Goal: Task Accomplishment & Management: Manage account settings

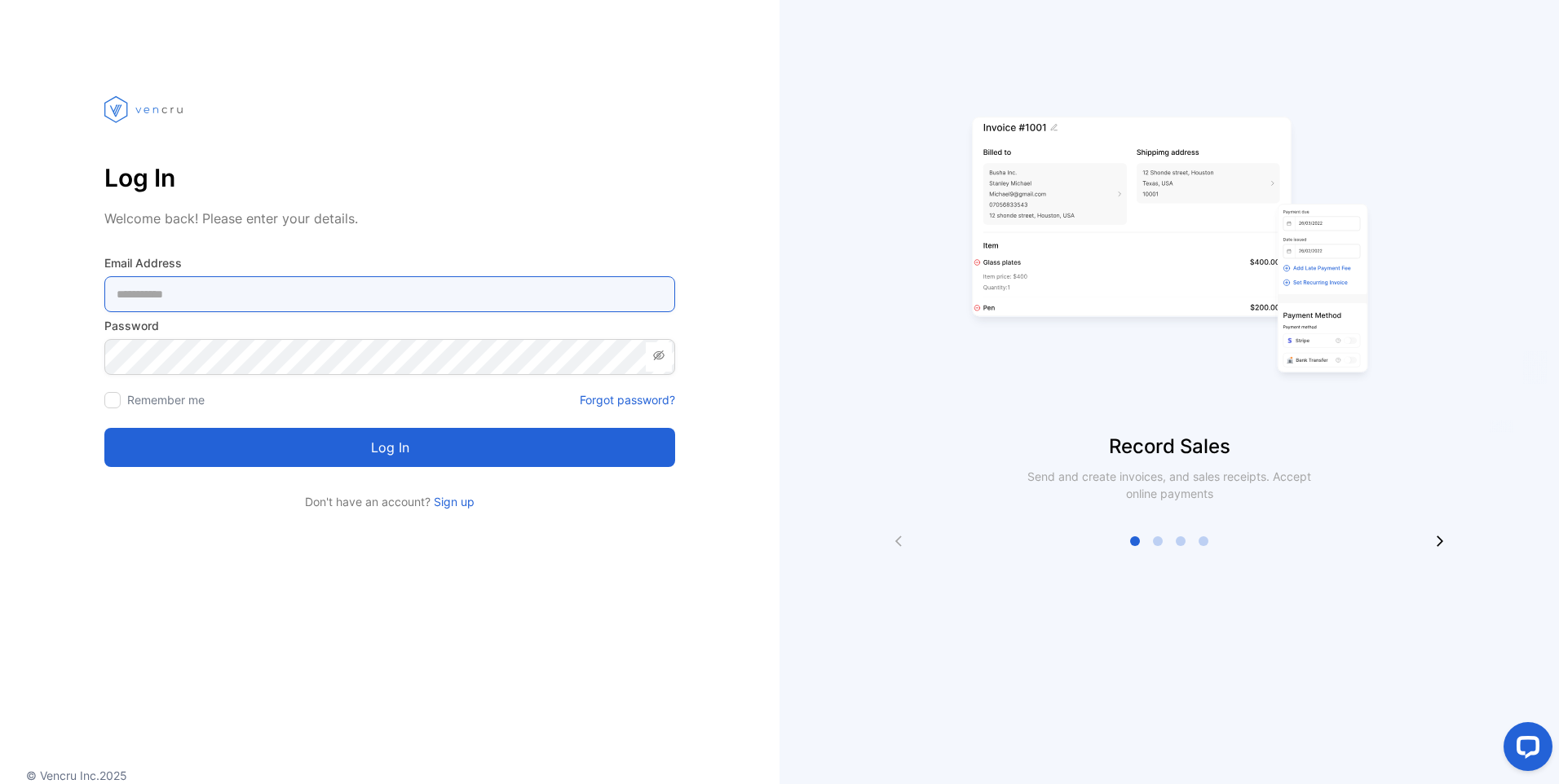
click at [231, 289] on Address-inputemail "email" at bounding box center [390, 294] width 571 height 36
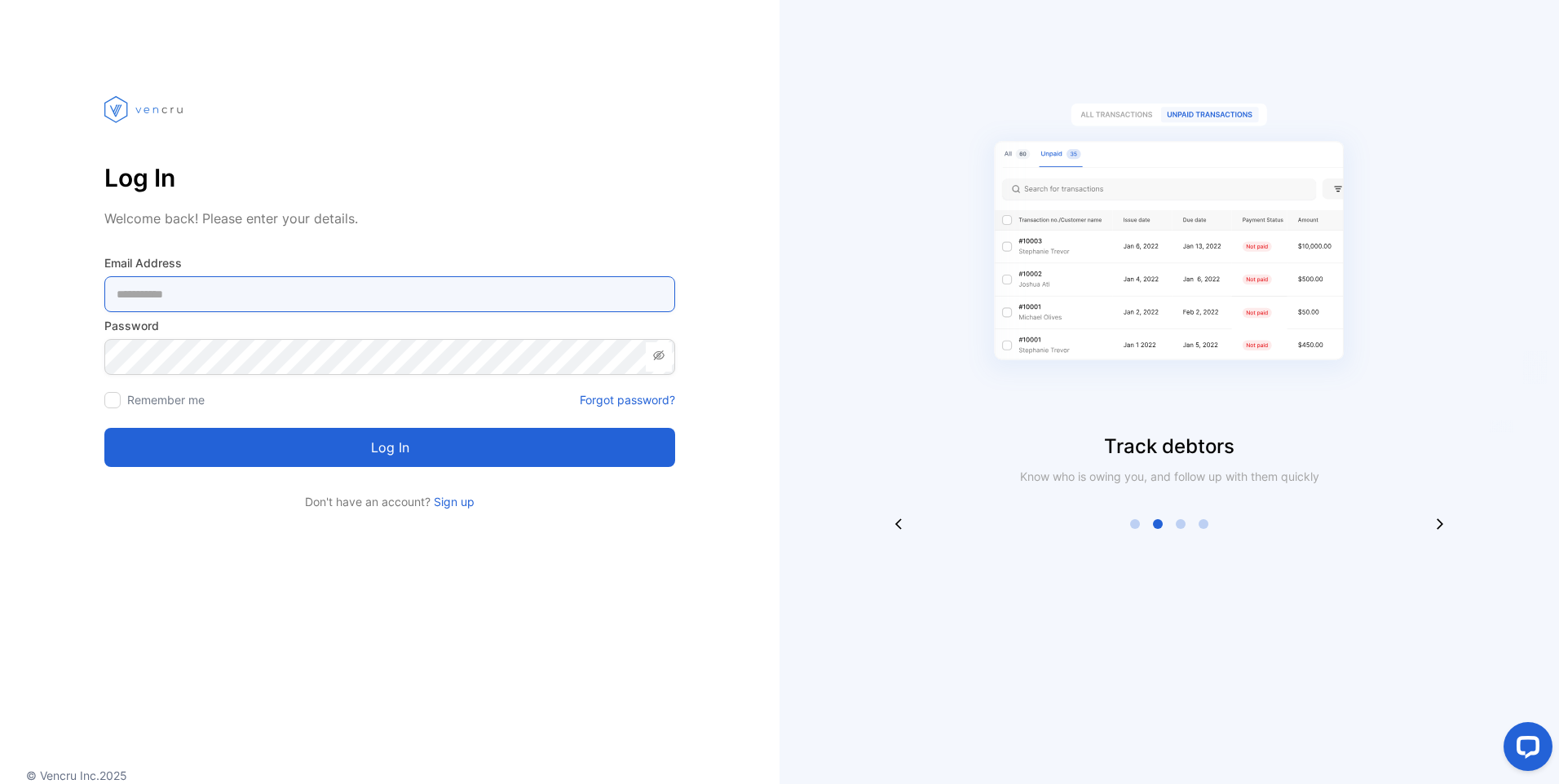
type Address-inputemail "**********"
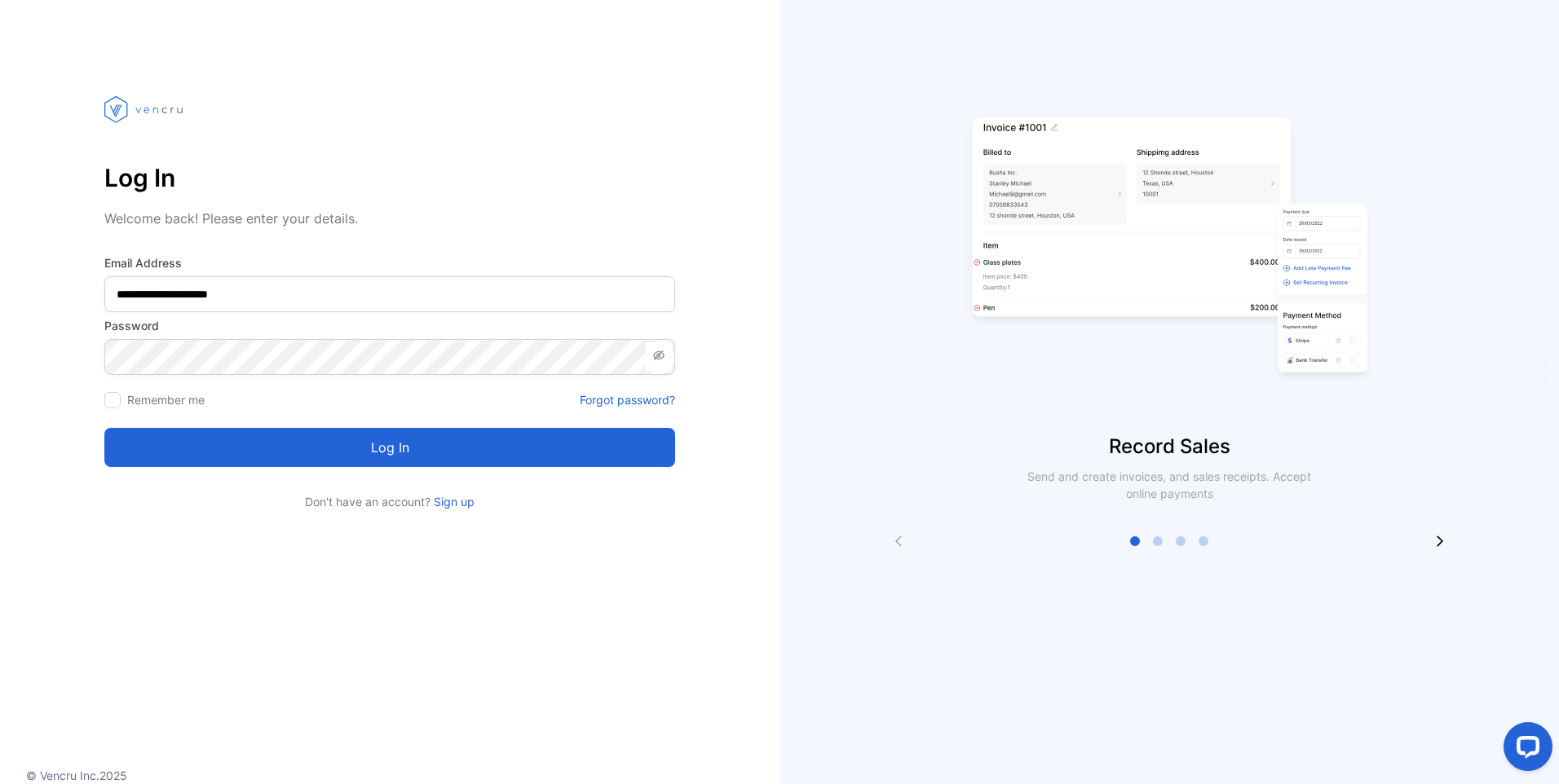
click at [119, 402] on div at bounding box center [112, 399] width 17 height 17
click at [659, 357] on icon at bounding box center [659, 355] width 13 height 13
click at [379, 450] on button "Log in" at bounding box center [390, 447] width 571 height 40
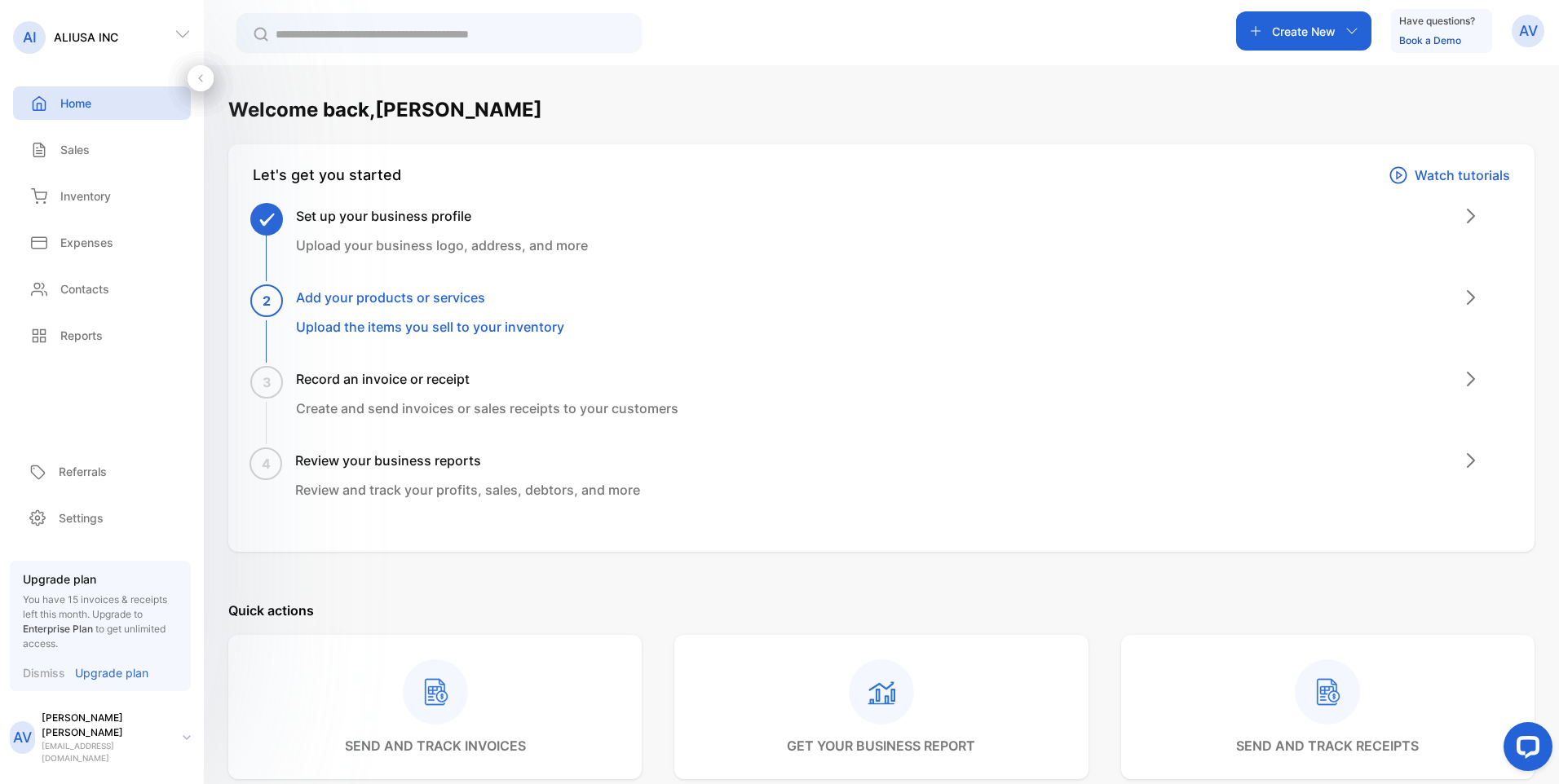
click at [401, 298] on h3 "Add your products or services" at bounding box center [429, 298] width 268 height 19
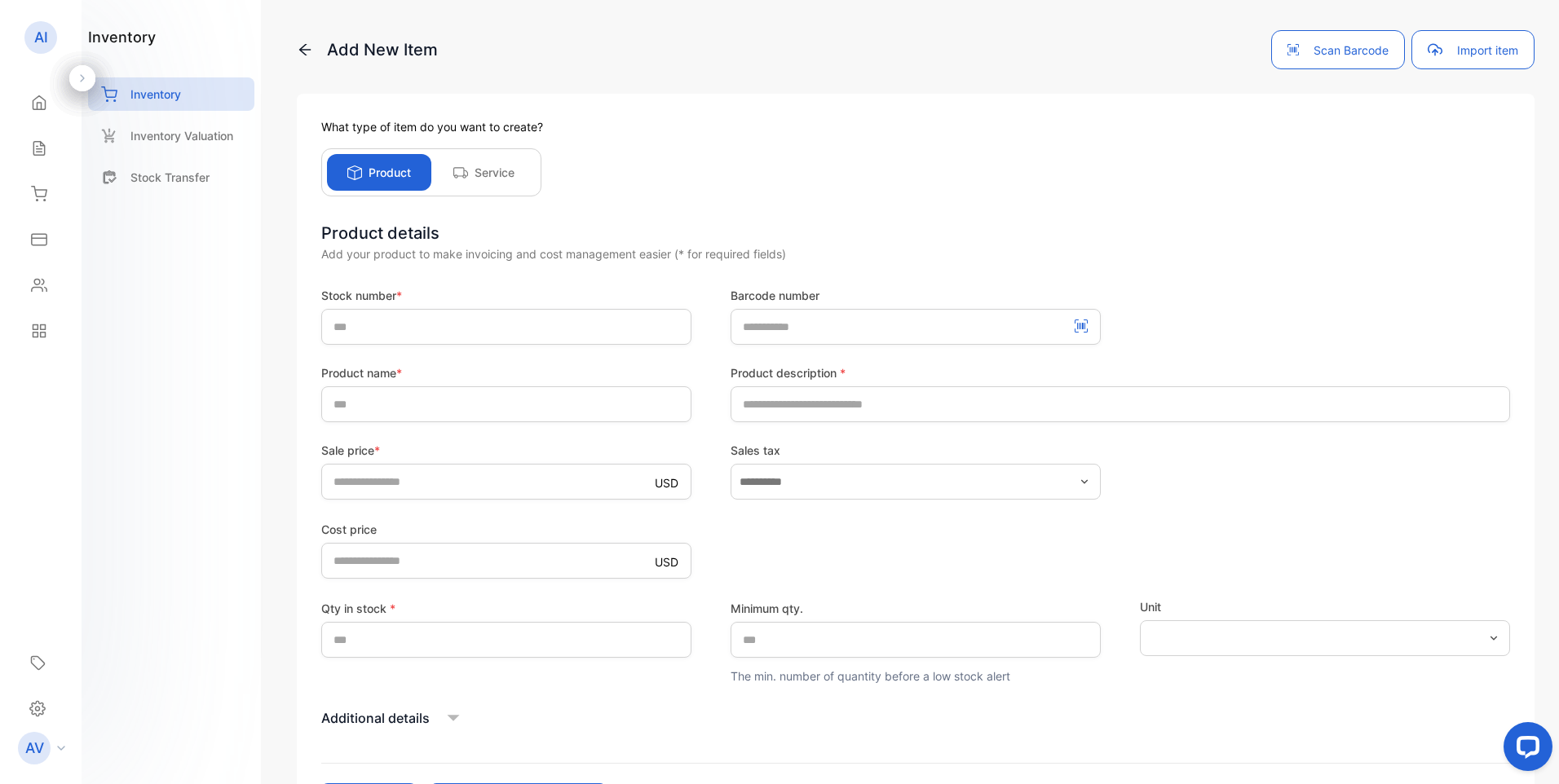
click at [1476, 53] on button "Import item" at bounding box center [1473, 49] width 123 height 40
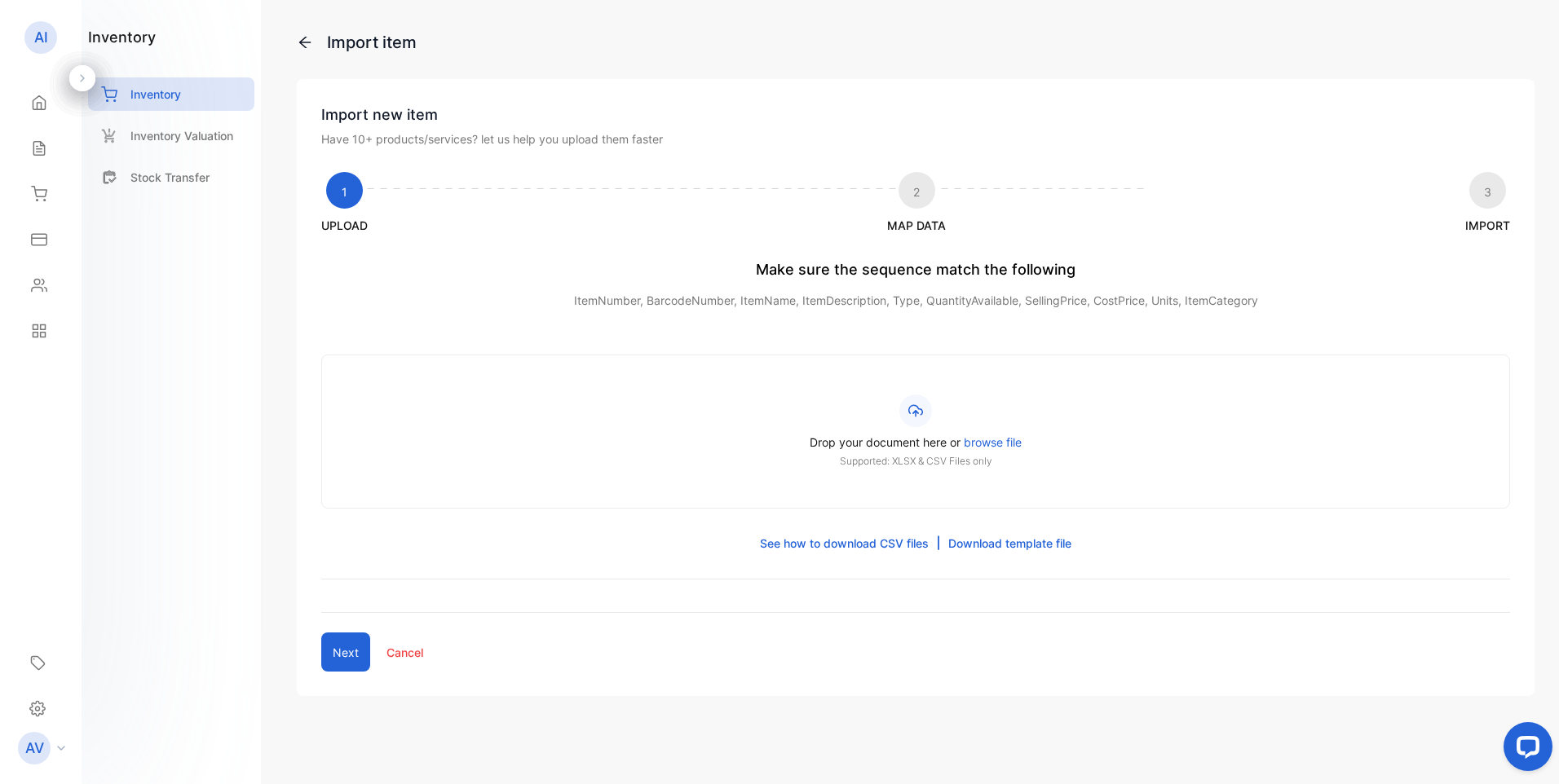
click at [1003, 442] on span "browse file" at bounding box center [992, 442] width 58 height 14
click at [0, 0] on input "Drop your document here or browse file Supported: XLSX & CSV Files only" at bounding box center [0, 0] width 0 height 0
click at [992, 444] on span "browse file" at bounding box center [992, 442] width 58 height 14
click at [0, 0] on input "Drop your document here or browse file Supported: XLSX & CSV Files only" at bounding box center [0, 0] width 0 height 0
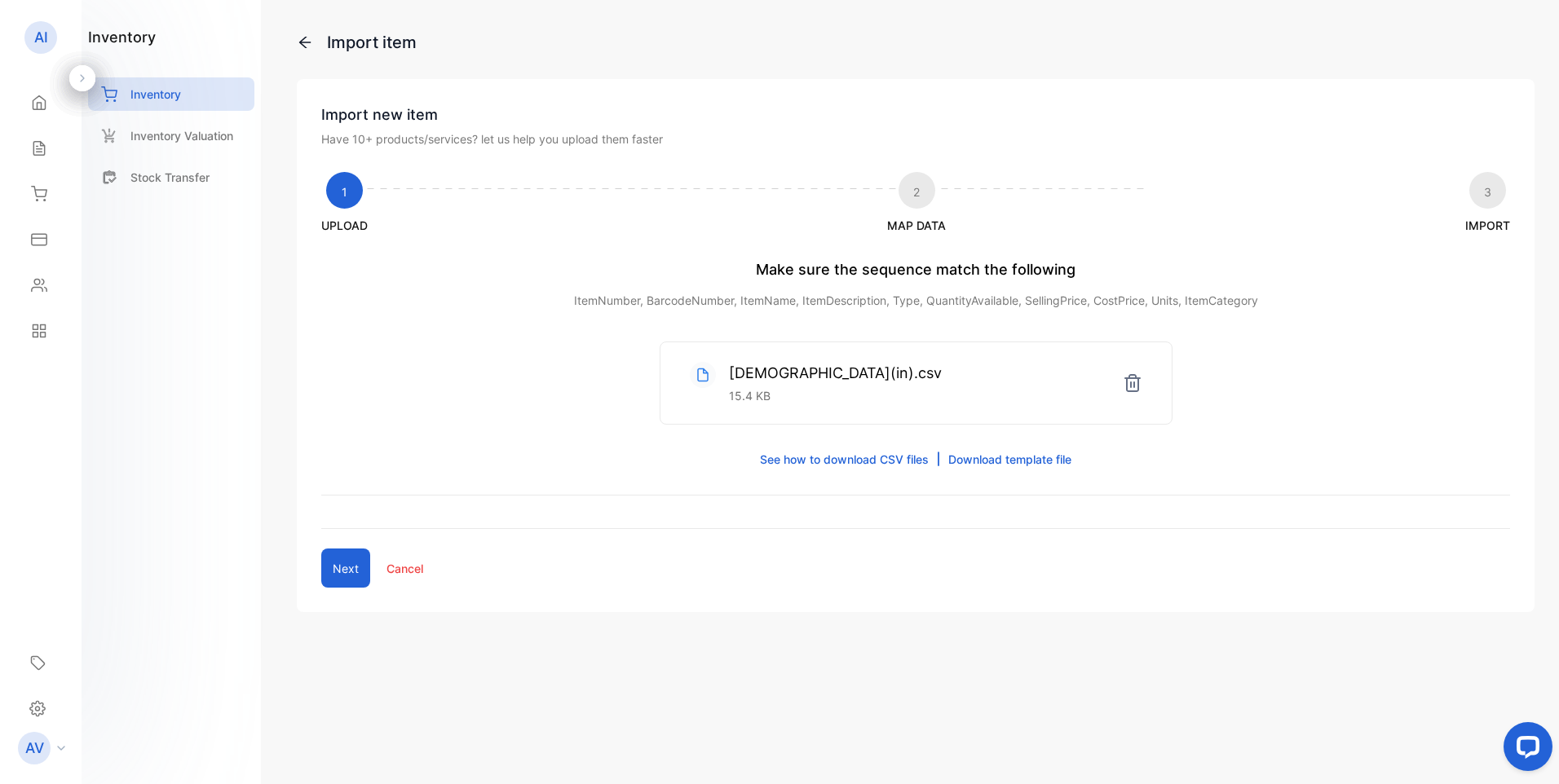
click at [351, 565] on button "Next" at bounding box center [346, 568] width 49 height 40
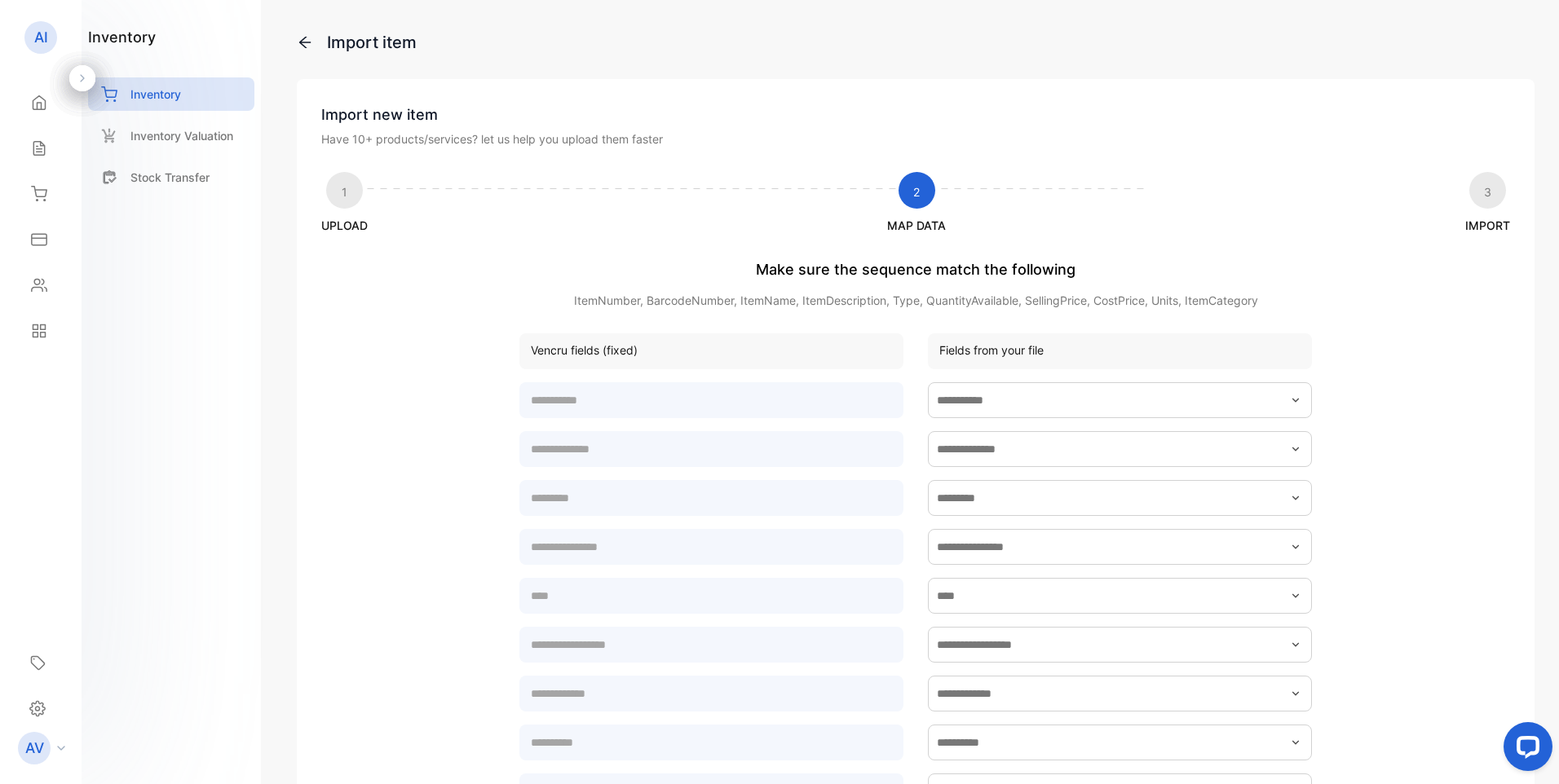
click at [1290, 404] on icon "button" at bounding box center [1295, 399] width 13 height 13
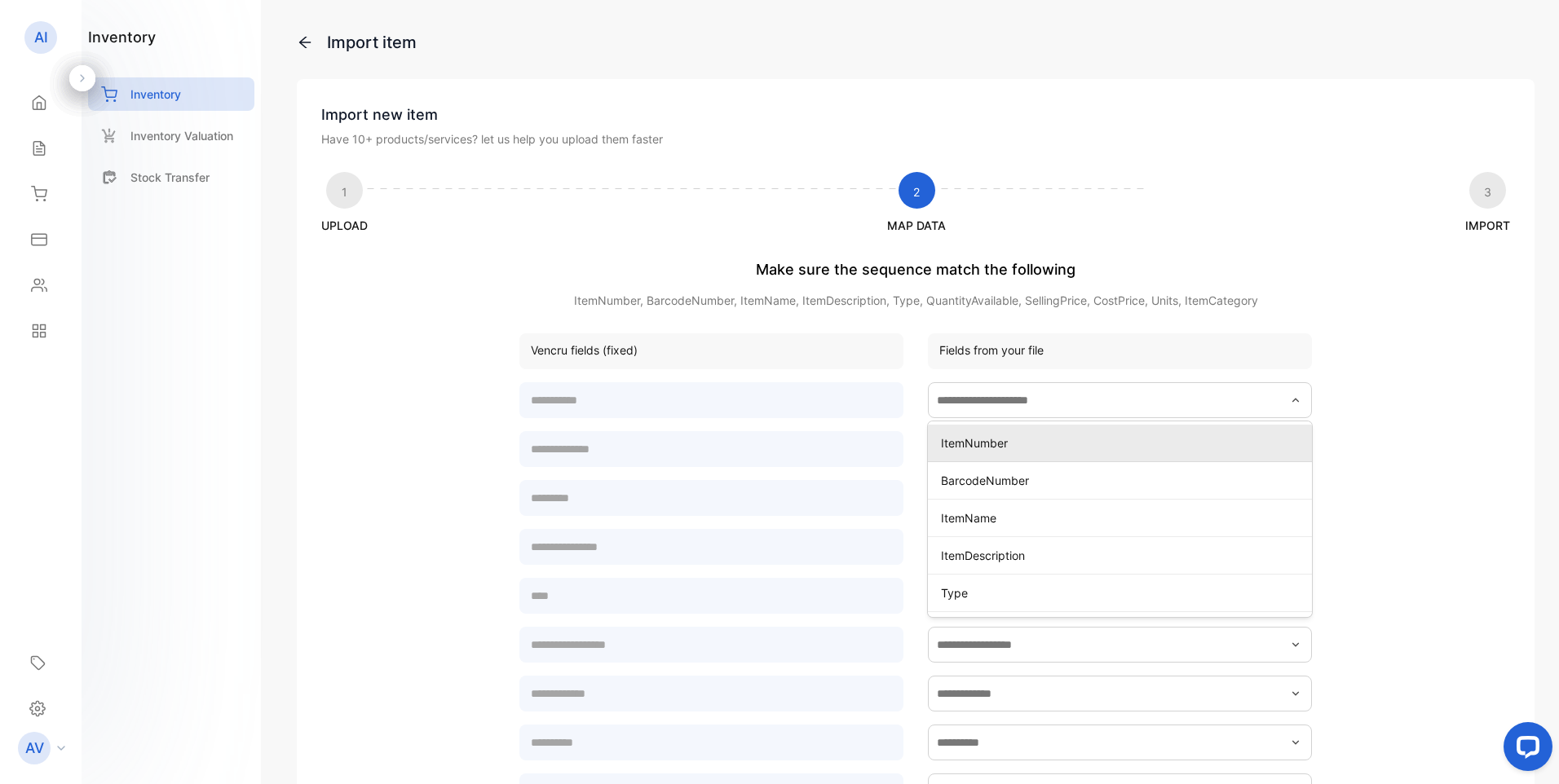
click at [1030, 440] on p "ItemNumber" at bounding box center [1122, 442] width 364 height 17
type input "**********"
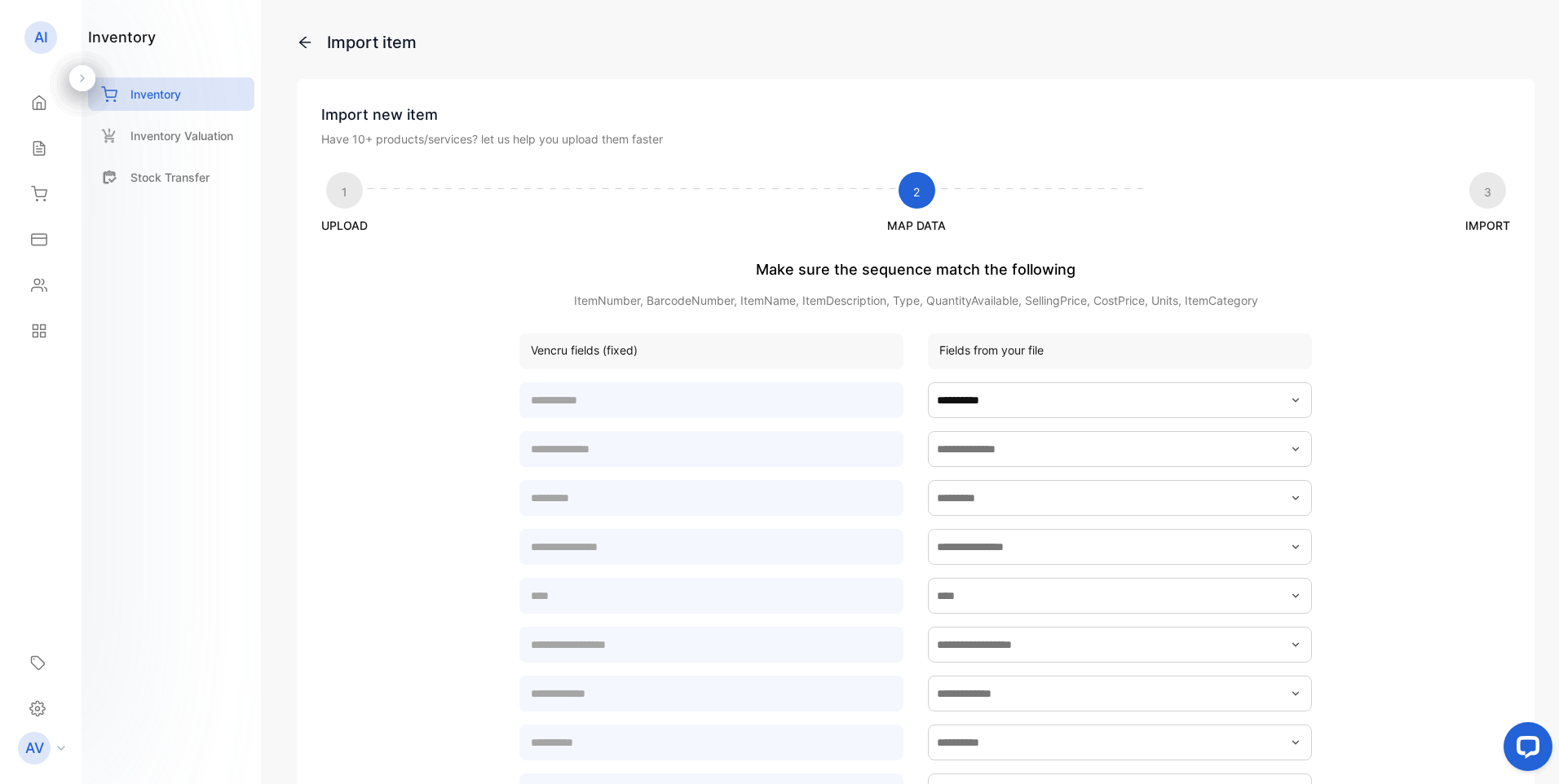
click at [1292, 450] on icon "button" at bounding box center [1295, 449] width 6 height 4
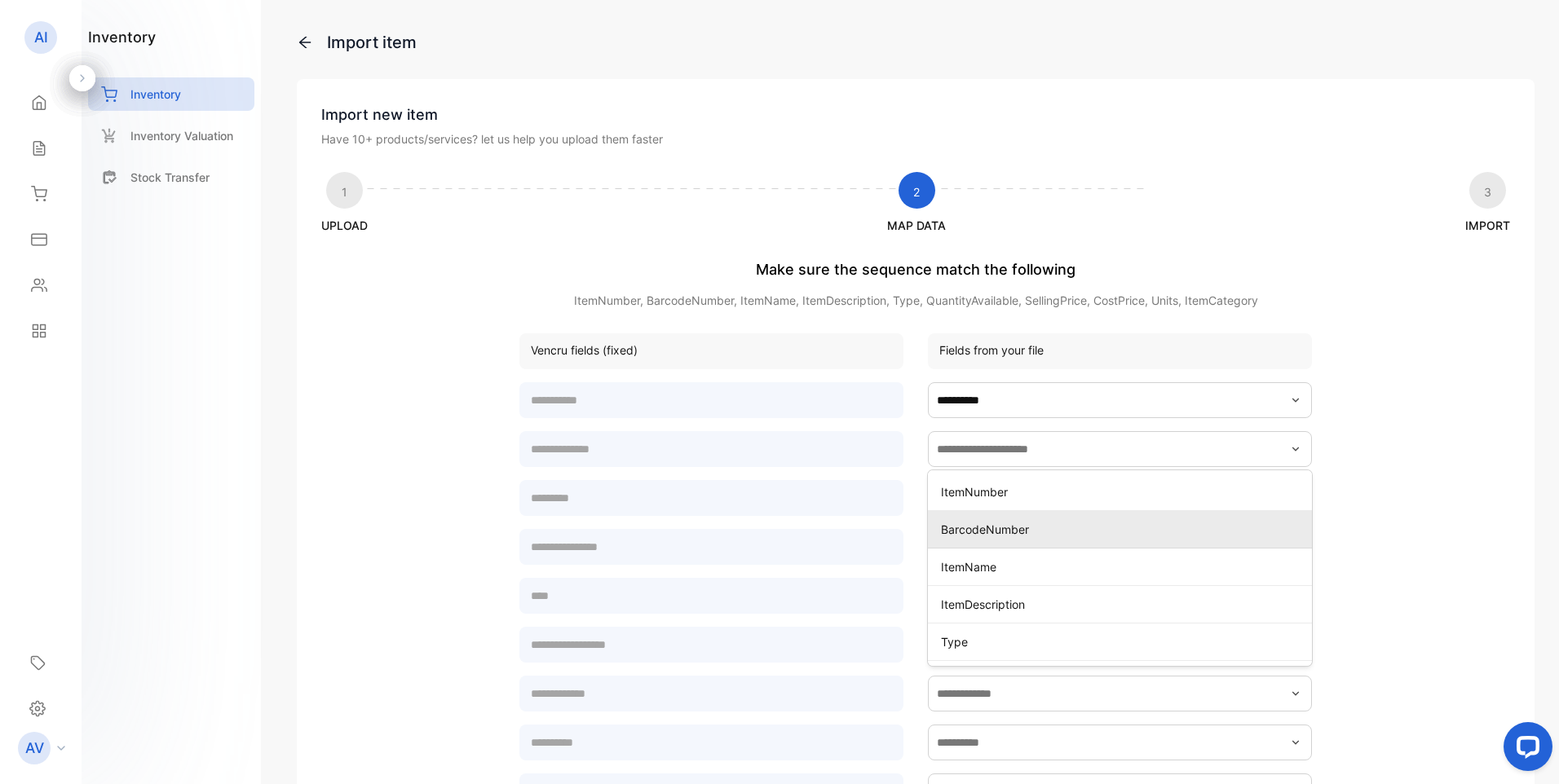
click at [960, 528] on p "BarcodeNumber" at bounding box center [1122, 529] width 364 height 17
type input "**********"
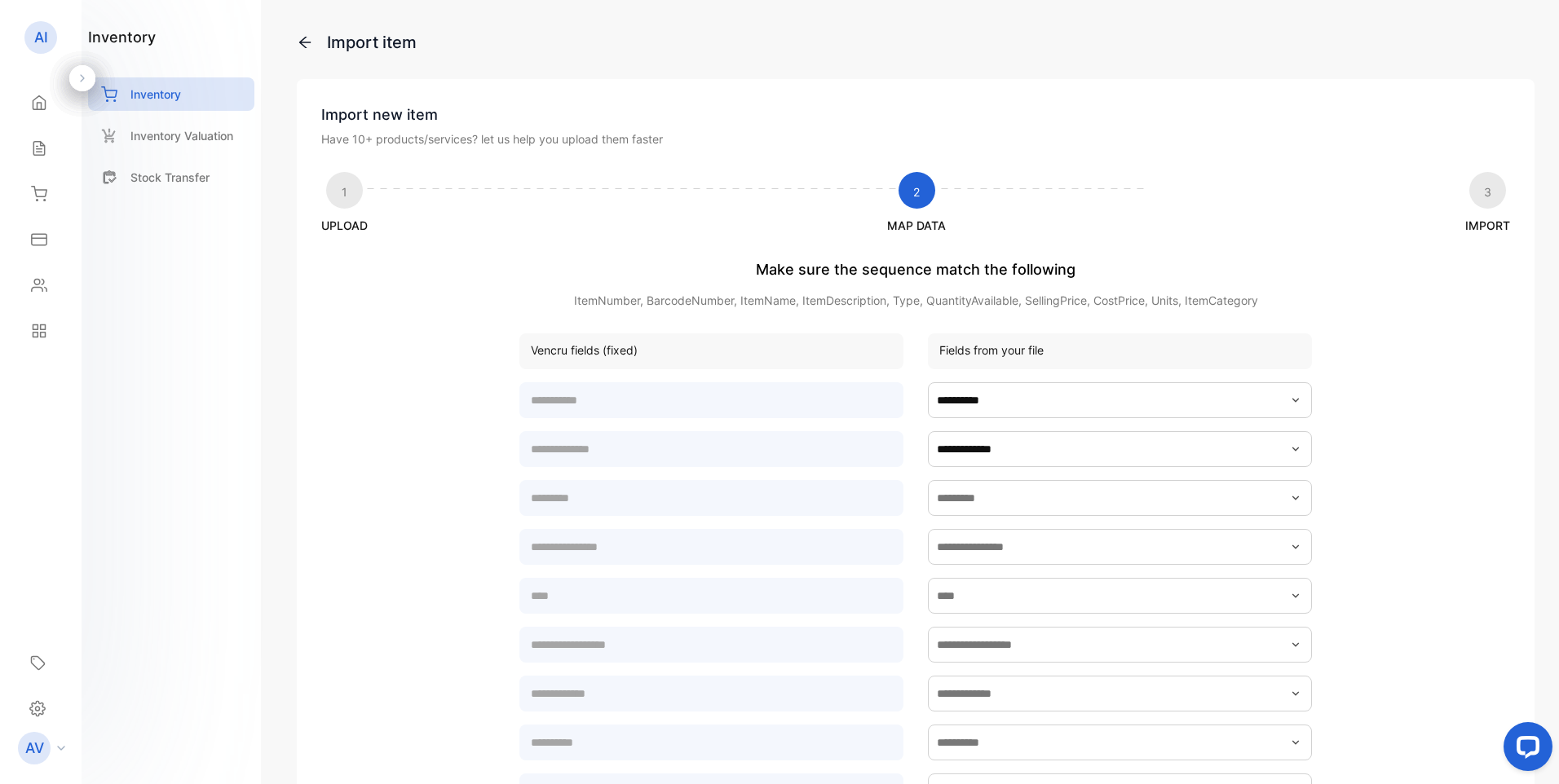
click at [1294, 499] on icon "button" at bounding box center [1295, 498] width 13 height 13
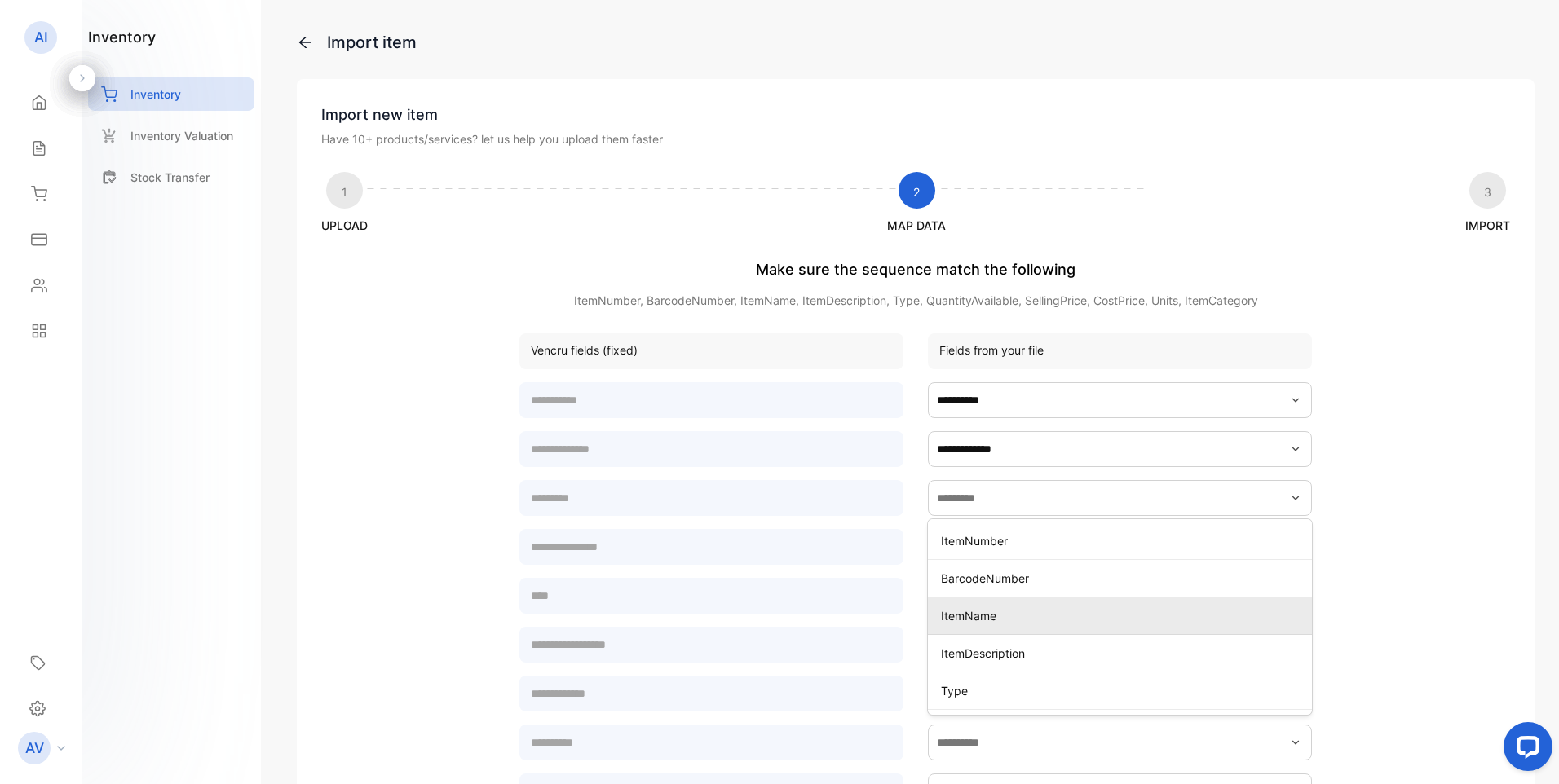
click at [972, 617] on p "ItemName" at bounding box center [1122, 615] width 364 height 17
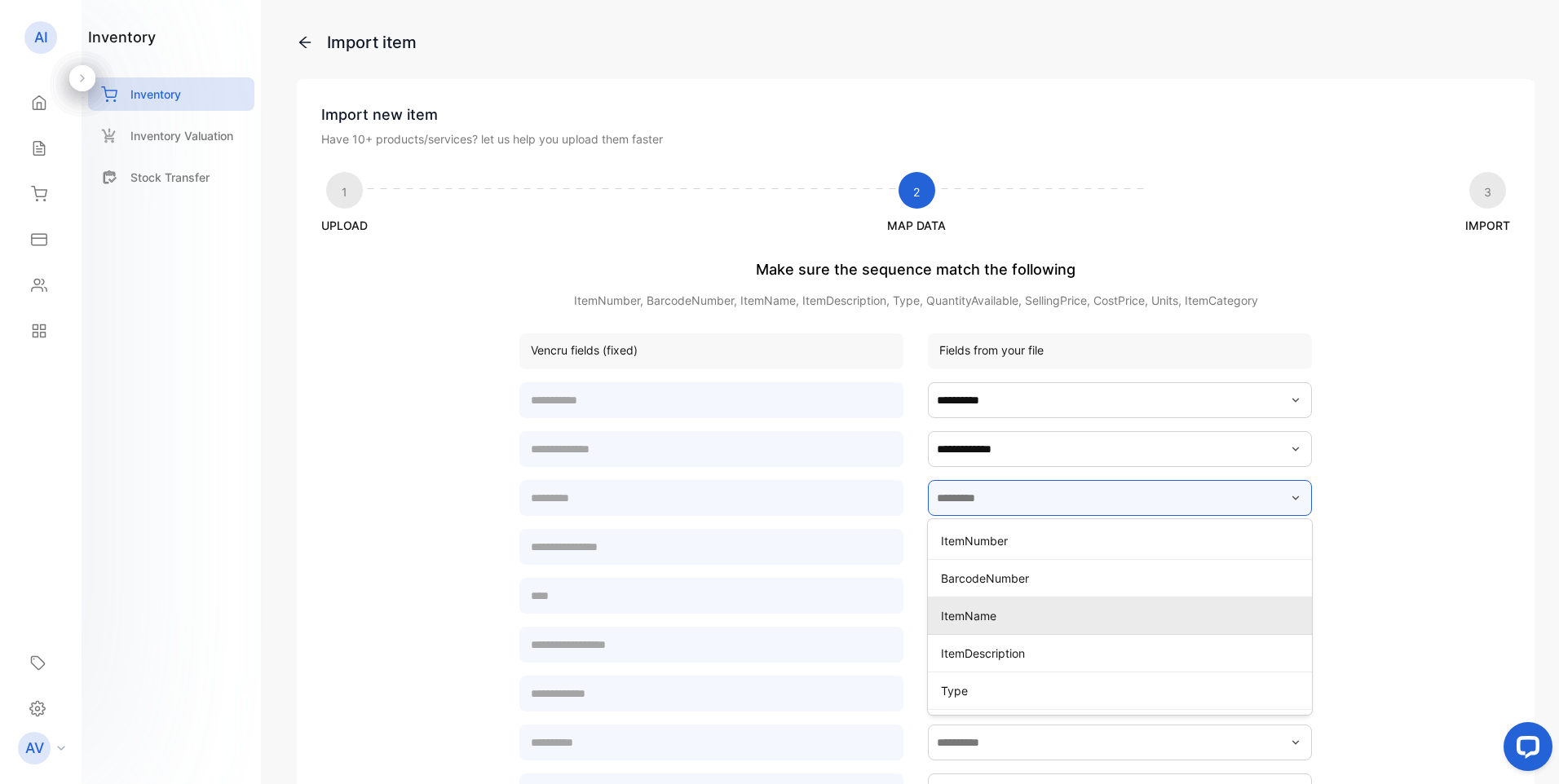
type input "********"
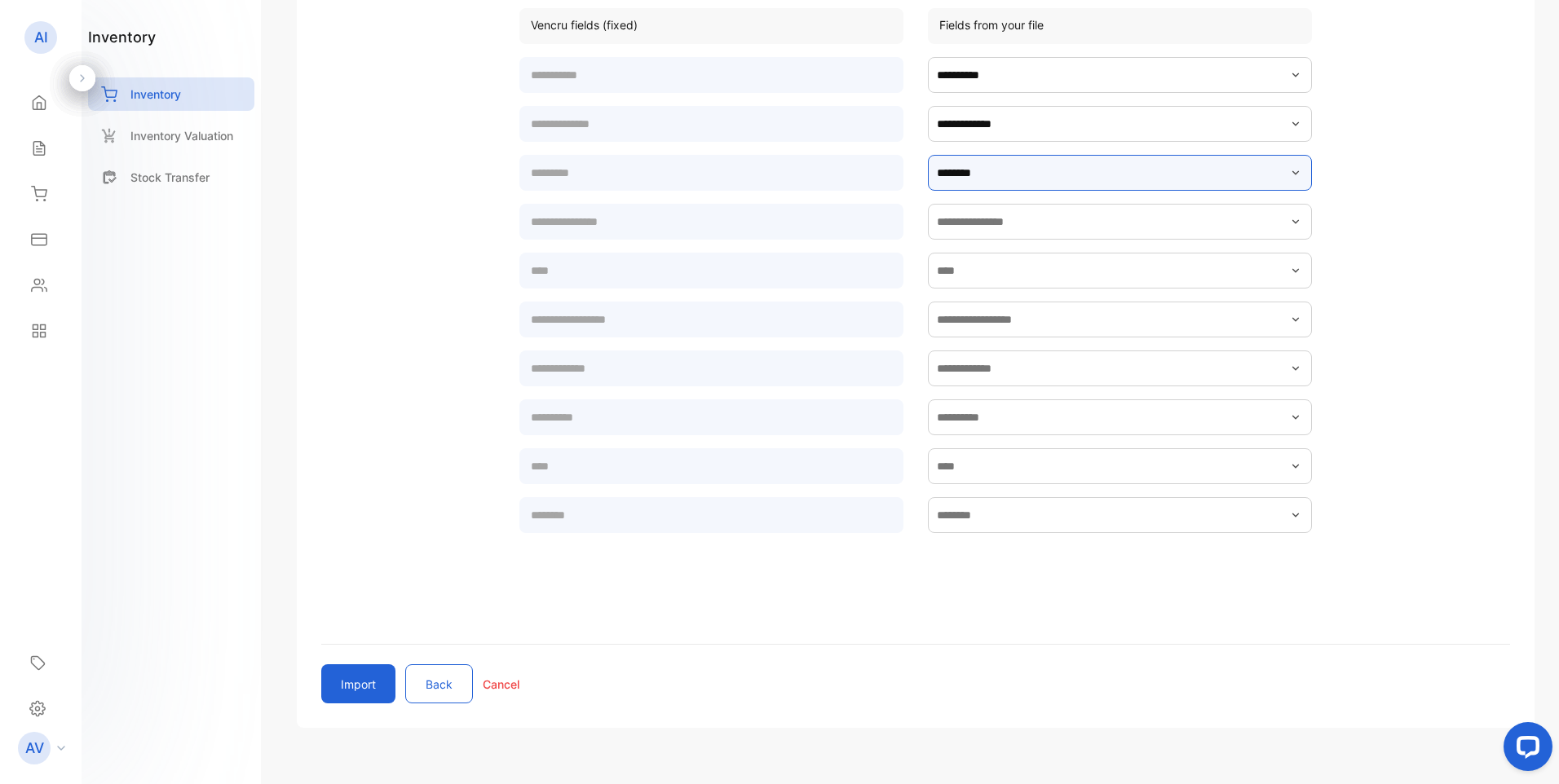
scroll to position [326, 0]
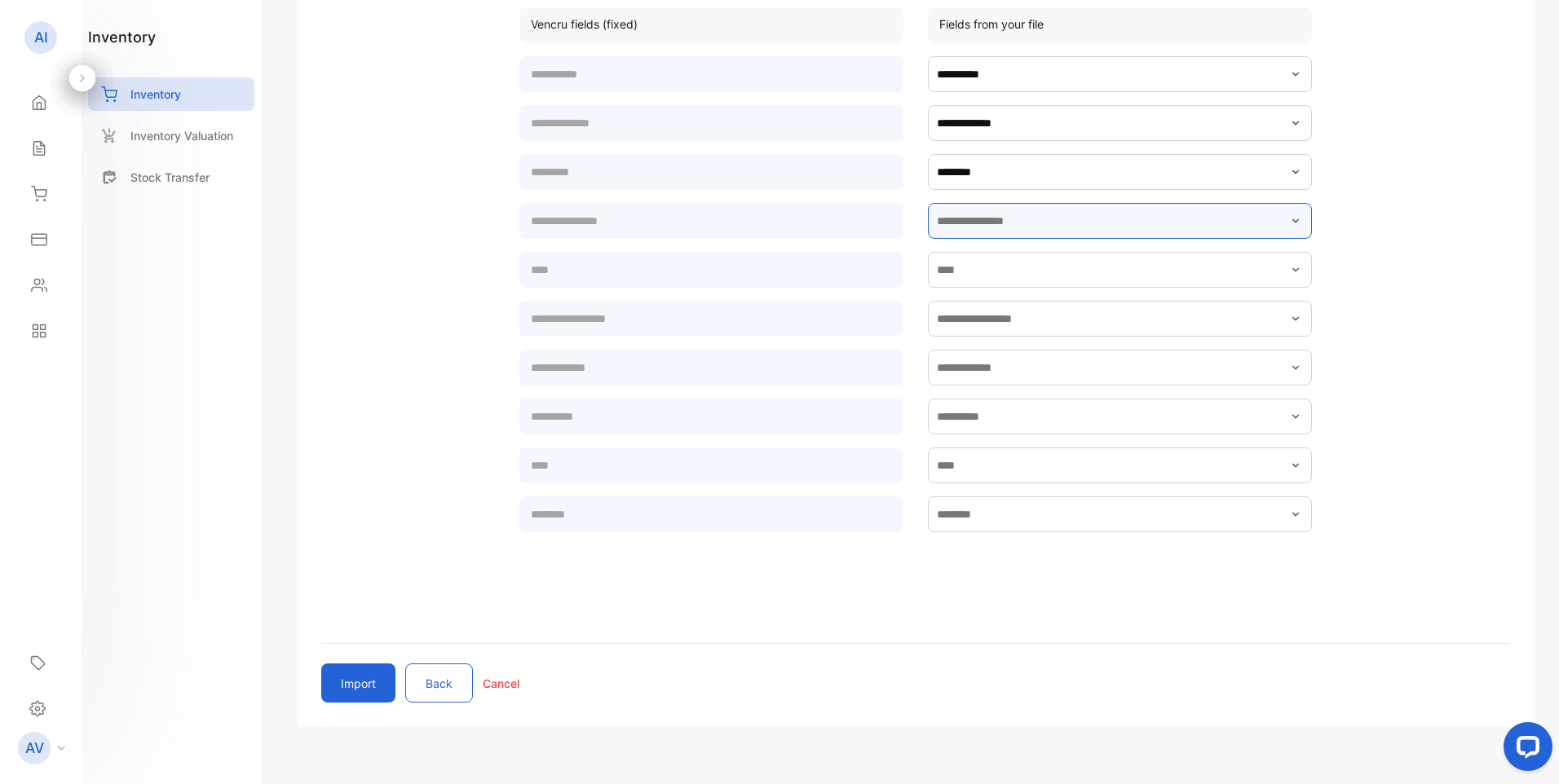
click at [991, 224] on input "text" at bounding box center [1119, 220] width 384 height 36
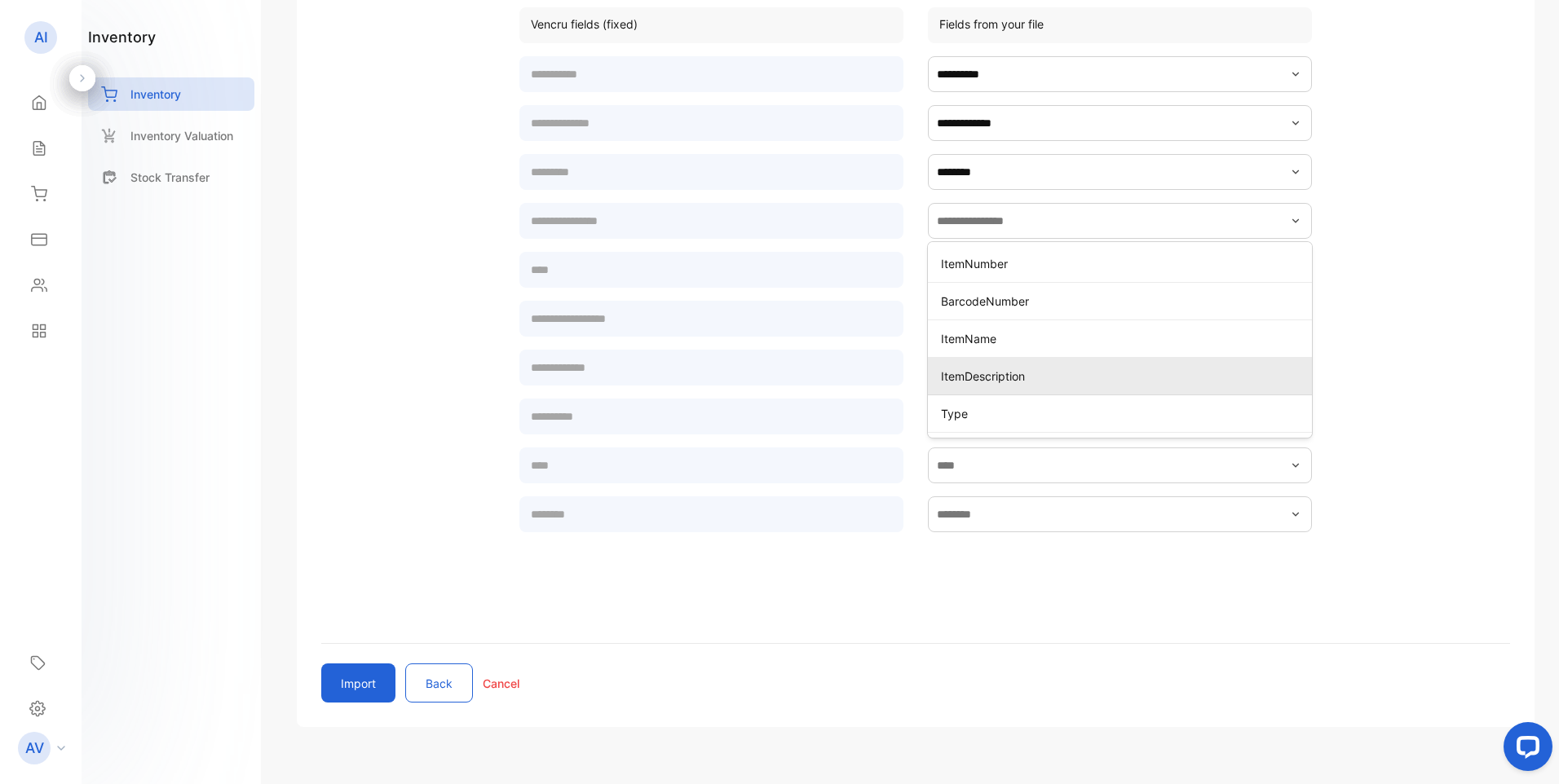
click at [969, 378] on p "ItemDescription" at bounding box center [1122, 376] width 364 height 17
type input "**********"
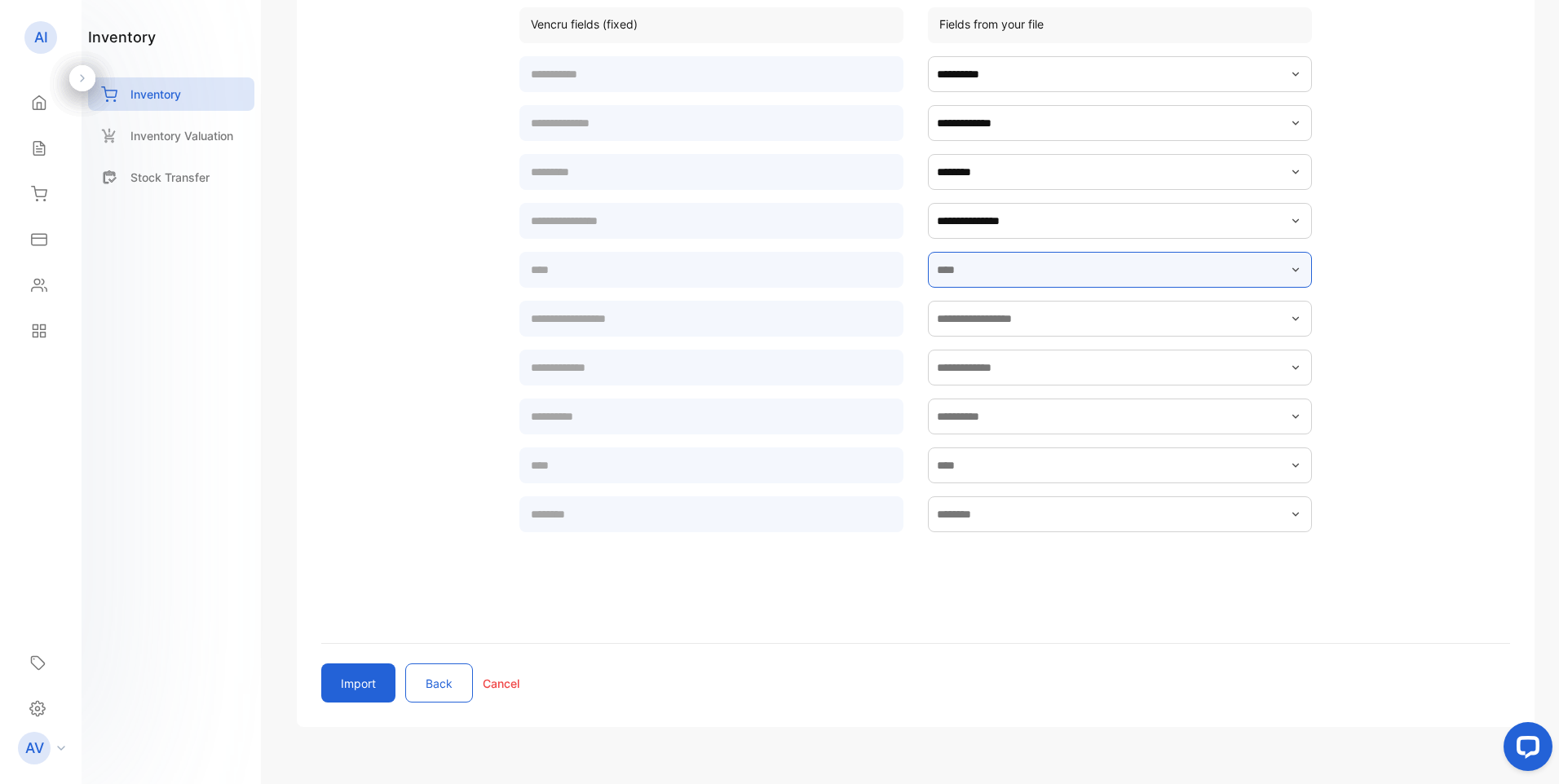
click at [981, 273] on input "text" at bounding box center [1119, 270] width 384 height 36
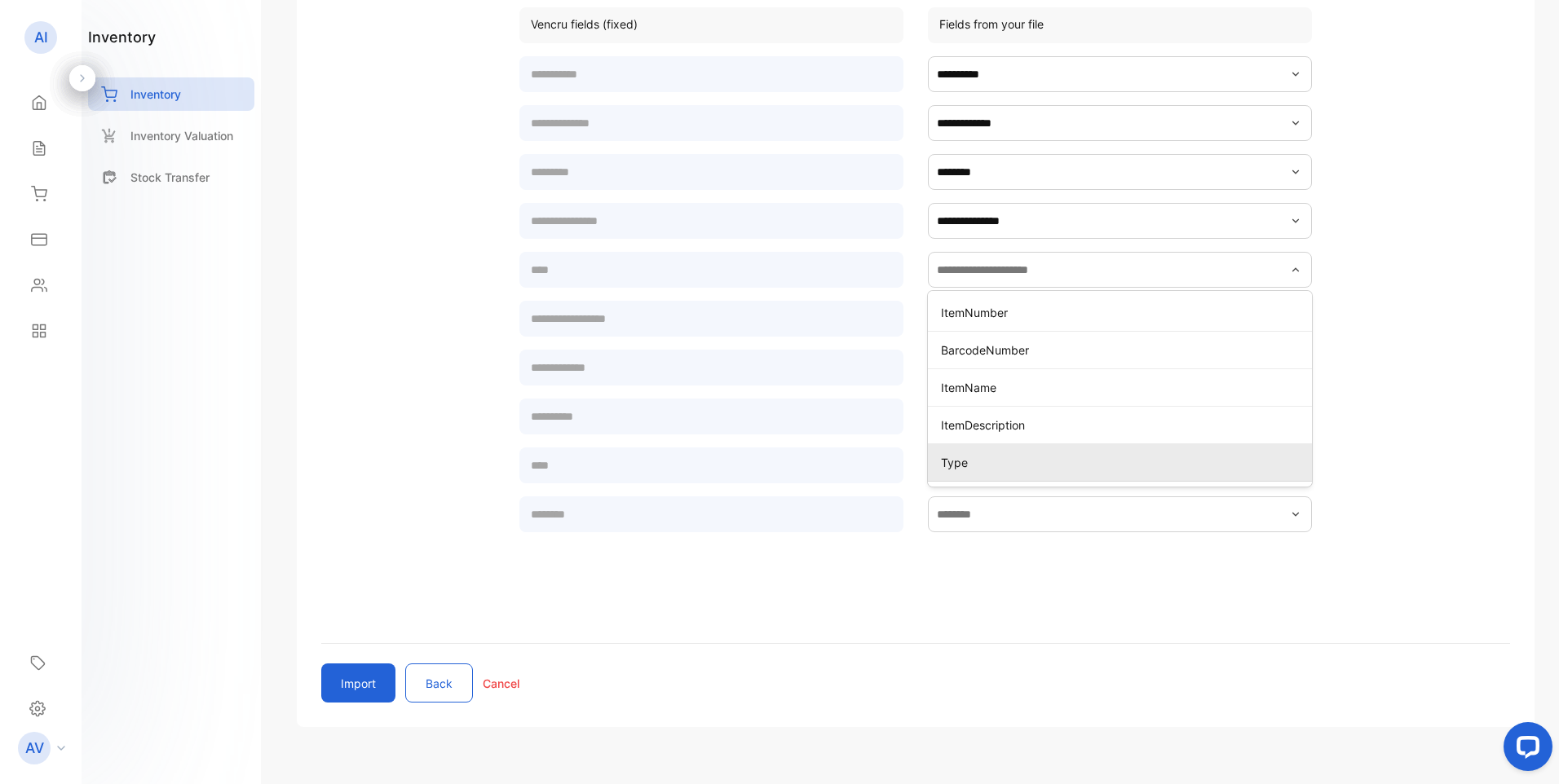
click at [970, 464] on p "Type" at bounding box center [1122, 462] width 364 height 17
type input "****"
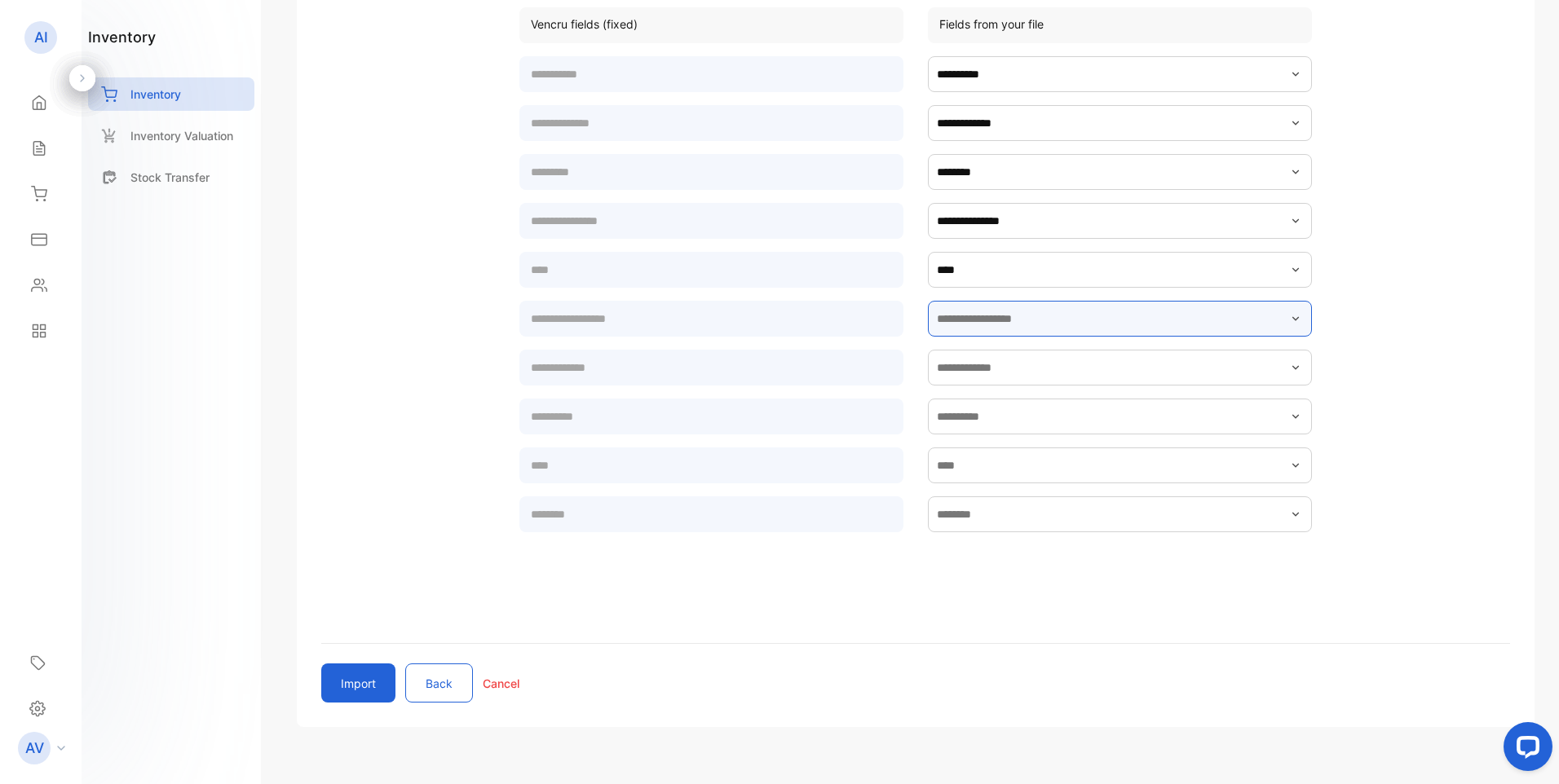
click at [976, 322] on input "text" at bounding box center [1119, 318] width 384 height 36
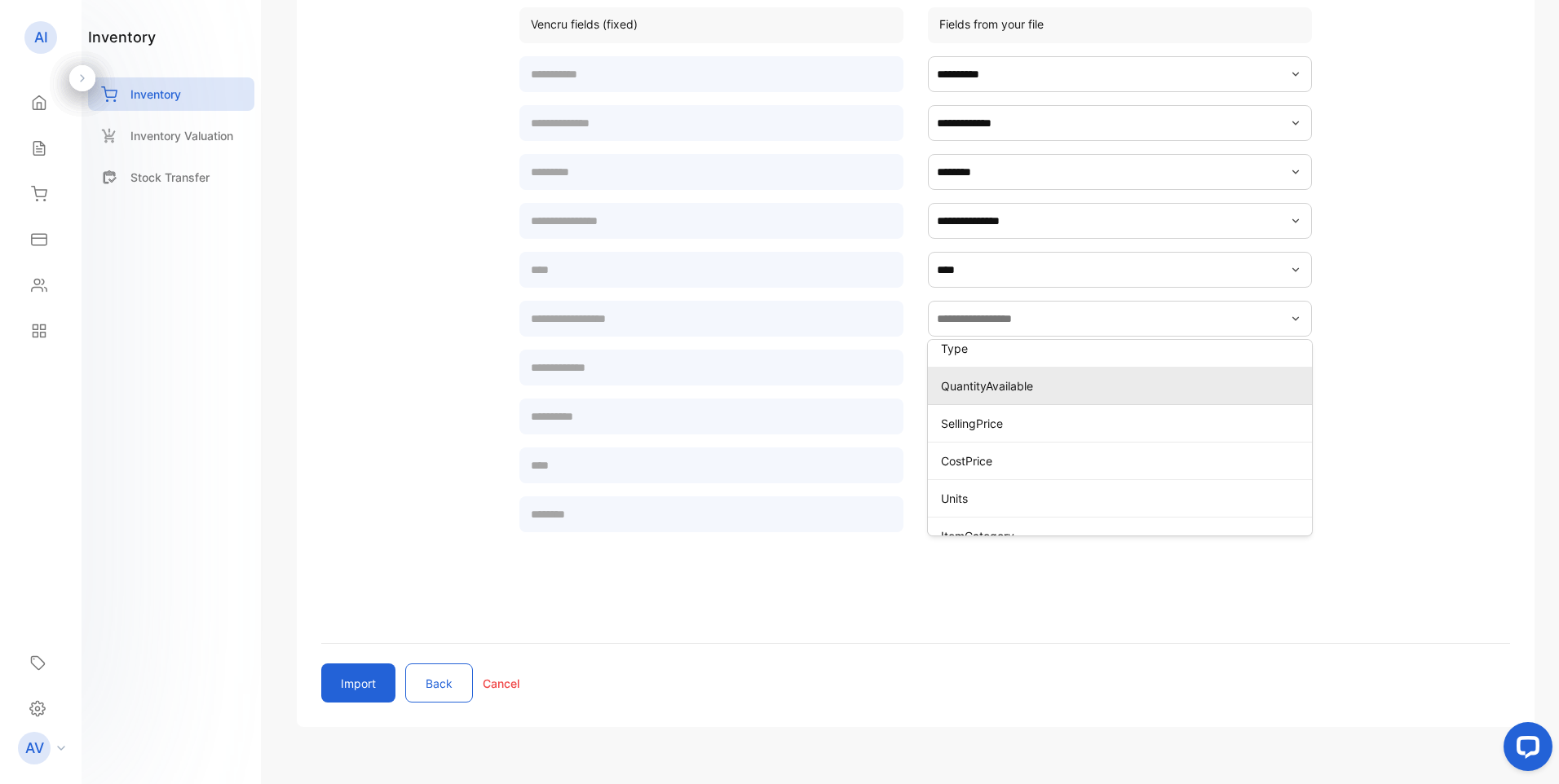
click at [985, 389] on p "QuantityAvailable" at bounding box center [1122, 385] width 364 height 17
type input "**********"
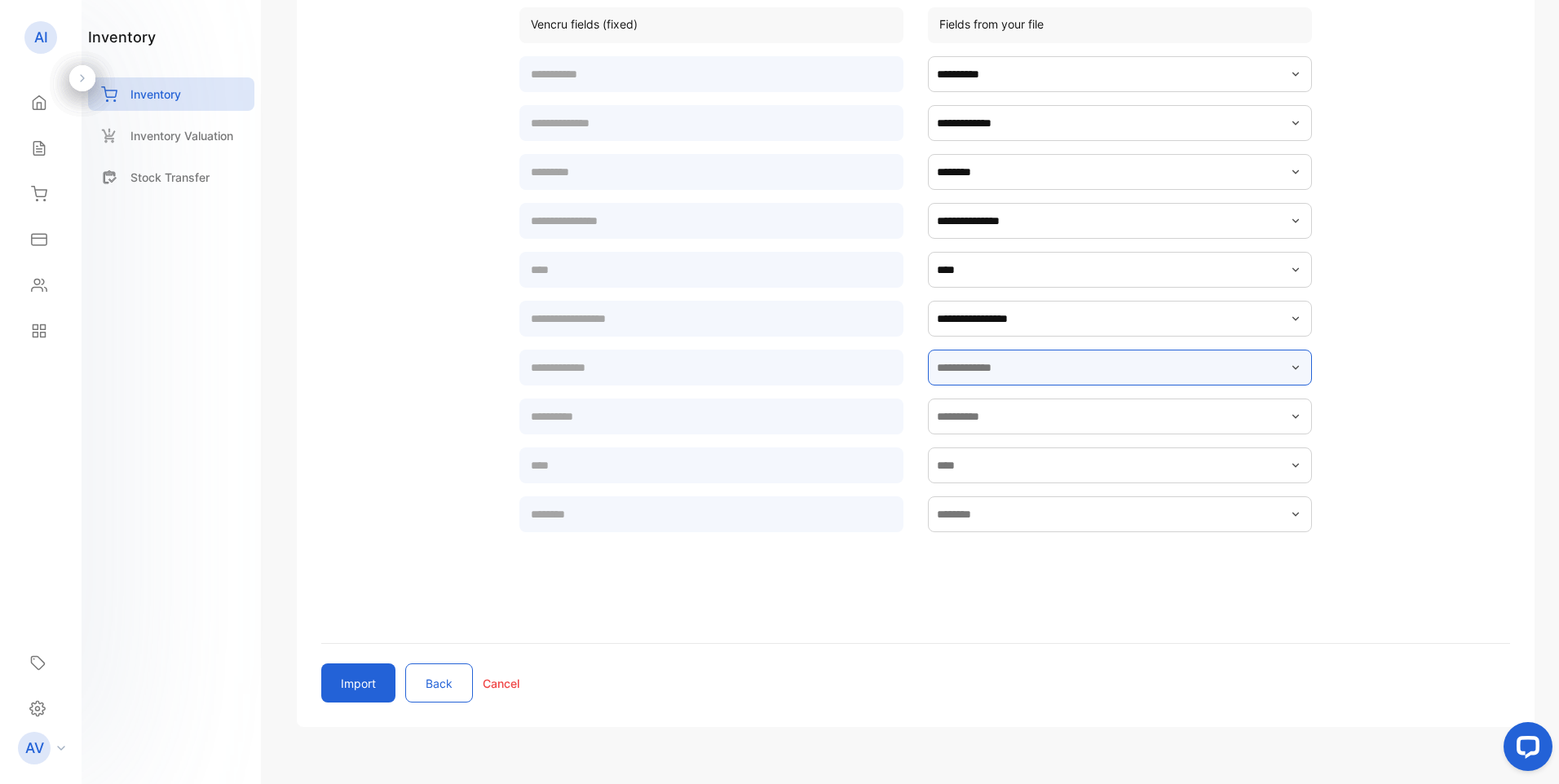
click at [1006, 370] on input "text" at bounding box center [1119, 367] width 384 height 36
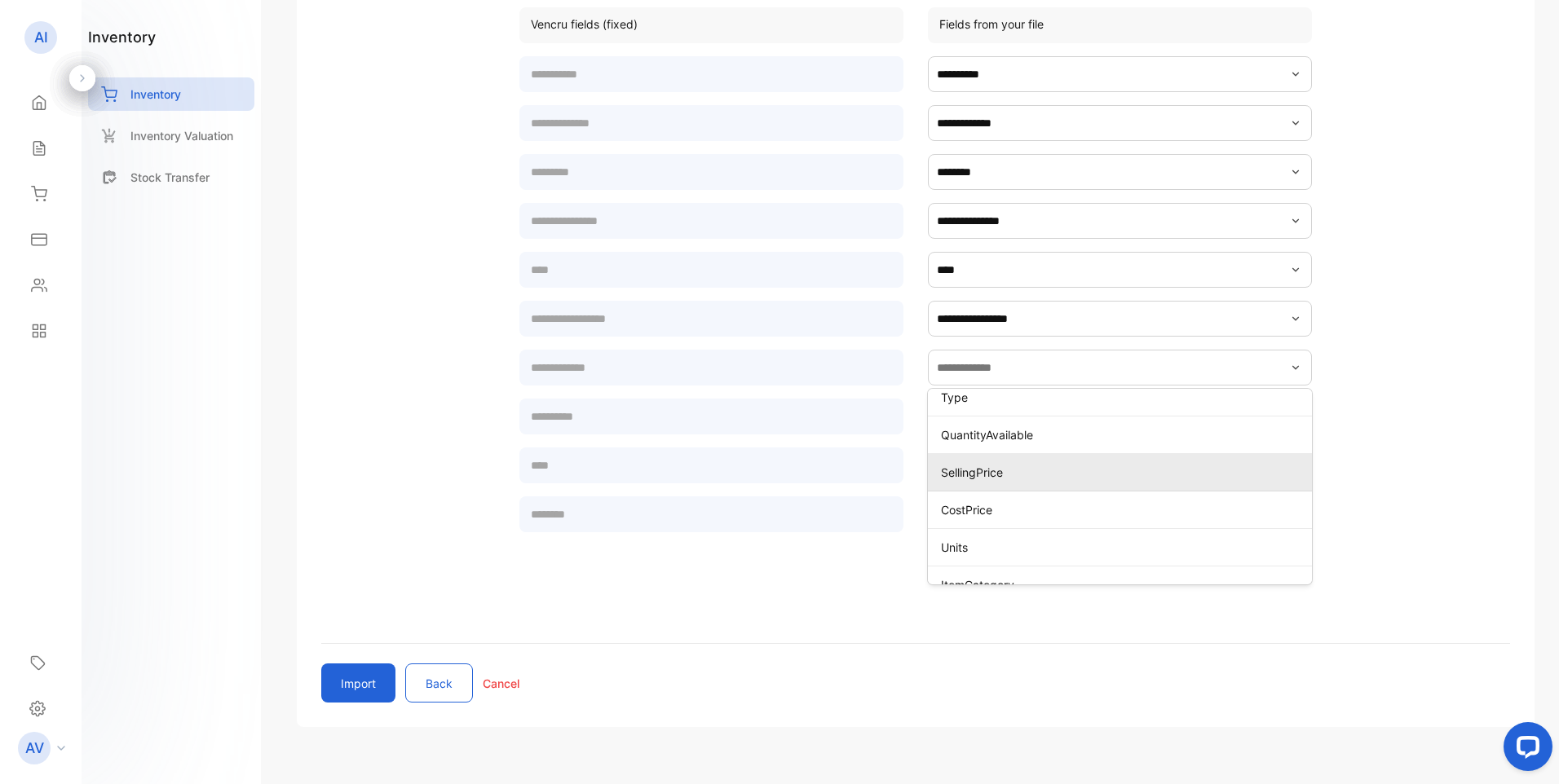
click at [992, 474] on p "SellingPrice" at bounding box center [1122, 471] width 364 height 17
type input "**********"
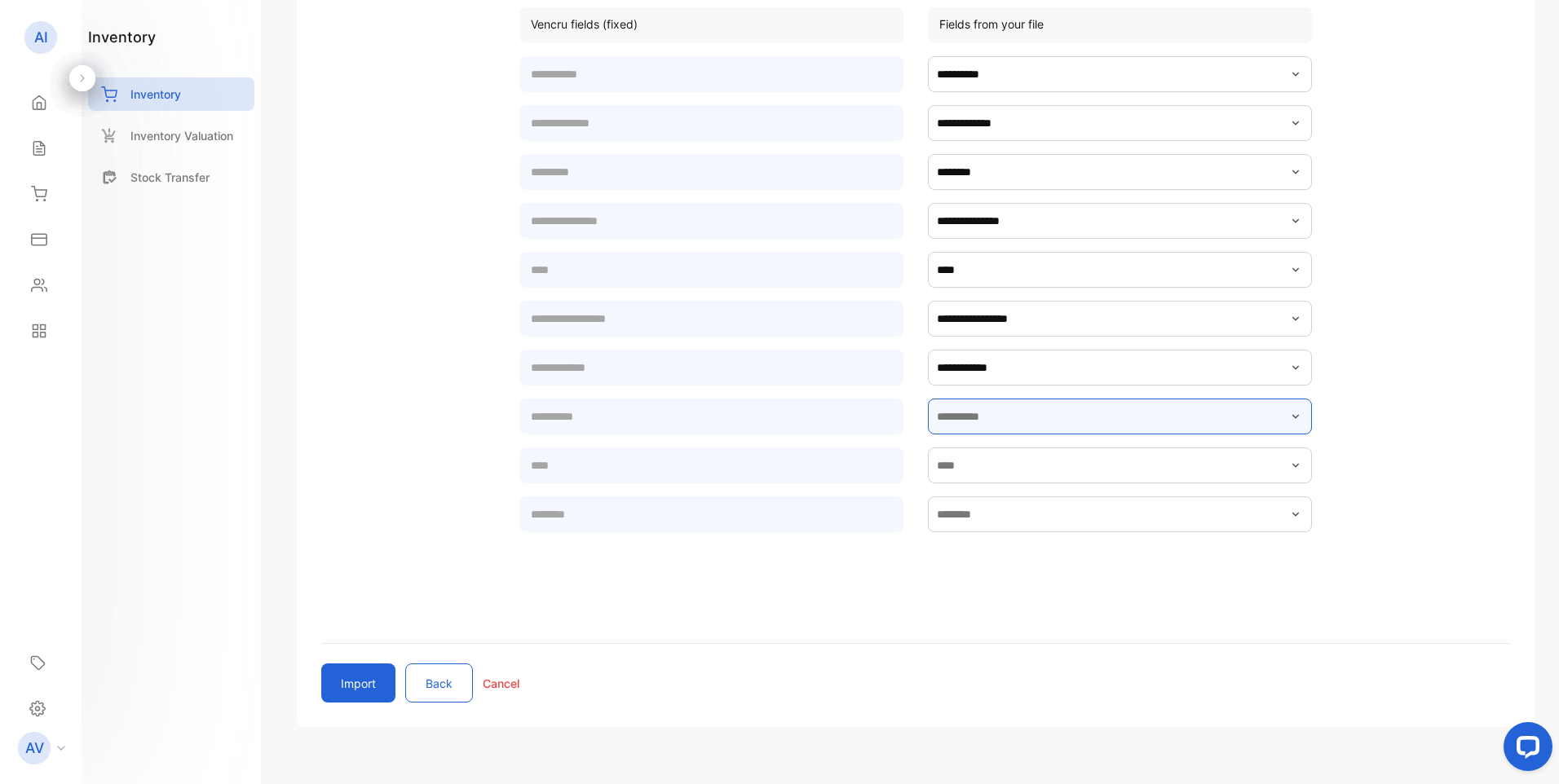
click at [989, 421] on input "text" at bounding box center [1119, 416] width 384 height 36
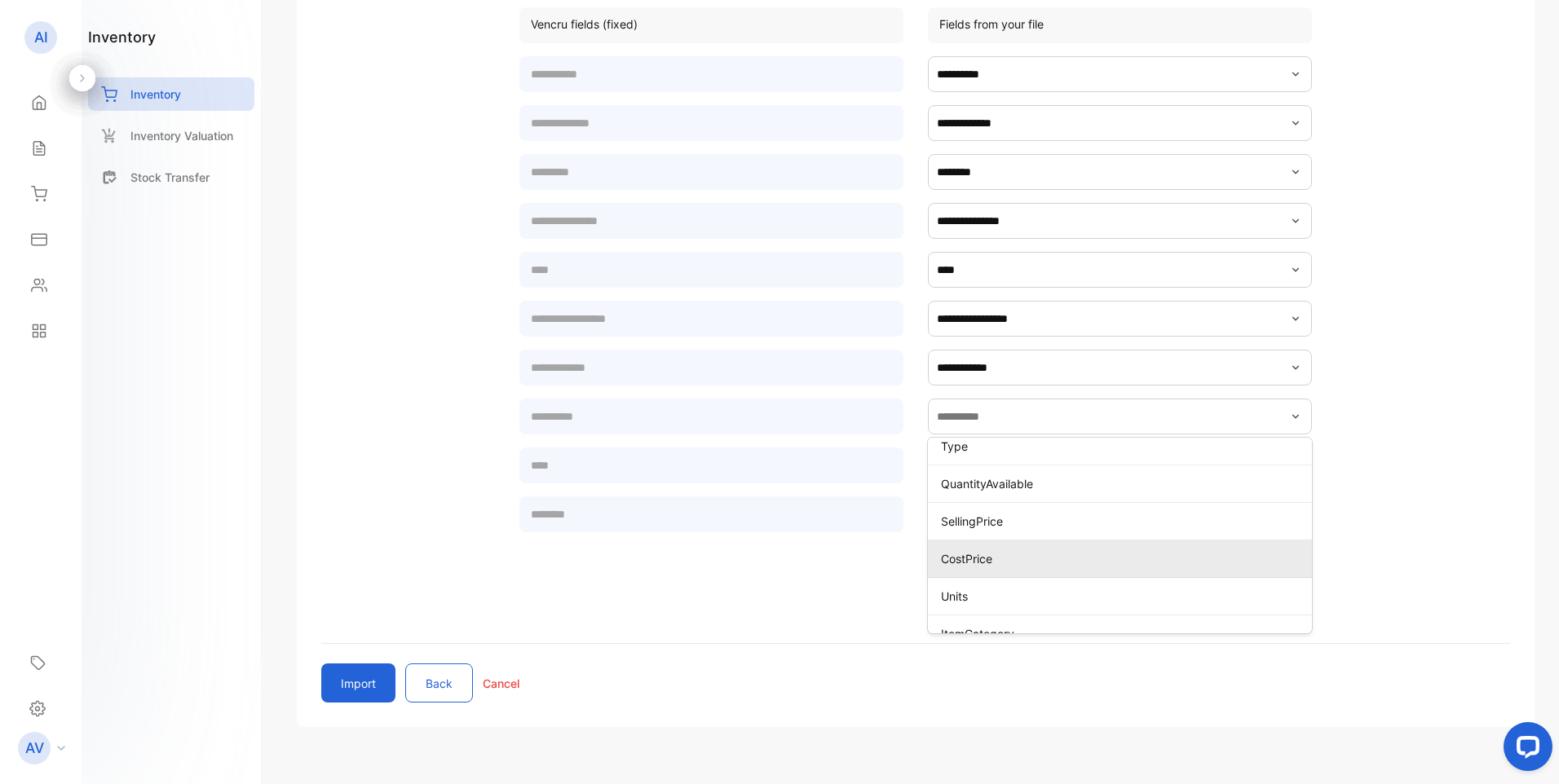
click at [969, 564] on p "CostPrice" at bounding box center [1122, 557] width 364 height 17
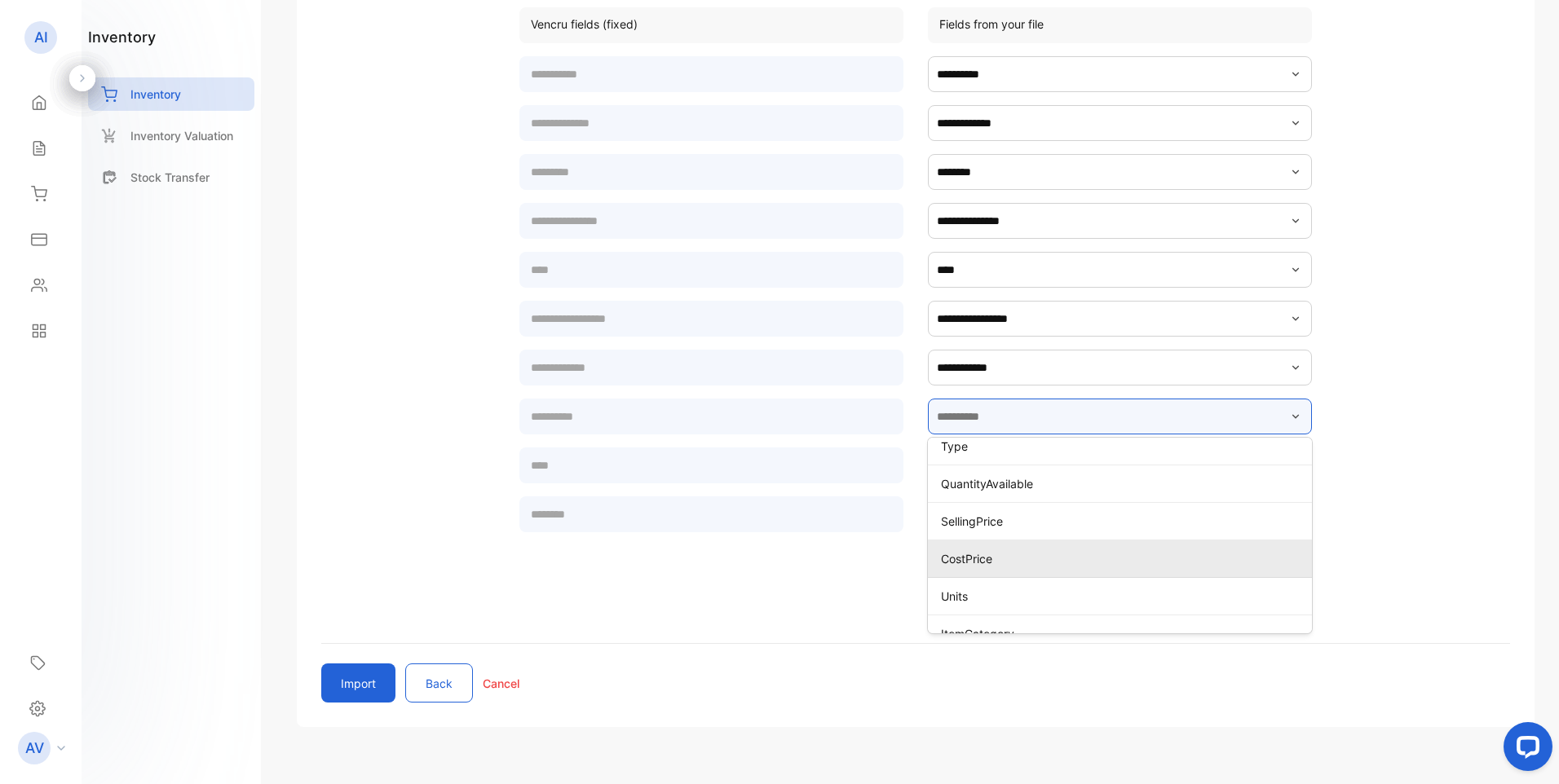
type input "*********"
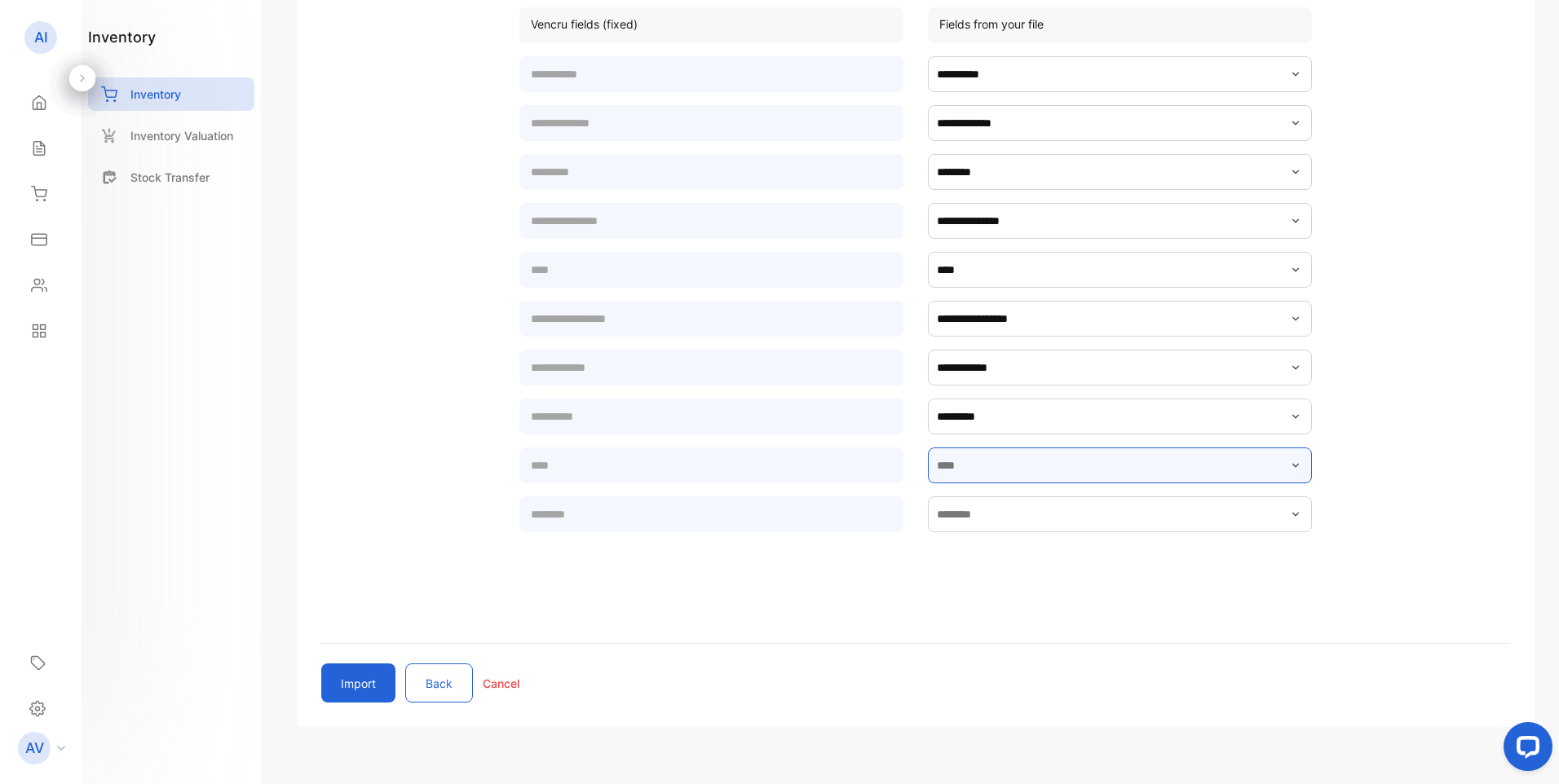
click at [981, 469] on input "text" at bounding box center [1119, 465] width 384 height 36
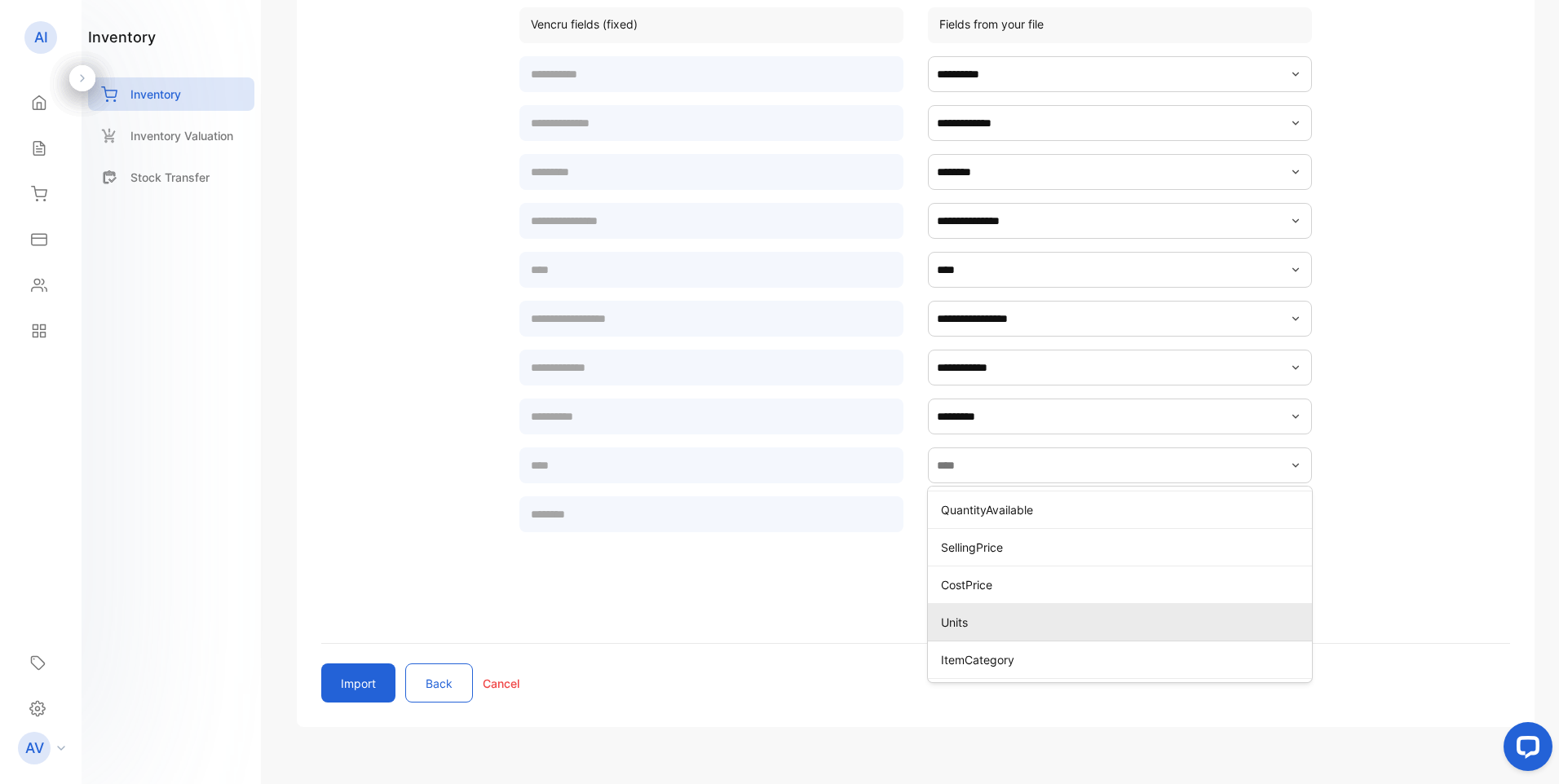
drag, startPoint x: 978, startPoint y: 625, endPoint x: 986, endPoint y: 616, distance: 12.0
click at [978, 624] on p "Units" at bounding box center [1122, 622] width 364 height 17
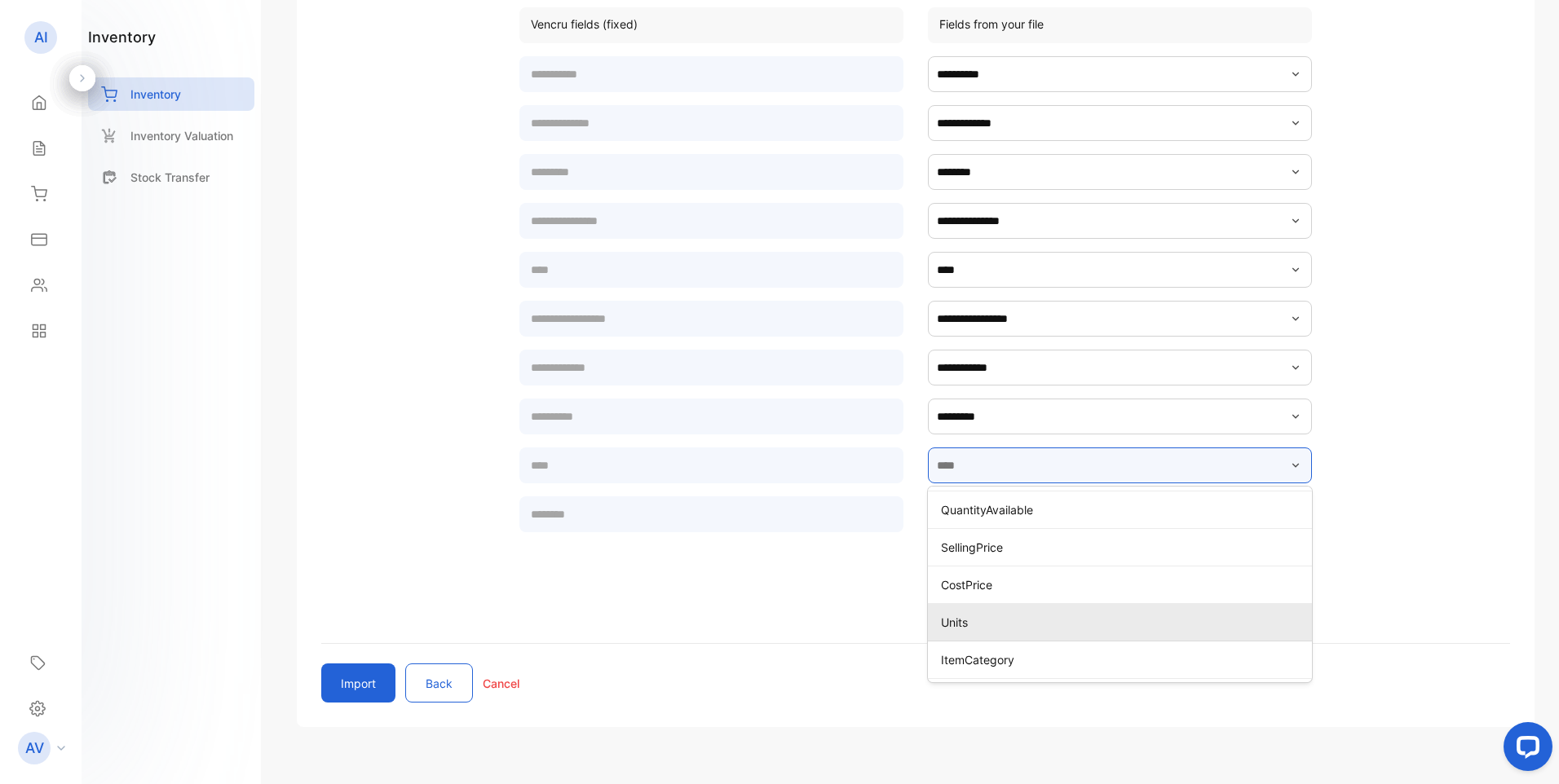
type input "*****"
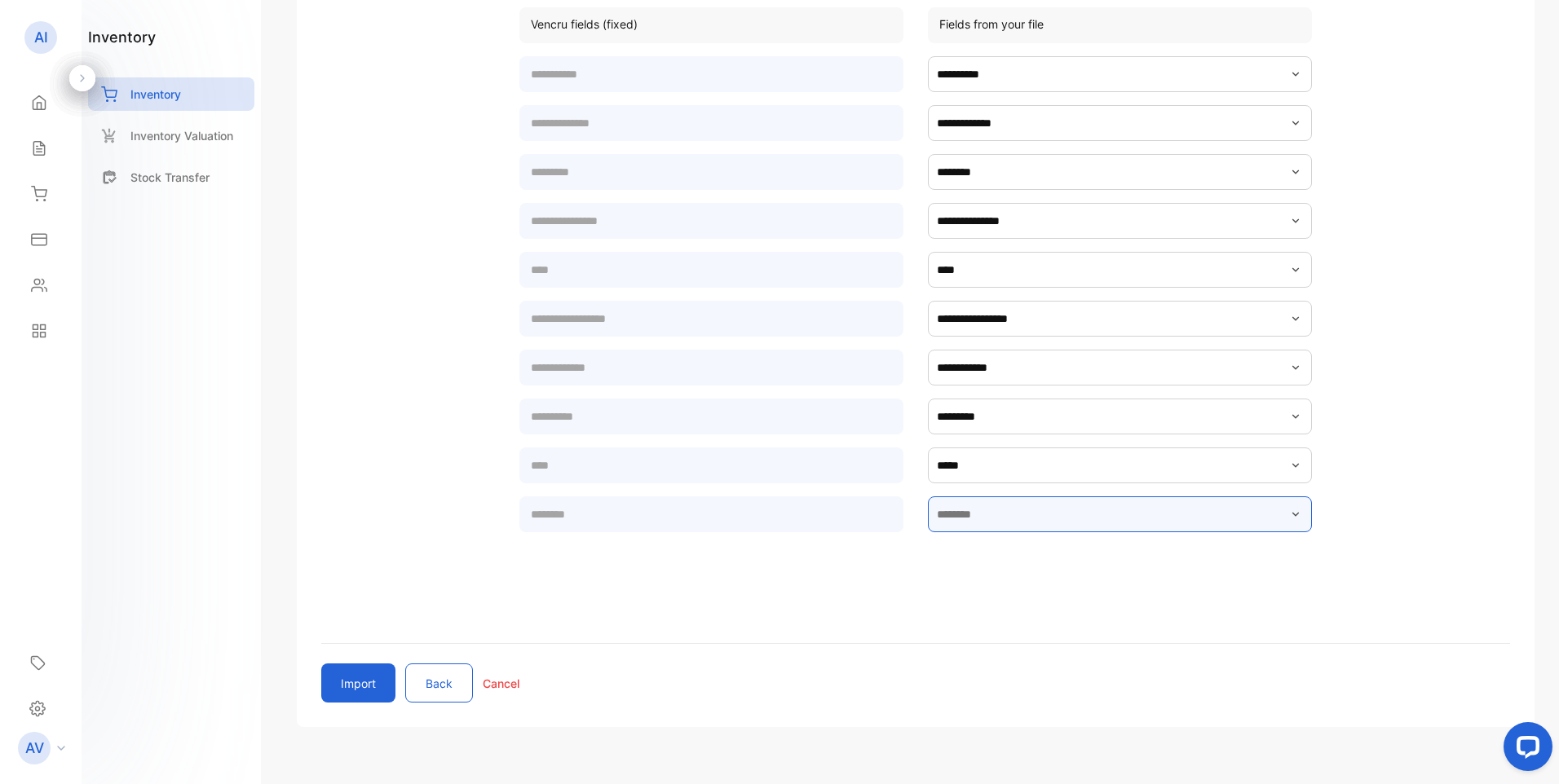
click at [1019, 516] on input "text" at bounding box center [1119, 514] width 384 height 36
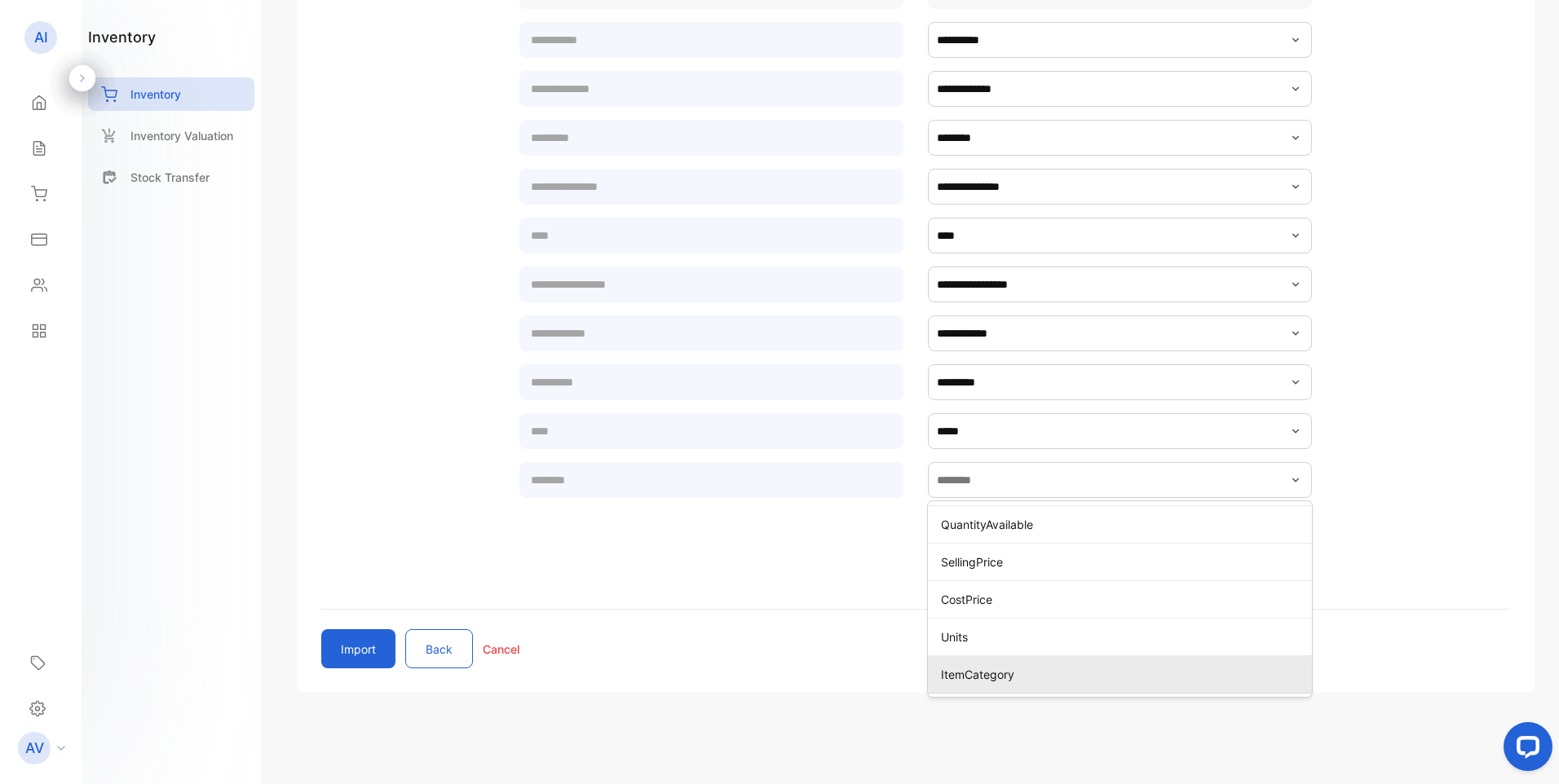
click at [985, 678] on p "ItemCategory" at bounding box center [1122, 673] width 364 height 17
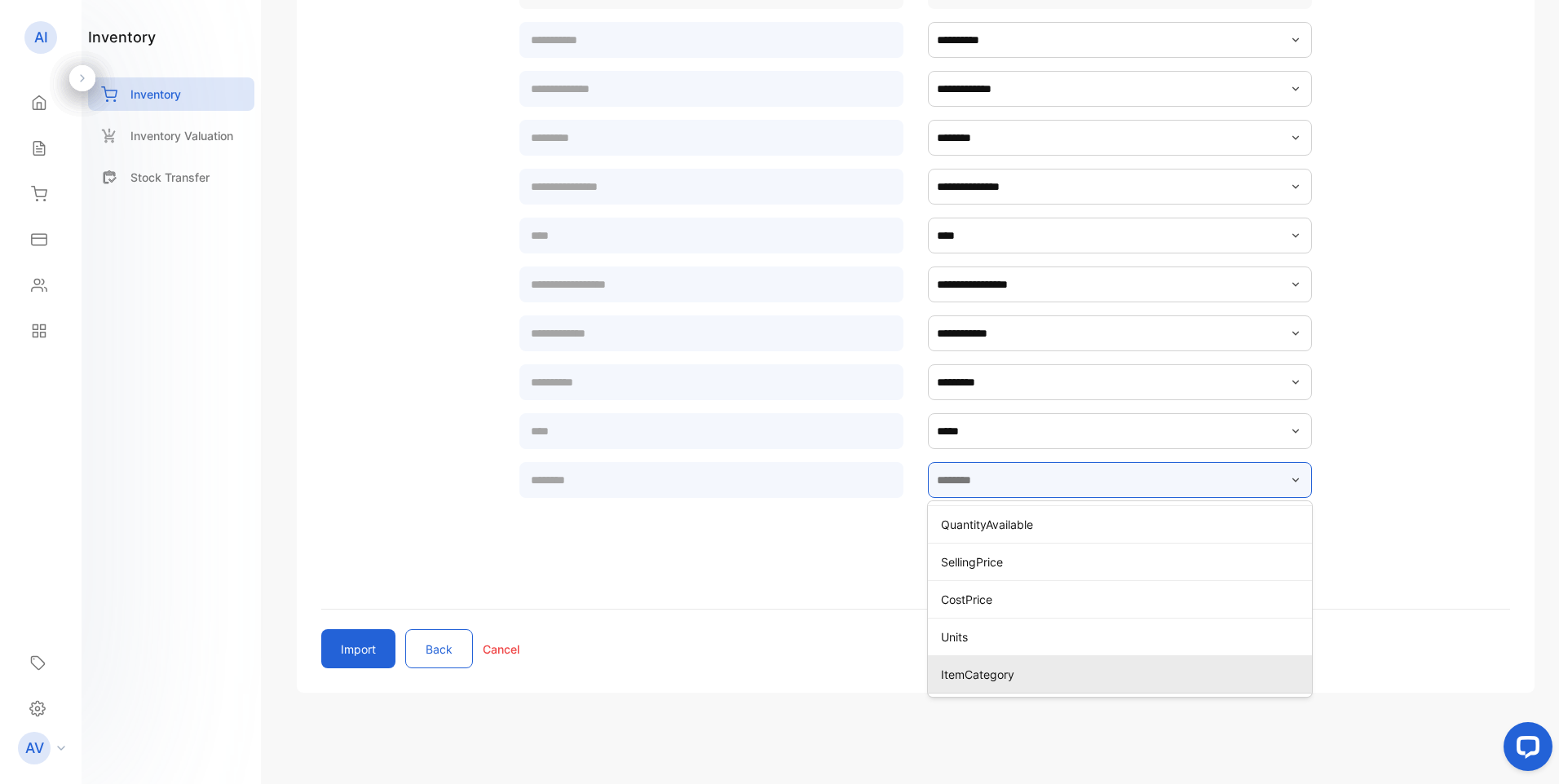
type input "**********"
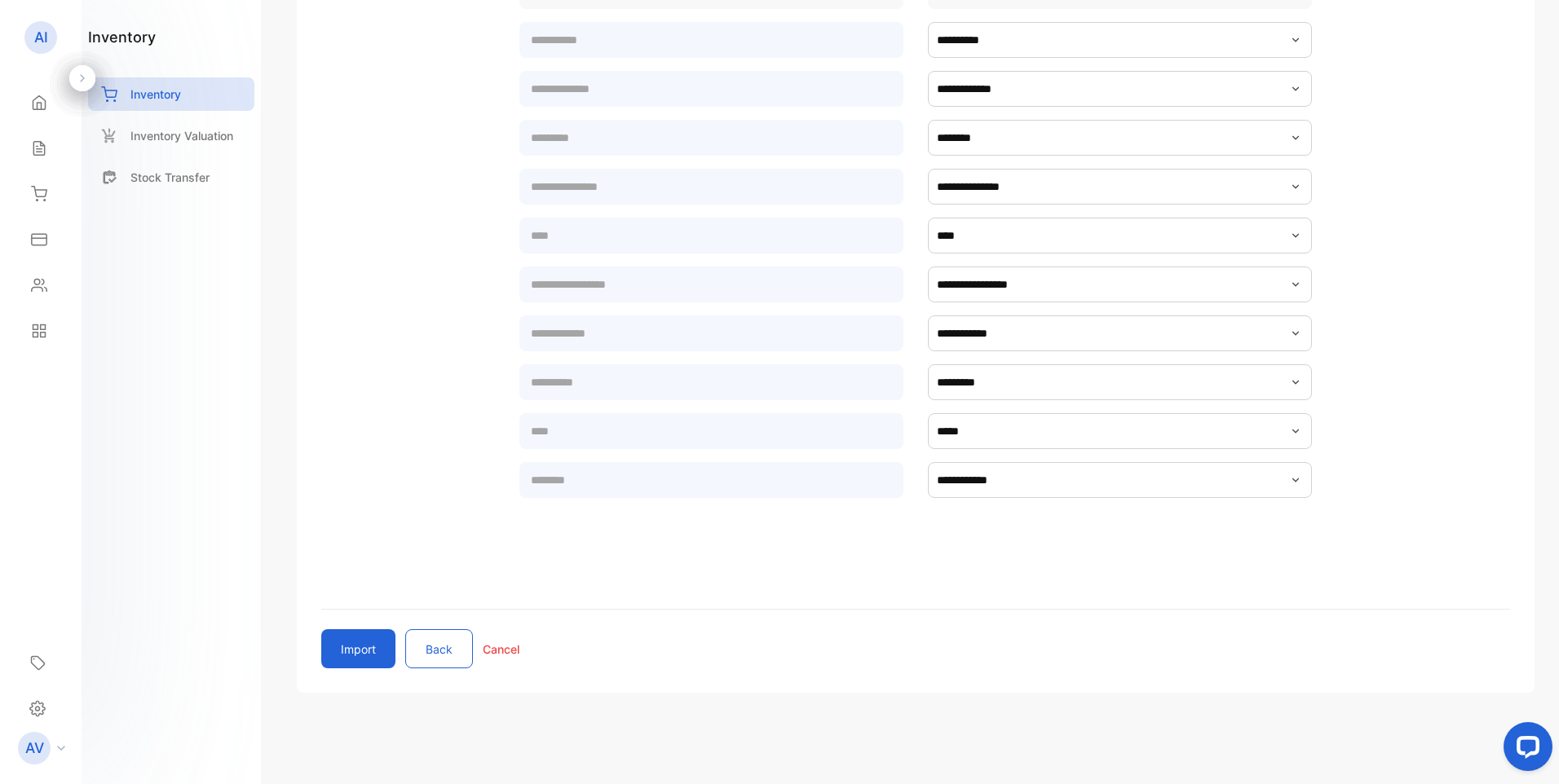
click at [365, 655] on button "Import" at bounding box center [358, 649] width 74 height 40
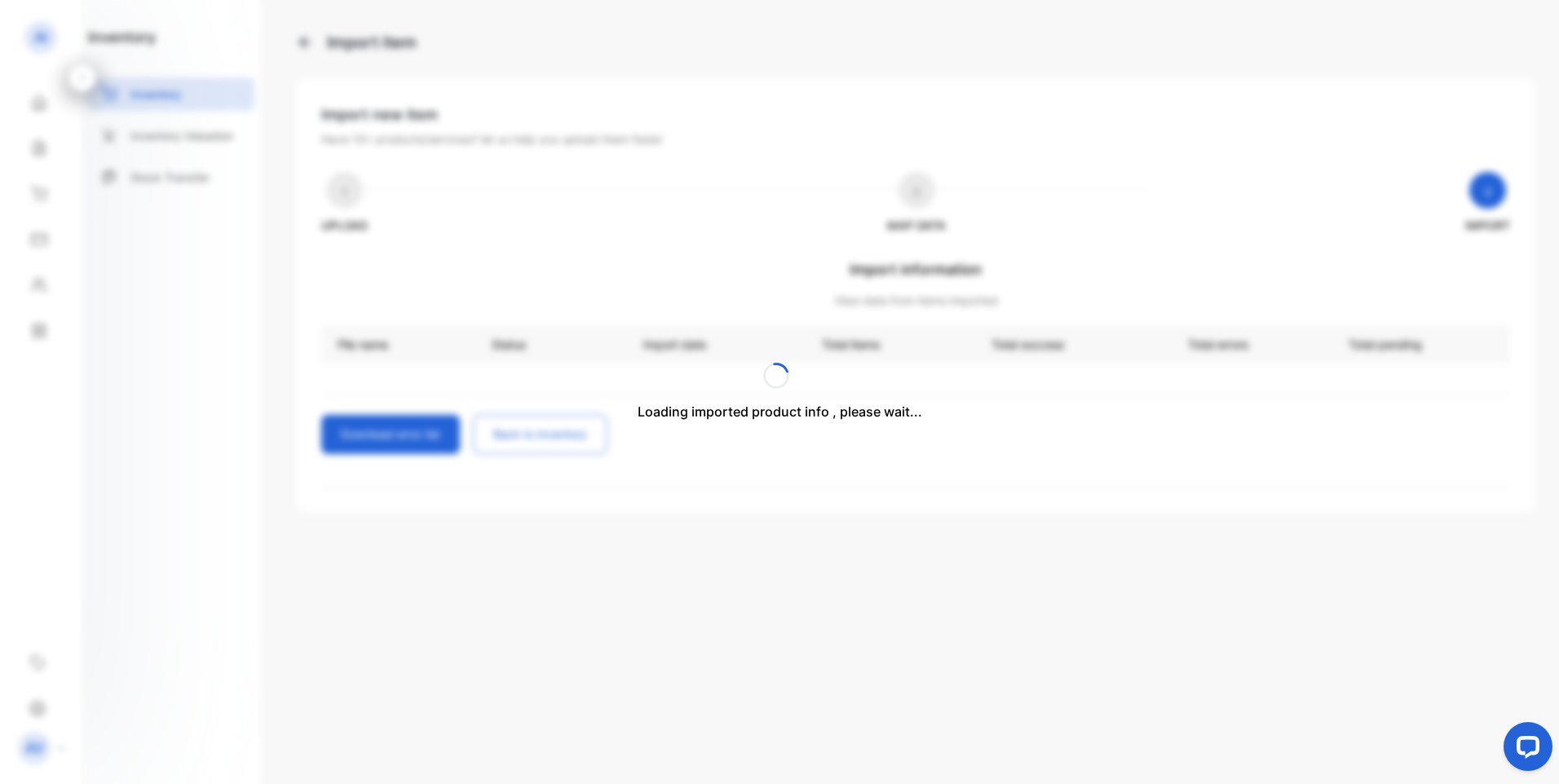
scroll to position [0, 0]
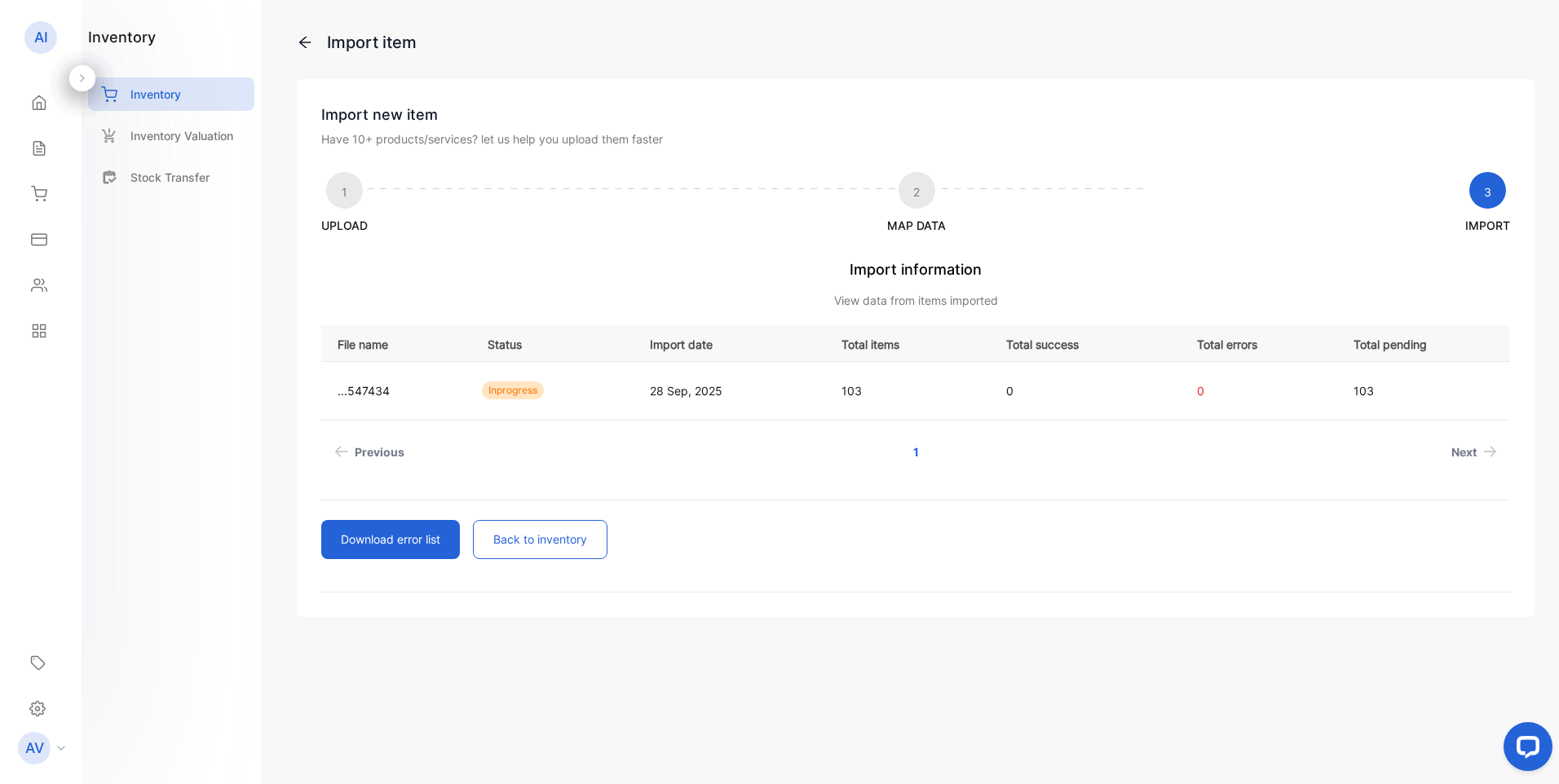
click at [527, 544] on button "Back to inventory" at bounding box center [539, 539] width 134 height 40
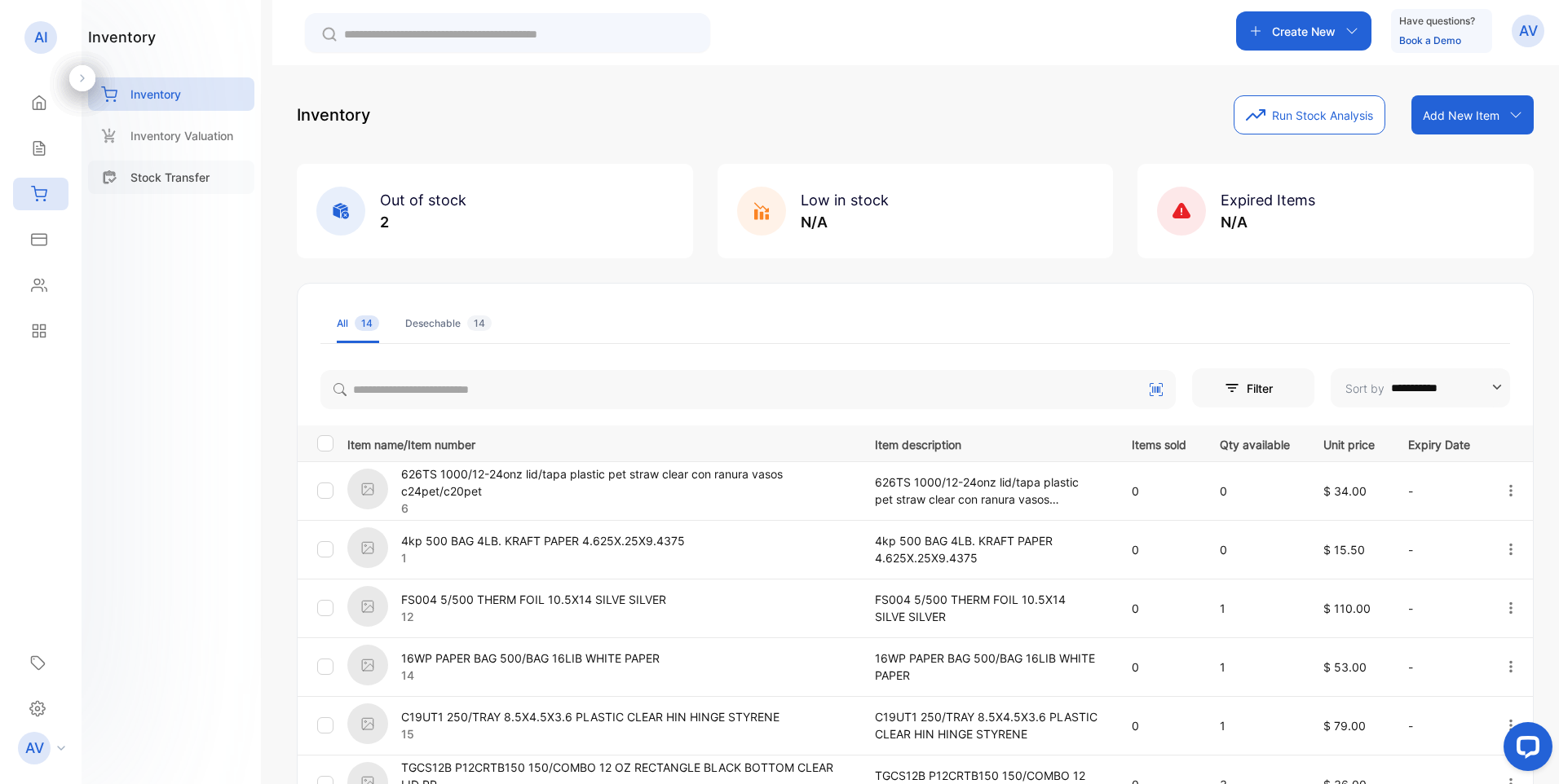
click at [184, 187] on div "Stock Transfer" at bounding box center [170, 177] width 166 height 33
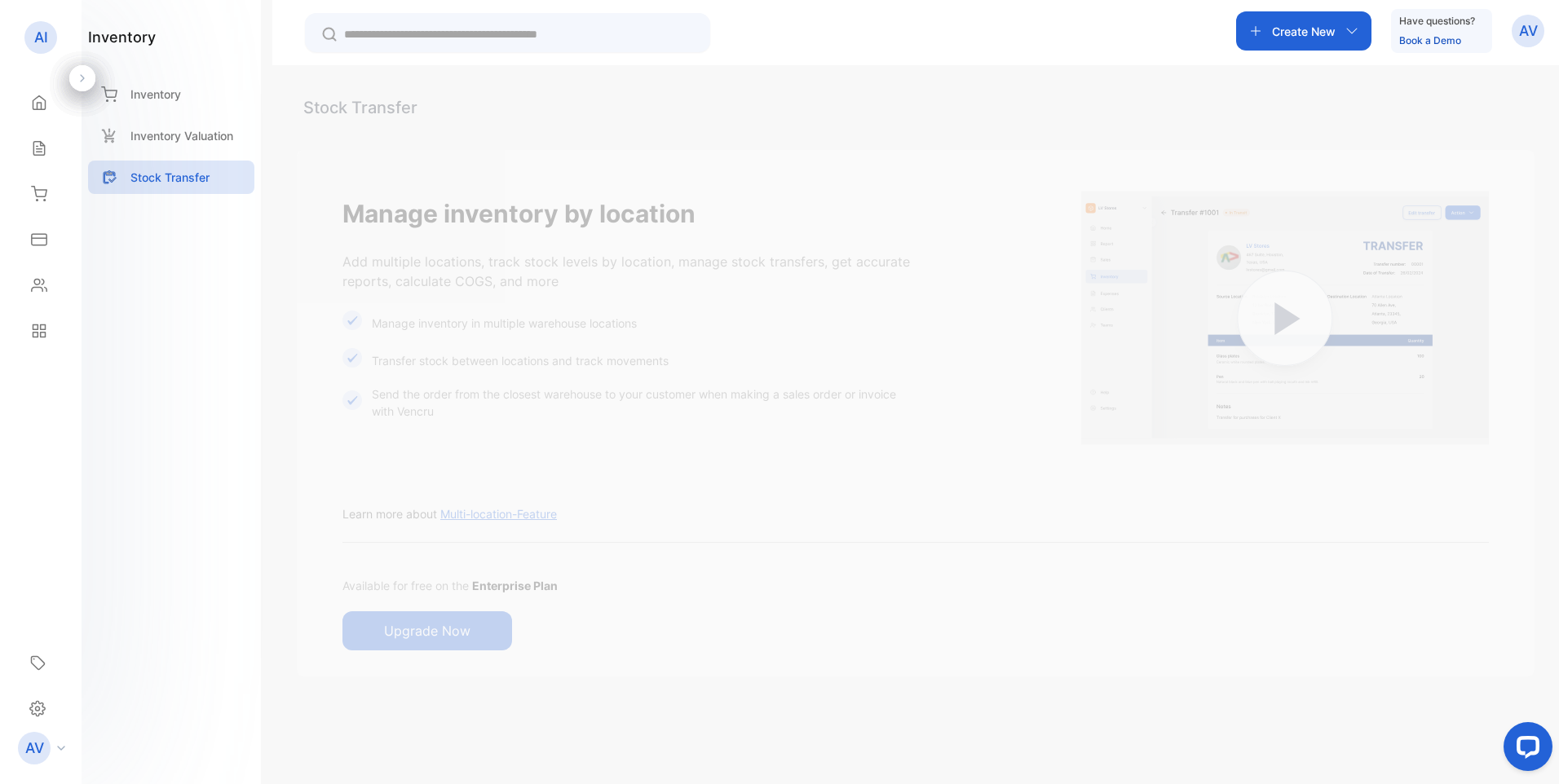
click at [433, 636] on button "Upgrade Now" at bounding box center [427, 630] width 170 height 40
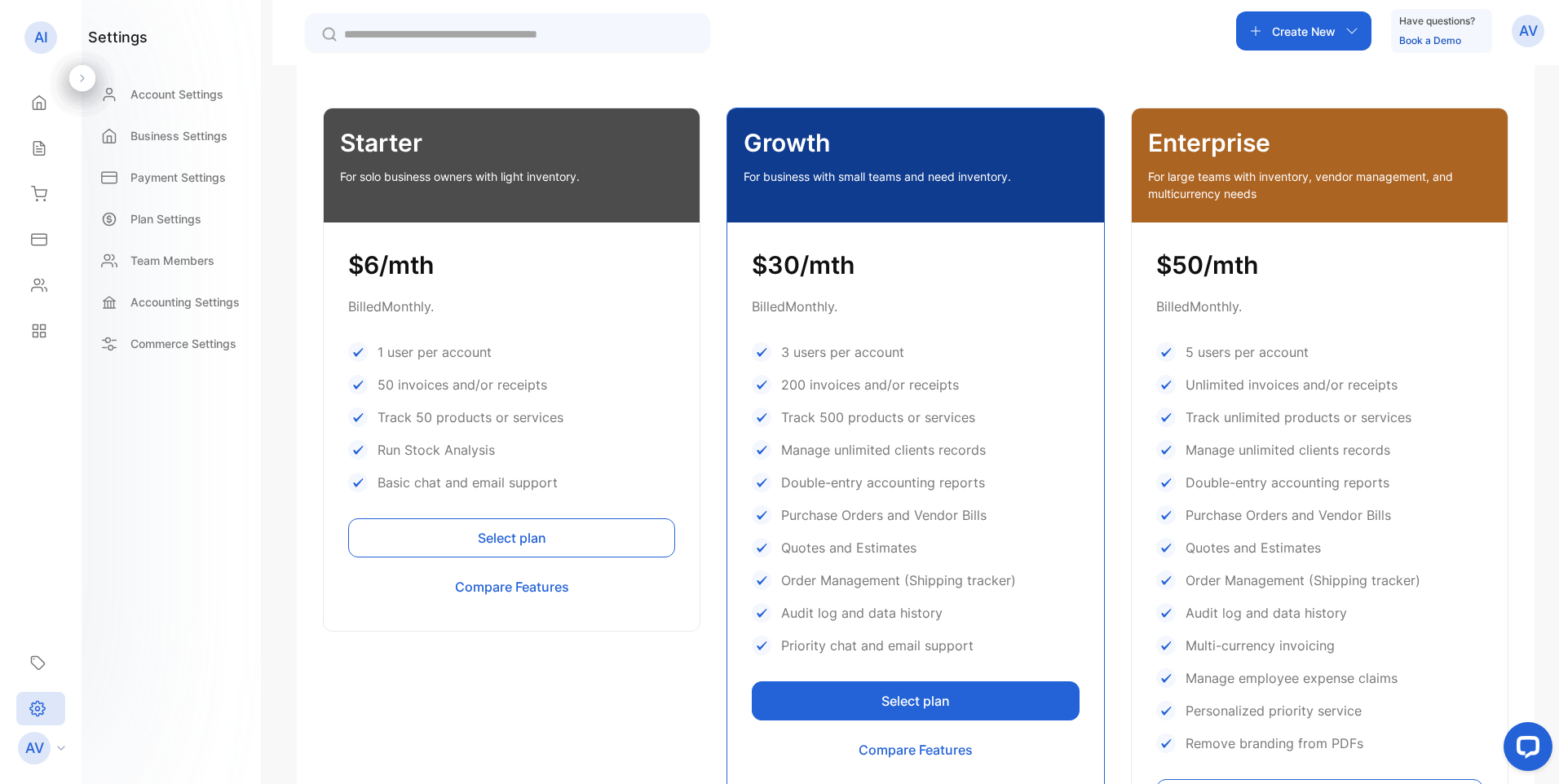
scroll to position [407, 0]
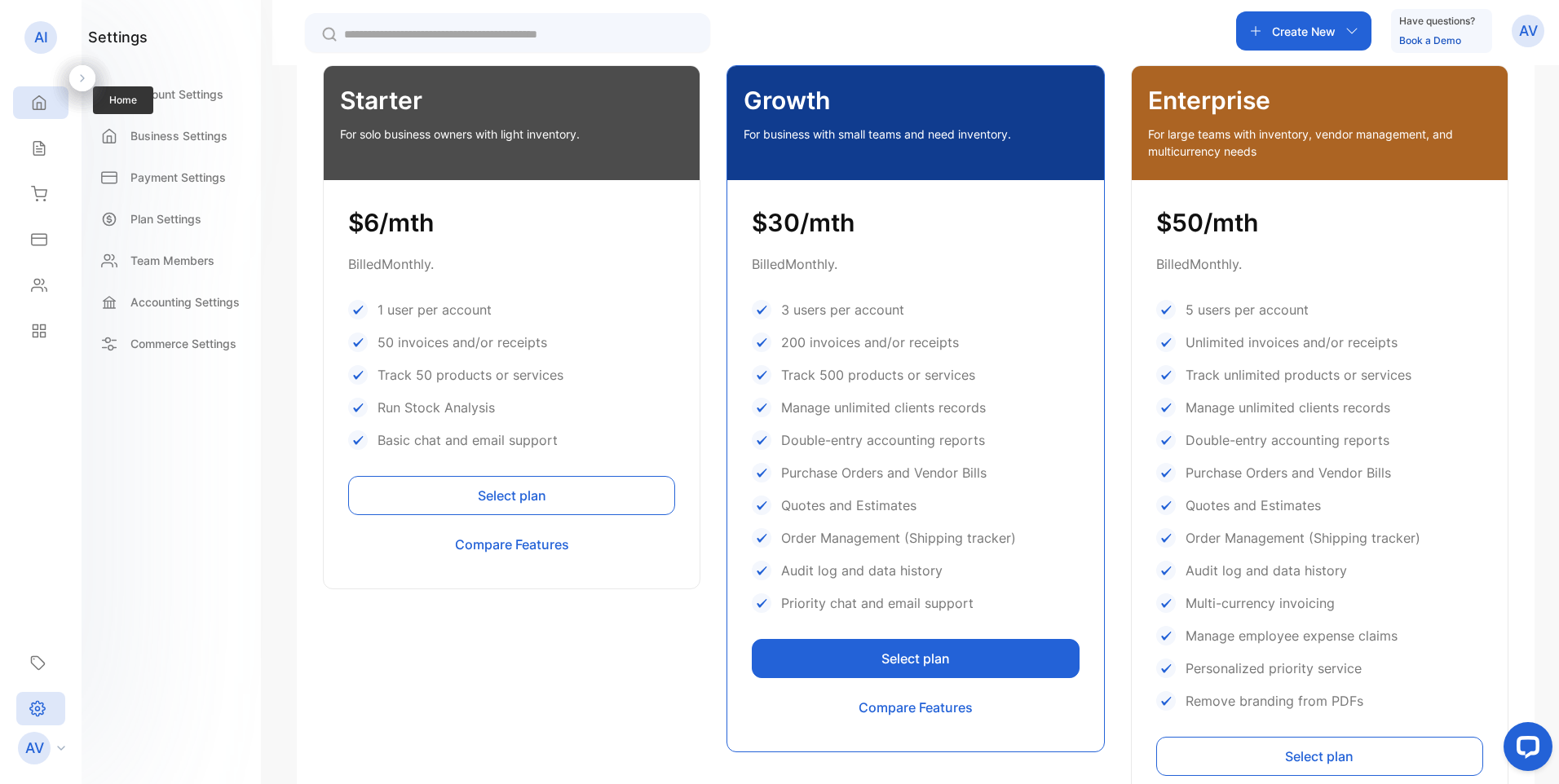
click at [38, 108] on icon at bounding box center [40, 104] width 12 height 14
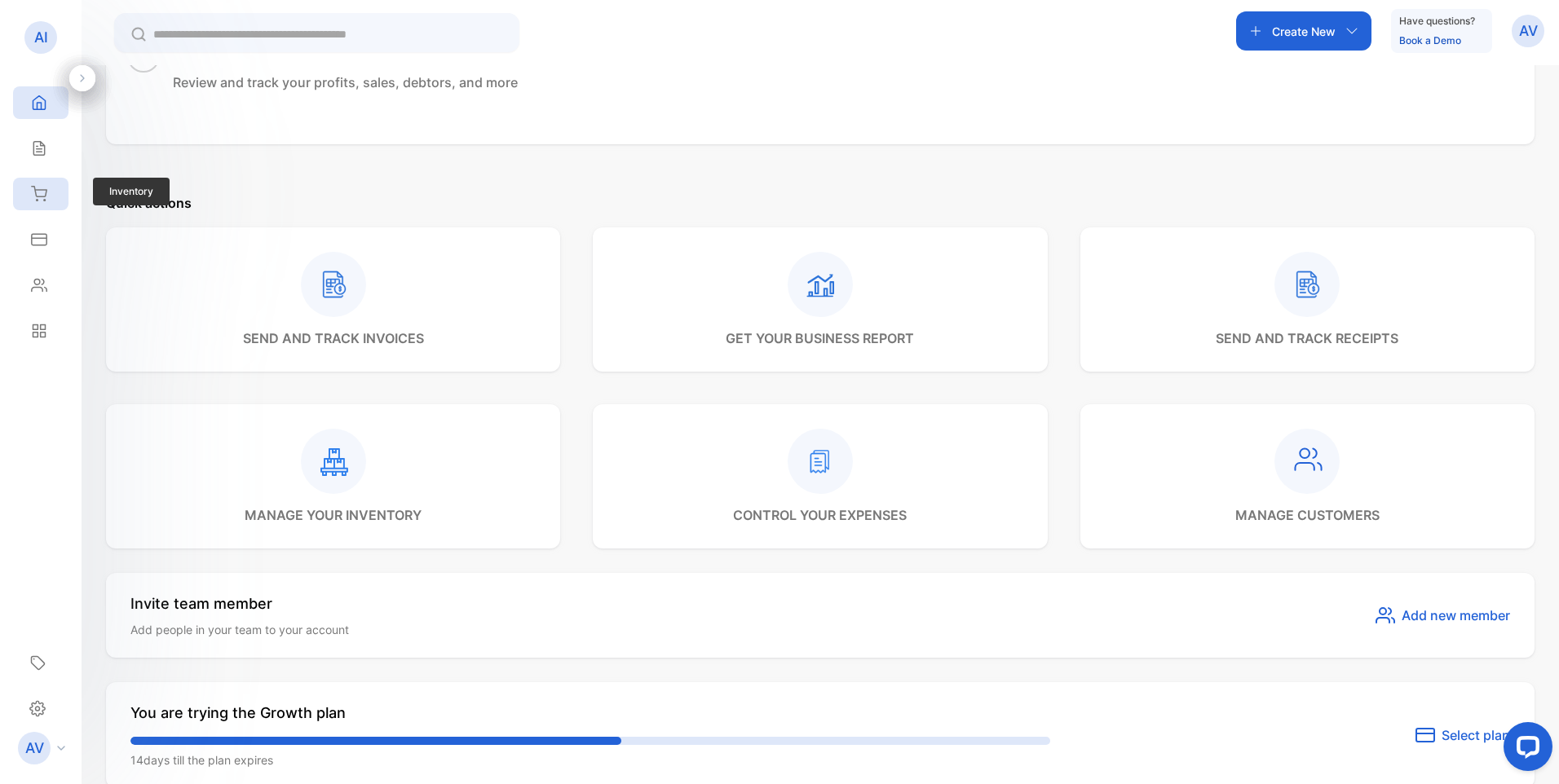
click at [40, 191] on icon at bounding box center [39, 194] width 17 height 17
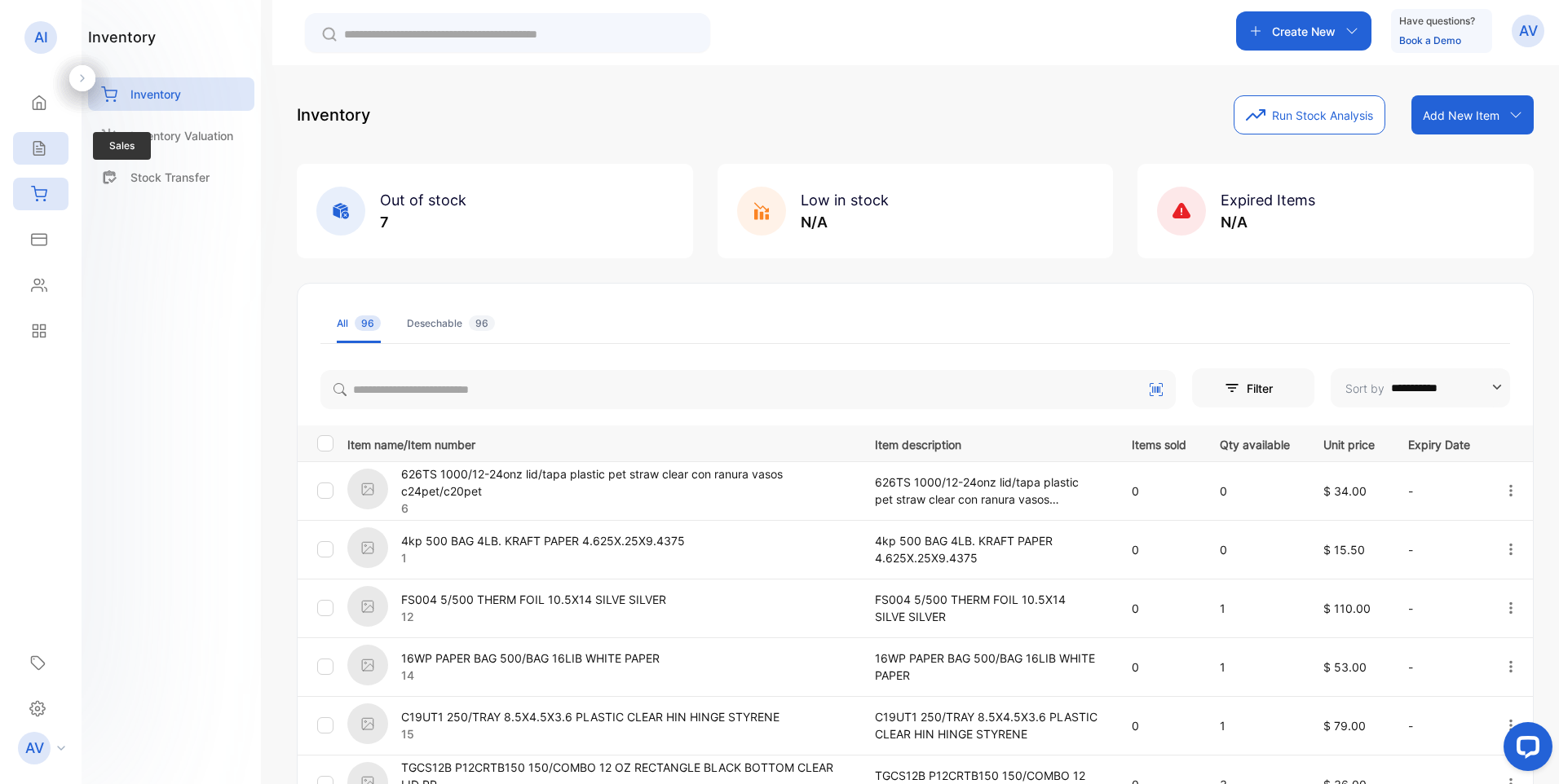
click at [39, 141] on icon at bounding box center [39, 148] width 11 height 14
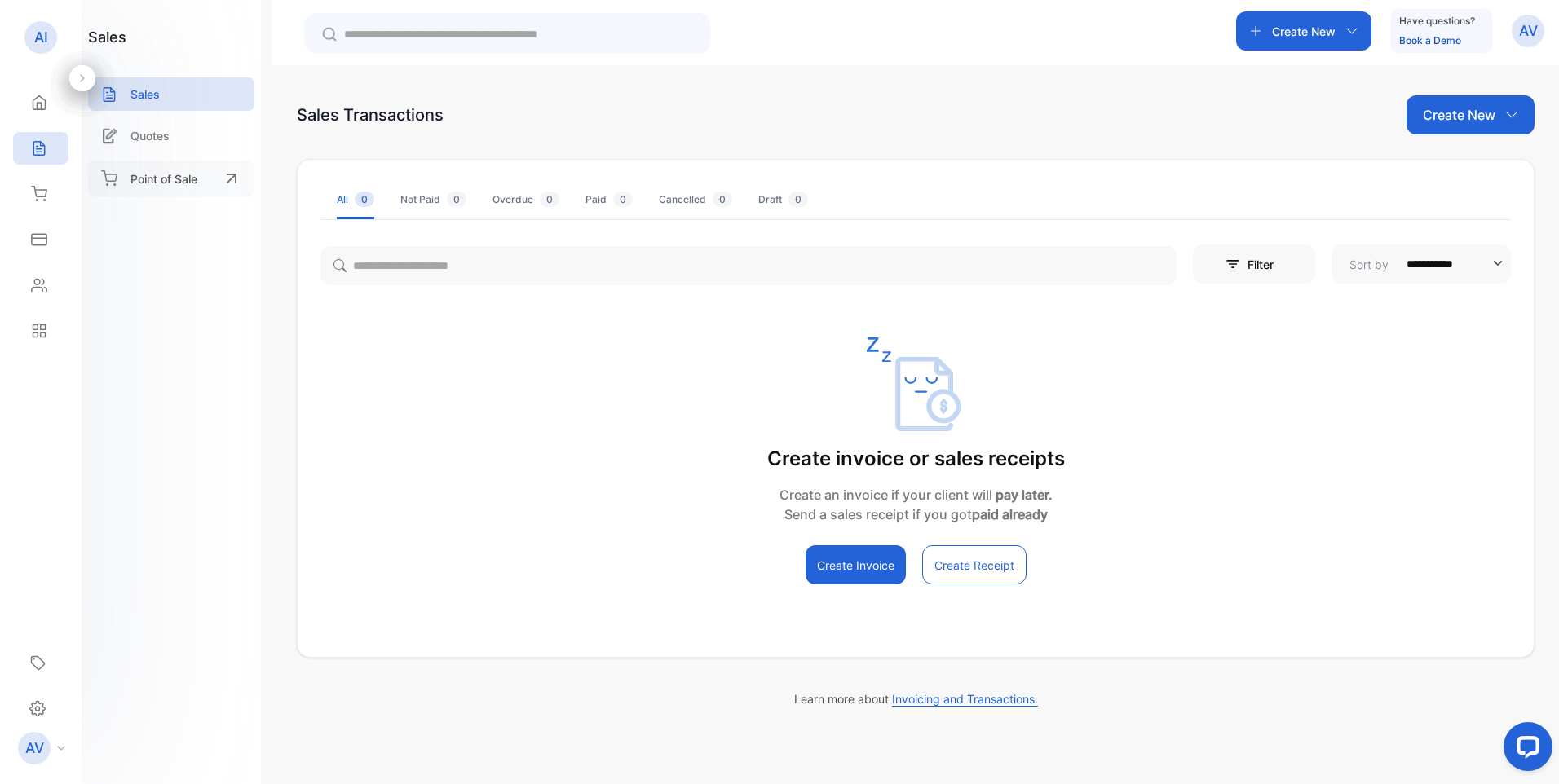
click at [183, 179] on p "Point of Sale" at bounding box center [164, 178] width 67 height 17
click at [41, 40] on p "AI" at bounding box center [41, 38] width 14 height 21
click at [38, 153] on icon at bounding box center [39, 148] width 17 height 17
click at [42, 98] on icon at bounding box center [40, 104] width 12 height 14
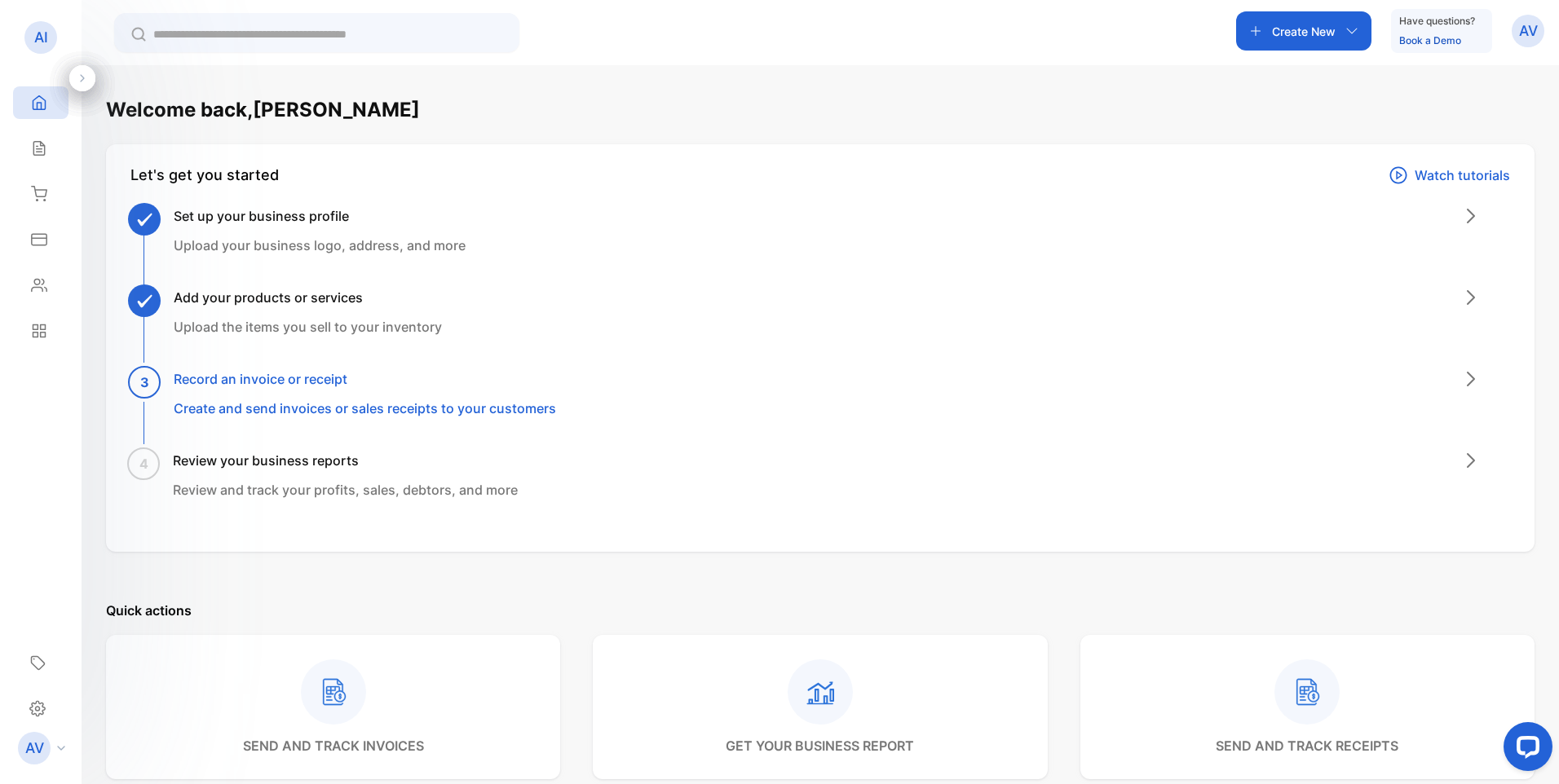
click at [285, 375] on h3 "Record an invoice or receipt" at bounding box center [364, 378] width 382 height 19
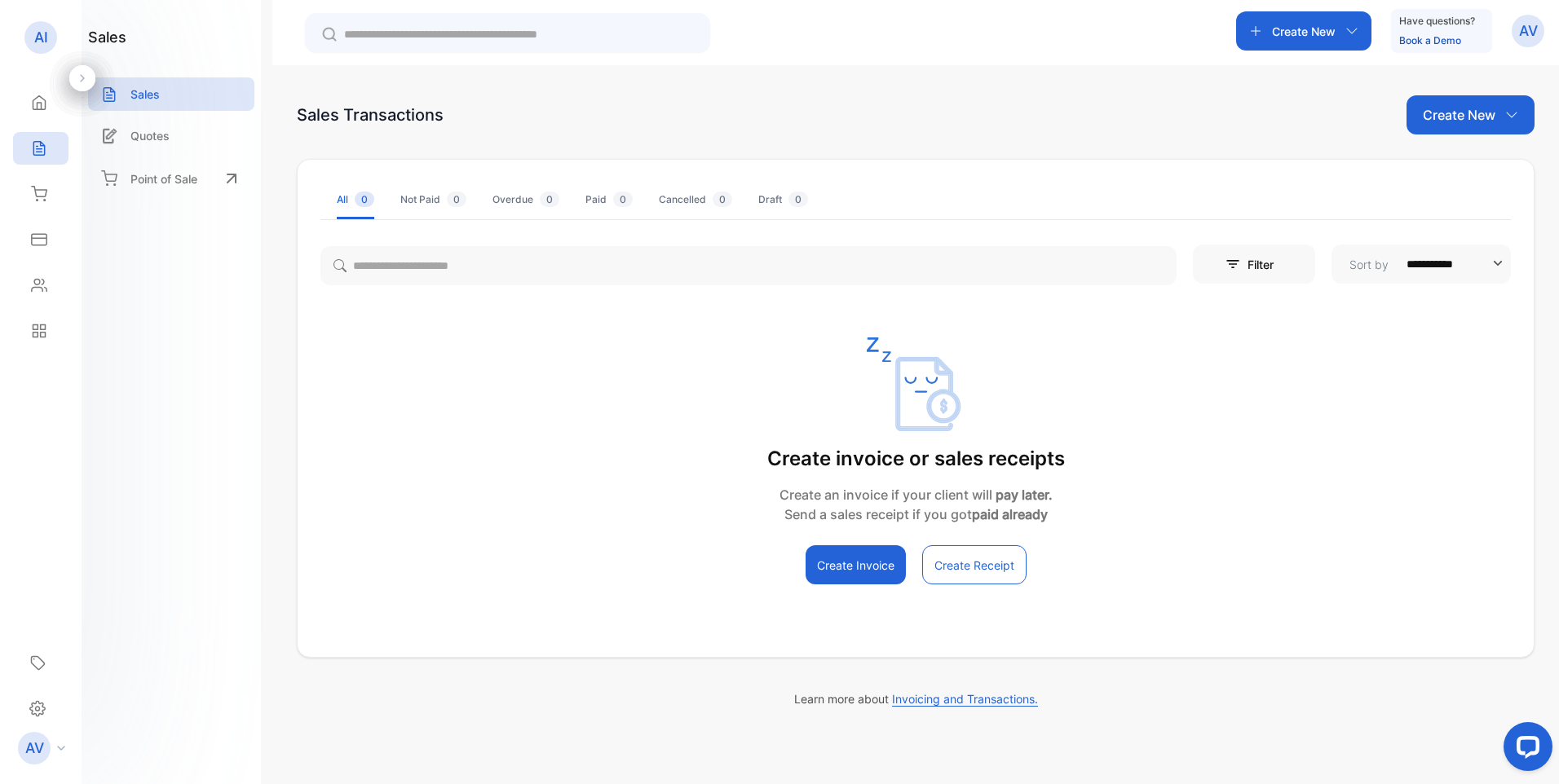
click at [1507, 111] on icon "button" at bounding box center [1511, 114] width 13 height 13
click at [1475, 175] on span "Invoice" at bounding box center [1473, 169] width 39 height 17
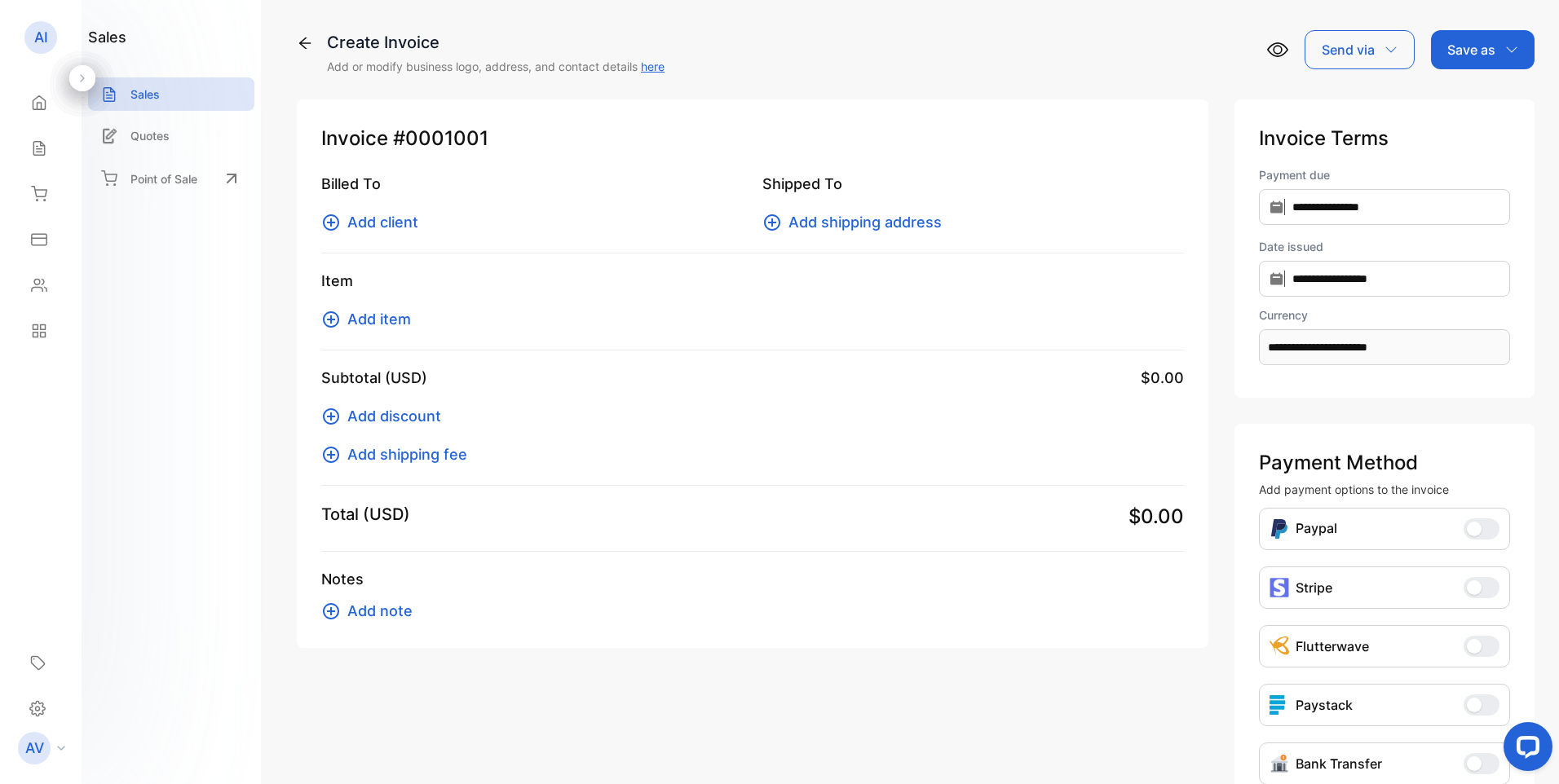
click at [381, 221] on span "Add client" at bounding box center [382, 221] width 71 height 22
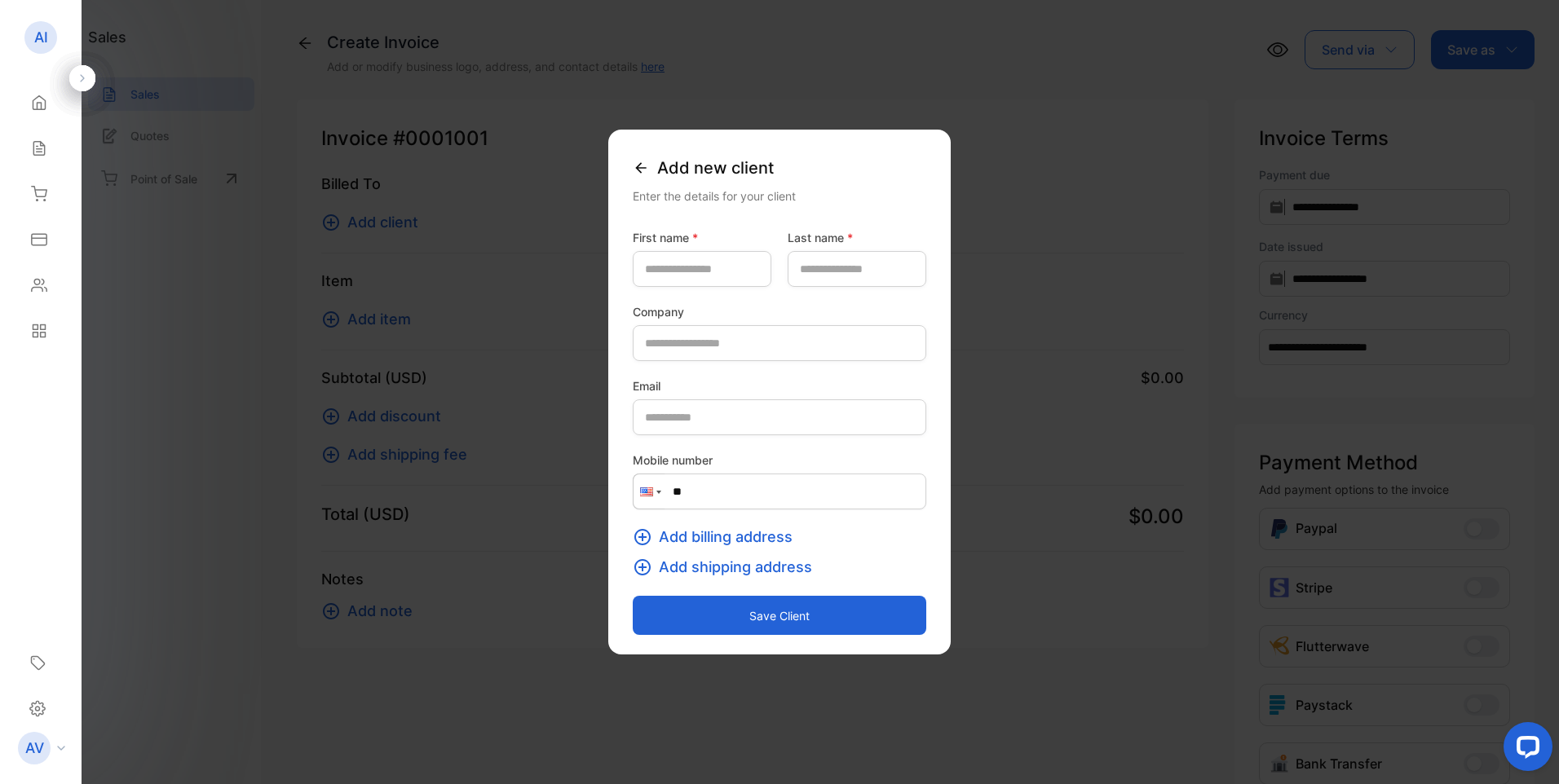
click at [632, 165] on icon at bounding box center [640, 168] width 17 height 17
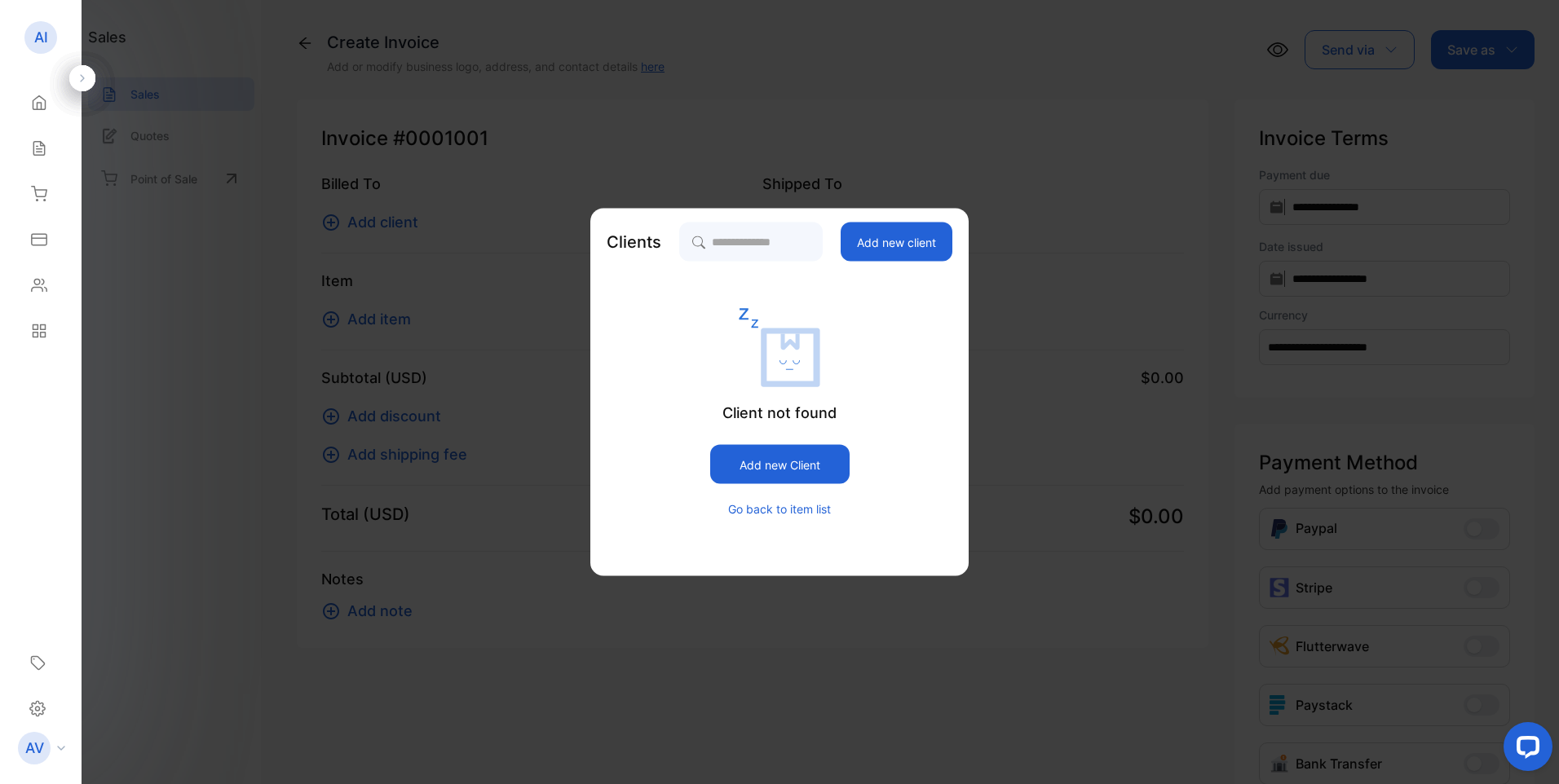
click at [788, 511] on button "Go back to item list" at bounding box center [779, 508] width 103 height 17
click at [755, 506] on button "Go back to item list" at bounding box center [779, 508] width 103 height 17
click at [769, 462] on button "Add new Client" at bounding box center [779, 464] width 140 height 40
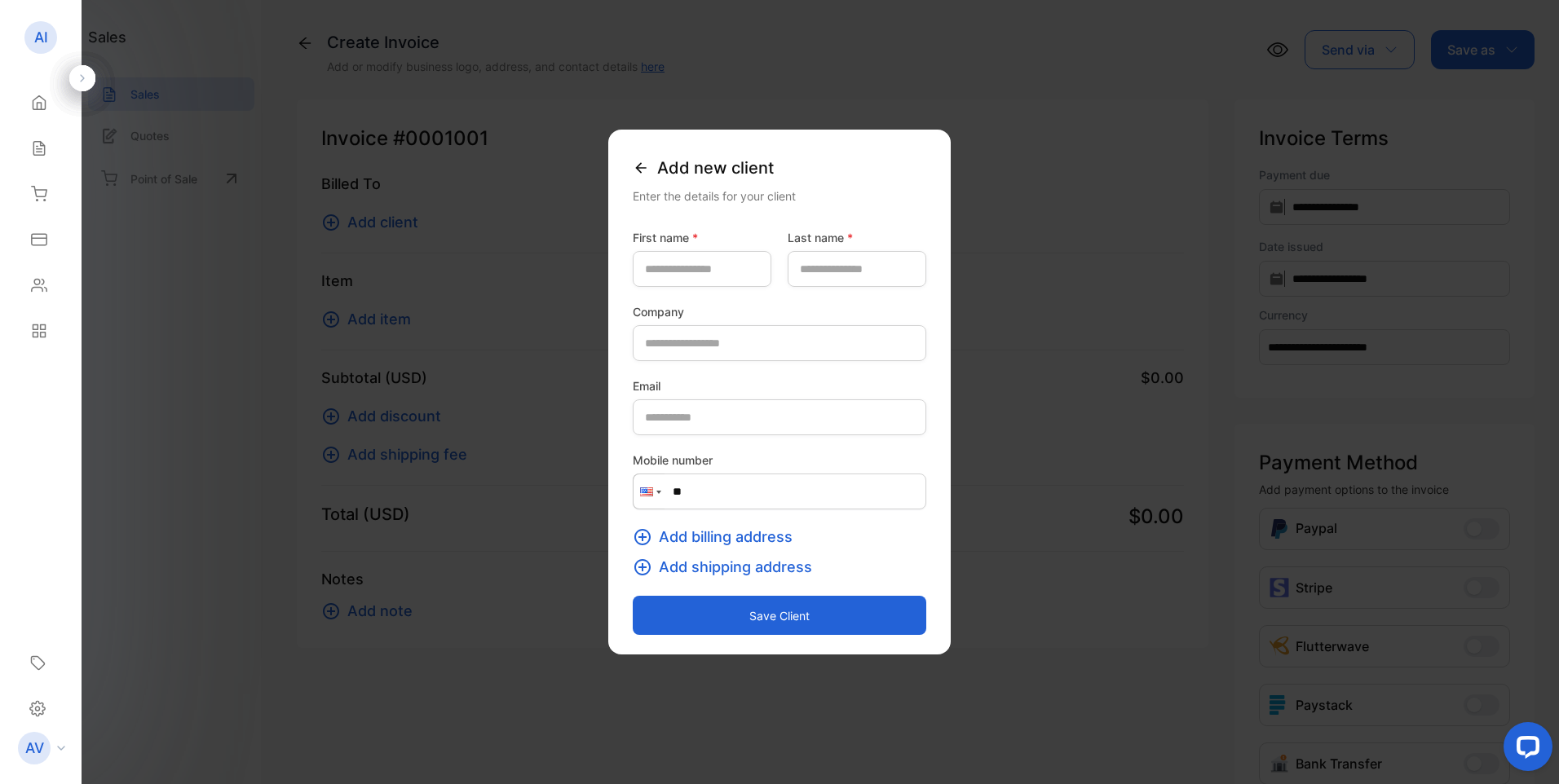
click at [635, 170] on icon at bounding box center [640, 168] width 11 height 11
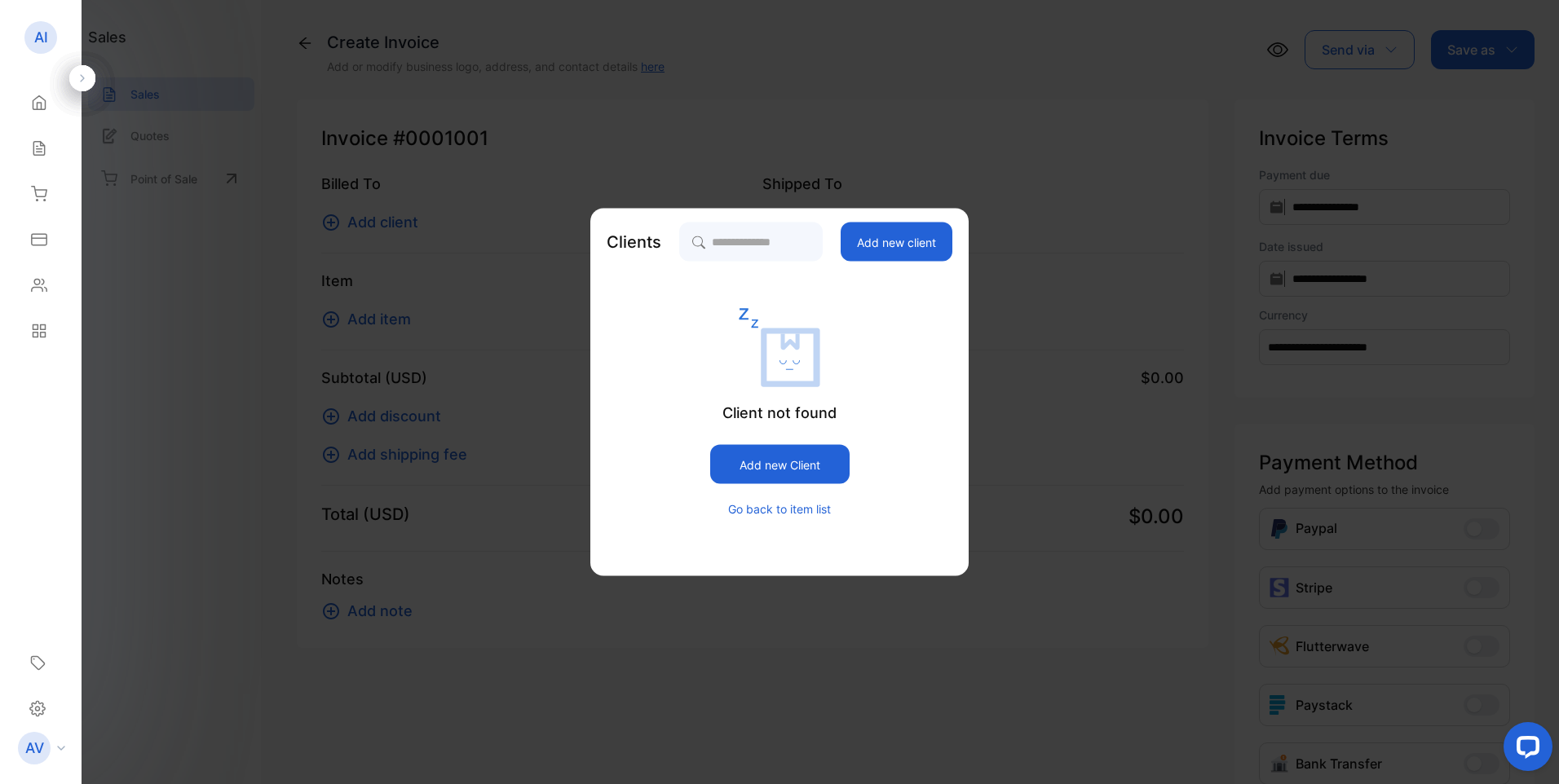
click at [905, 238] on button "Add new client" at bounding box center [896, 241] width 112 height 40
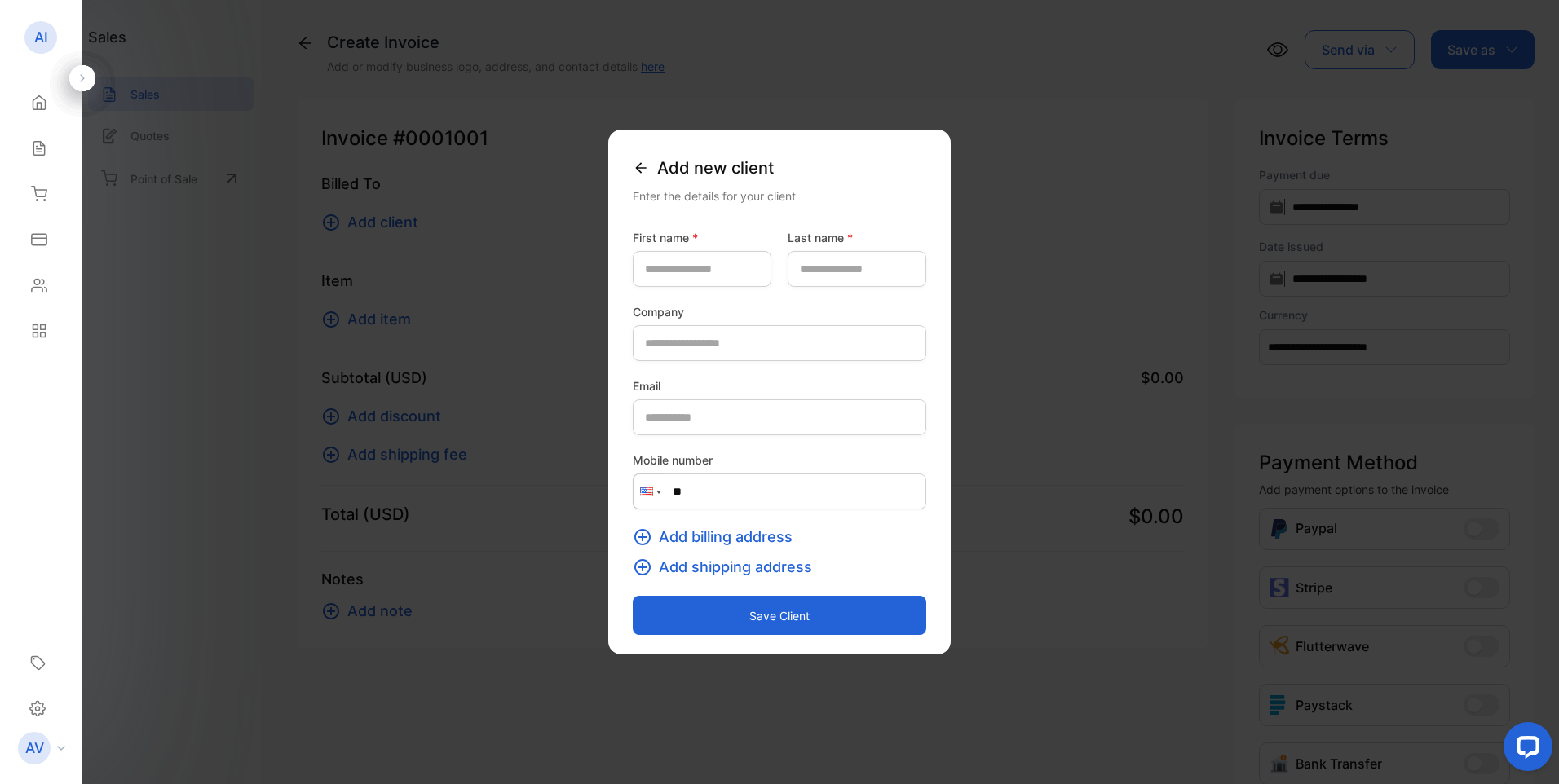
click at [632, 164] on icon at bounding box center [640, 168] width 17 height 17
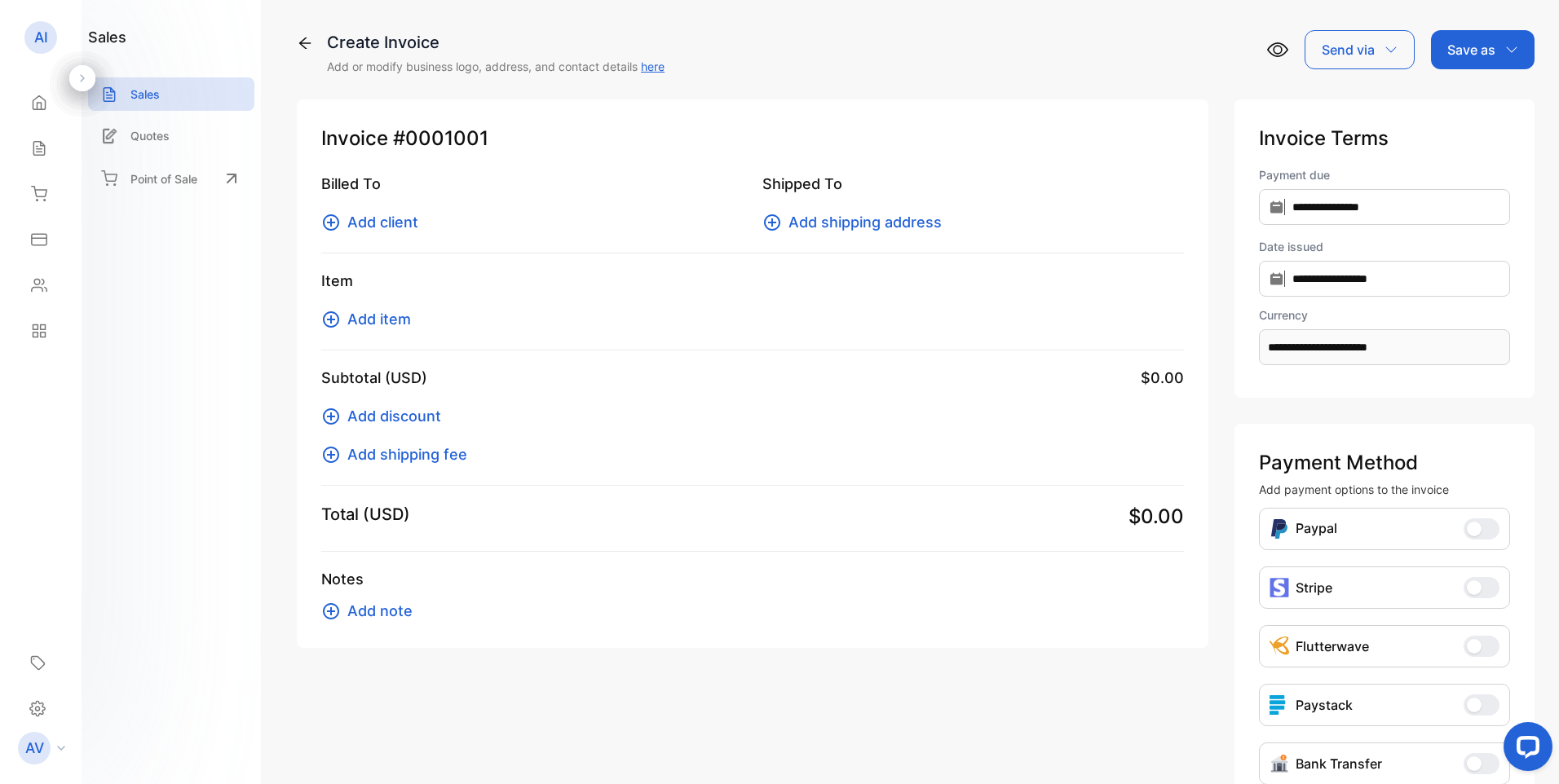
click at [1505, 49] on icon "button" at bounding box center [1511, 49] width 13 height 13
click at [1387, 50] on icon "button" at bounding box center [1390, 49] width 13 height 13
click at [51, 104] on div "Home" at bounding box center [40, 102] width 55 height 32
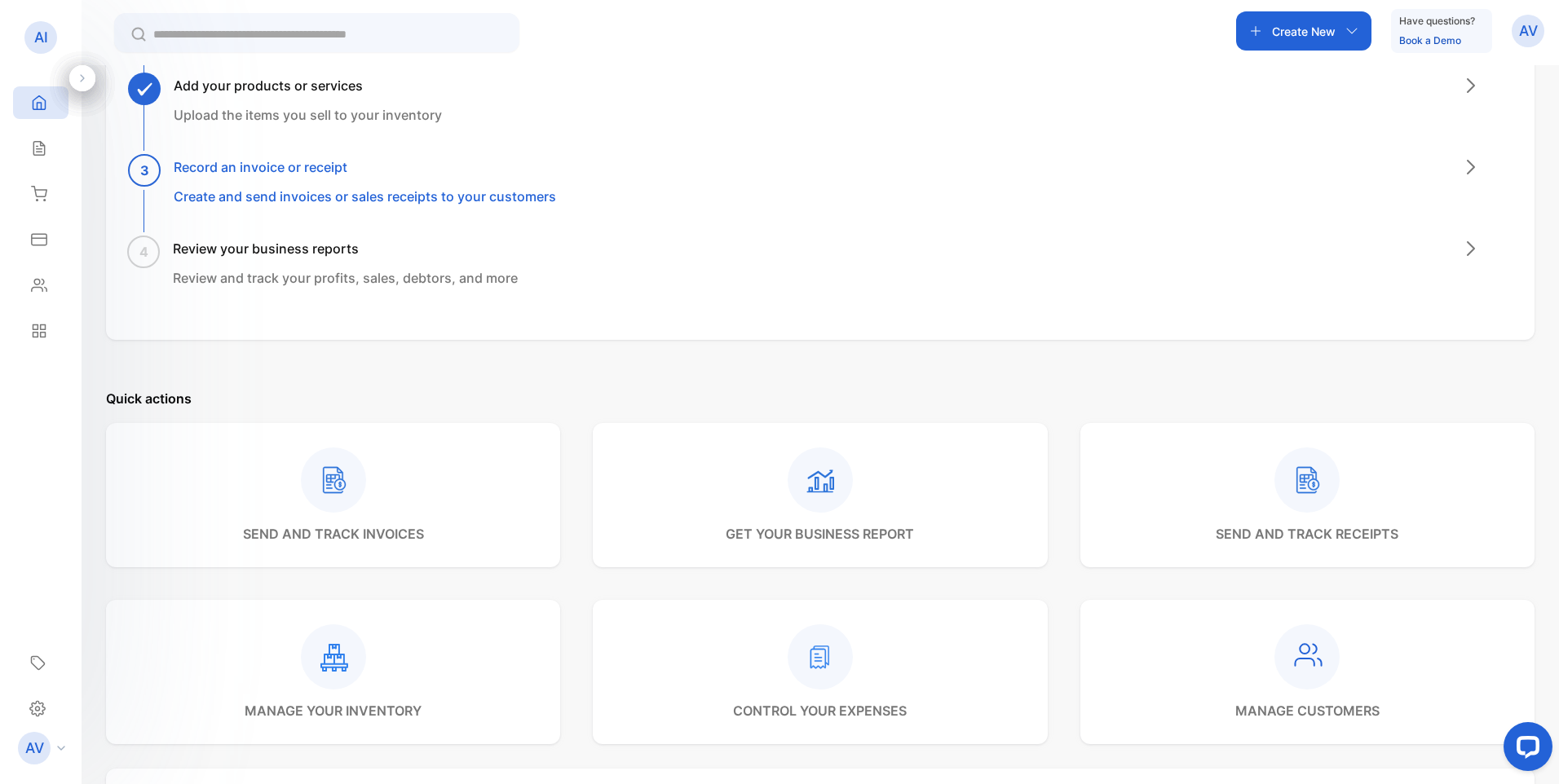
scroll to position [244, 0]
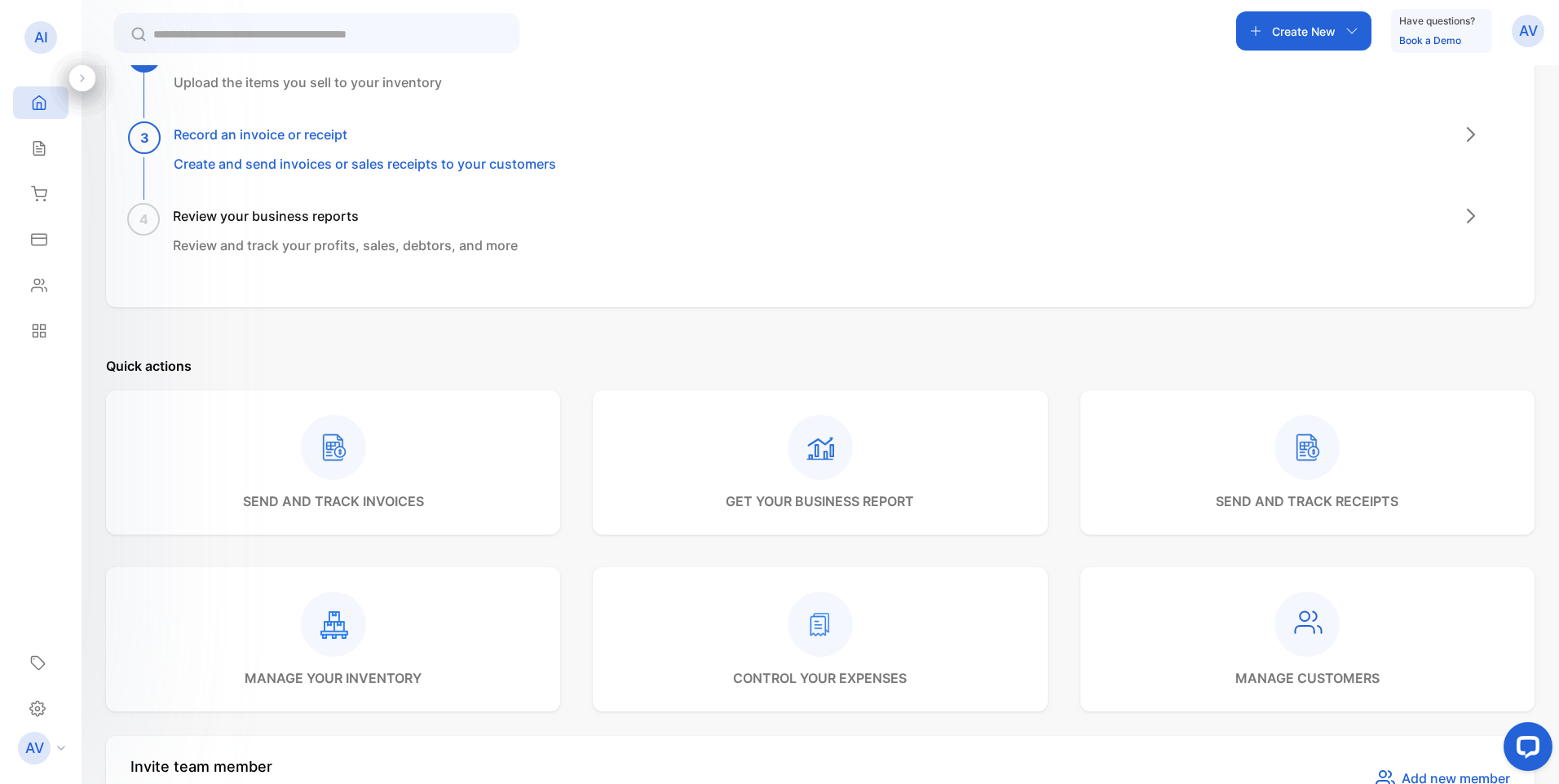
click at [1306, 633] on rect at bounding box center [1307, 624] width 65 height 65
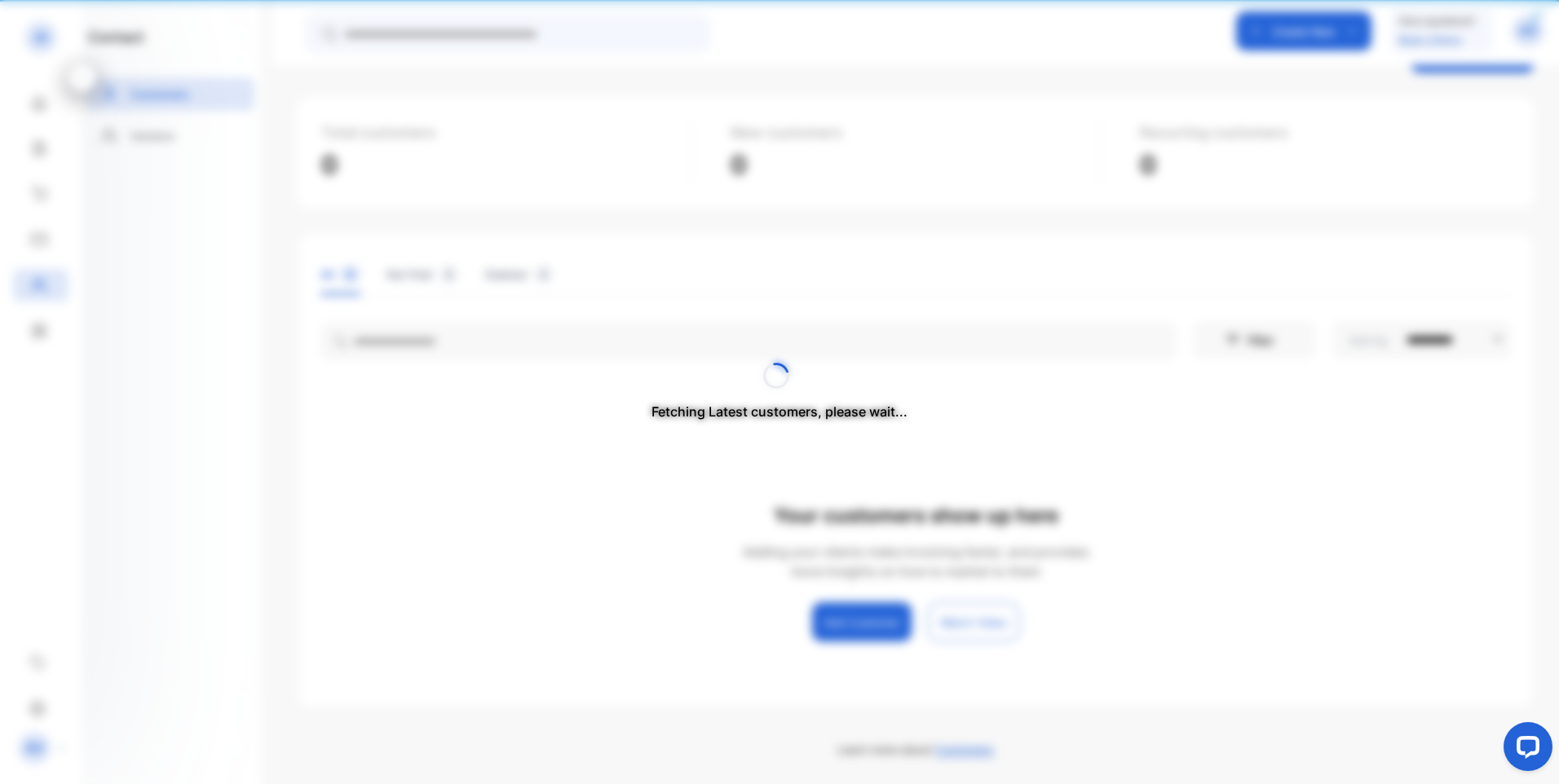
scroll to position [62, 0]
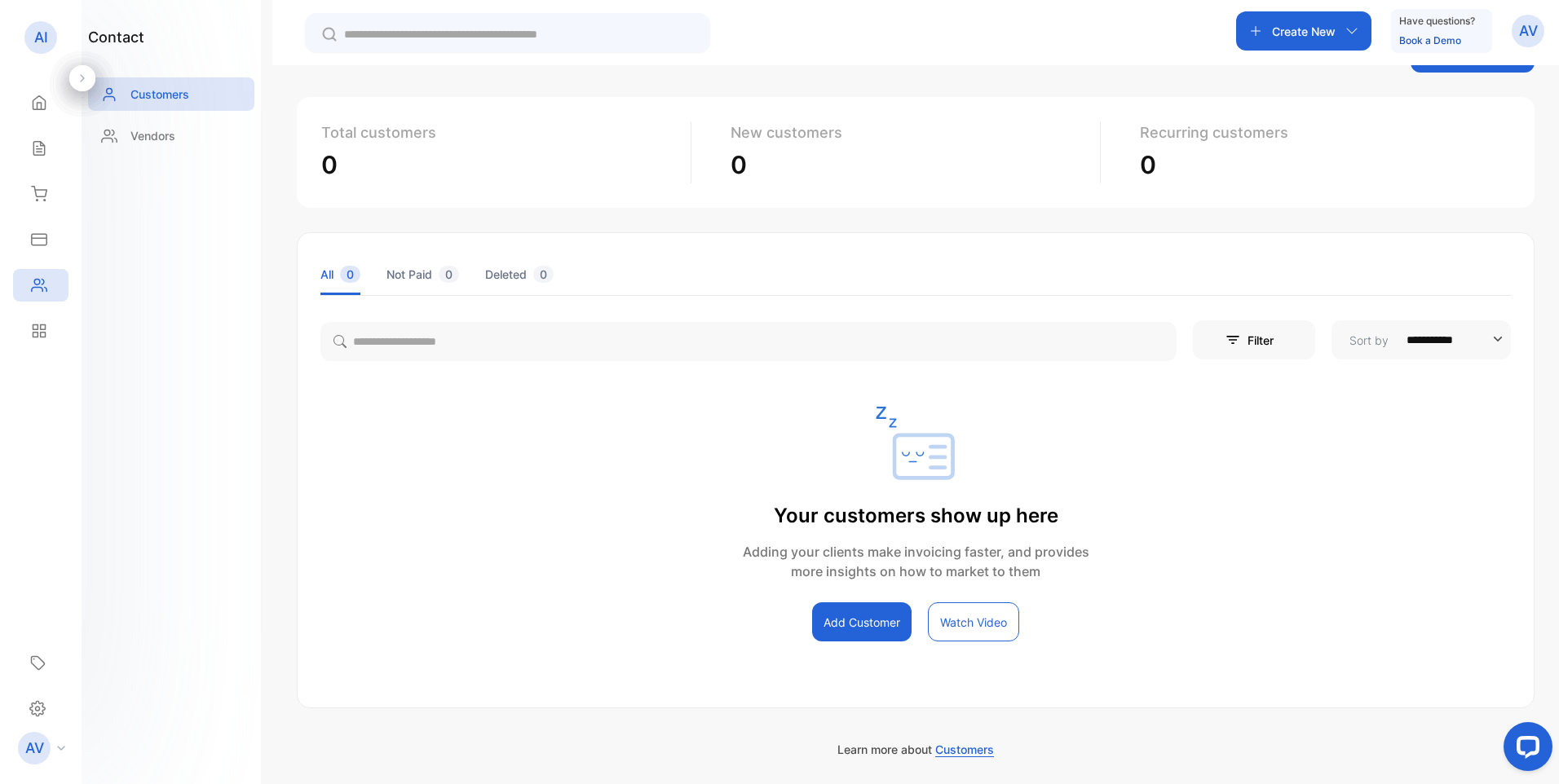
click at [1317, 35] on p "Create New" at bounding box center [1303, 31] width 63 height 17
click at [1301, 248] on p "Client" at bounding box center [1298, 244] width 46 height 19
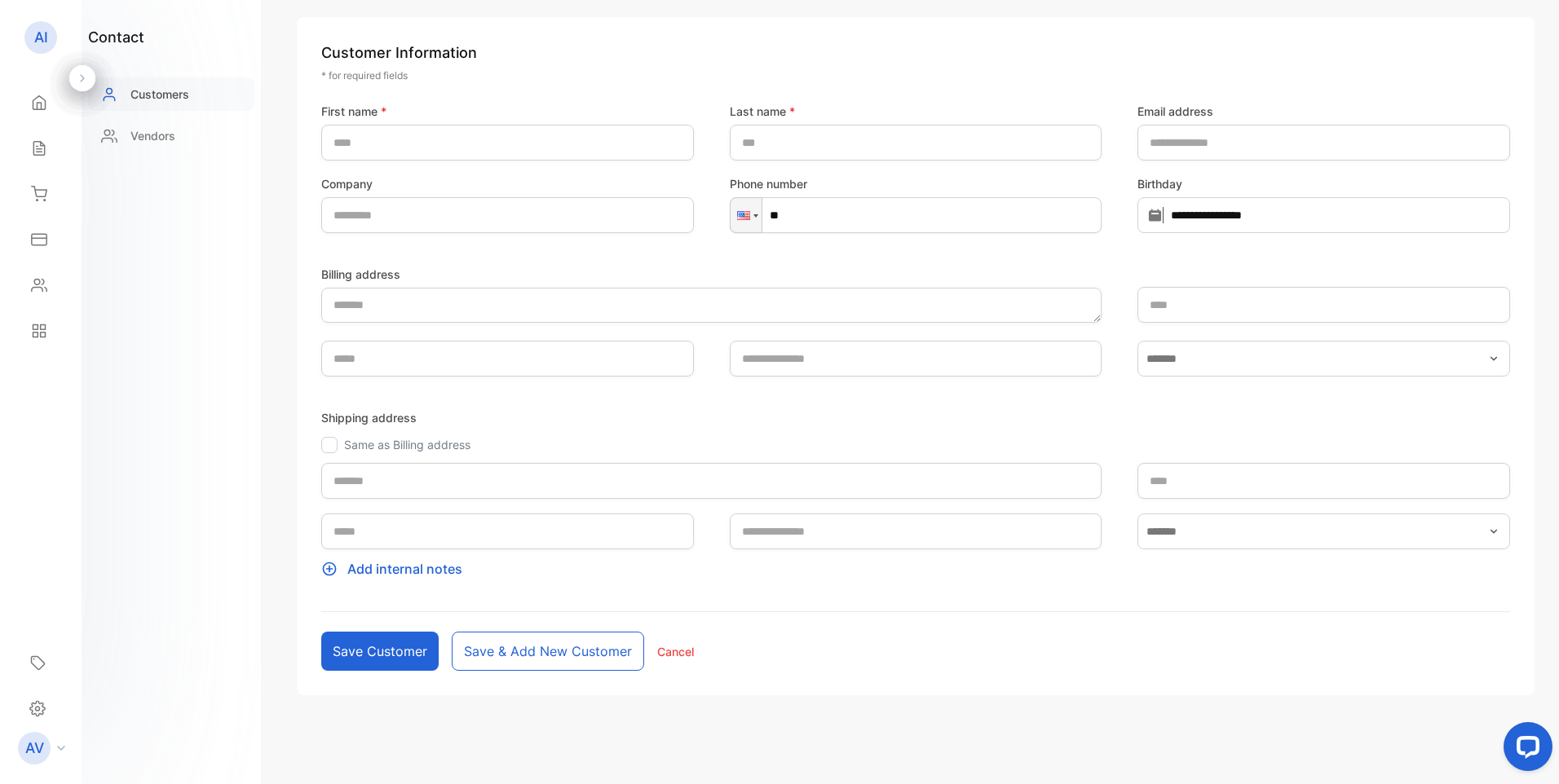
click at [192, 97] on div "Customers" at bounding box center [170, 94] width 166 height 33
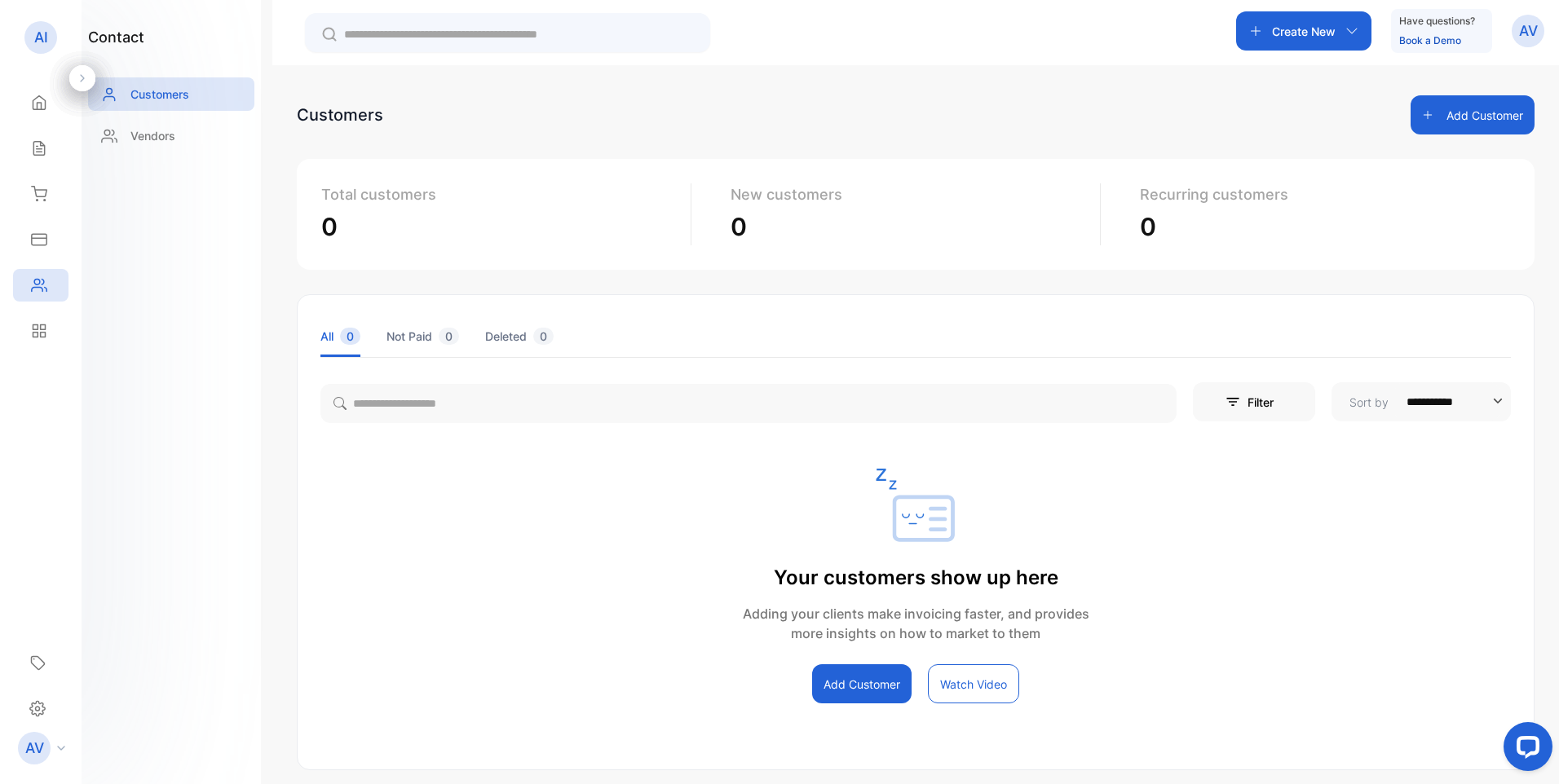
click at [1422, 114] on icon "button" at bounding box center [1427, 114] width 11 height 11
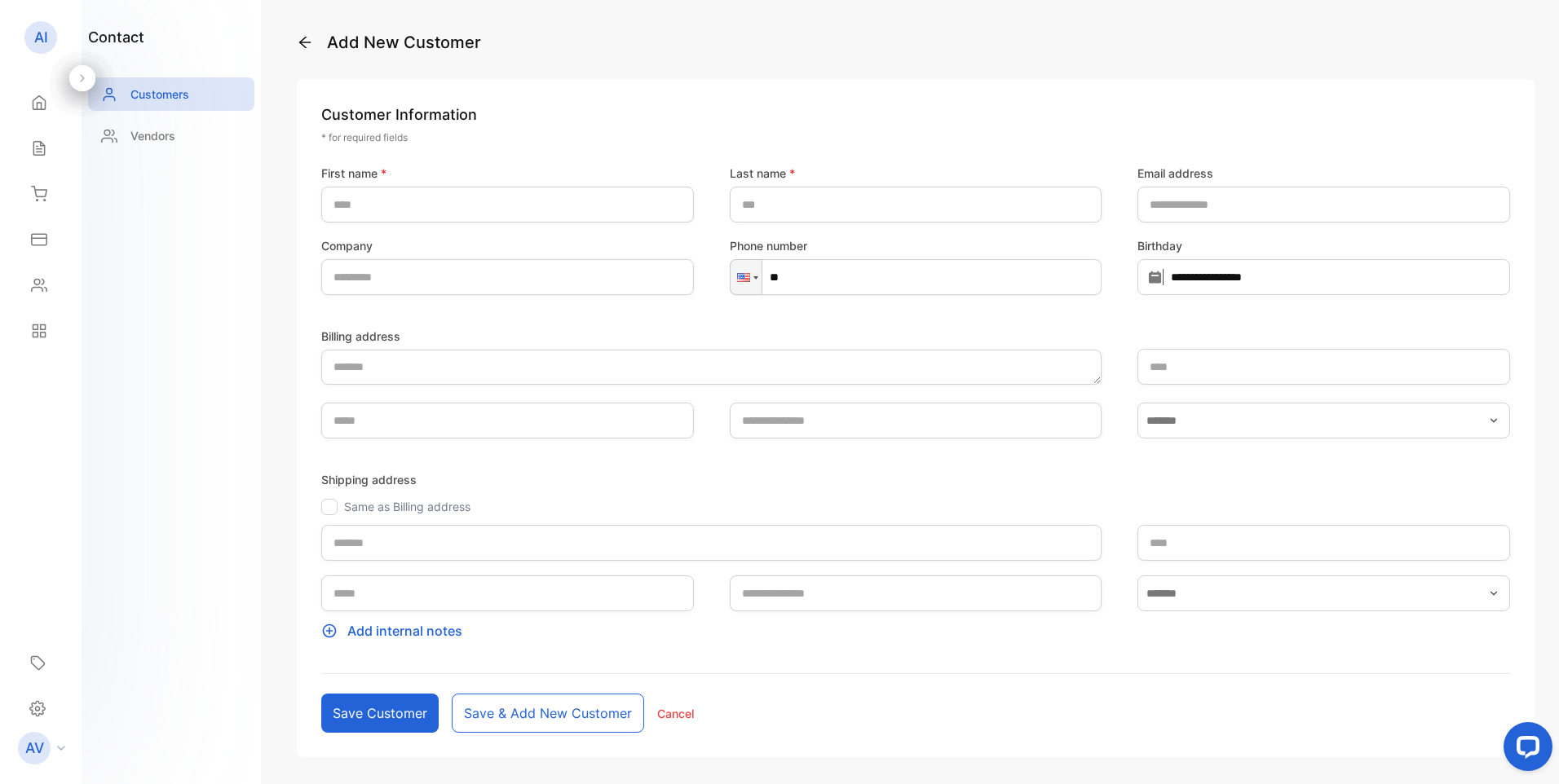
click at [307, 40] on icon at bounding box center [305, 42] width 17 height 17
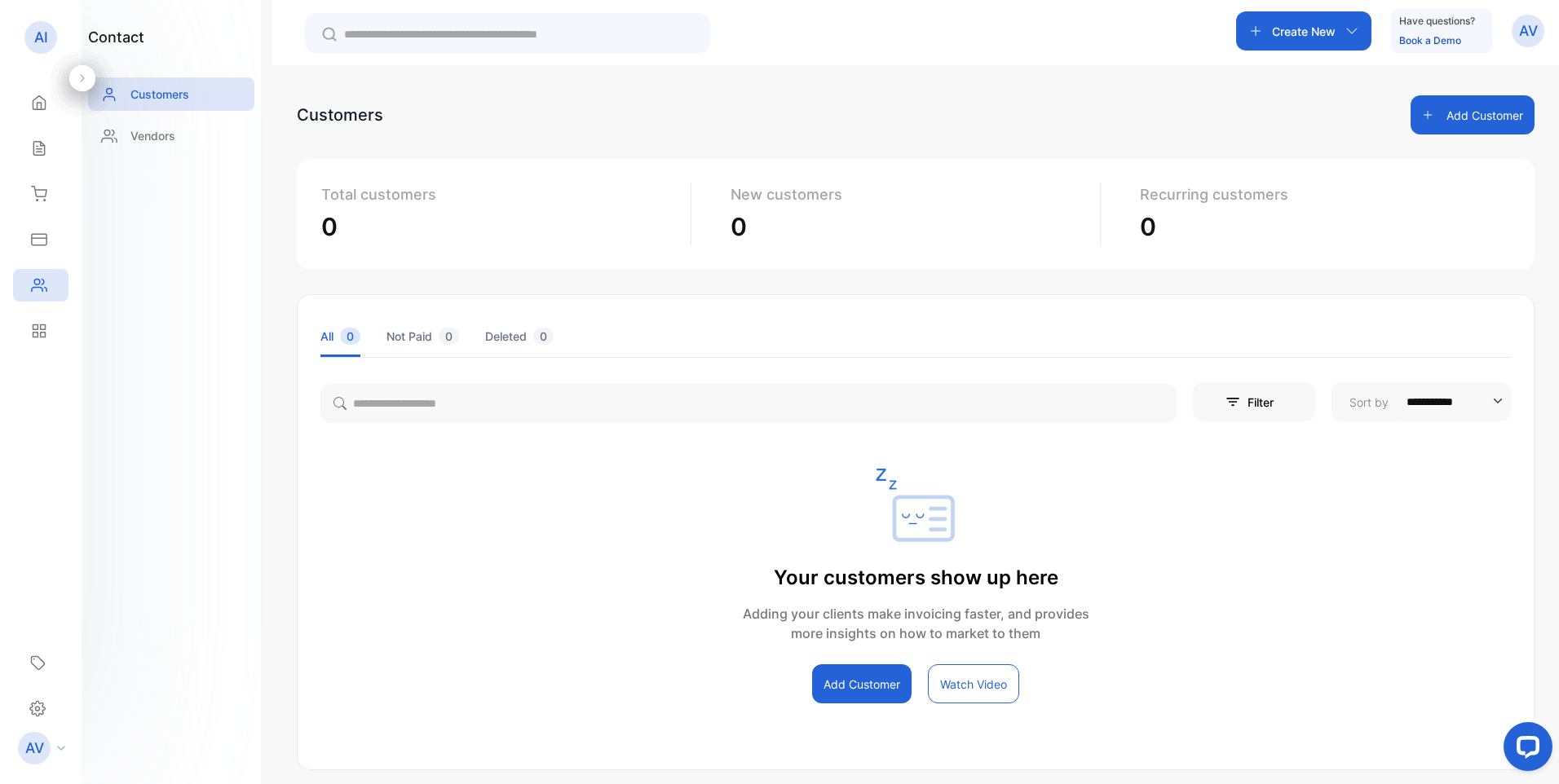
click at [1348, 32] on icon "button" at bounding box center [1351, 31] width 13 height 13
click at [1319, 247] on div "Client" at bounding box center [1330, 244] width 188 height 42
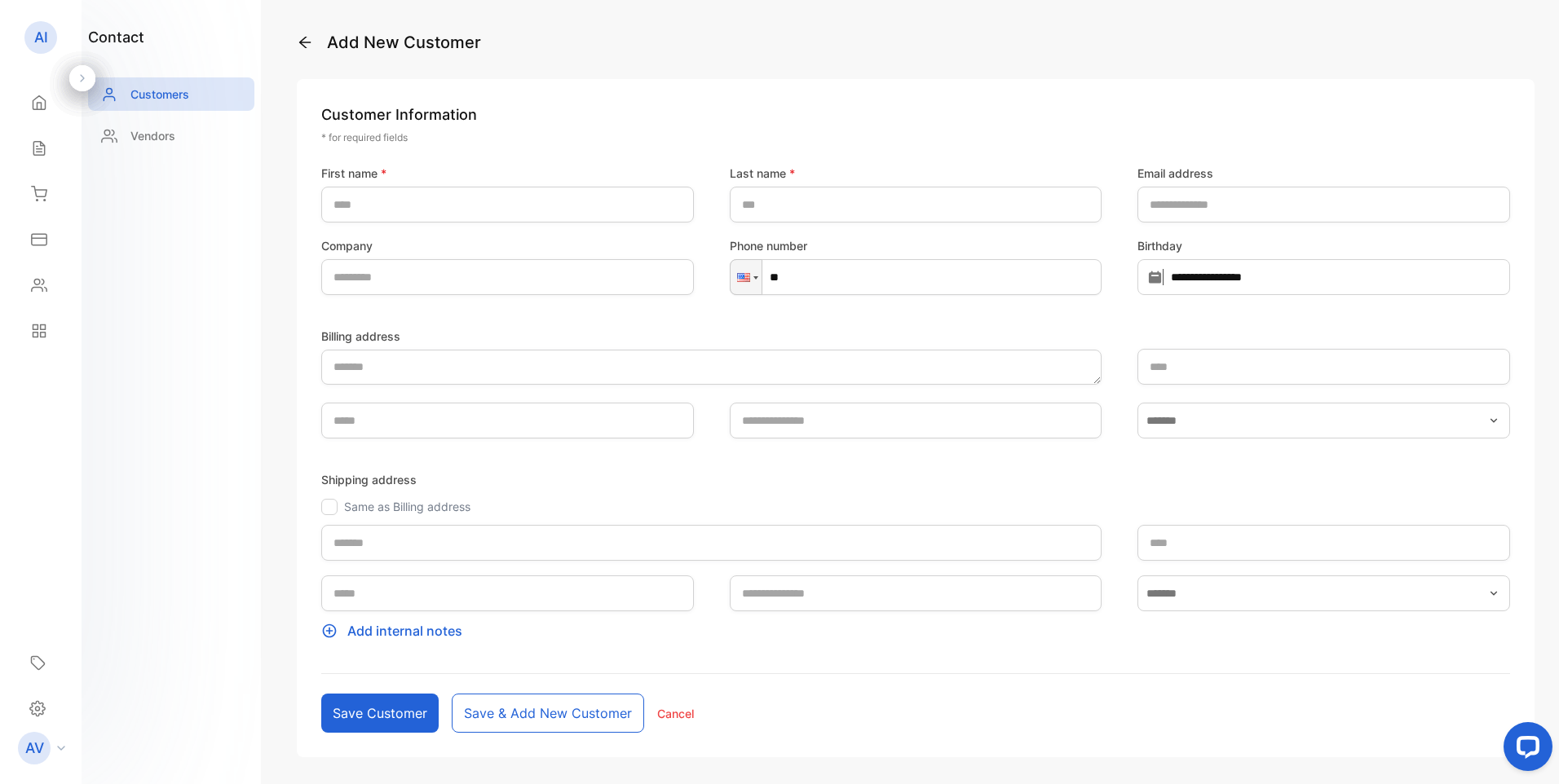
click at [302, 48] on icon at bounding box center [305, 42] width 17 height 17
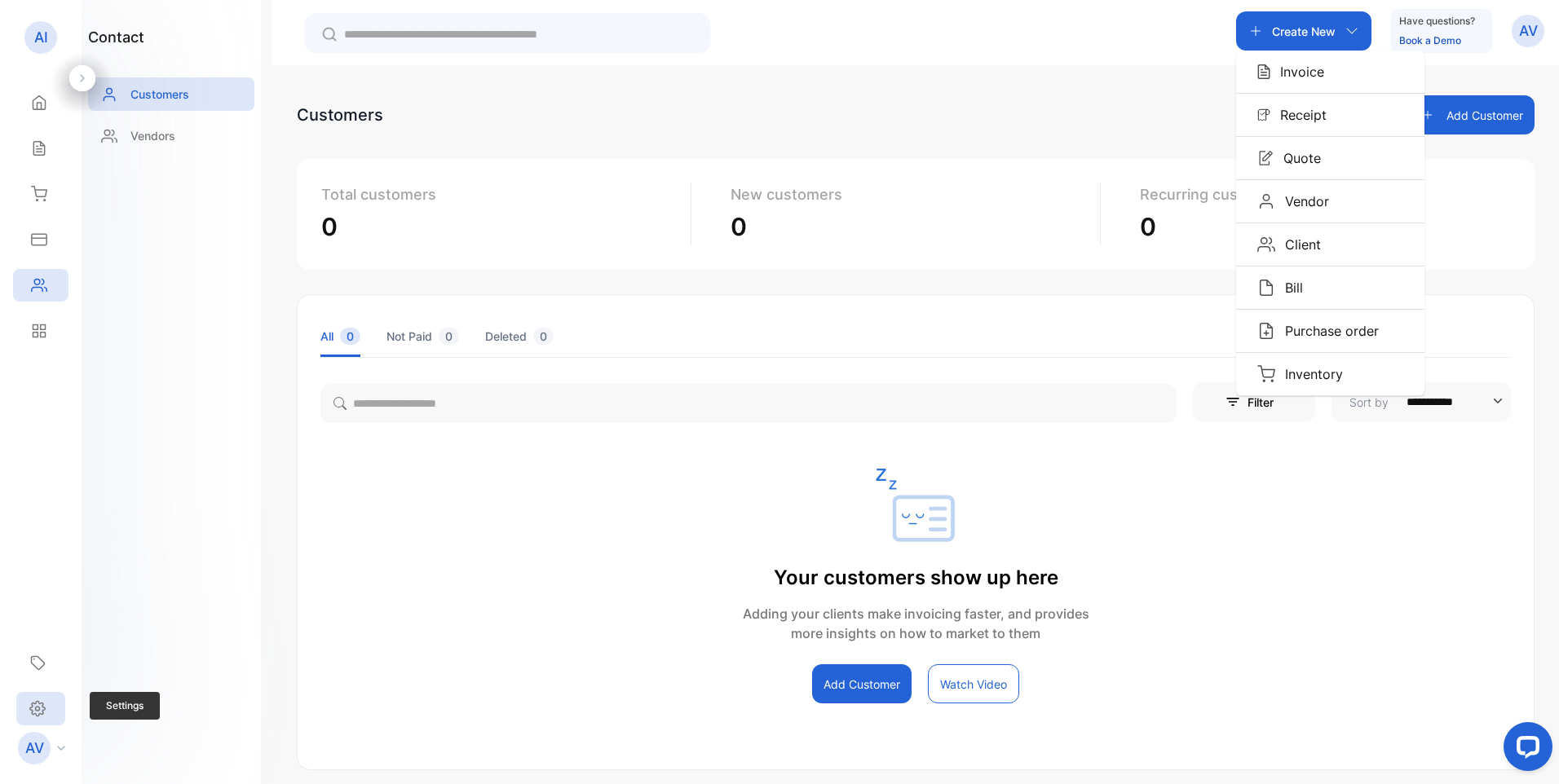
click at [32, 709] on icon at bounding box center [37, 708] width 15 height 15
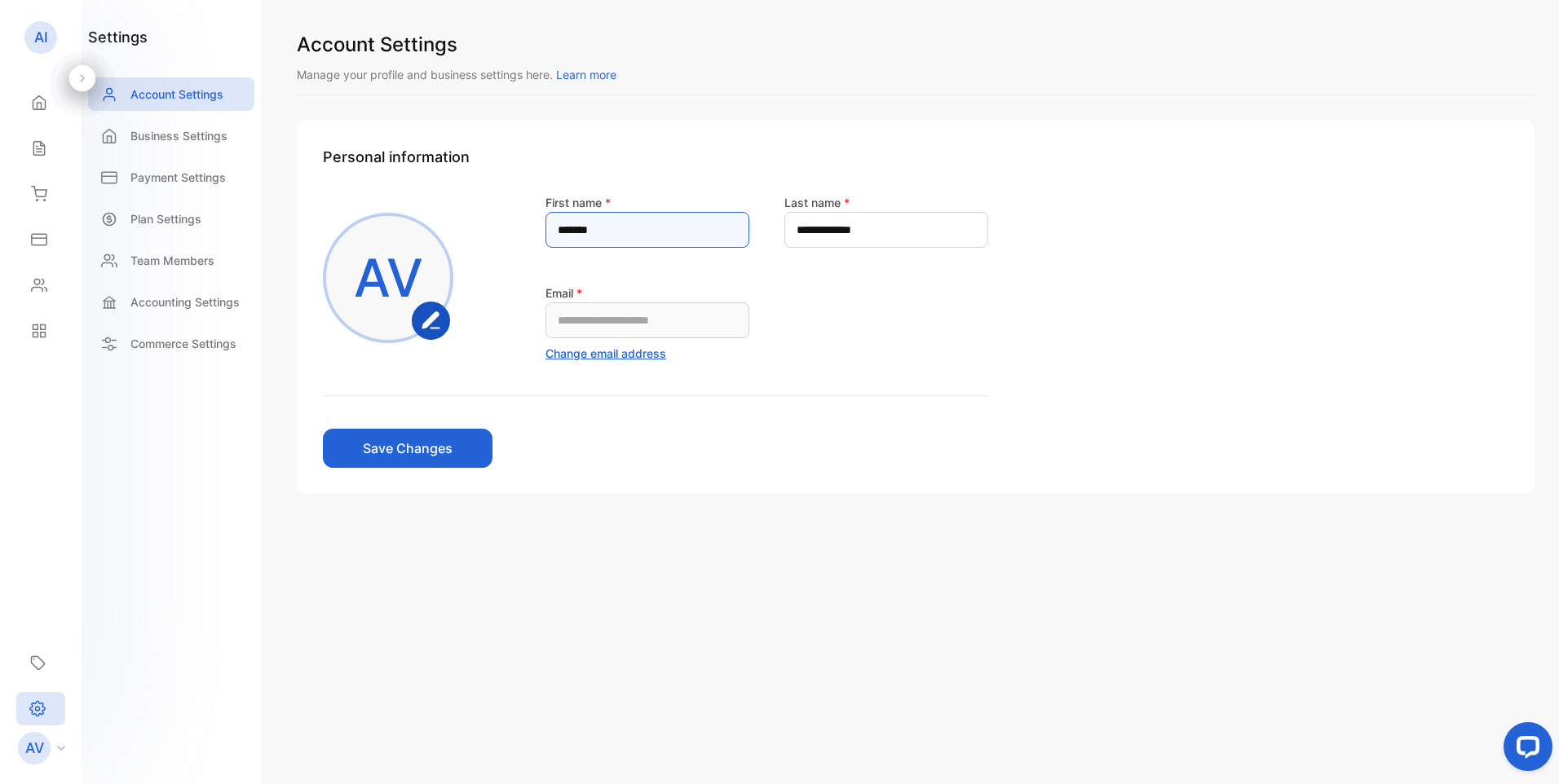
click at [625, 240] on name-inputfirstname "******" at bounding box center [647, 229] width 204 height 36
type name-inputfirstname "*"
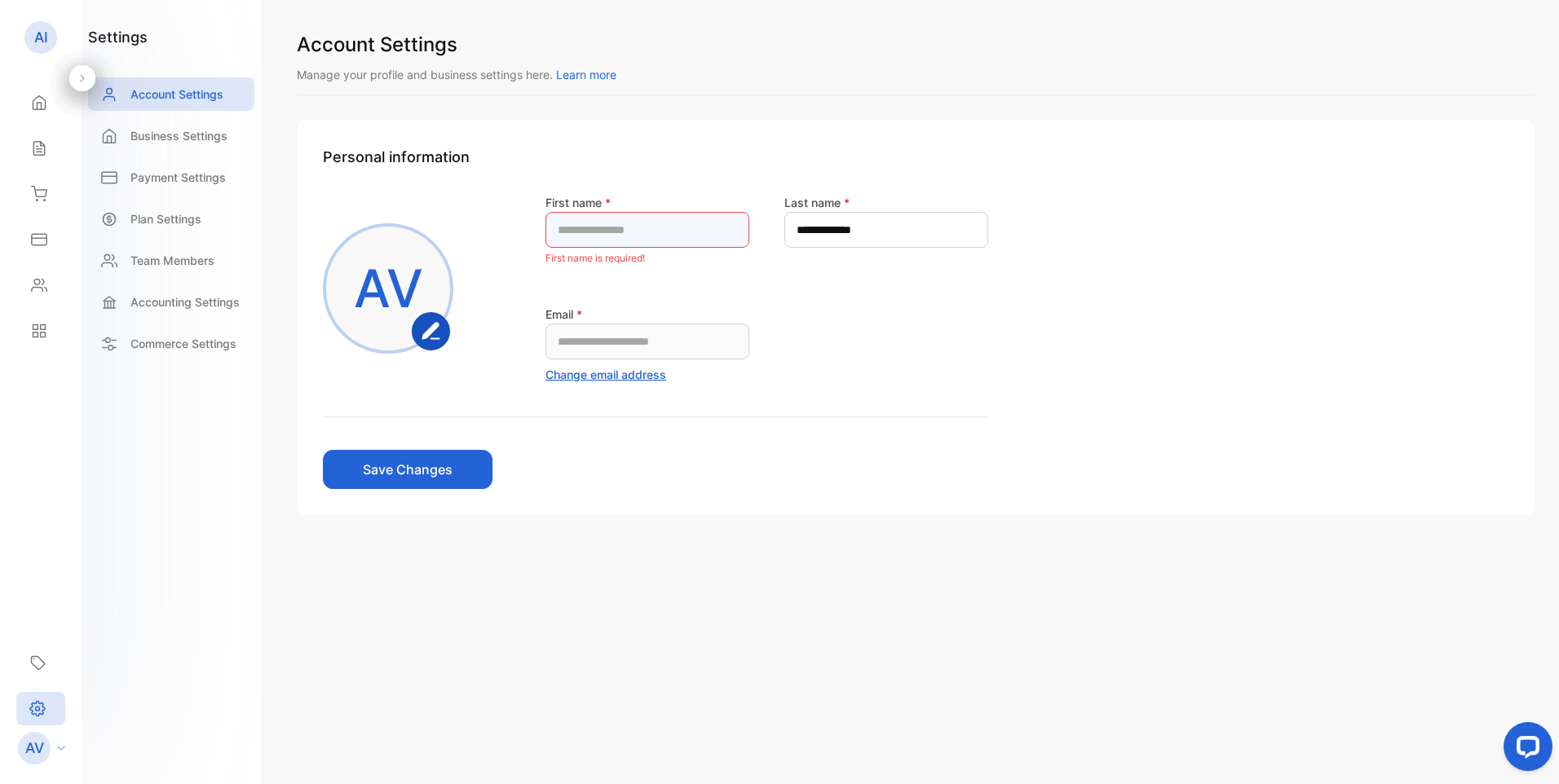
type name-inputfirstname "*"
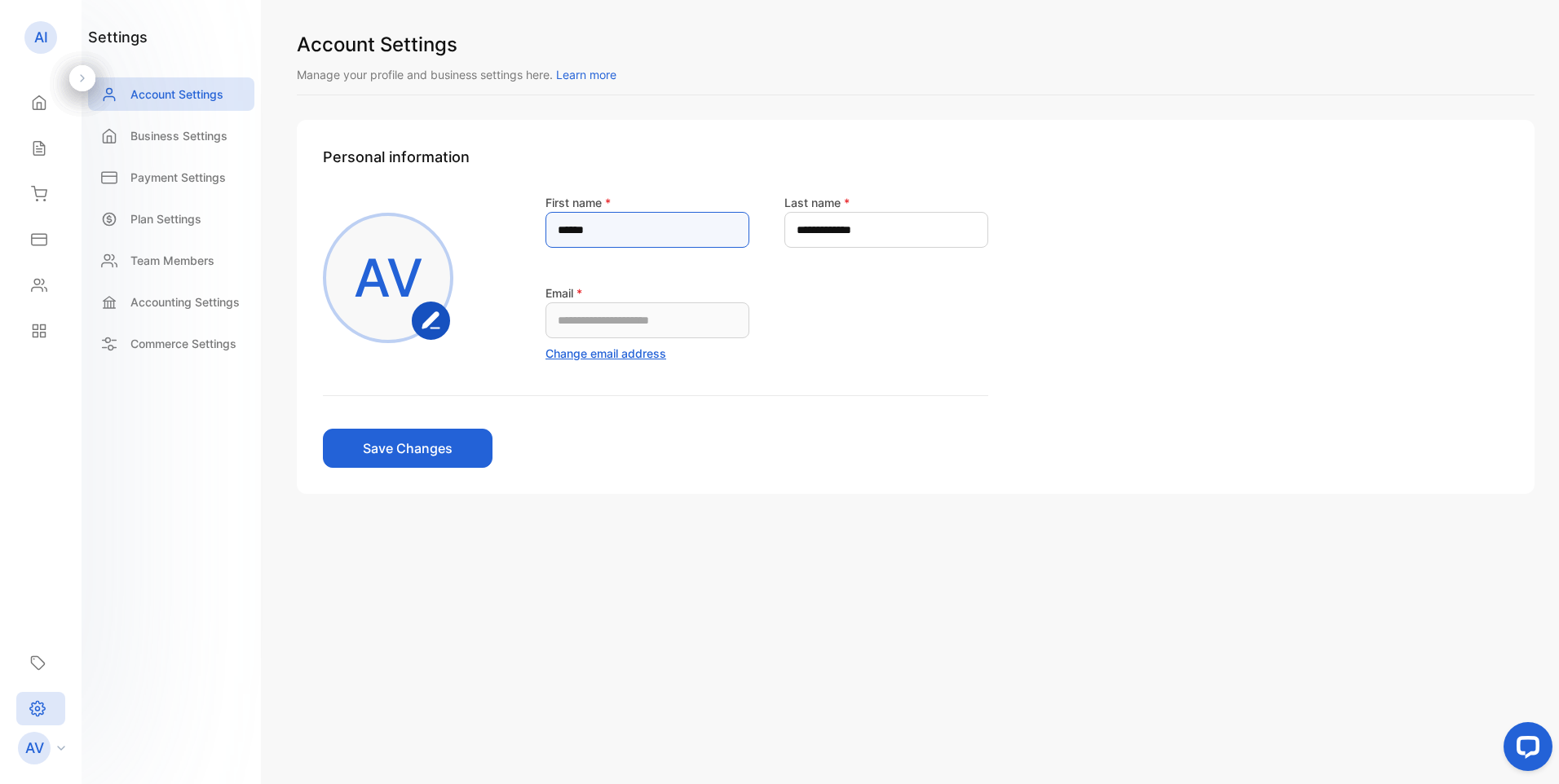
type name-inputfirstname "******"
type name-inputlastname "****"
click at [448, 453] on button "Save Changes" at bounding box center [408, 448] width 170 height 40
click at [175, 132] on p "Business Settings" at bounding box center [179, 135] width 97 height 17
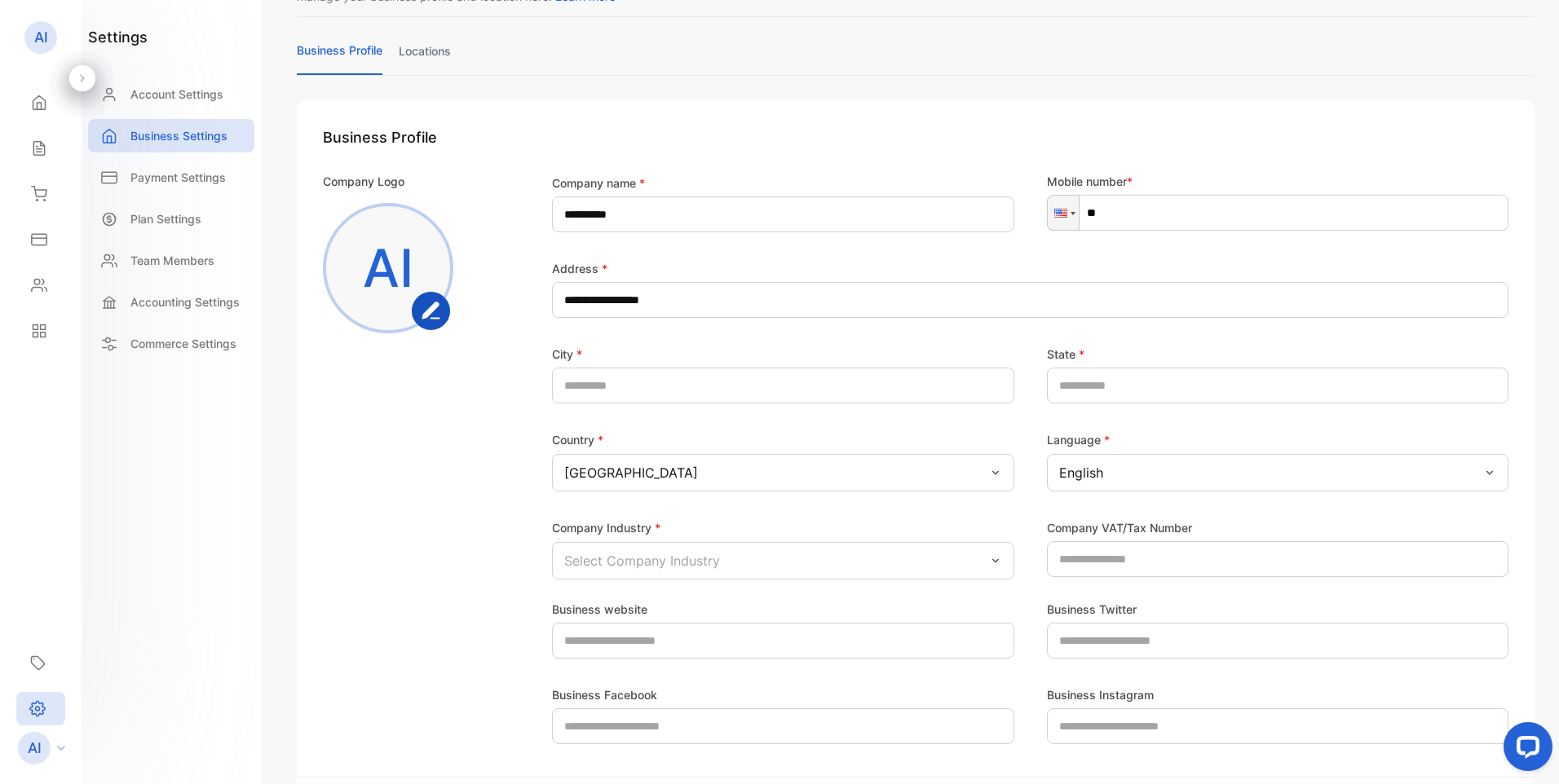
scroll to position [163, 0]
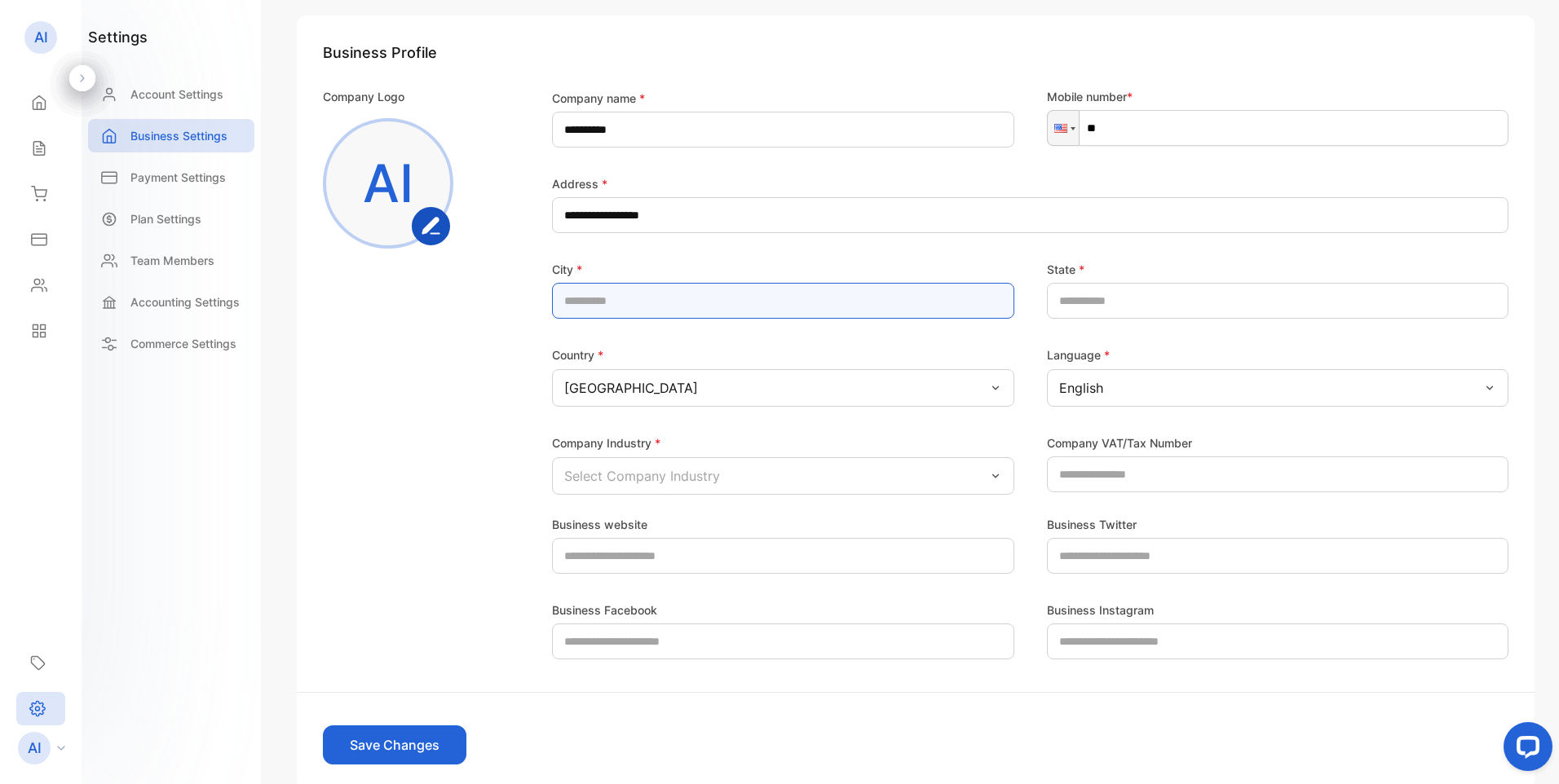
click at [665, 300] on input "text" at bounding box center [783, 300] width 462 height 36
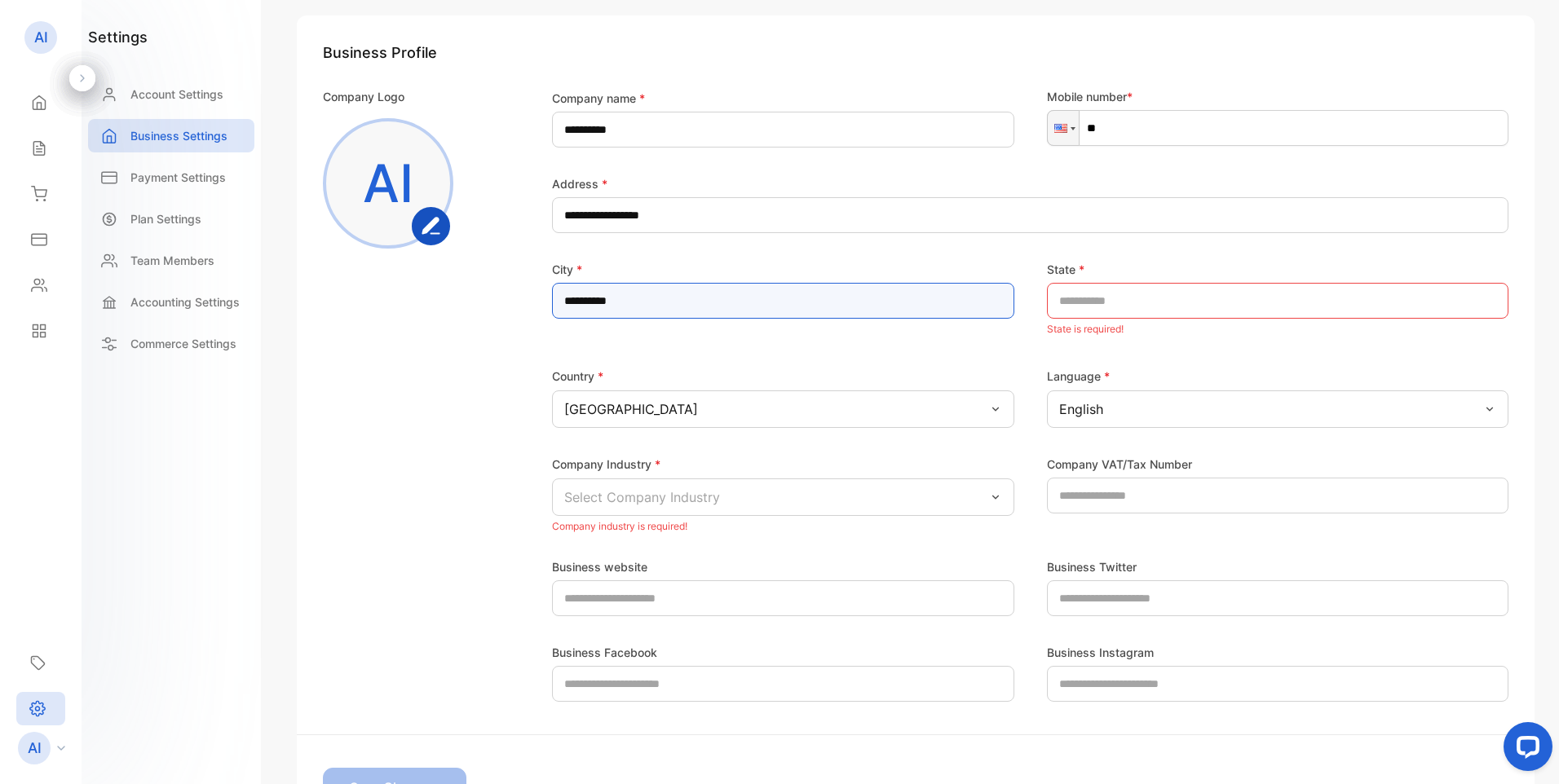
type input "**********"
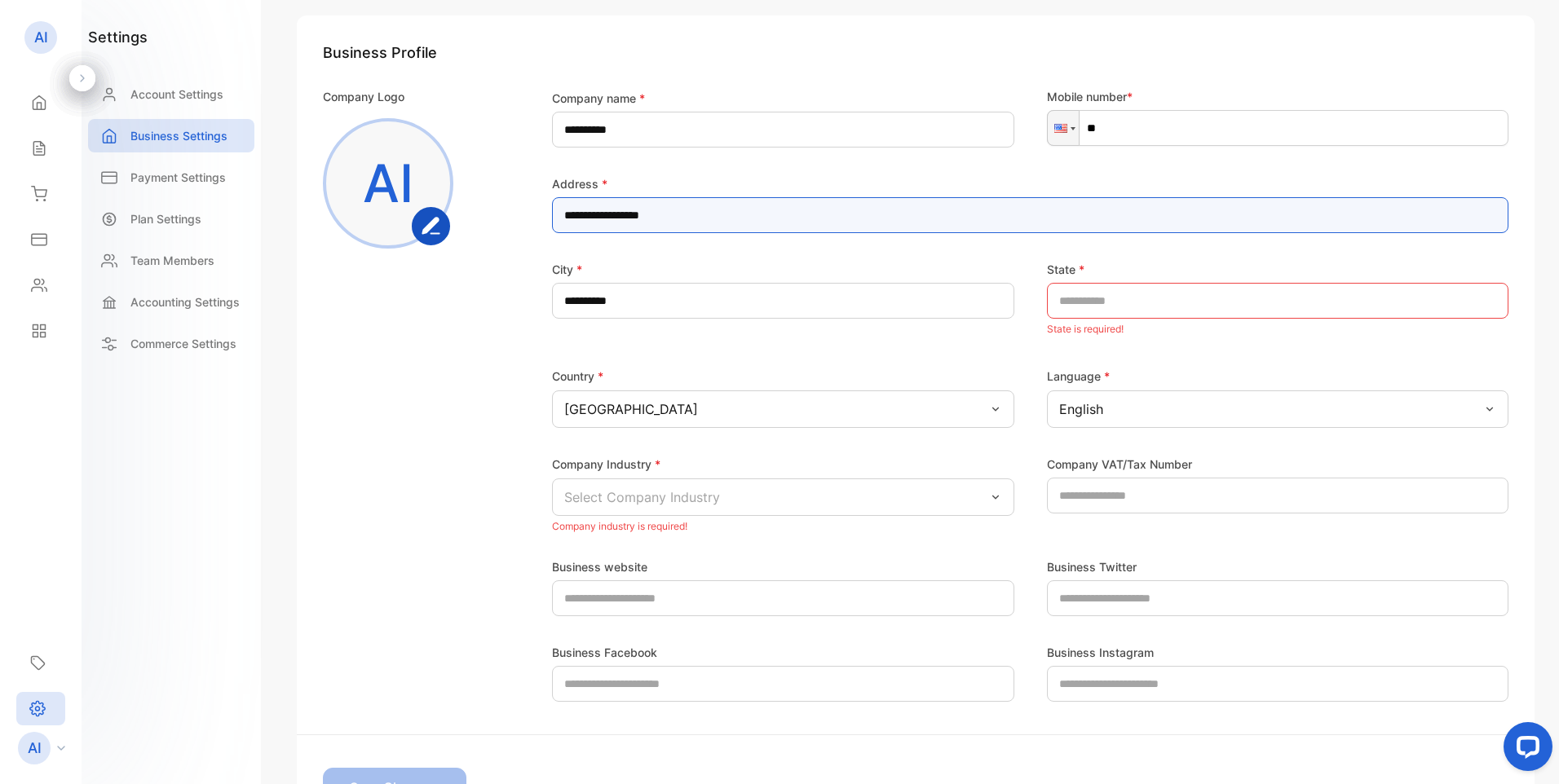
click at [686, 221] on input "**********" at bounding box center [1029, 215] width 956 height 36
type input "**********"
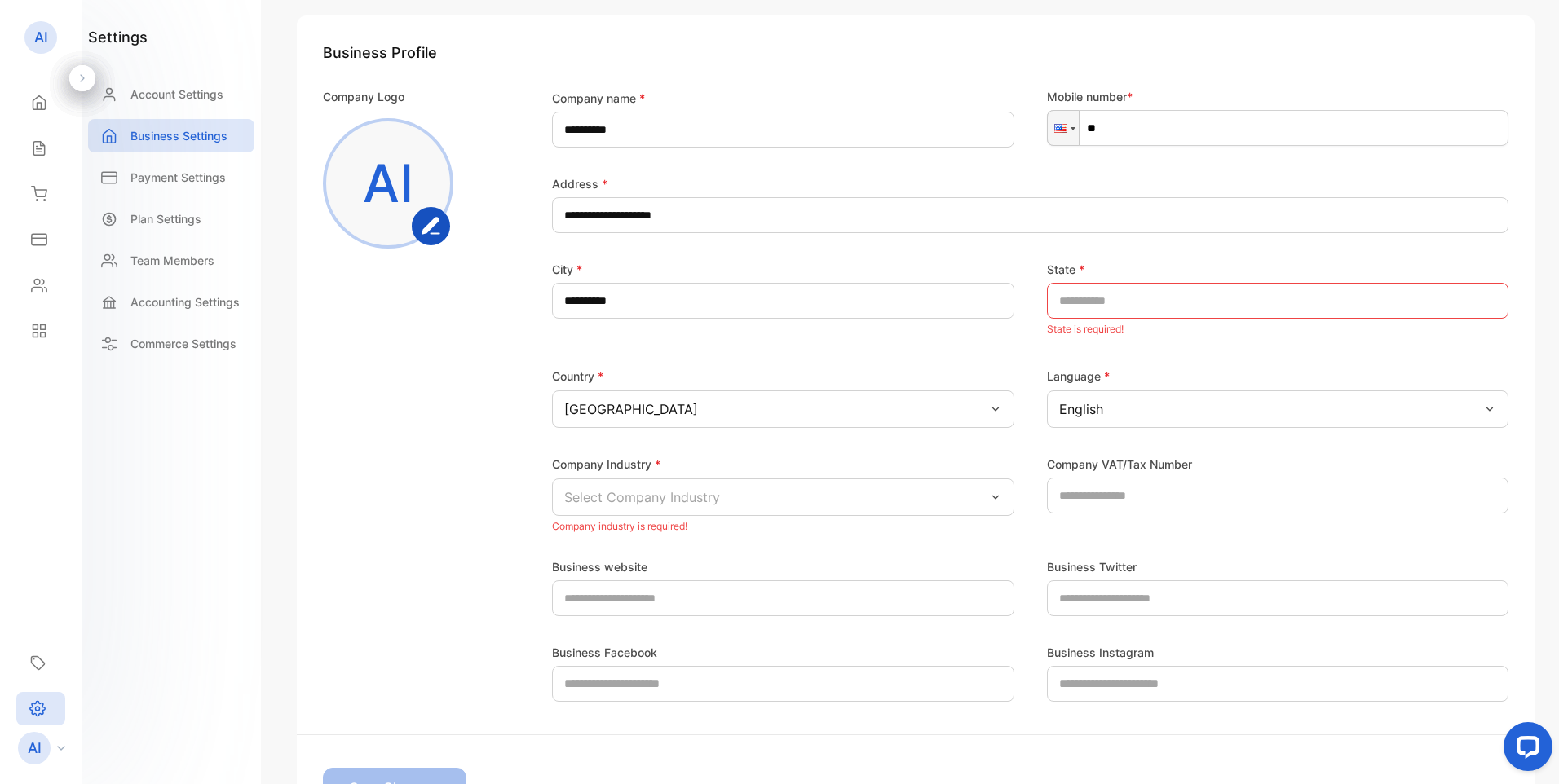
drag, startPoint x: 28, startPoint y: 592, endPoint x: 1, endPoint y: 393, distance: 200.8
click at [27, 592] on aside "AI ALIUSA INC Home Home Sales Sales Inventory Inventory Expenses Expenses Conta…" at bounding box center [40, 392] width 82 height 784
click at [1172, 300] on input "text" at bounding box center [1278, 300] width 462 height 36
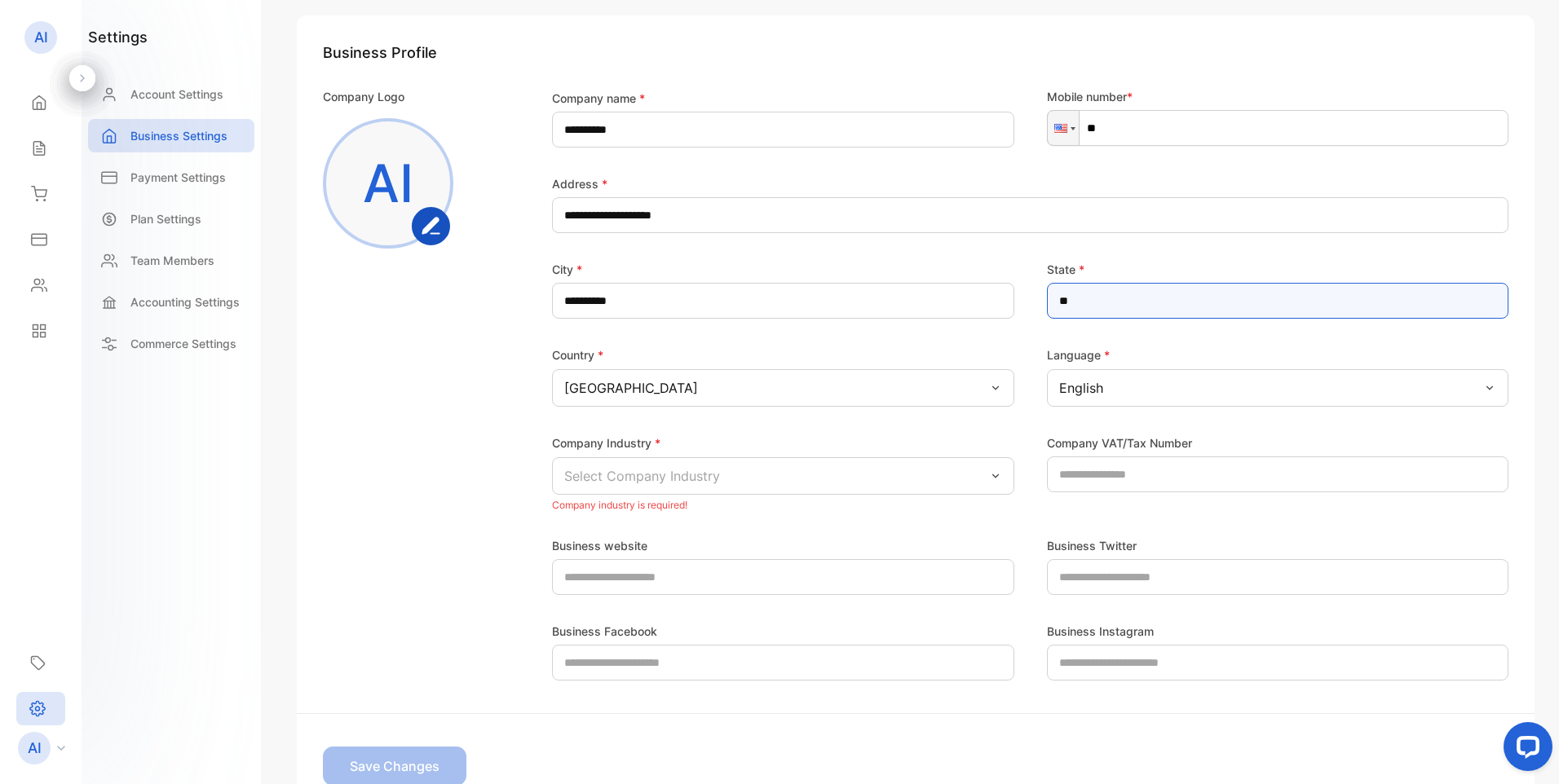
type input "**"
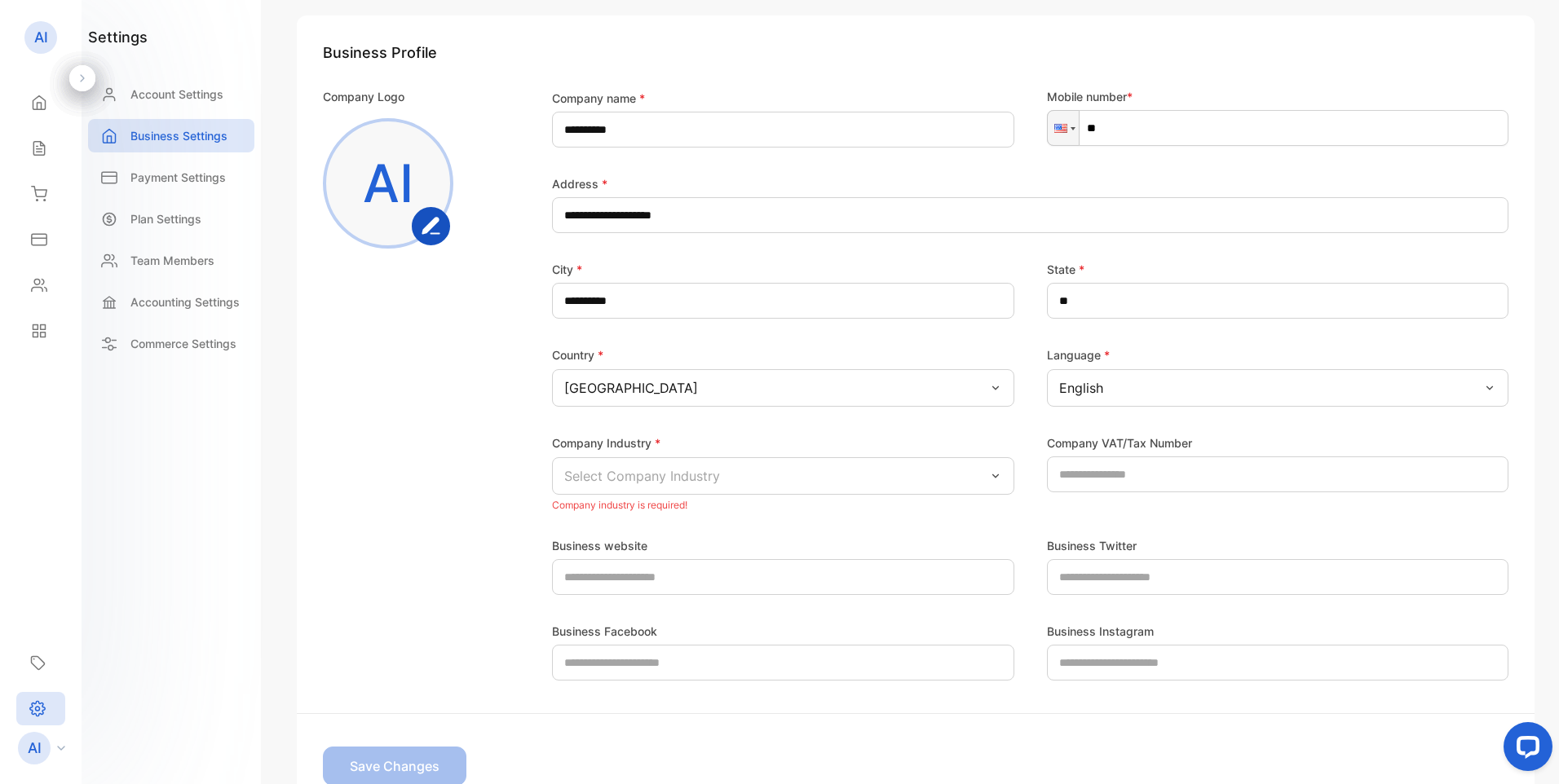
click at [699, 480] on p "Select Company Industry" at bounding box center [641, 476] width 155 height 19
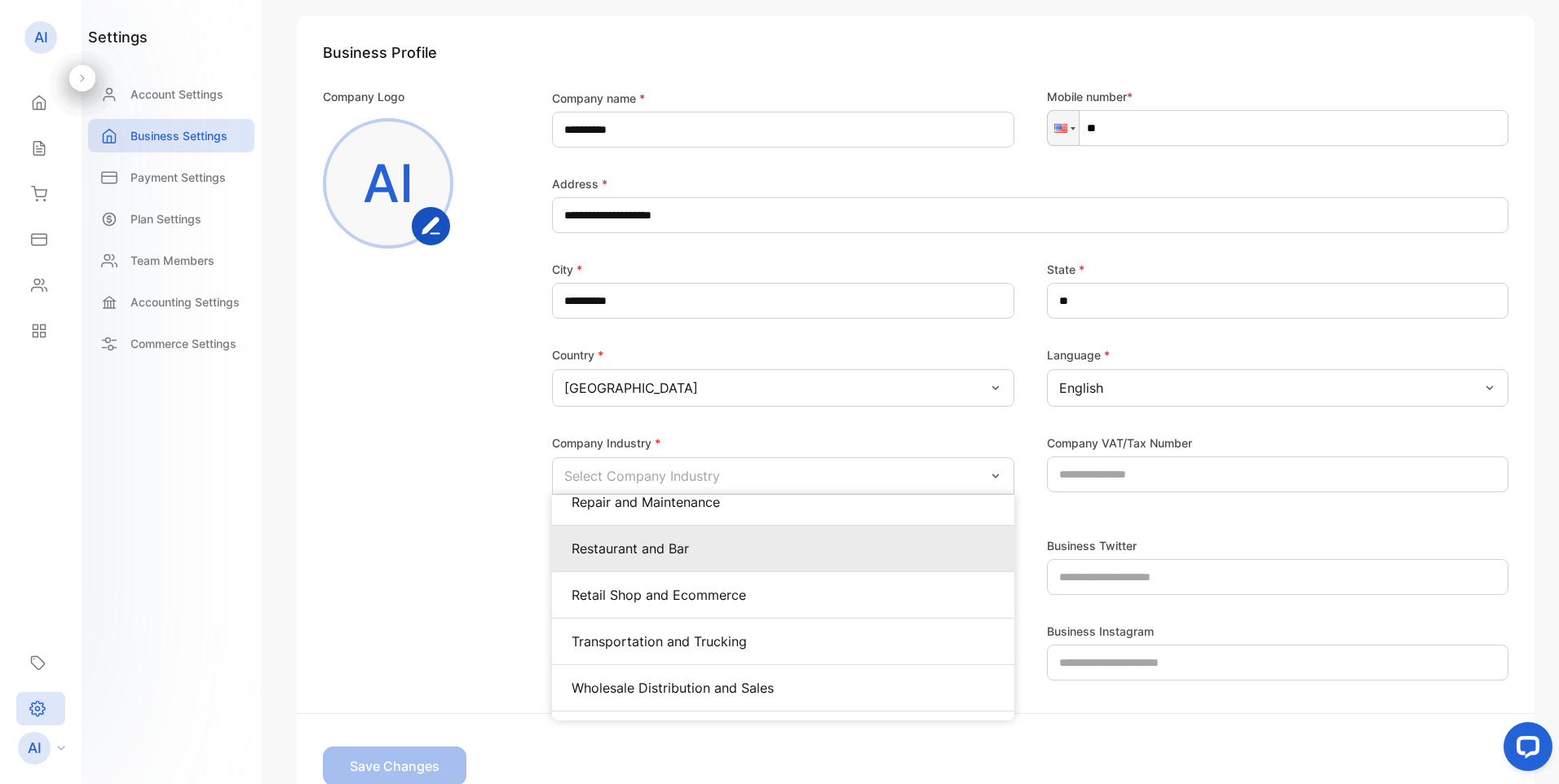
scroll to position [801, 0]
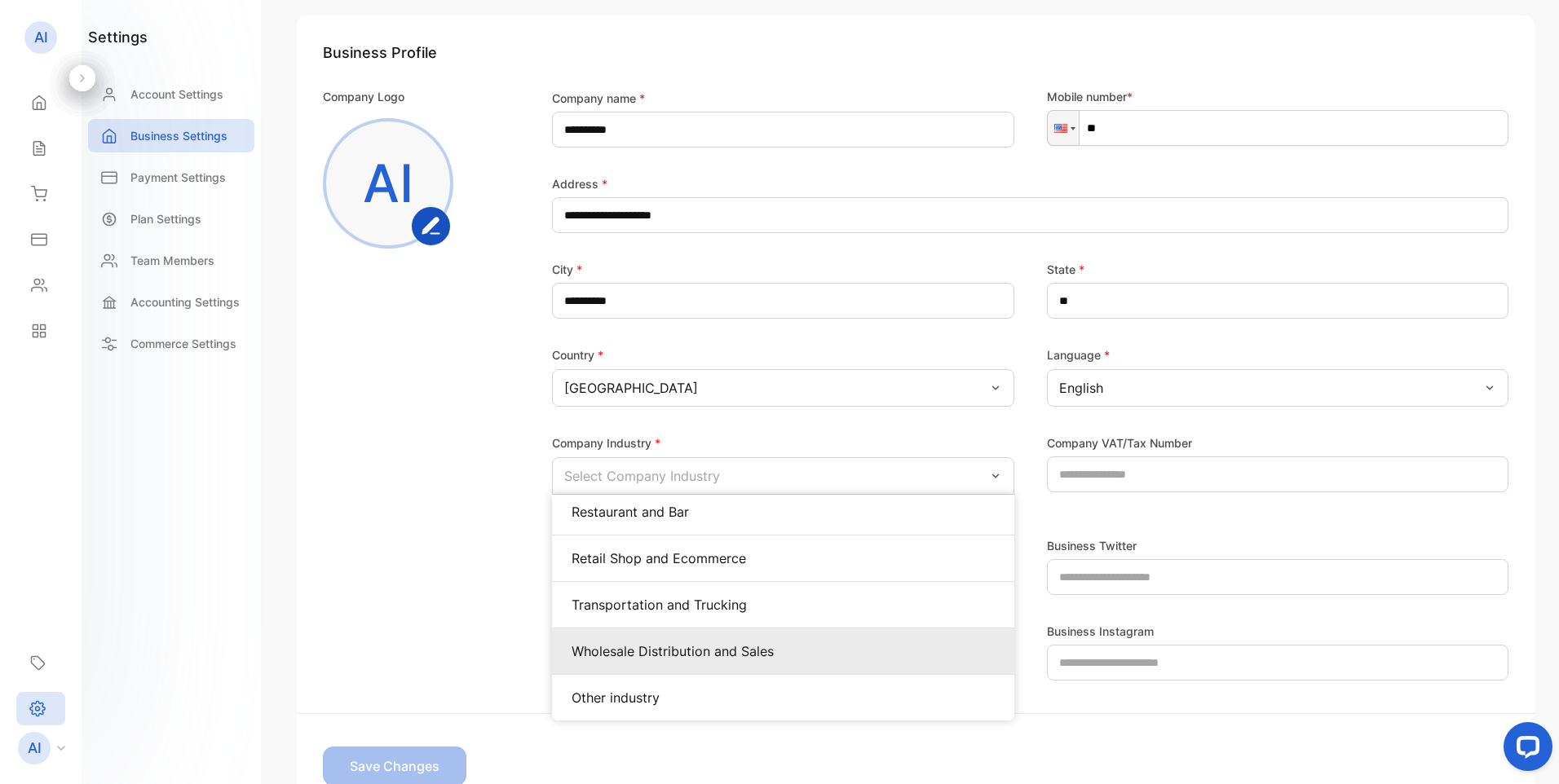
click at [639, 652] on p "Wholesale Distribution and Sales" at bounding box center [783, 651] width 423 height 19
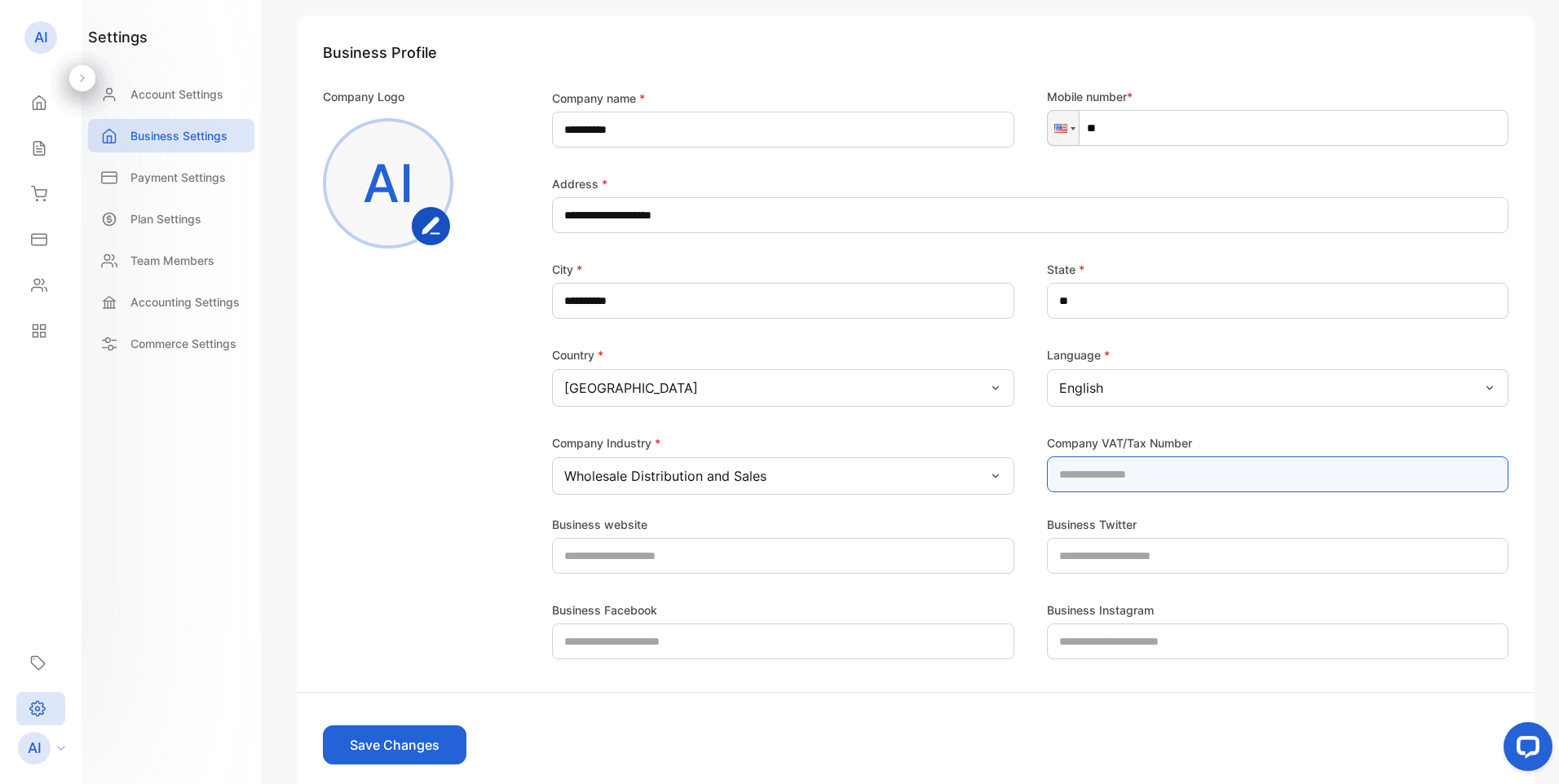
click at [1093, 478] on Number-inputvatnumber "number" at bounding box center [1278, 474] width 462 height 36
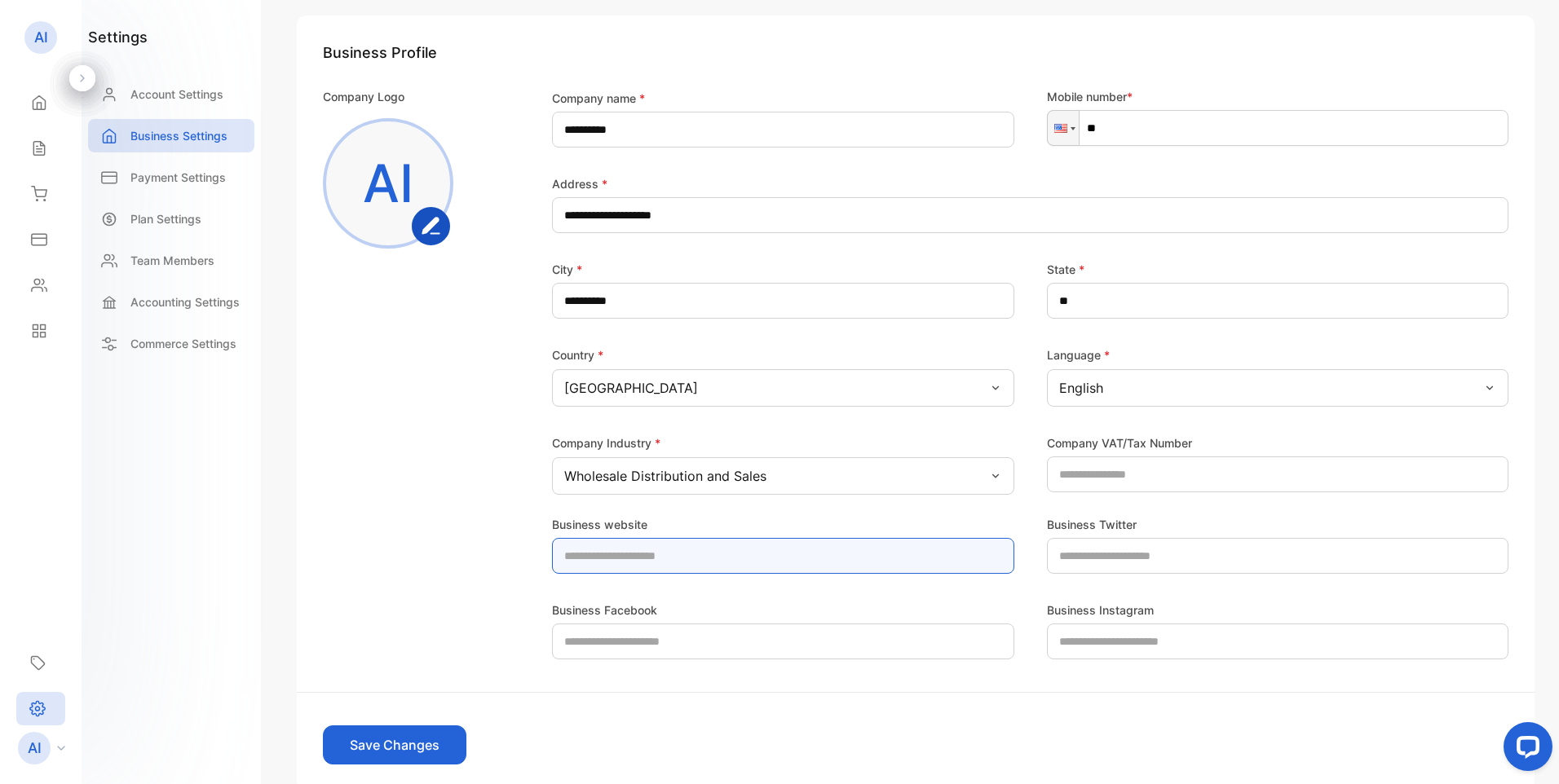
click at [663, 551] on website-inputdomain "text" at bounding box center [783, 556] width 462 height 36
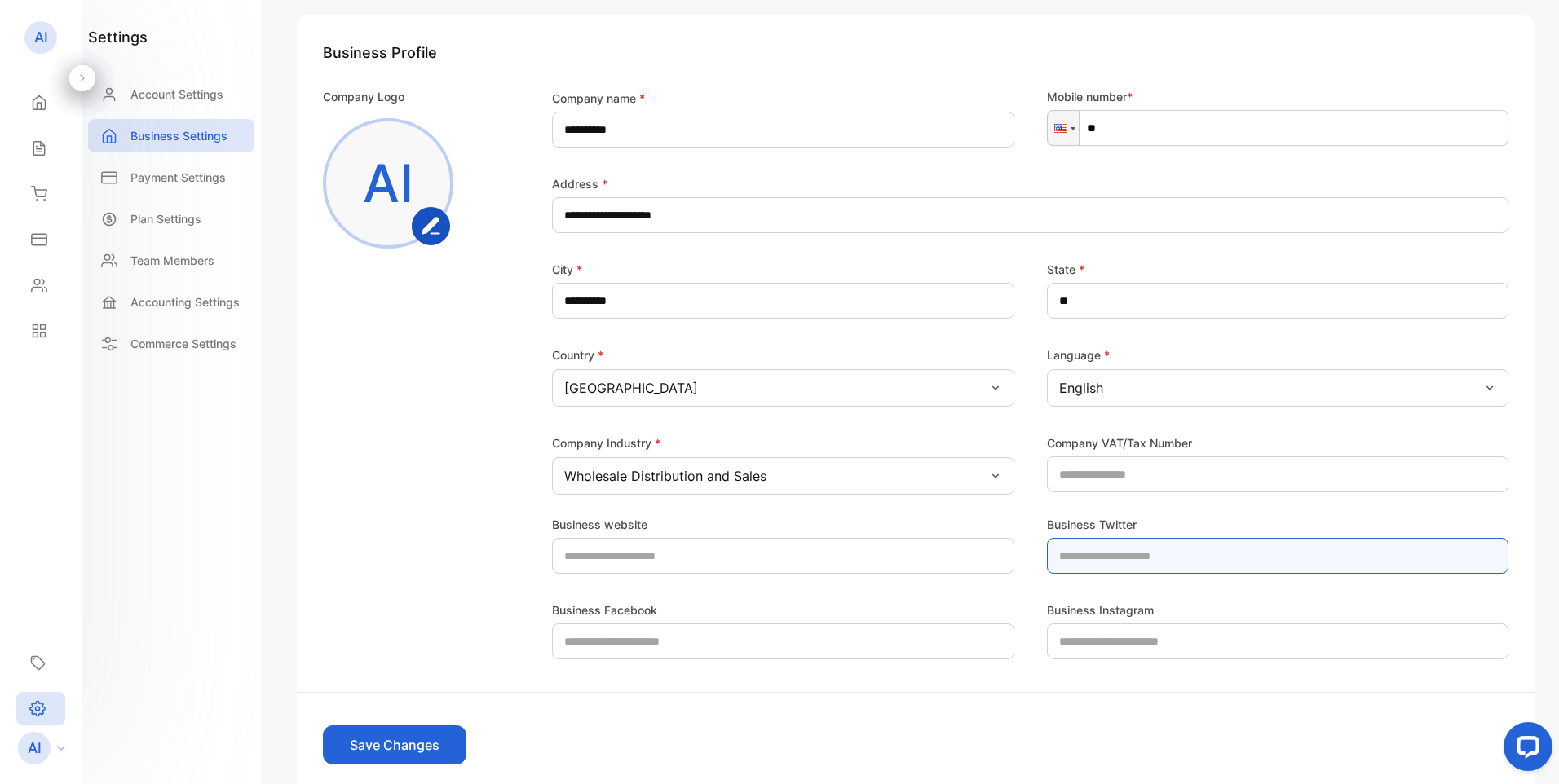
click at [1115, 561] on Twitter-inputtwitterurl "text" at bounding box center [1278, 556] width 462 height 36
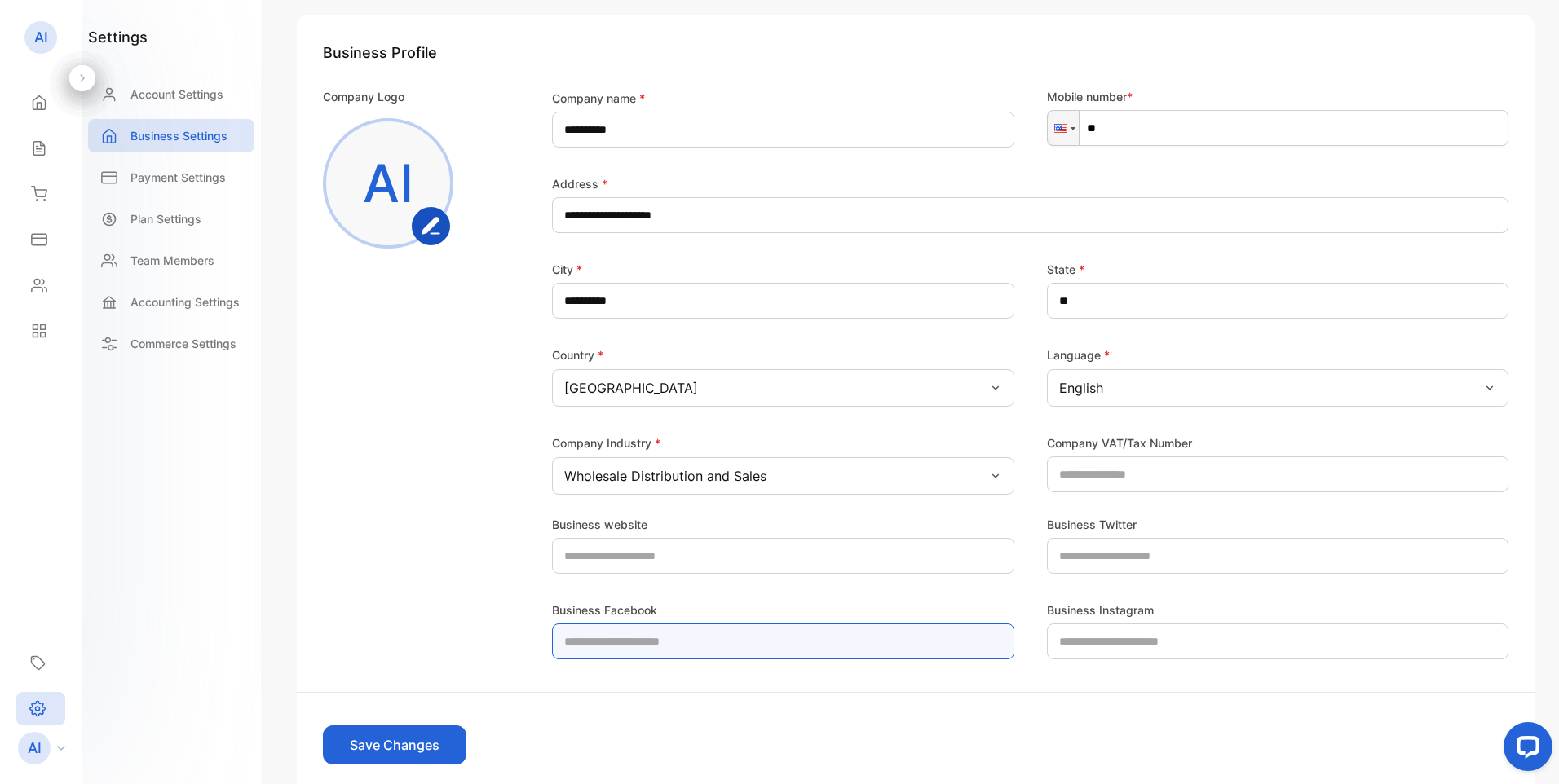
click at [662, 629] on Facebook-inputfacebookurl "text" at bounding box center [783, 641] width 462 height 36
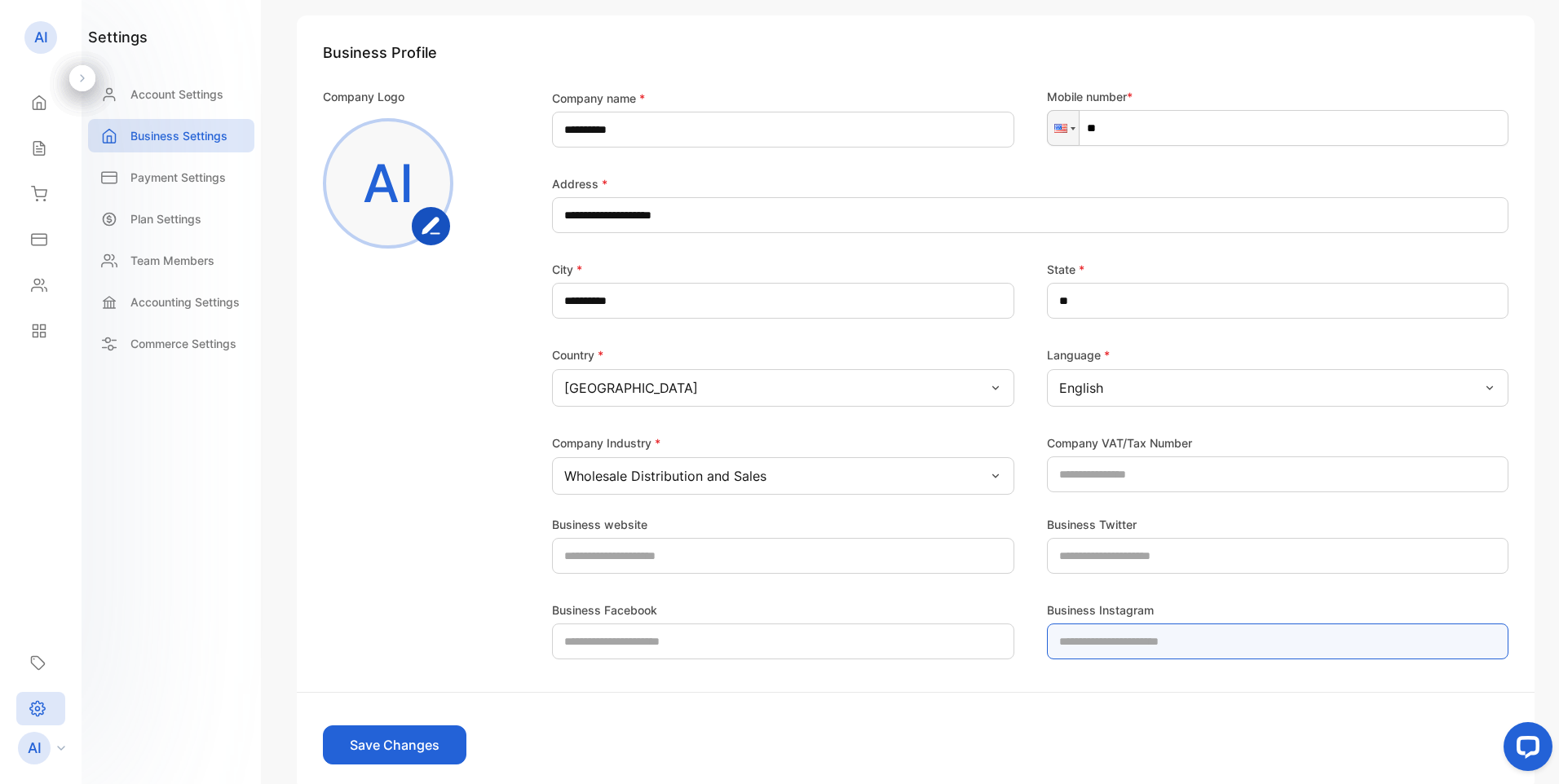
click at [1145, 648] on Instagram-inputinstagramurl "text" at bounding box center [1278, 641] width 462 height 36
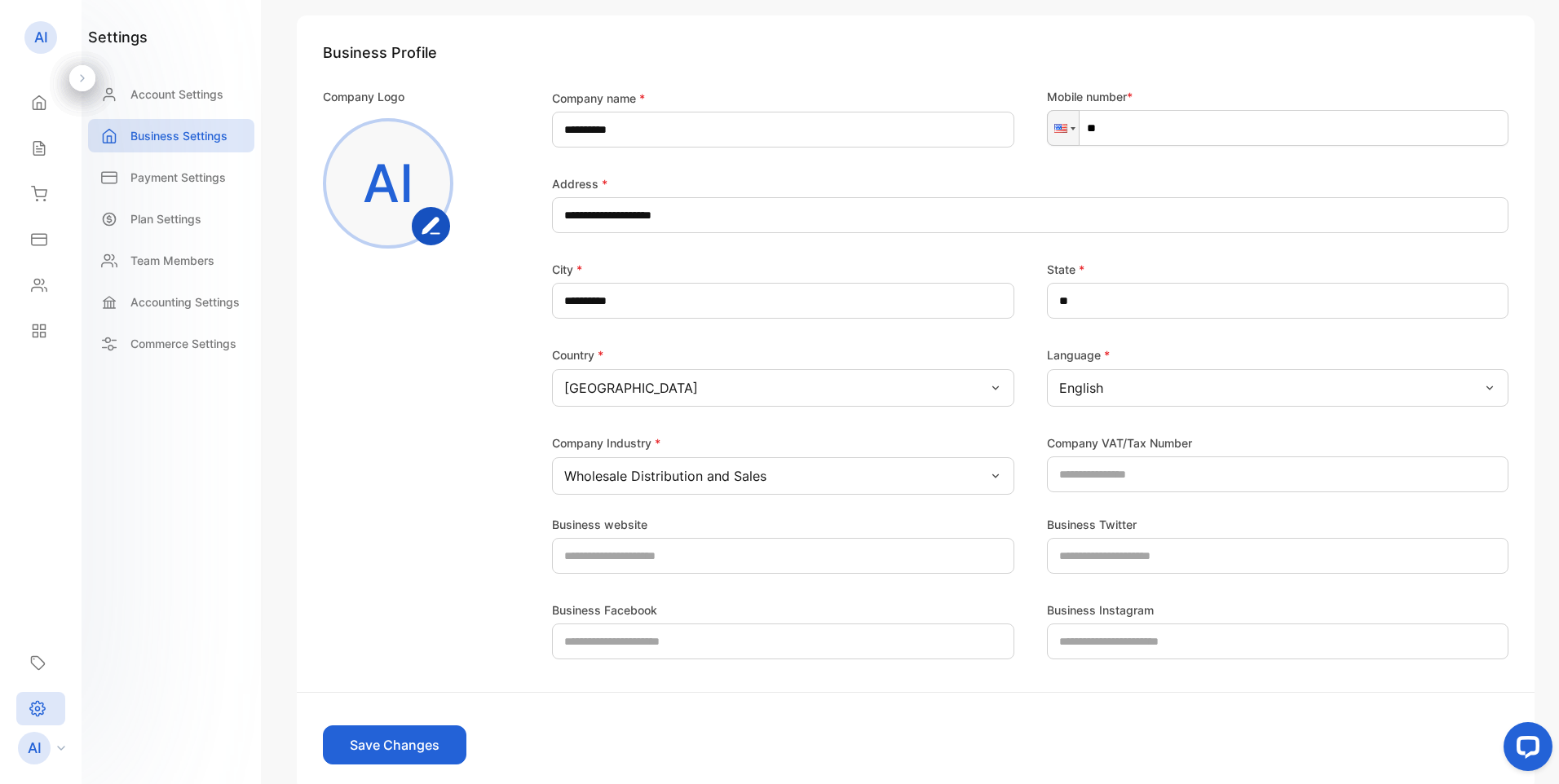
click at [1180, 128] on input "**" at bounding box center [1278, 127] width 462 height 36
type input "**********"
click at [416, 740] on button "Save Changes" at bounding box center [394, 744] width 143 height 40
click at [173, 178] on p "Payment Settings" at bounding box center [178, 176] width 96 height 17
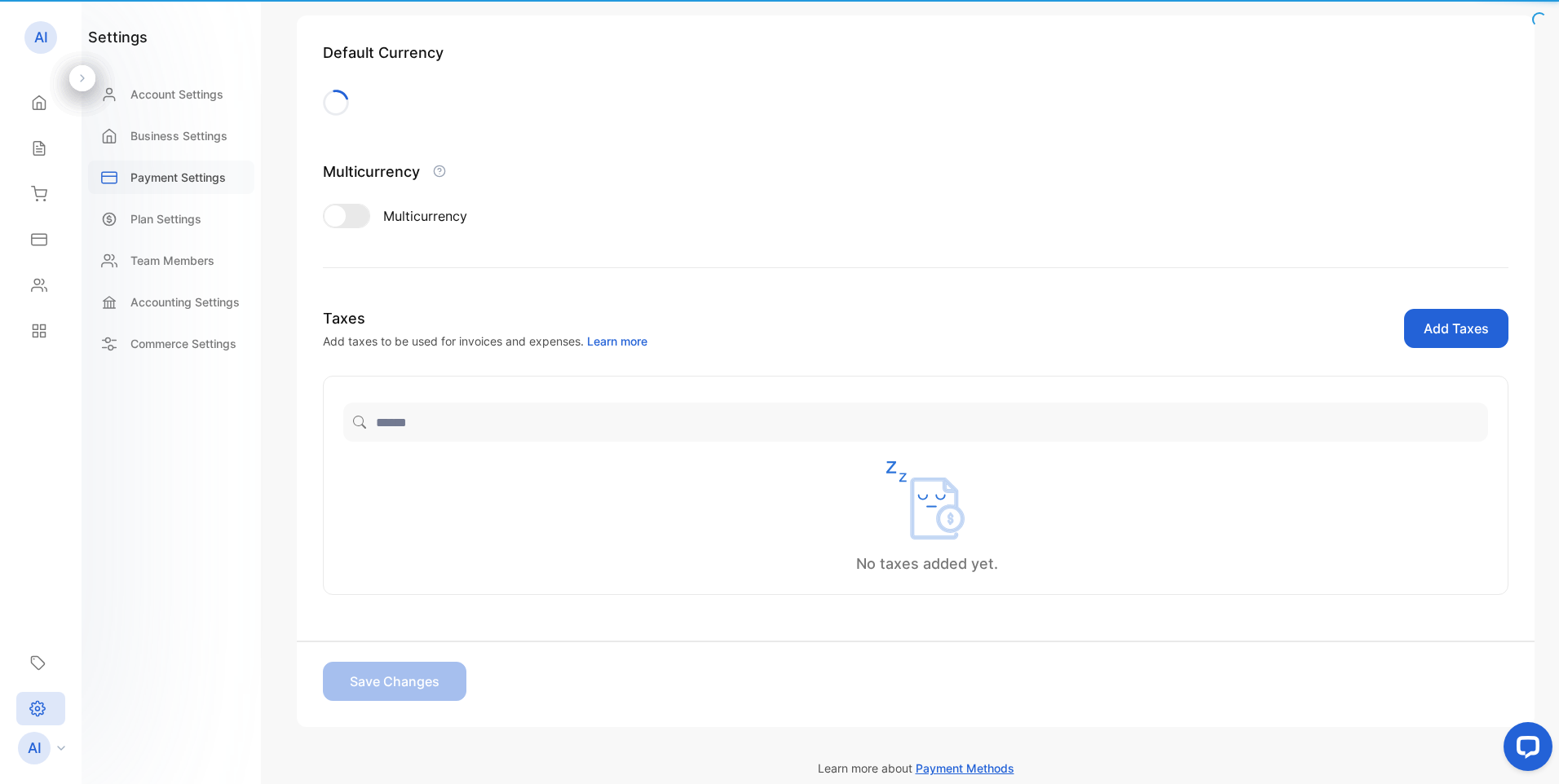
scroll to position [197, 0]
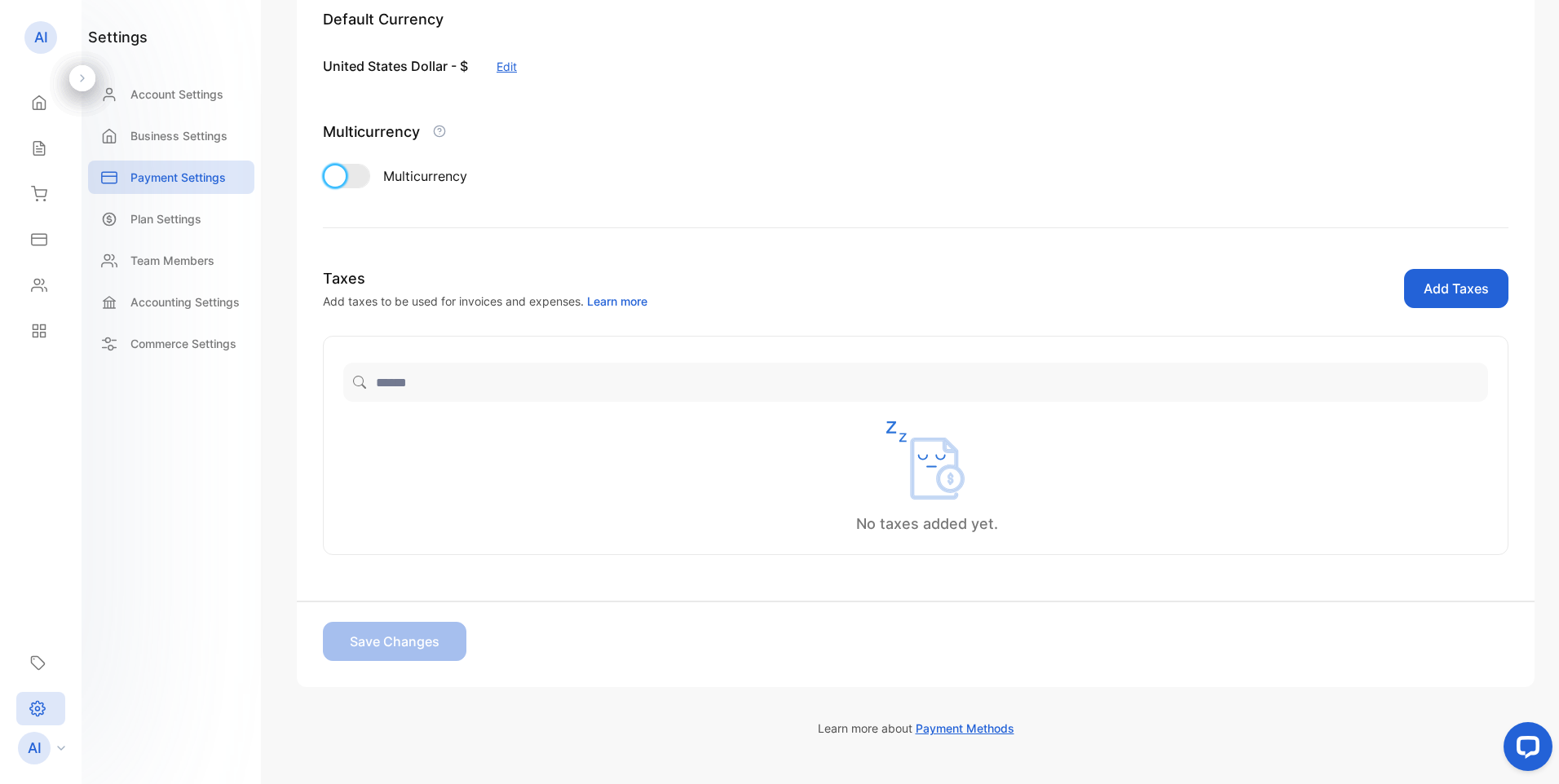
click at [338, 179] on div at bounding box center [335, 176] width 21 height 21
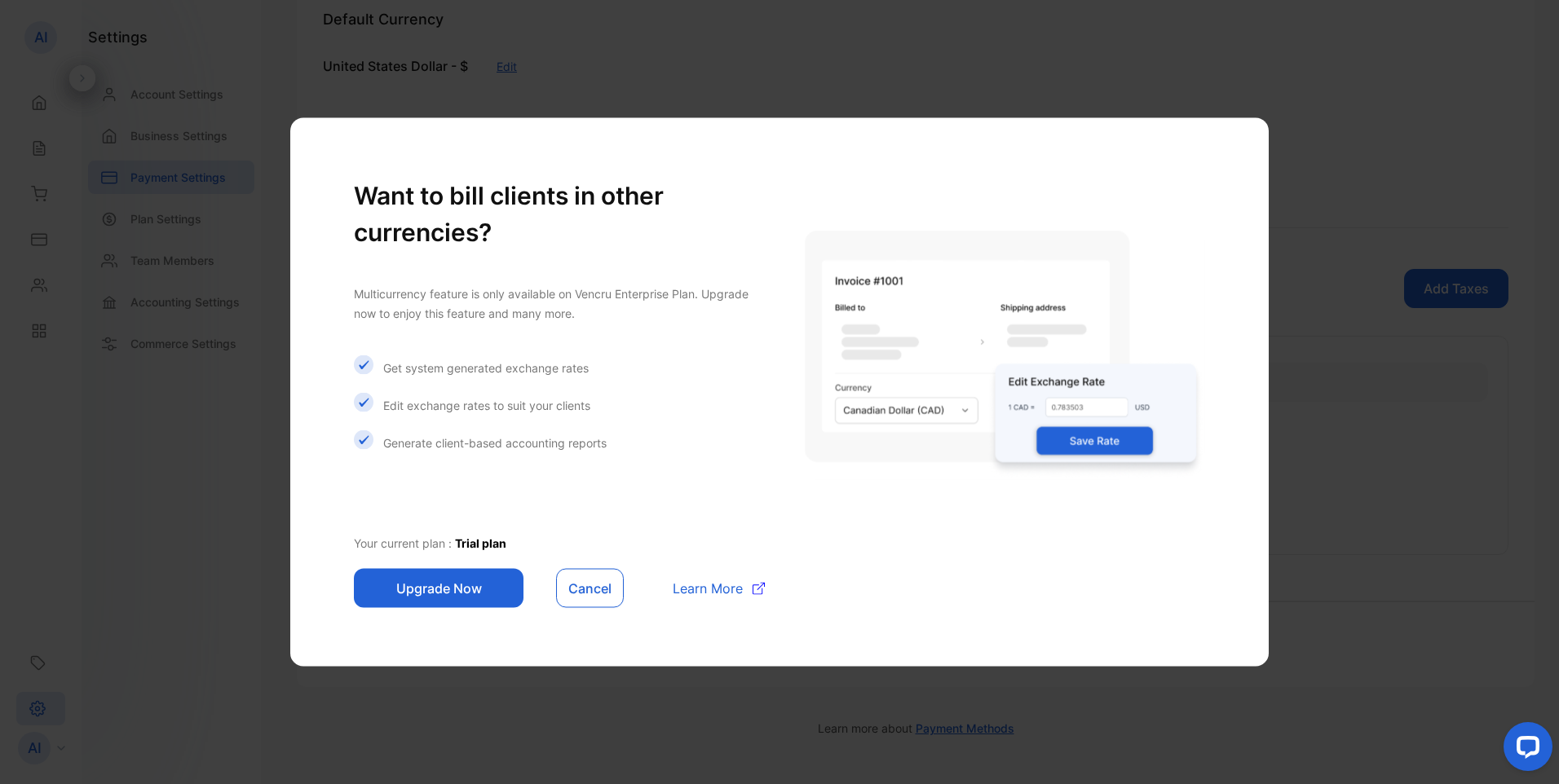
click at [585, 591] on button "Cancel" at bounding box center [589, 588] width 68 height 40
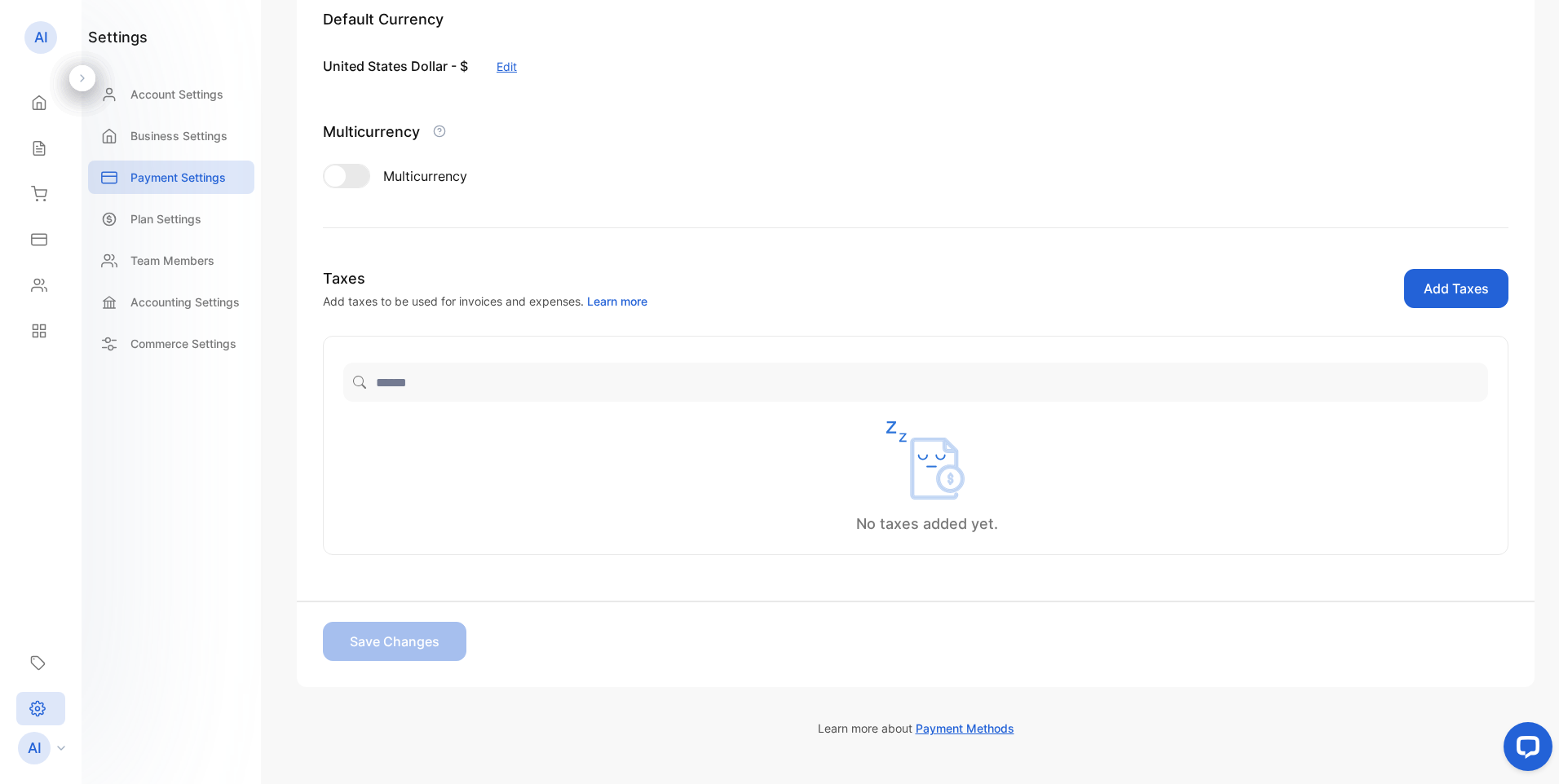
click at [354, 181] on div at bounding box center [346, 176] width 46 height 23
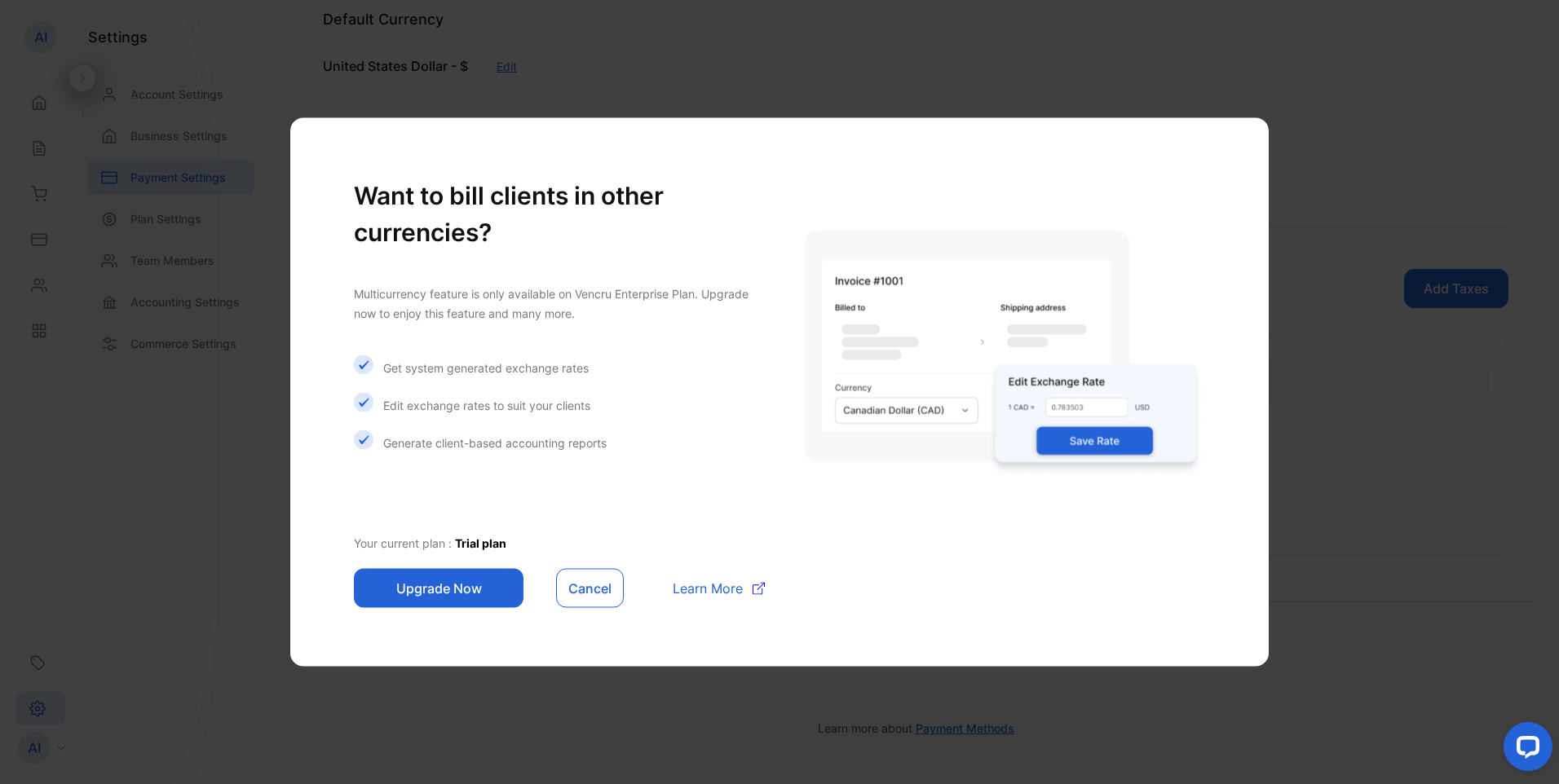
click at [452, 594] on button "Upgrade Now" at bounding box center [438, 588] width 170 height 40
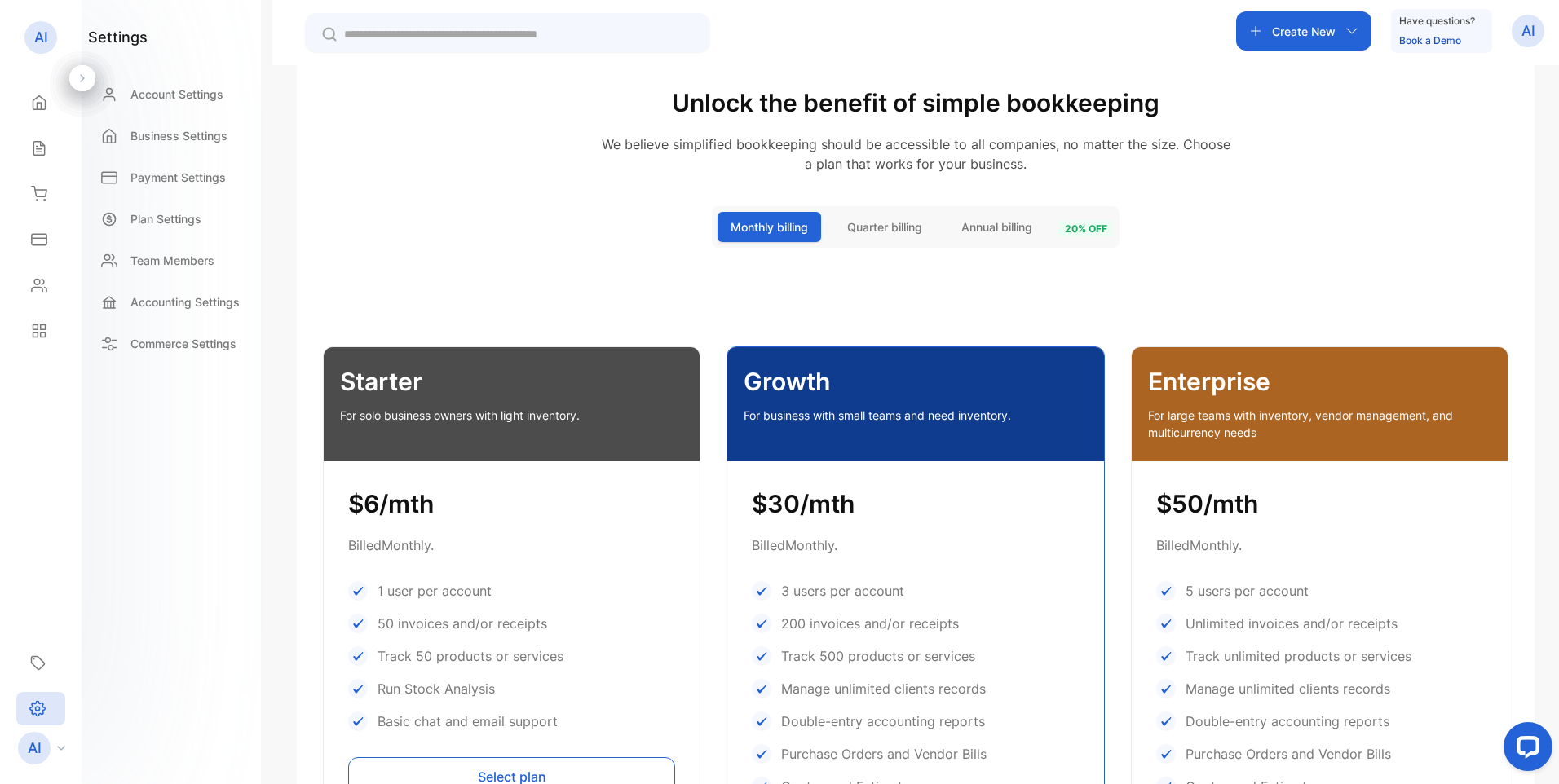
scroll to position [41, 0]
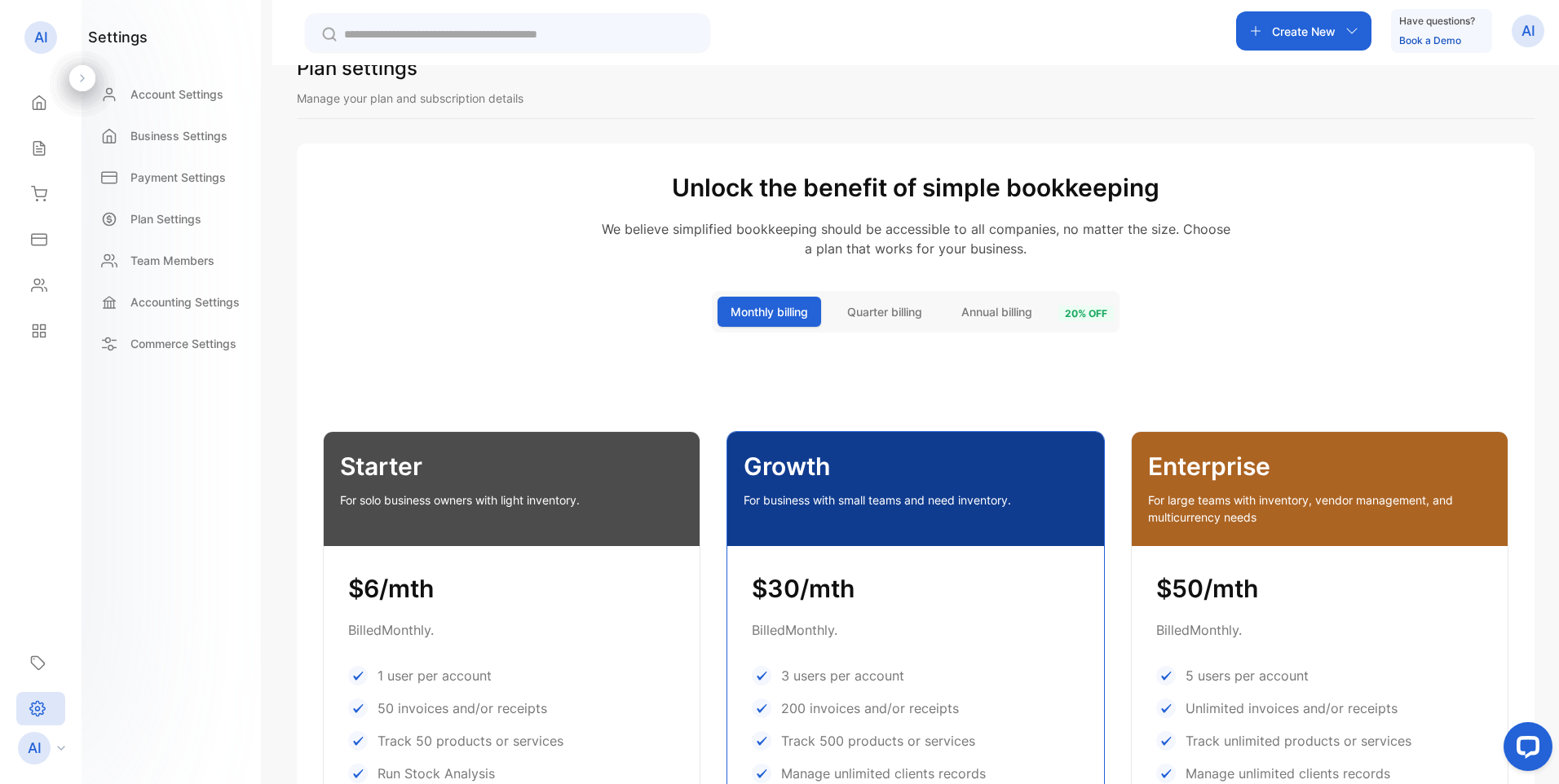
click at [1004, 312] on span "Annual billing" at bounding box center [996, 311] width 71 height 17
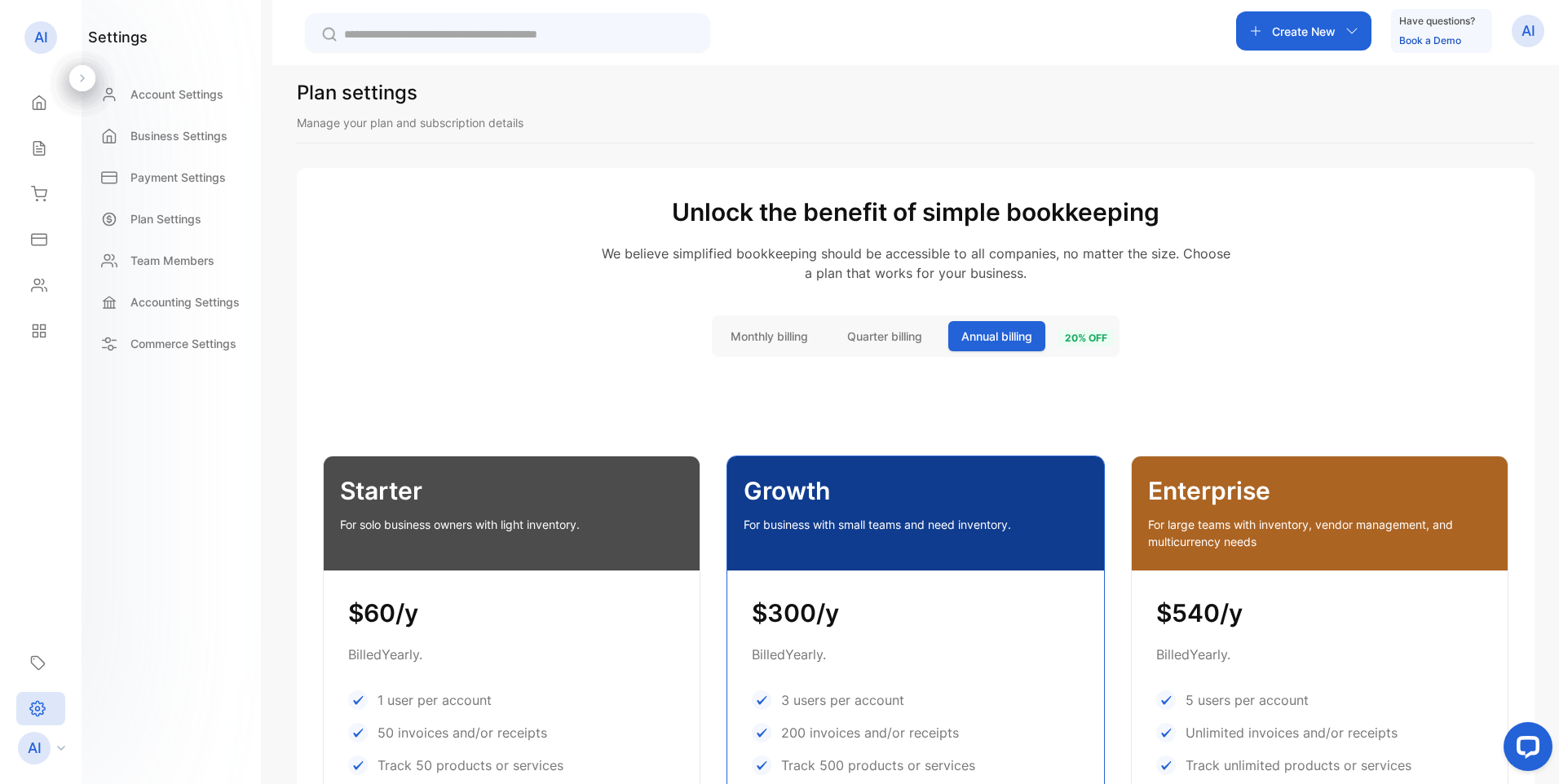
scroll to position [0, 0]
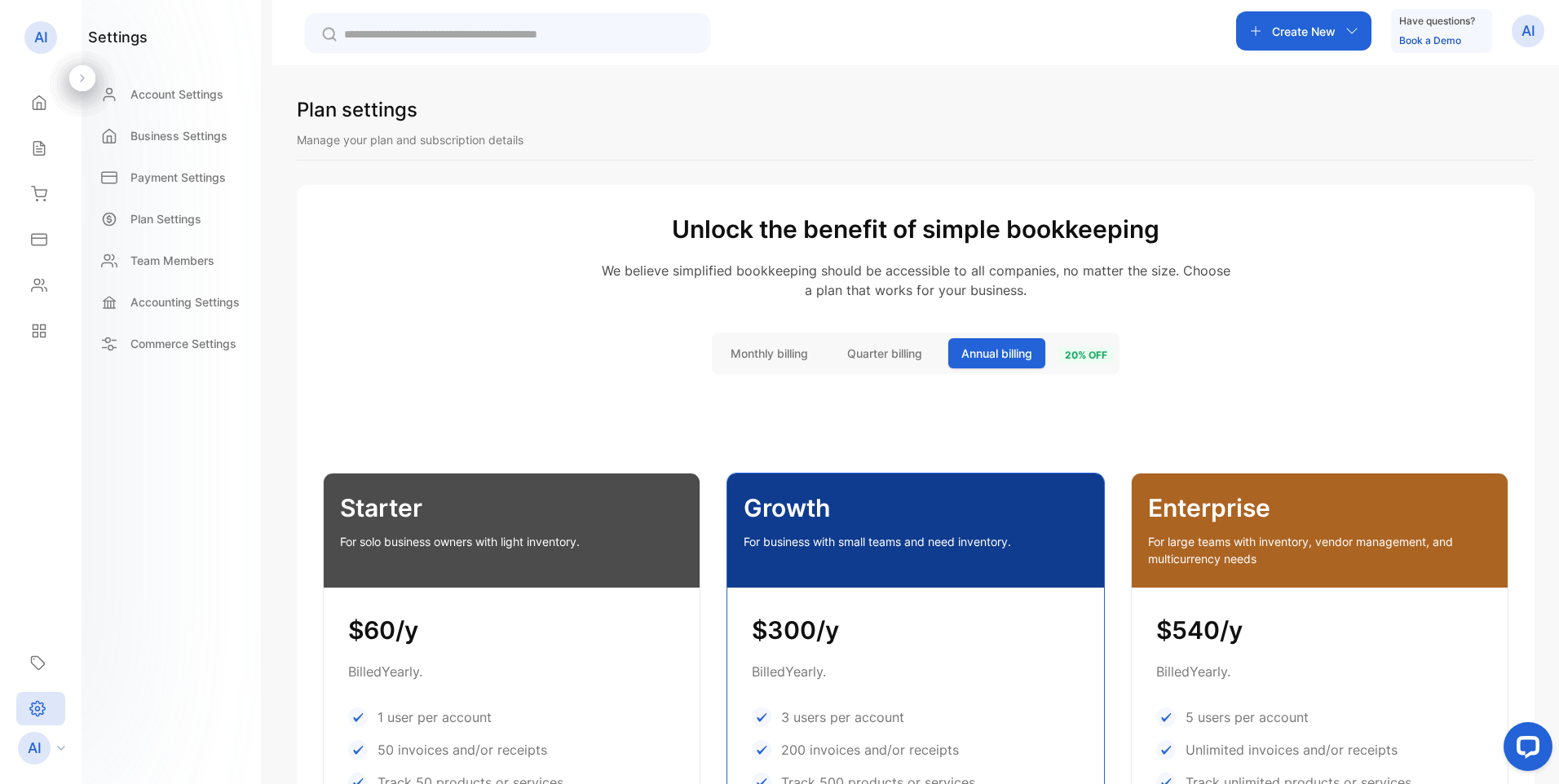
click at [1091, 353] on span "20 % off" at bounding box center [1086, 355] width 55 height 16
click at [155, 133] on p "Business Settings" at bounding box center [179, 135] width 97 height 17
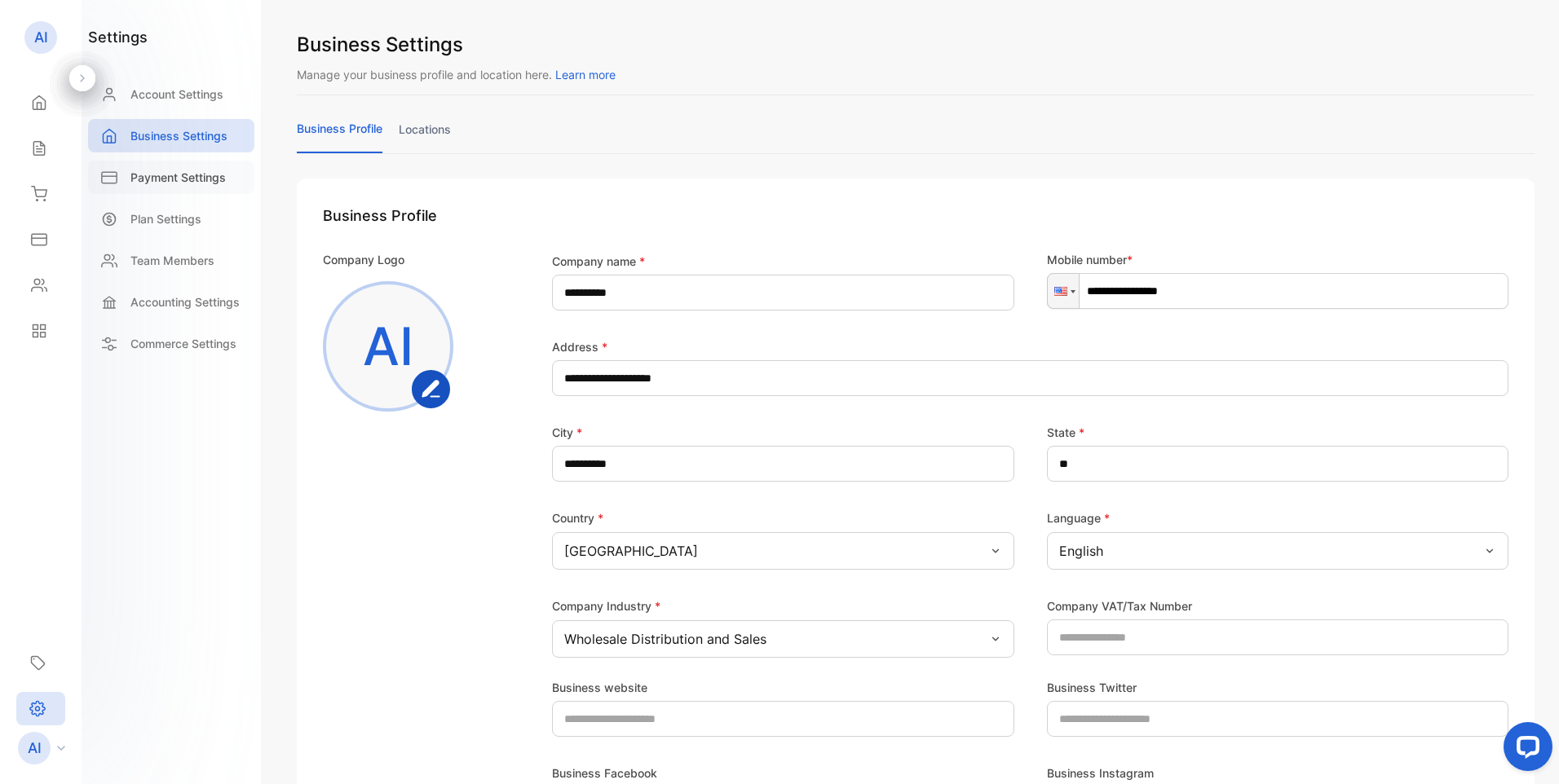
click at [177, 178] on p "Payment Settings" at bounding box center [178, 176] width 96 height 17
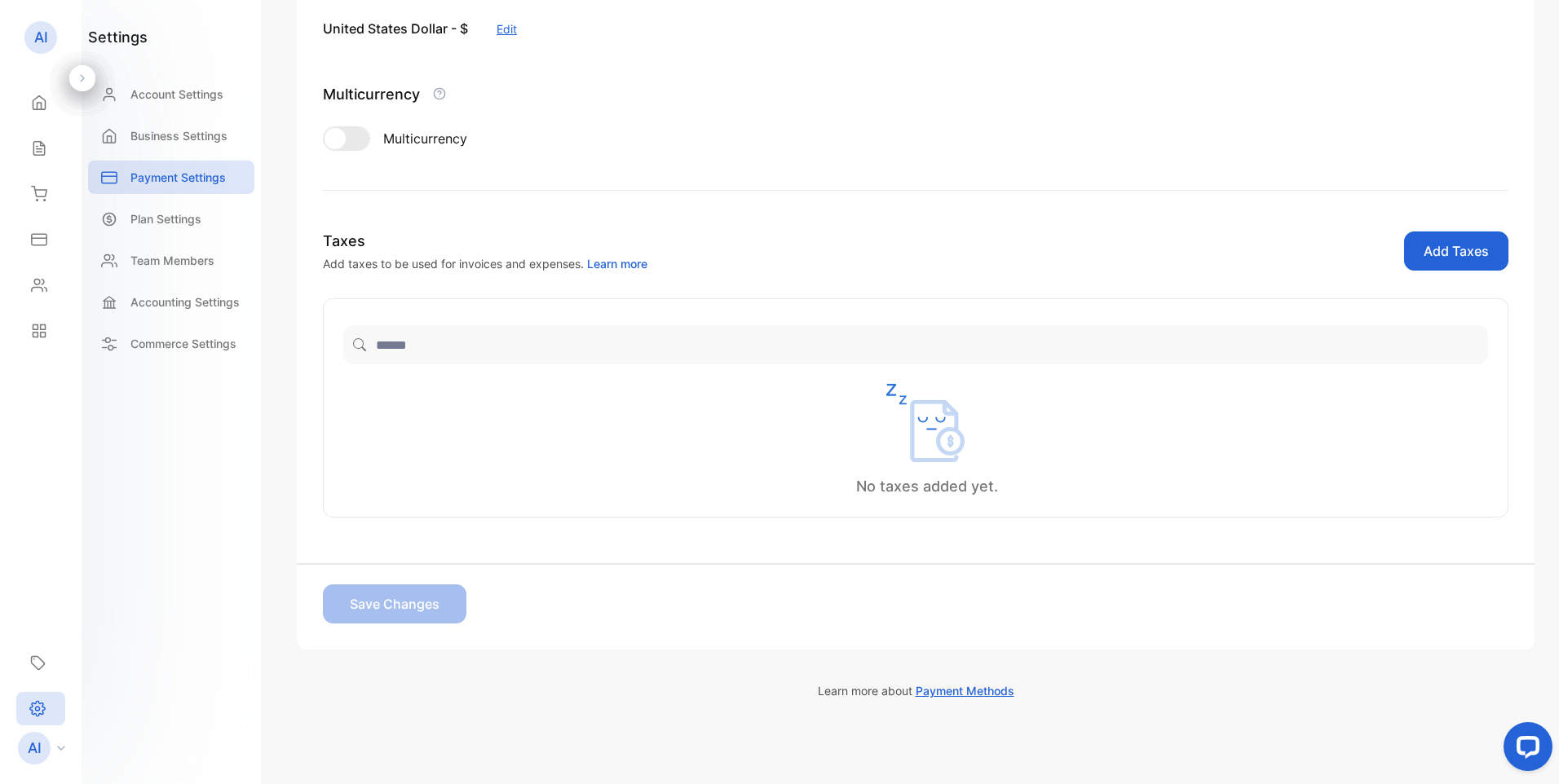
scroll to position [241, 0]
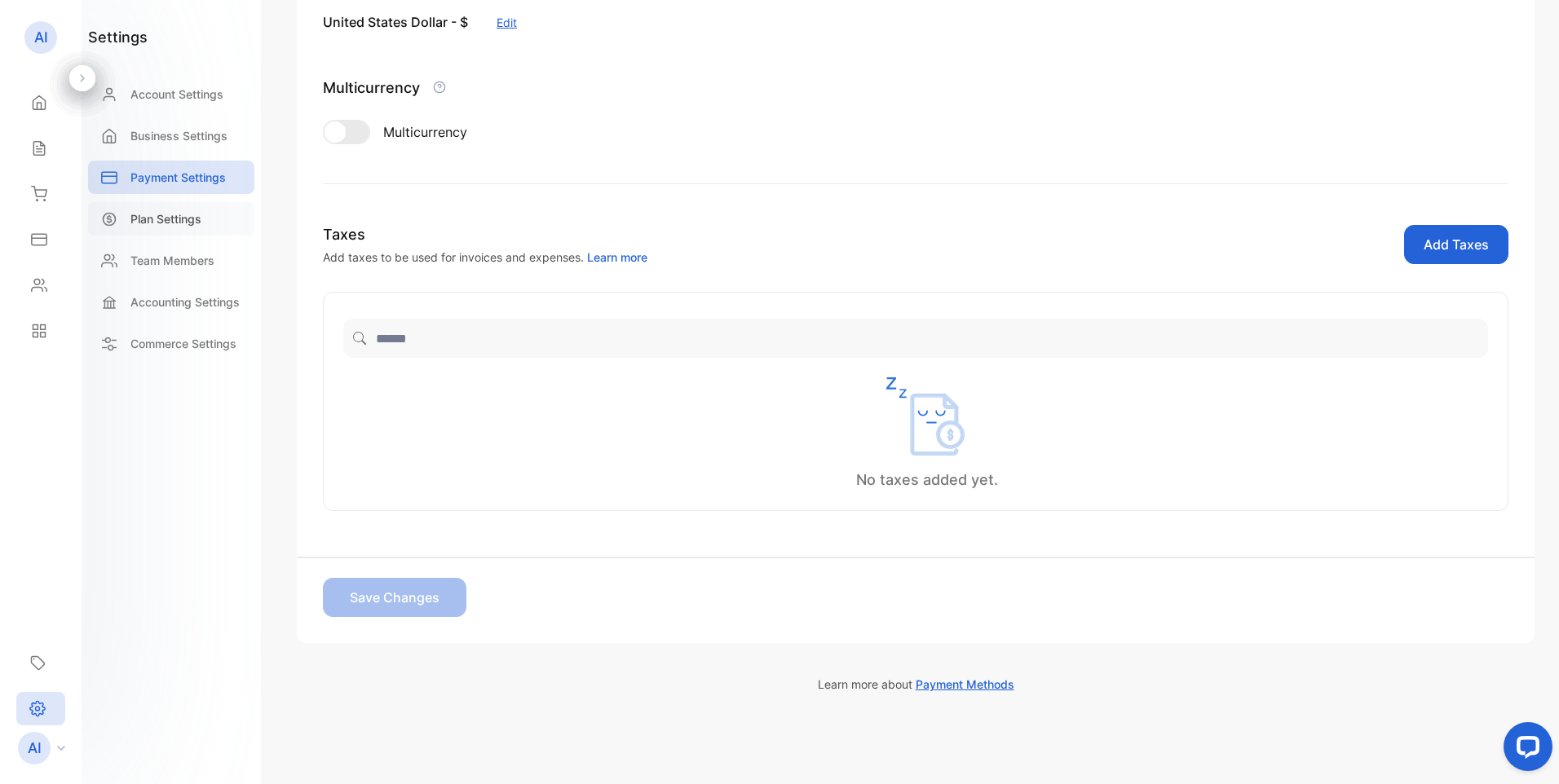
click at [181, 221] on p "Plan Settings" at bounding box center [166, 218] width 71 height 17
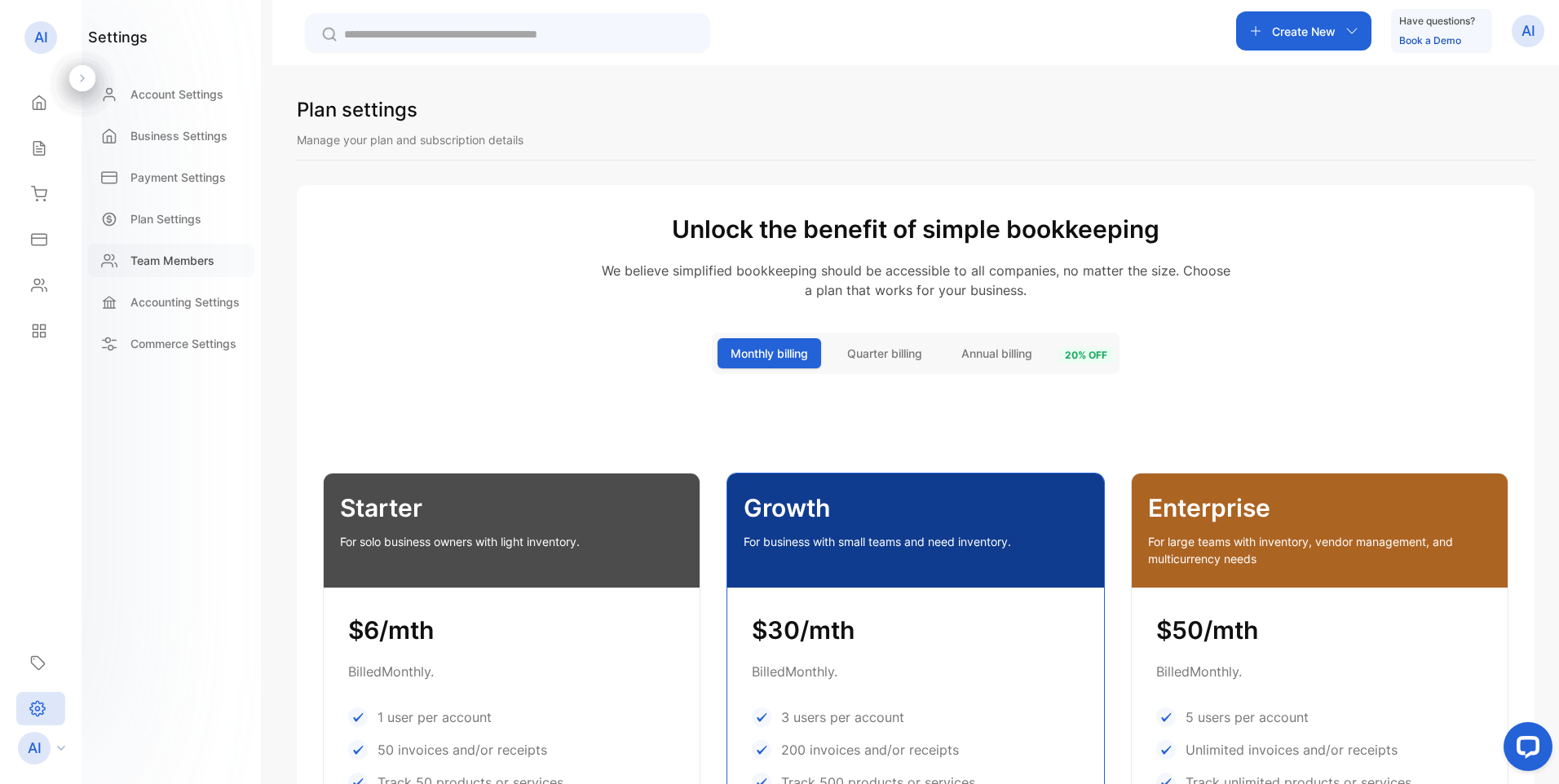
click at [183, 262] on p "Team Members" at bounding box center [173, 260] width 84 height 17
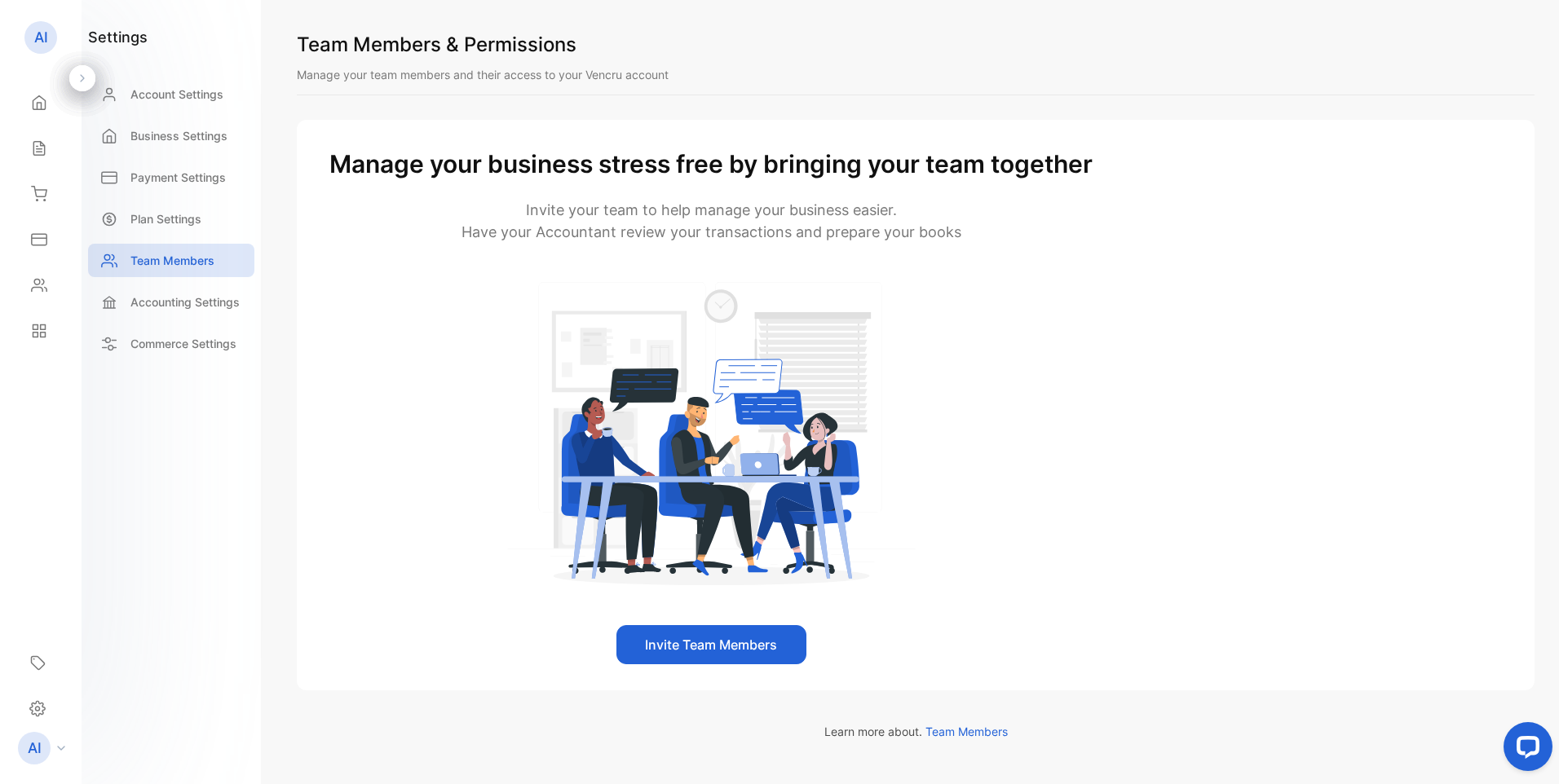
scroll to position [47, 0]
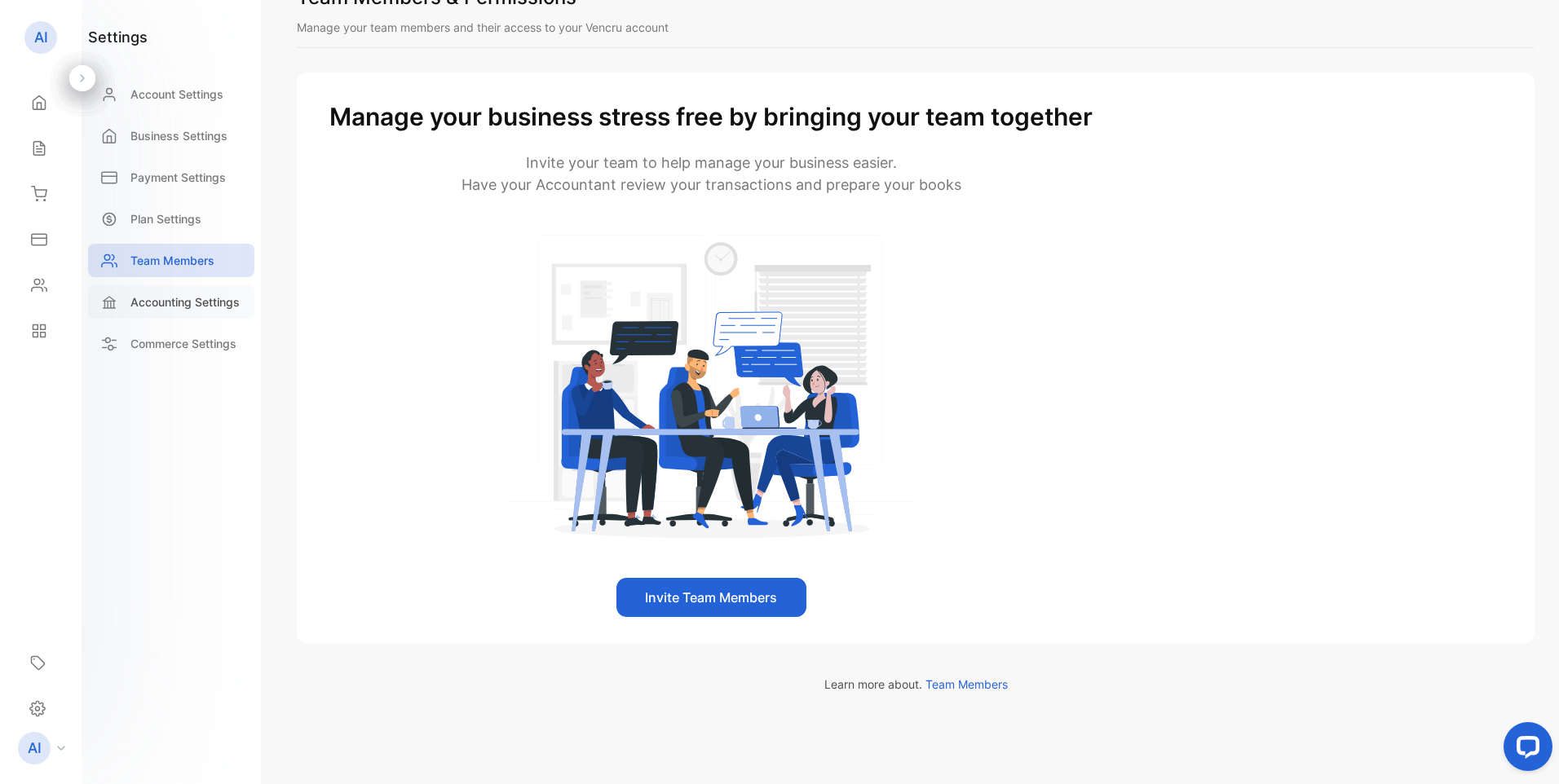
click at [191, 304] on p "Accounting Settings" at bounding box center [185, 301] width 109 height 17
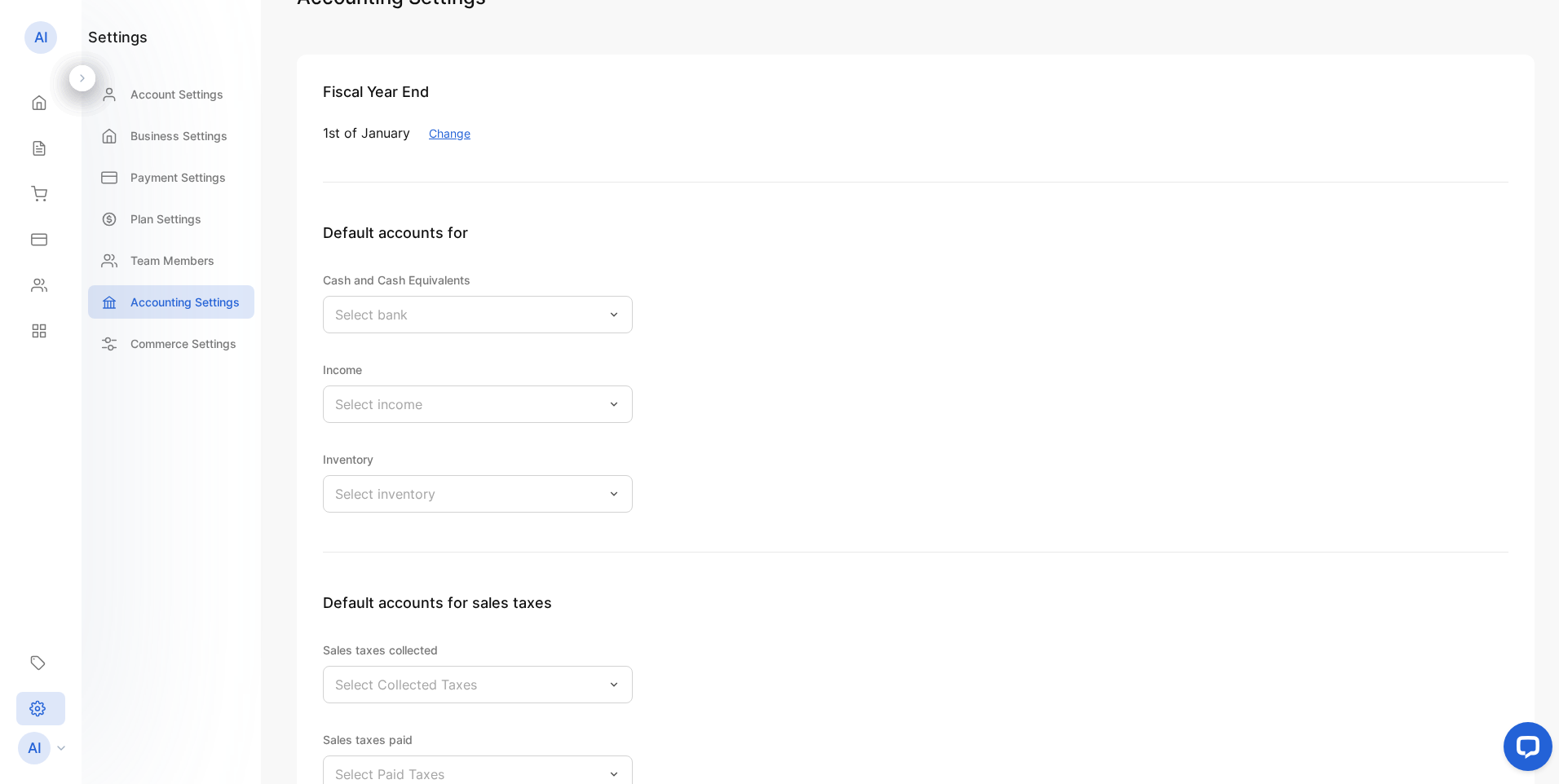
click at [615, 318] on icon at bounding box center [613, 314] width 13 height 13
click at [483, 365] on input "text" at bounding box center [489, 360] width 114 height 17
type input "******"
click at [412, 445] on div "Cash and Cash Equivalents Select bank ****** Income Select income Inventory Sel…" at bounding box center [478, 391] width 310 height 243
click at [396, 313] on p "Select bank" at bounding box center [371, 314] width 73 height 19
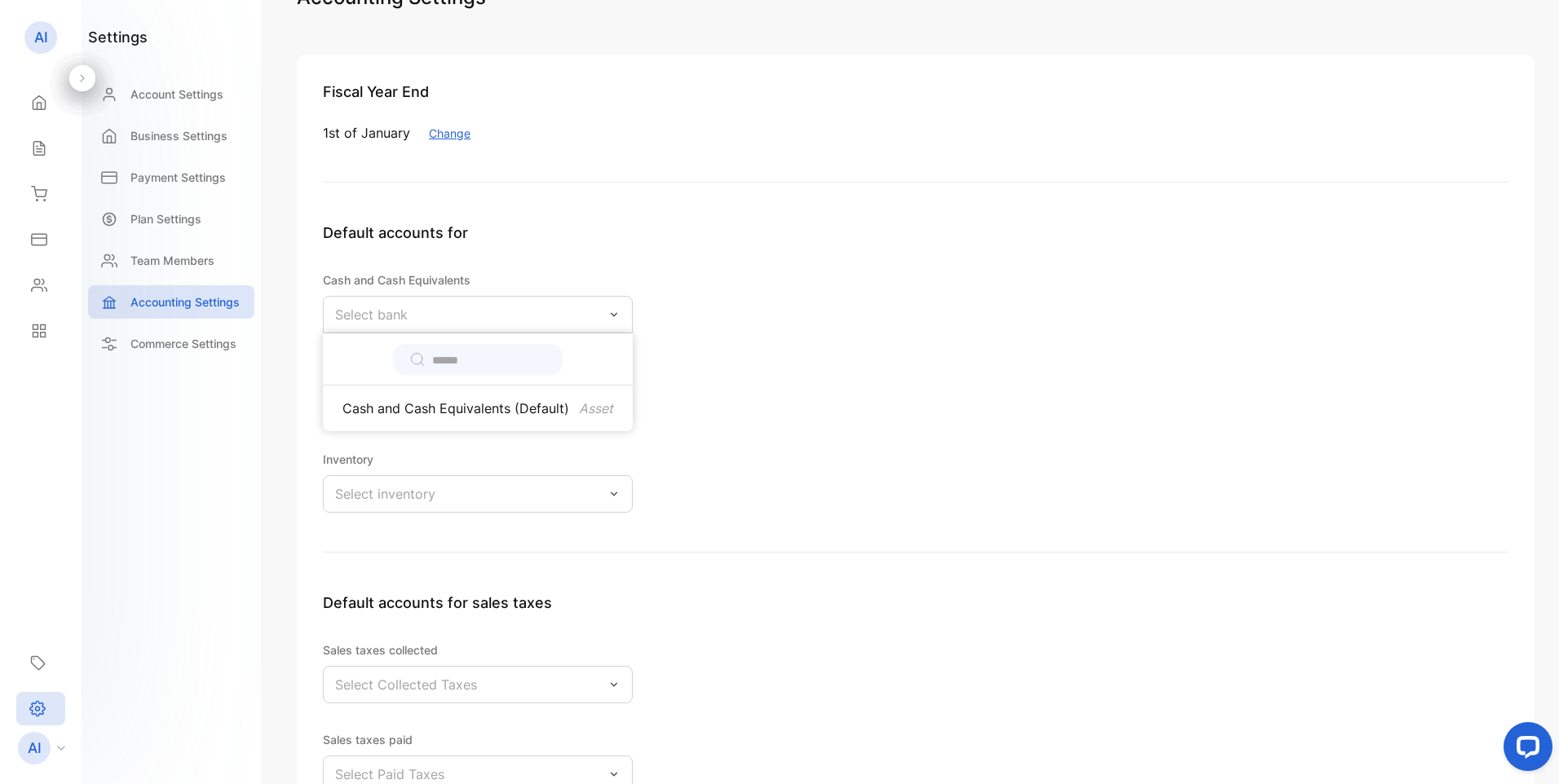
click at [616, 321] on div "Select bank" at bounding box center [478, 314] width 310 height 38
click at [617, 314] on icon at bounding box center [613, 314] width 13 height 13
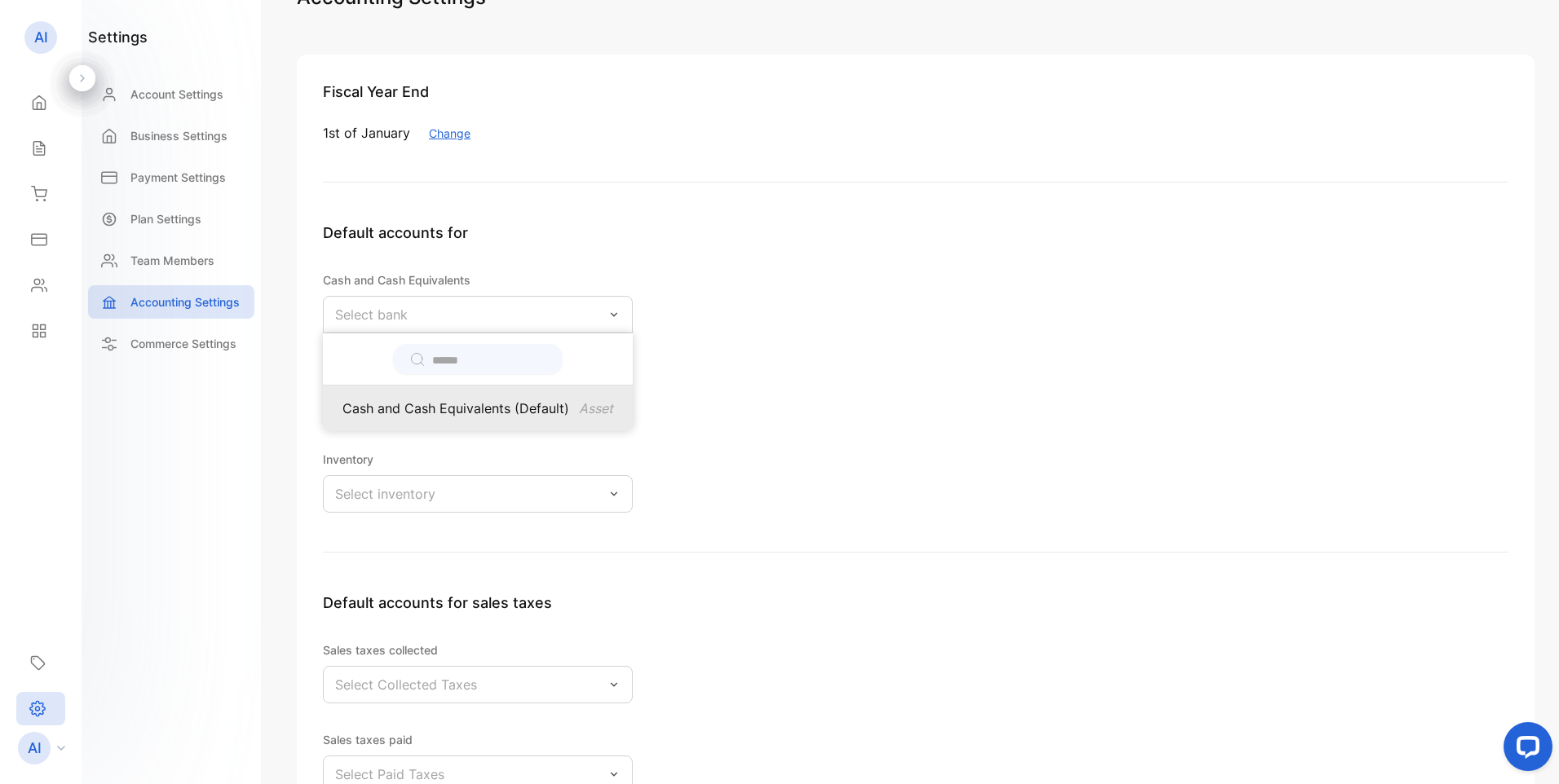
click at [465, 406] on p "Cash and Cash Equivalents (Default)" at bounding box center [456, 408] width 227 height 19
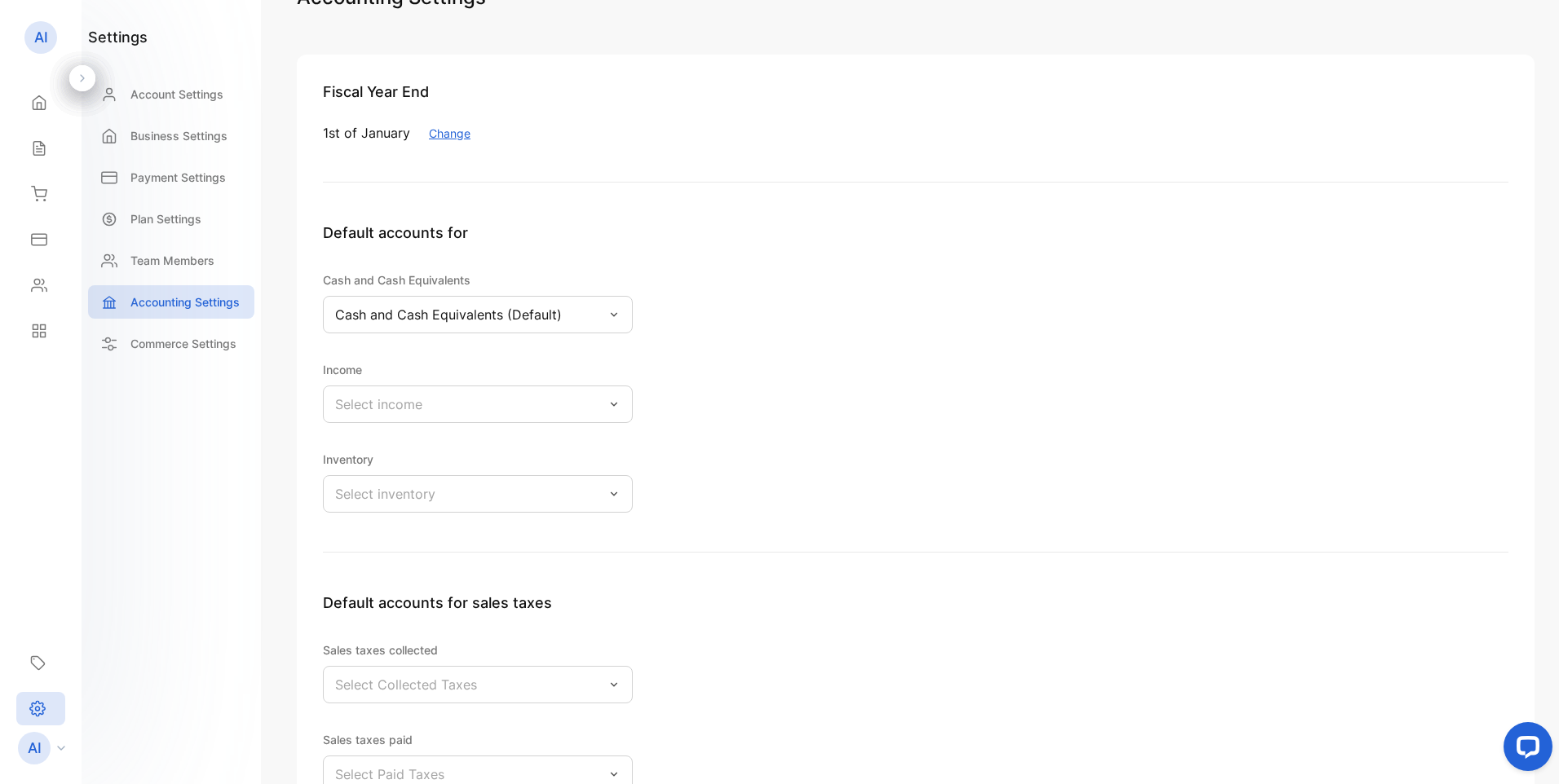
click at [471, 401] on div "Select income" at bounding box center [478, 404] width 310 height 38
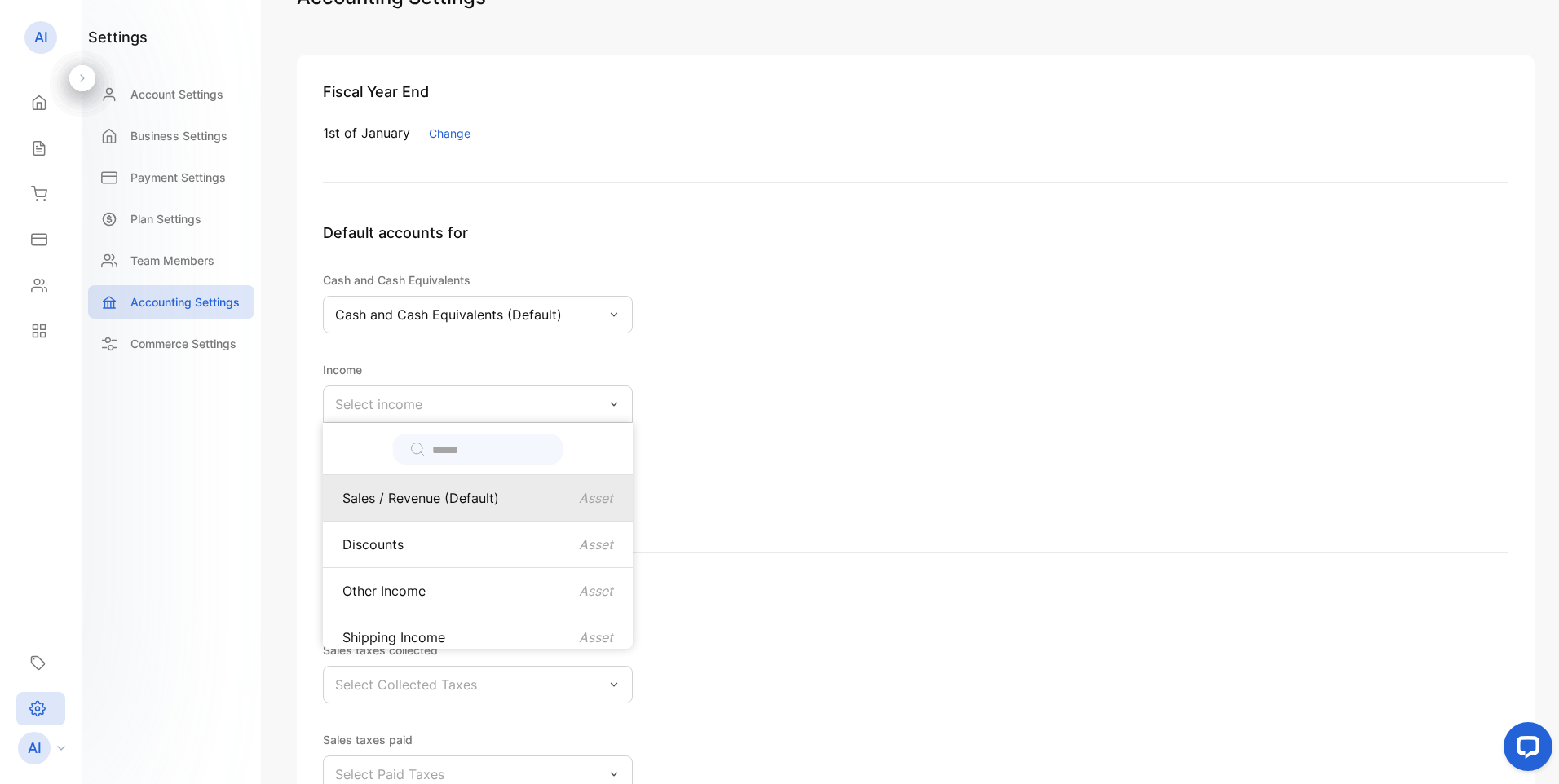
click at [437, 501] on p "Sales / Revenue (Default)" at bounding box center [421, 498] width 156 height 19
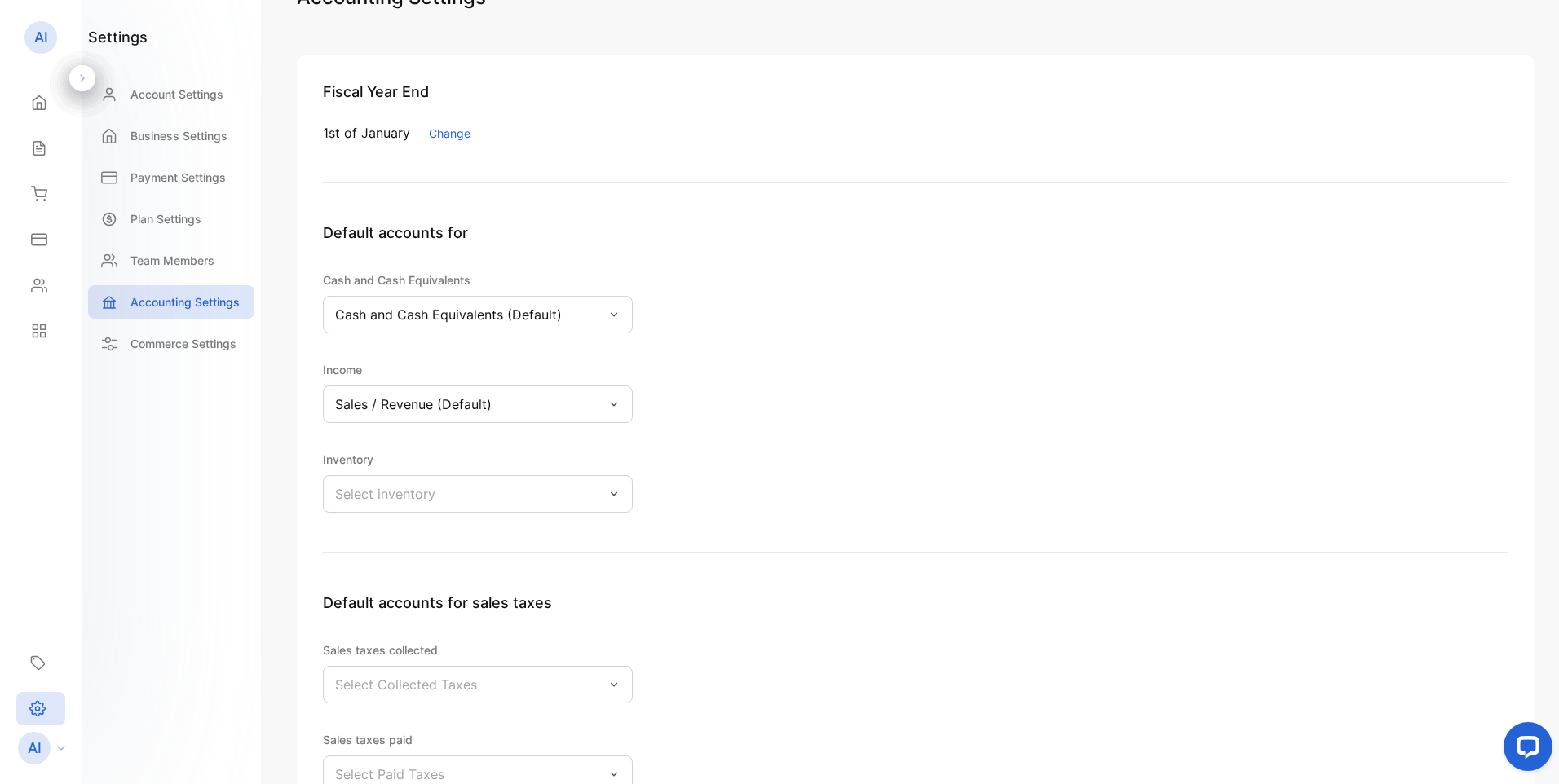
click at [442, 493] on div "Select inventory" at bounding box center [478, 493] width 310 height 38
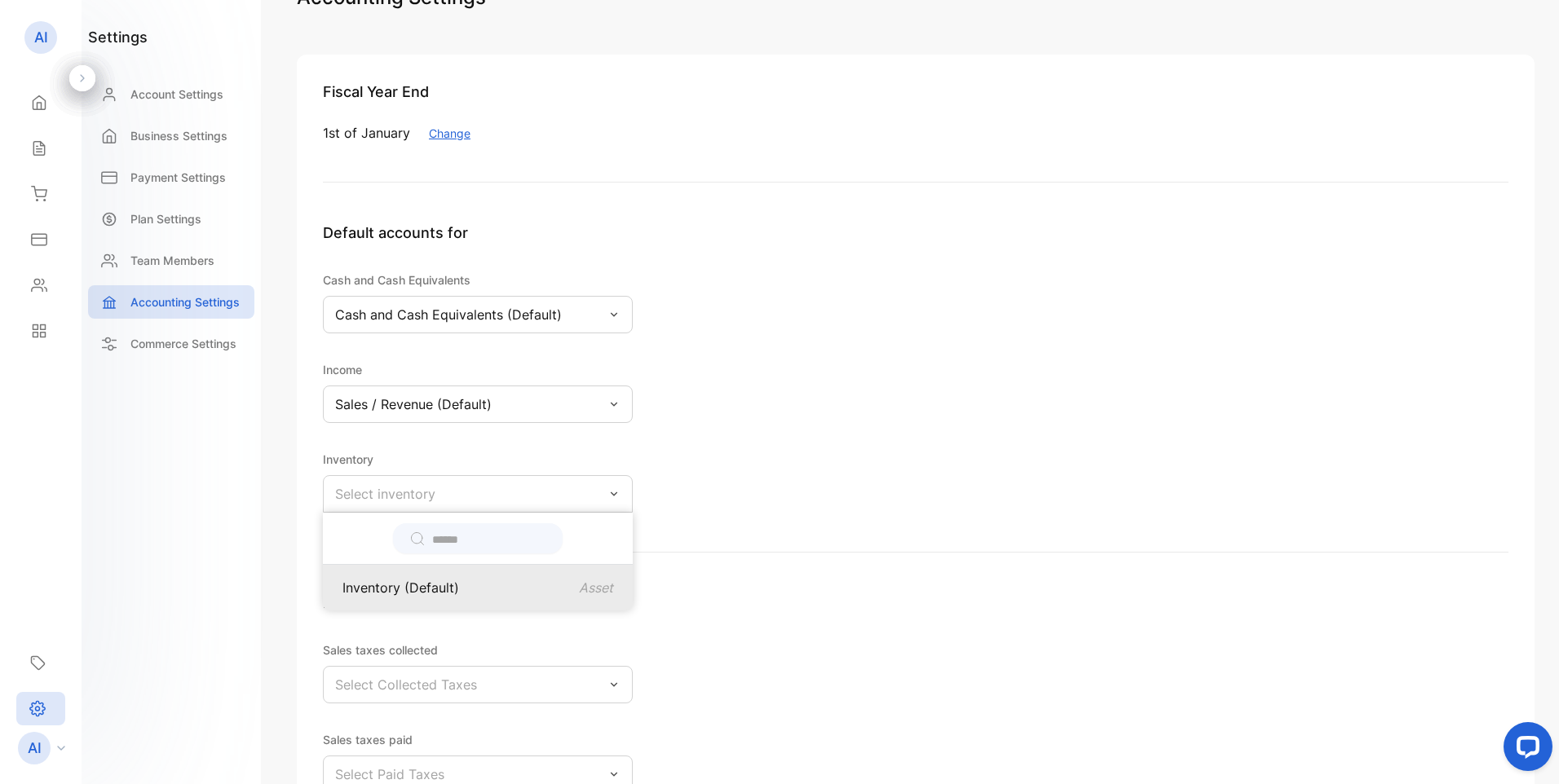
click at [427, 588] on p "Inventory (Default)" at bounding box center [401, 587] width 117 height 19
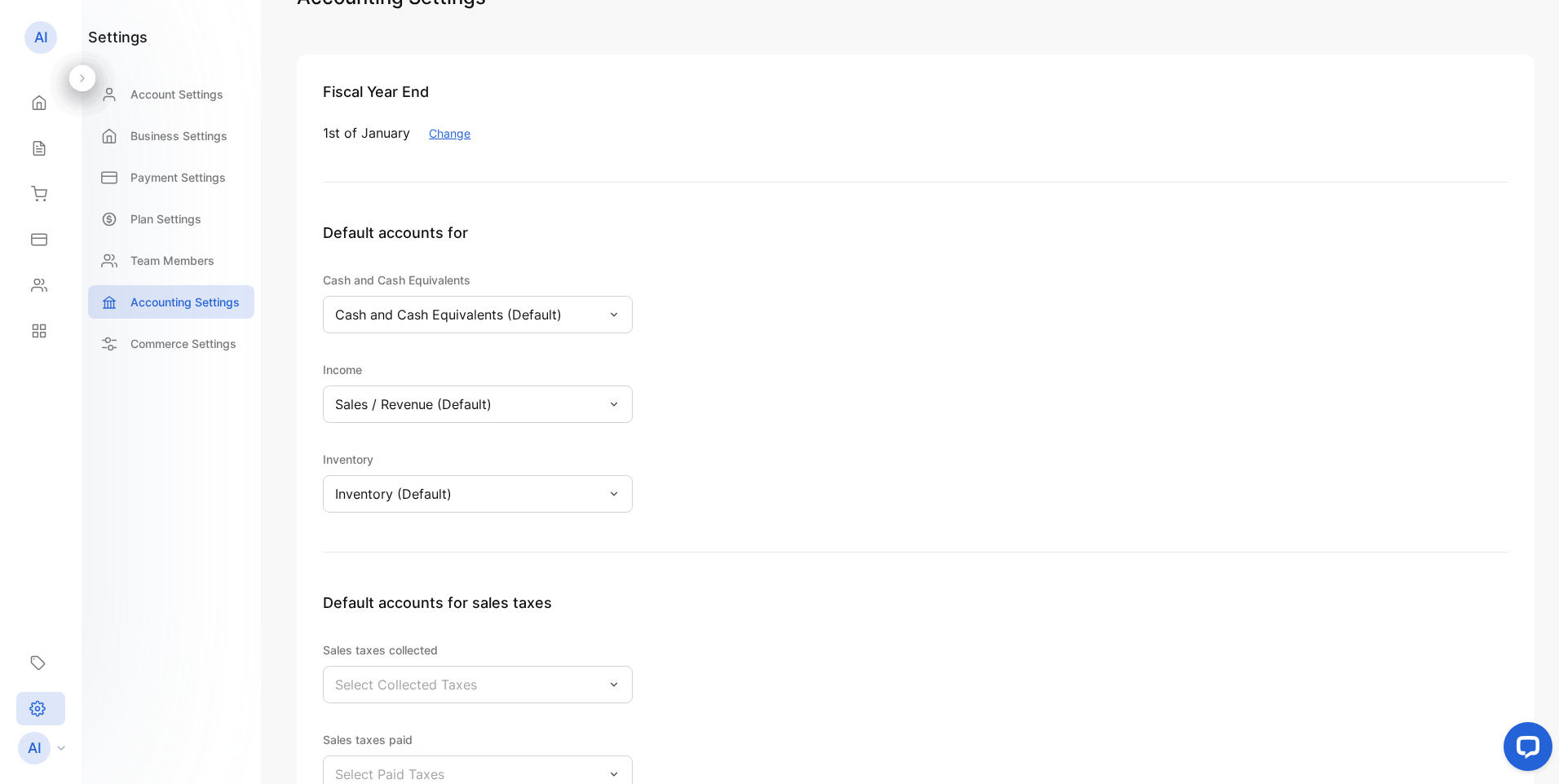
click at [696, 599] on p "Default accounts for sales taxes" at bounding box center [916, 602] width 1186 height 22
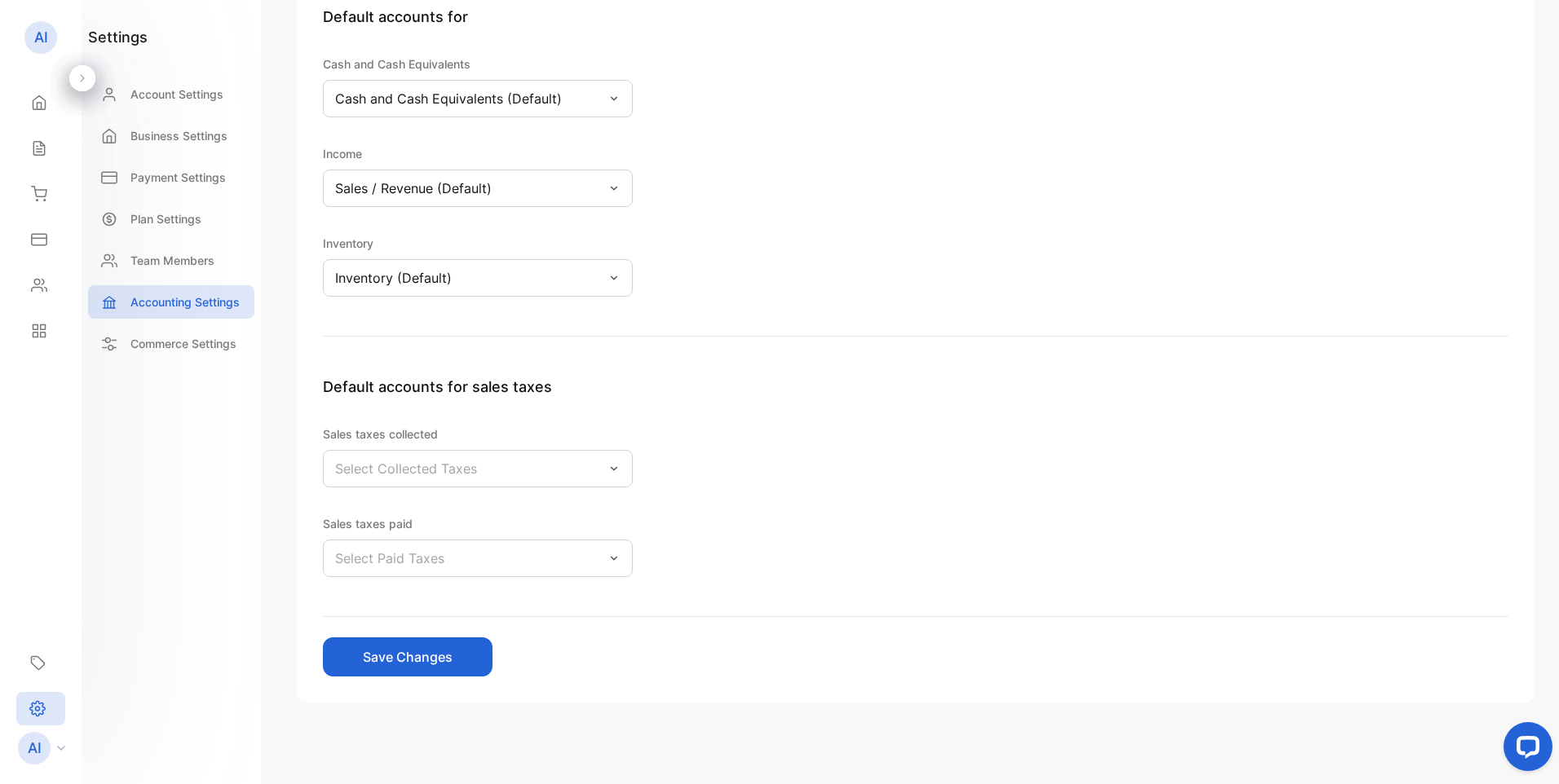
scroll to position [273, 0]
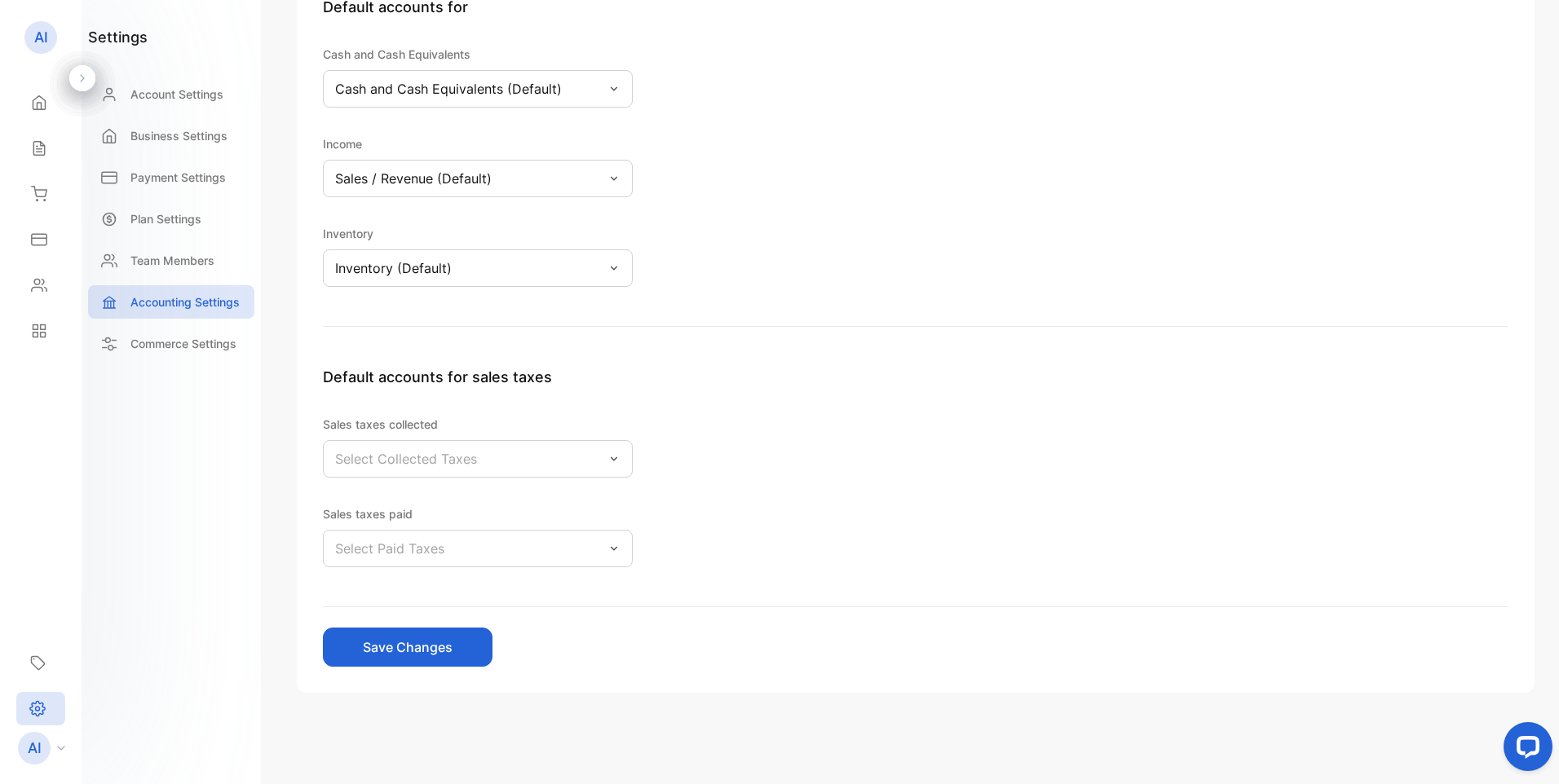
click at [420, 460] on p "Select Collected Taxes" at bounding box center [405, 458] width 141 height 19
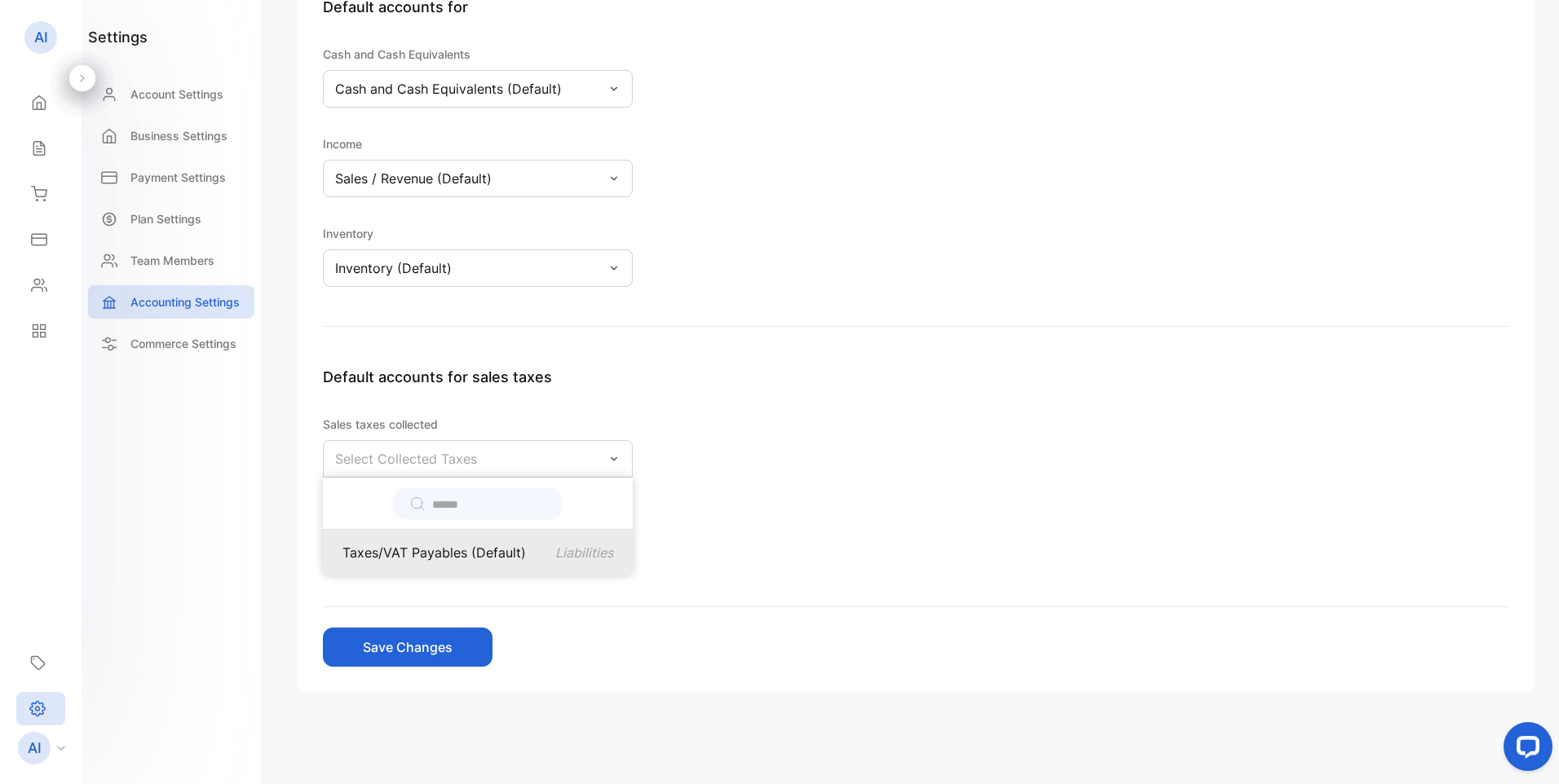
click at [437, 556] on p "Taxes/VAT Payables (Default)" at bounding box center [434, 552] width 184 height 19
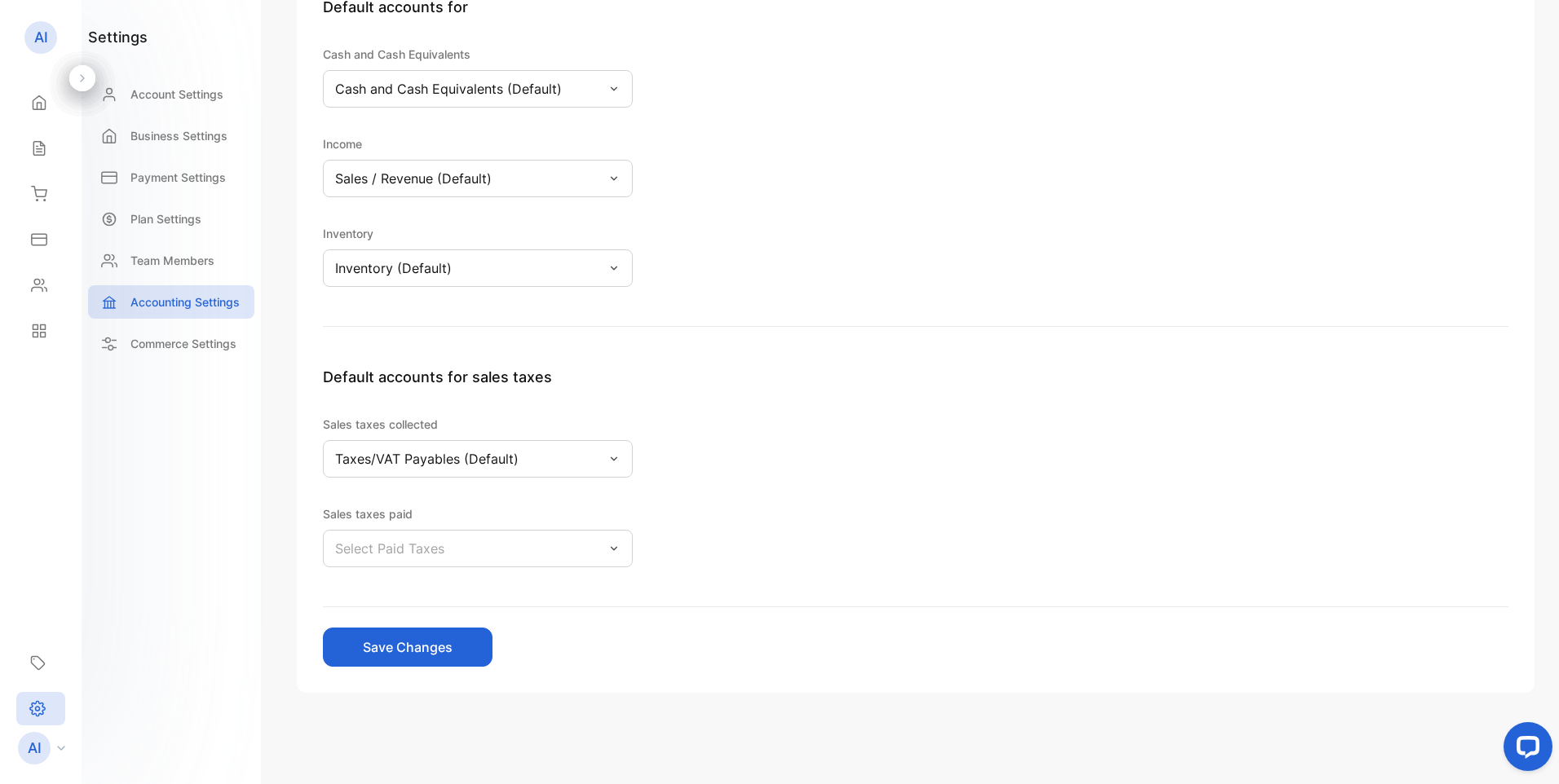
click at [439, 547] on p "Select Paid Taxes" at bounding box center [389, 548] width 109 height 19
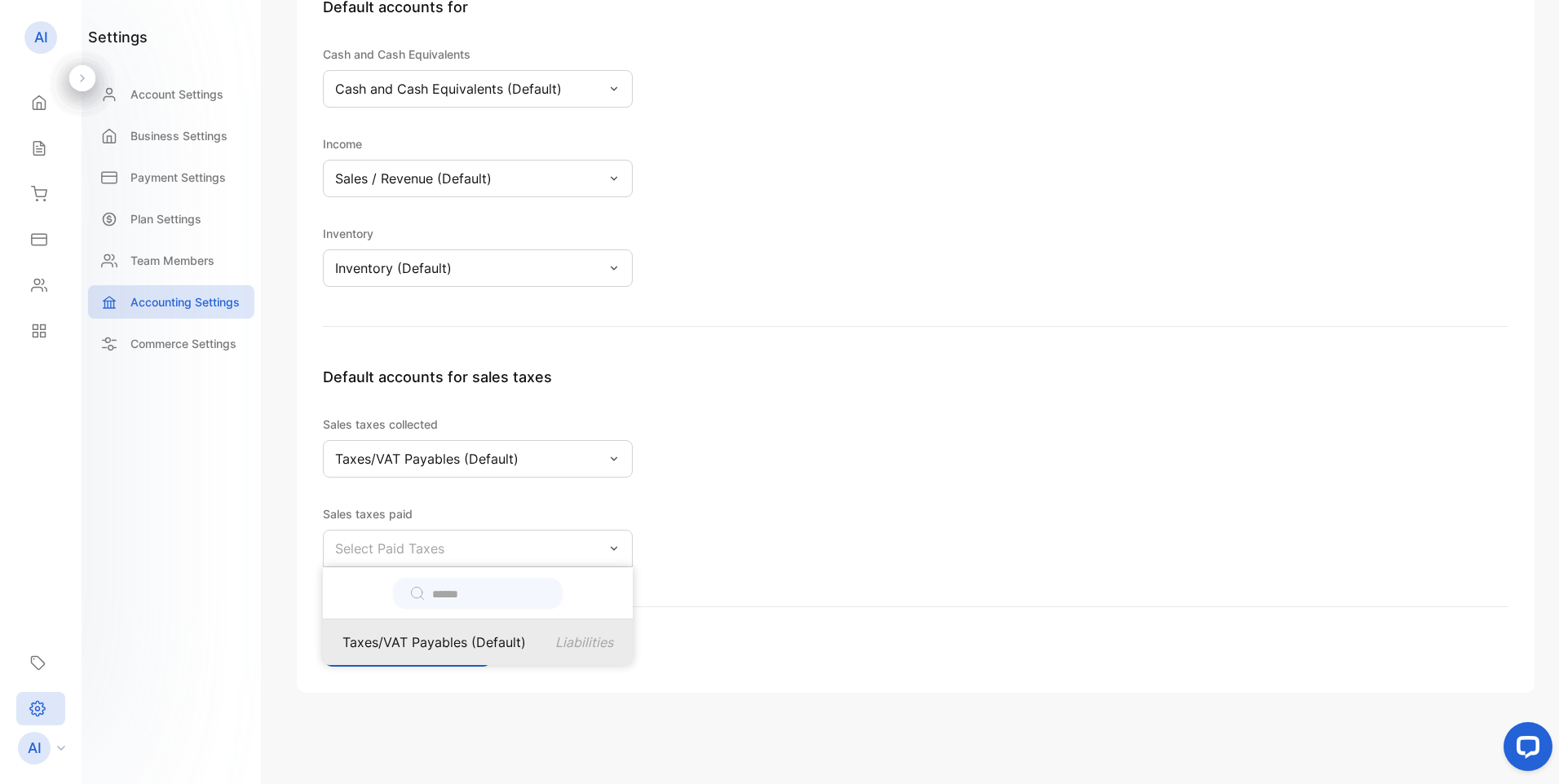
click at [453, 650] on p "Taxes/VAT Payables (Default)" at bounding box center [434, 642] width 184 height 19
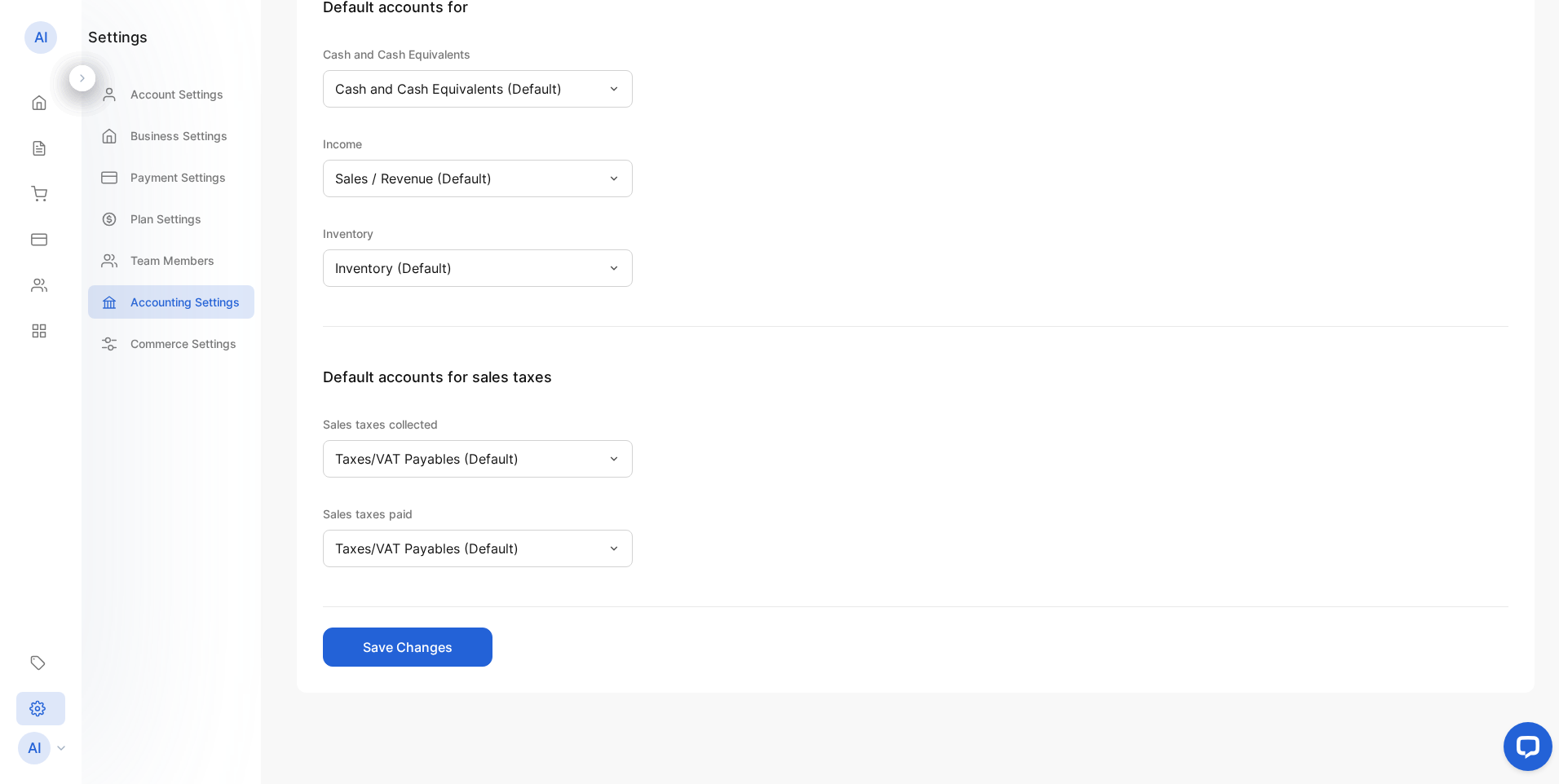
click at [442, 650] on button "Save Changes" at bounding box center [408, 647] width 170 height 40
click at [195, 346] on p "Commerce Settings" at bounding box center [184, 342] width 106 height 17
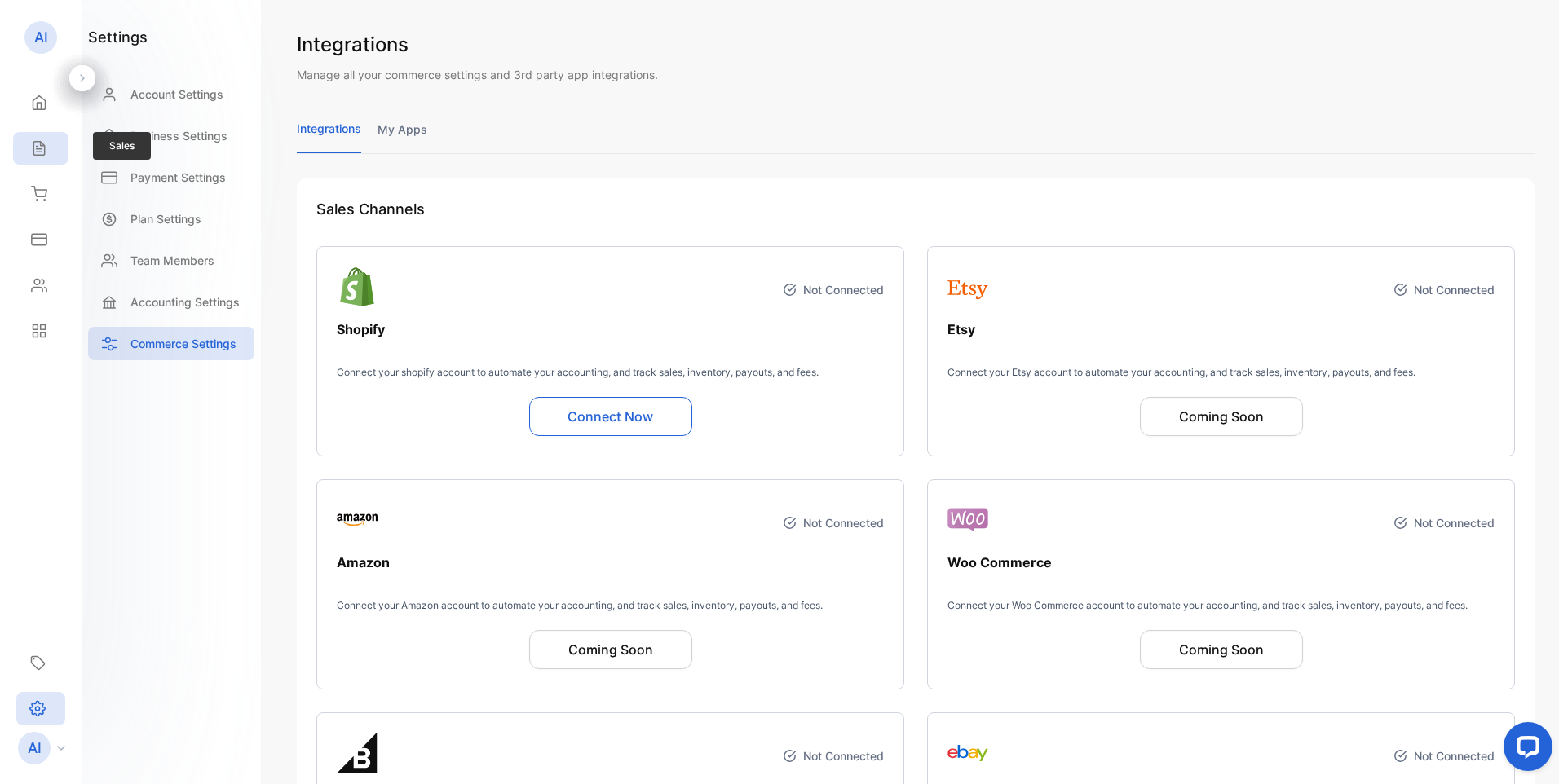
click at [38, 151] on icon at bounding box center [39, 148] width 17 height 17
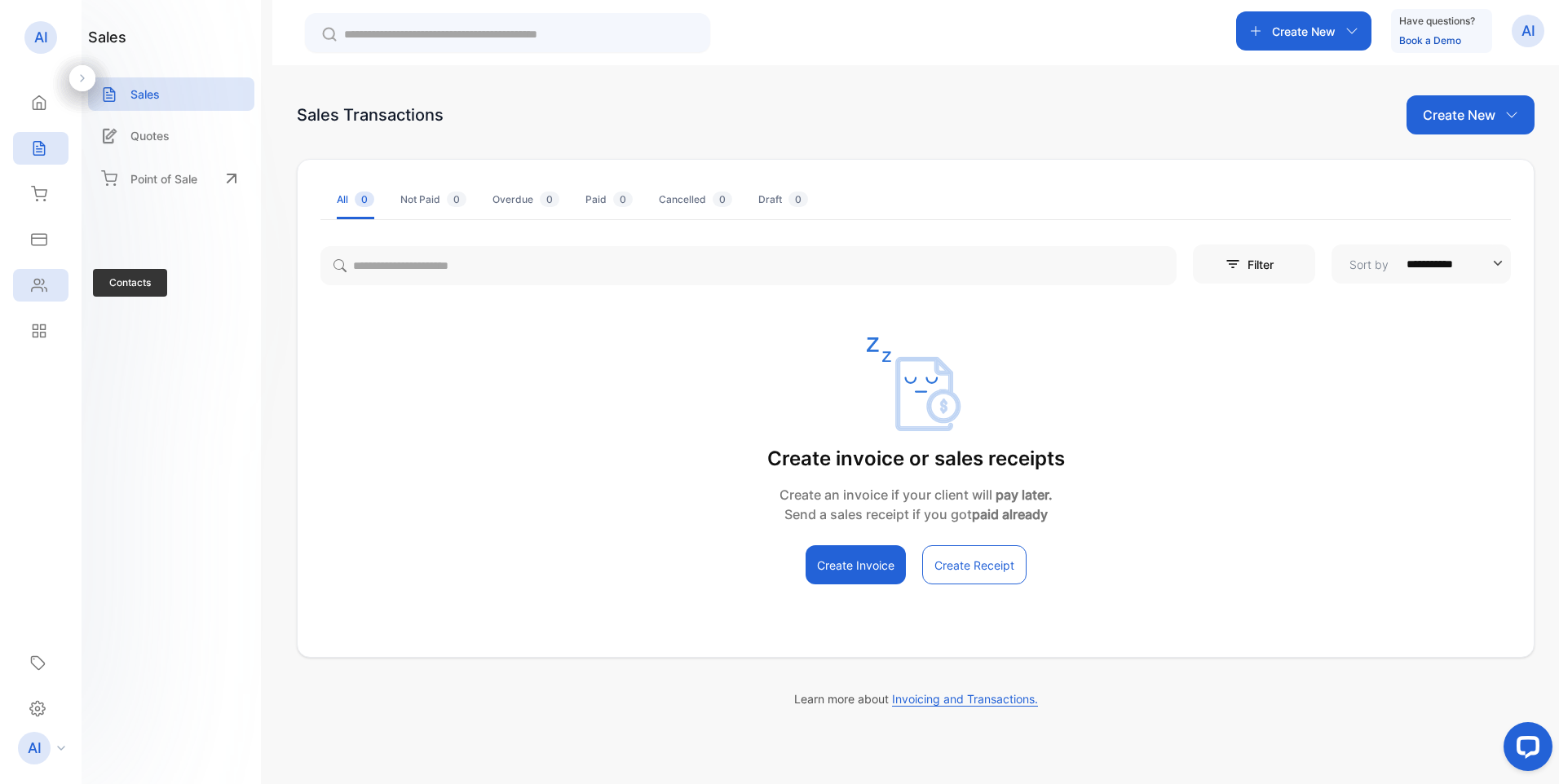
click at [42, 284] on icon at bounding box center [39, 285] width 15 height 12
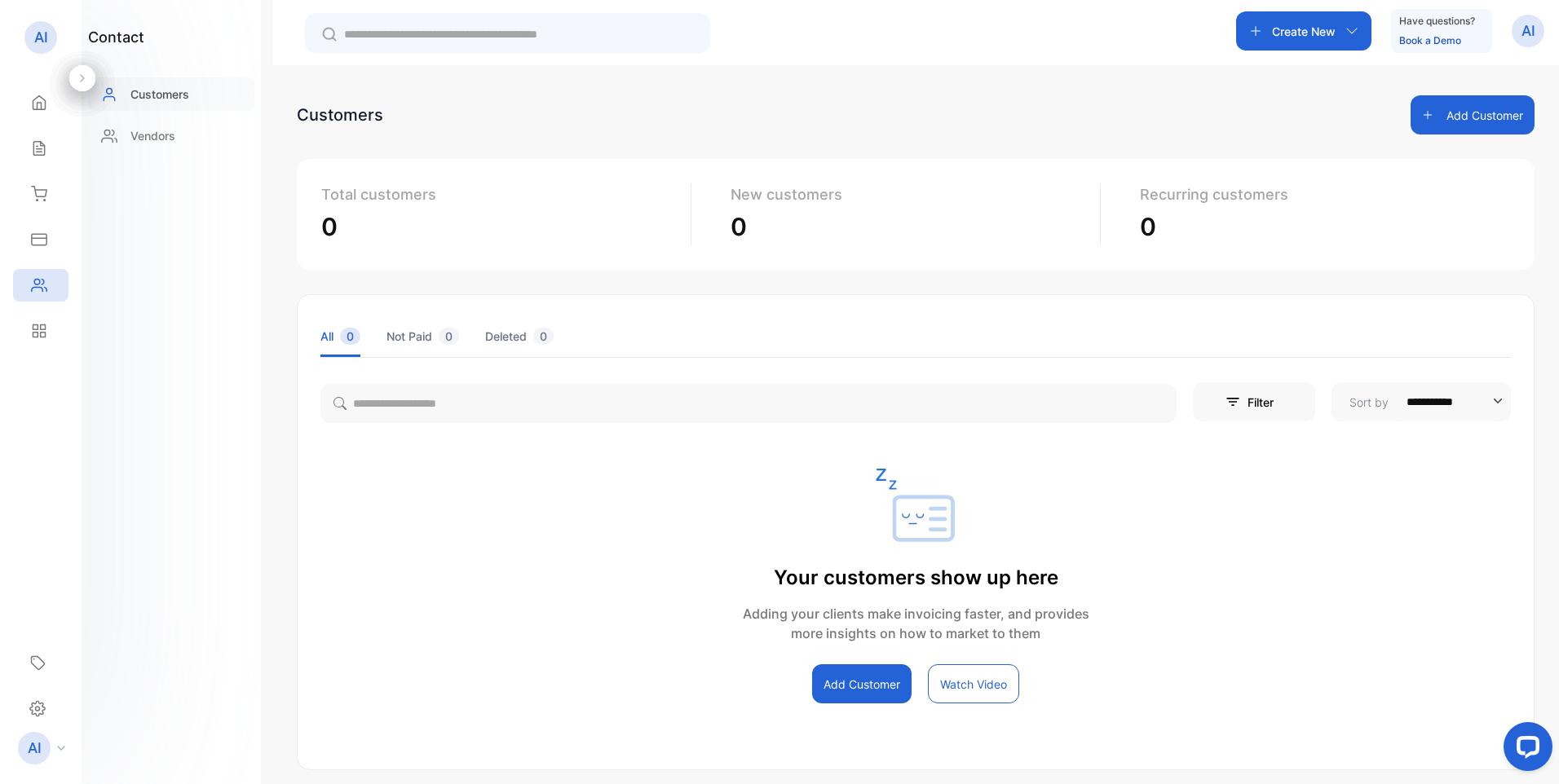
click at [157, 97] on p "Customers" at bounding box center [160, 93] width 59 height 17
click at [1522, 28] on p "AI" at bounding box center [1528, 31] width 14 height 21
click at [1315, 32] on p "Create New" at bounding box center [1303, 31] width 63 height 17
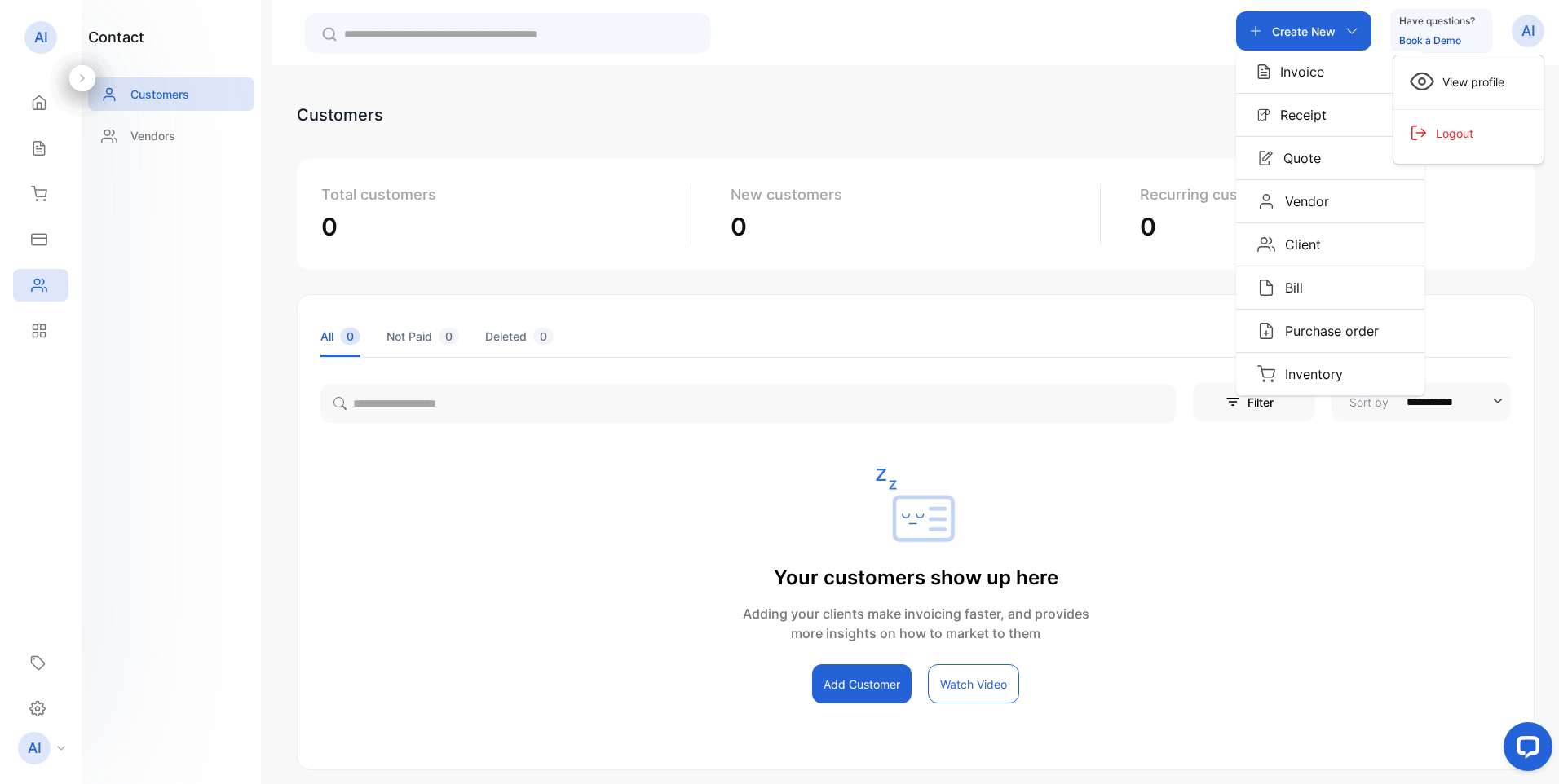
click at [1224, 516] on div "Your customers show up here Adding your clients make invoicing faster, and prov…" at bounding box center [915, 586] width 1236 height 234
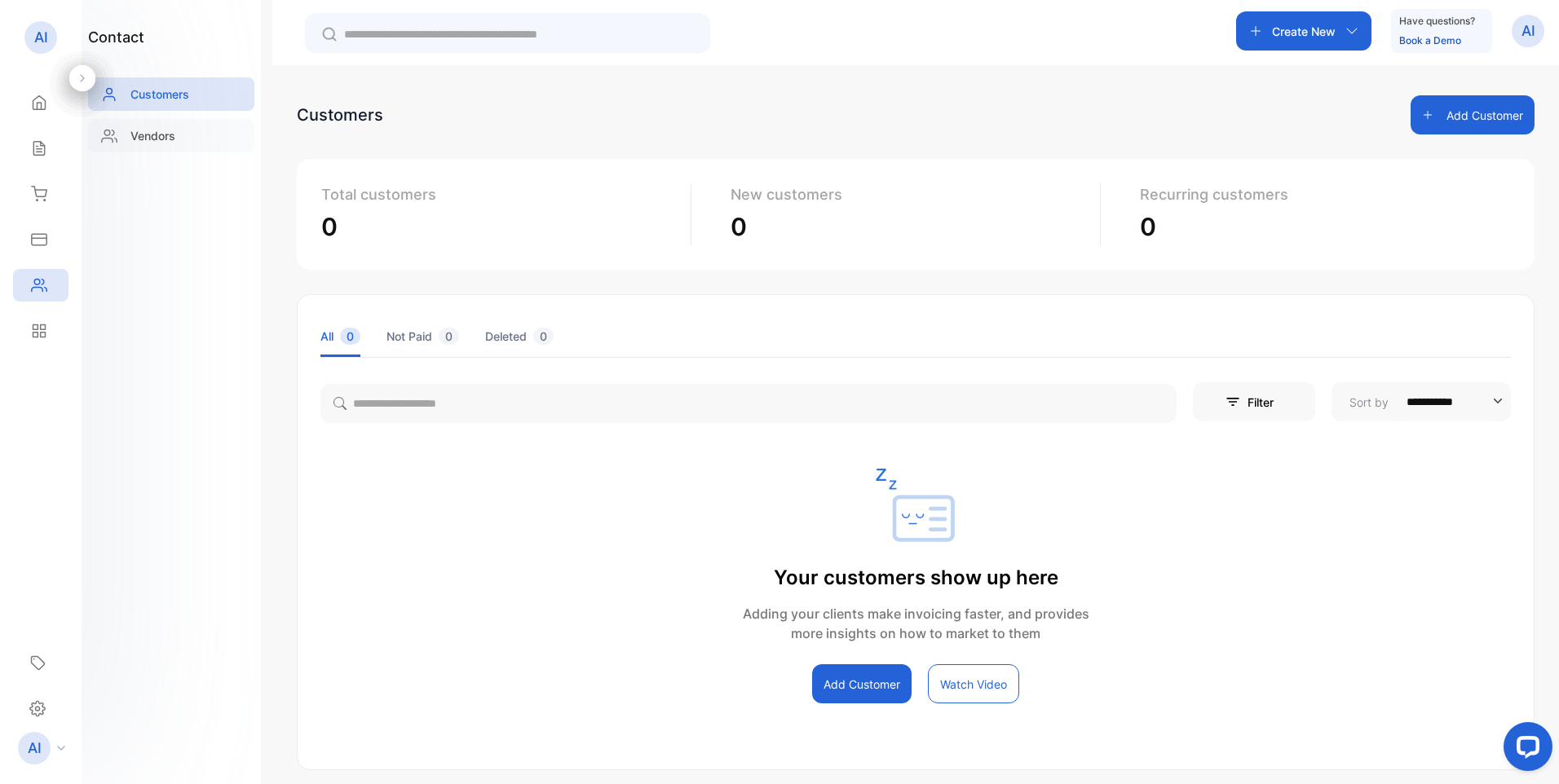
click at [172, 141] on p "Vendors" at bounding box center [153, 135] width 45 height 17
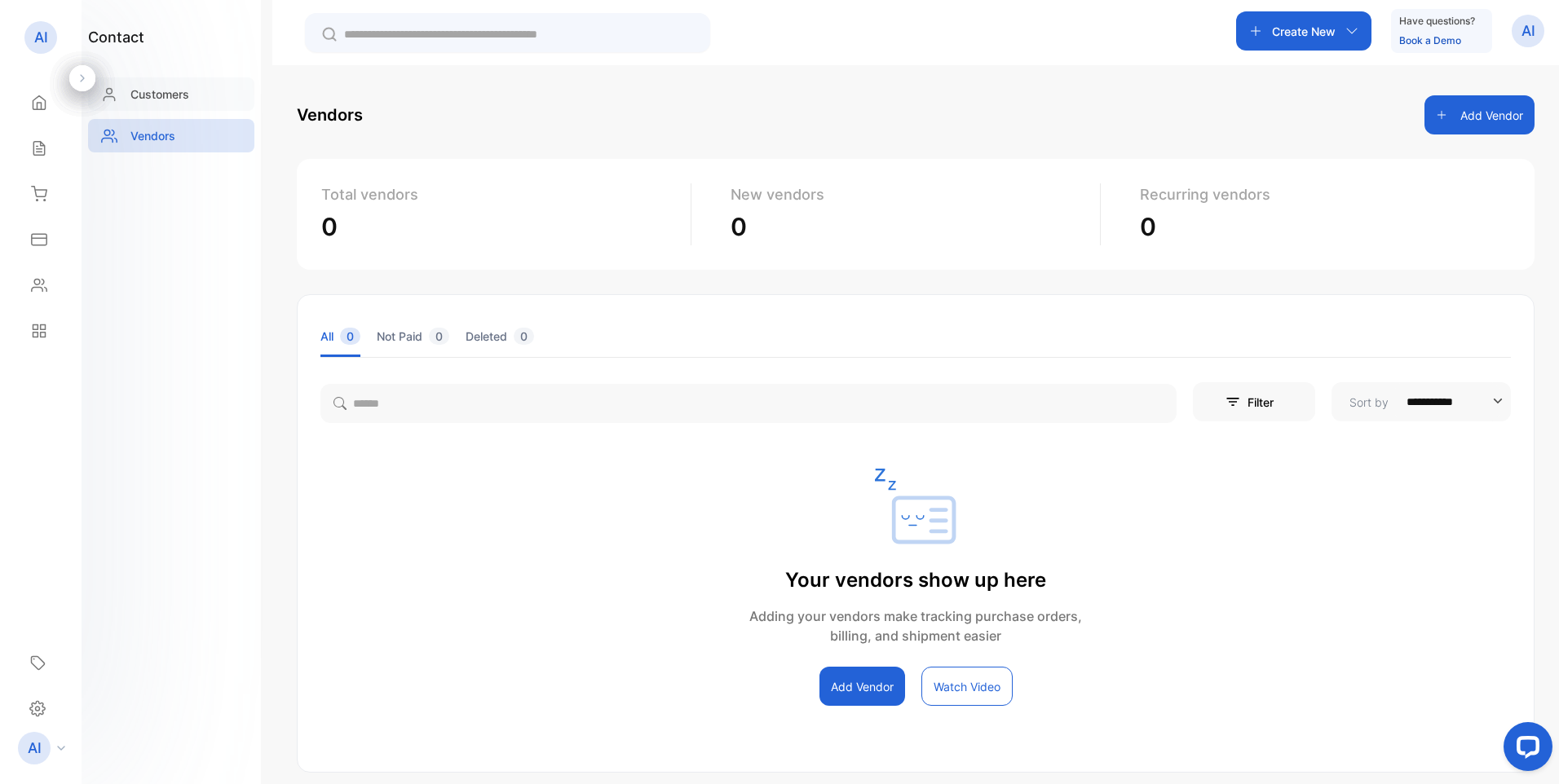
click at [171, 95] on p "Customers" at bounding box center [160, 93] width 59 height 17
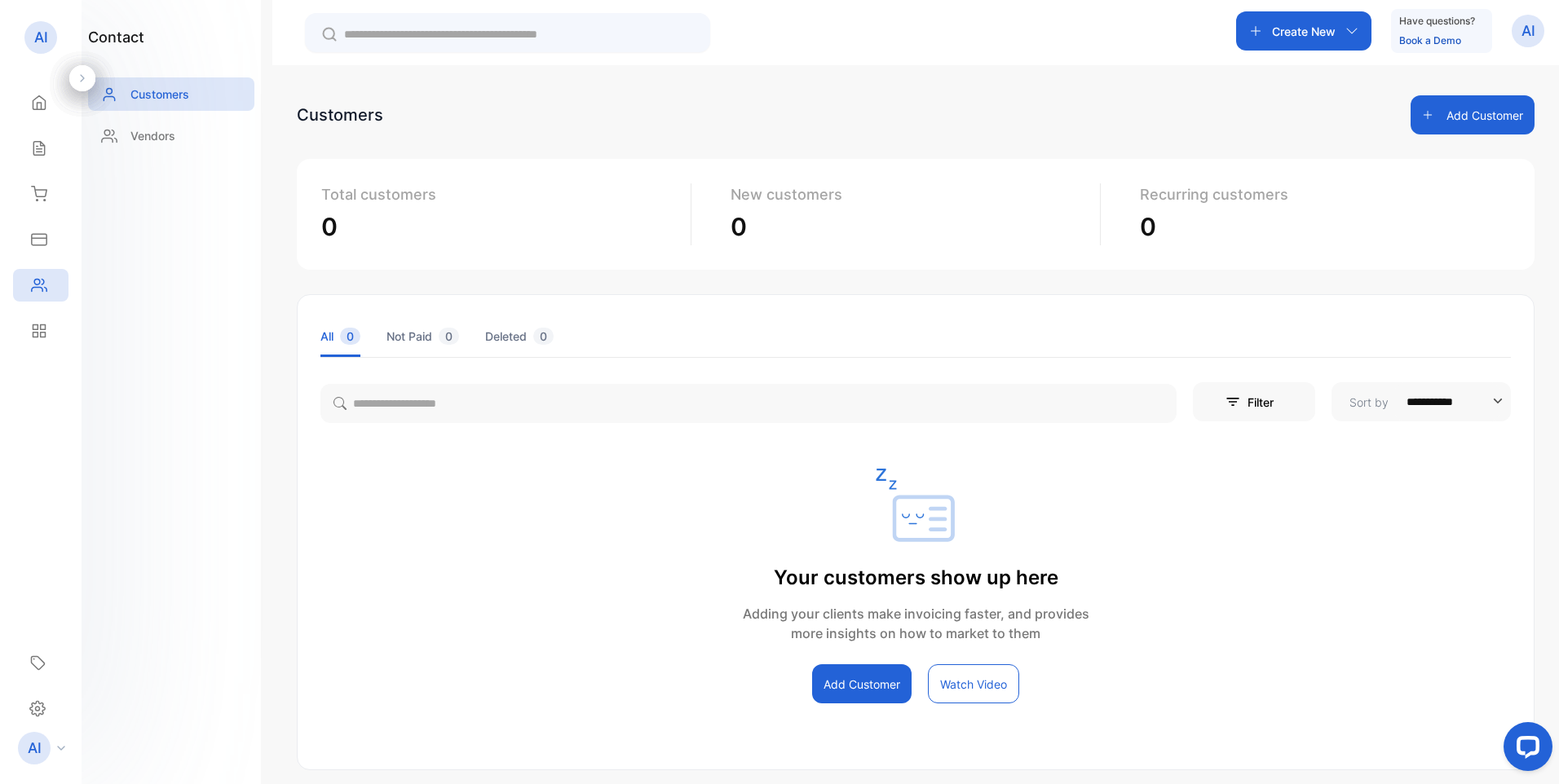
click at [973, 691] on button "Watch Video" at bounding box center [973, 683] width 91 height 40
click at [39, 107] on icon at bounding box center [39, 103] width 17 height 17
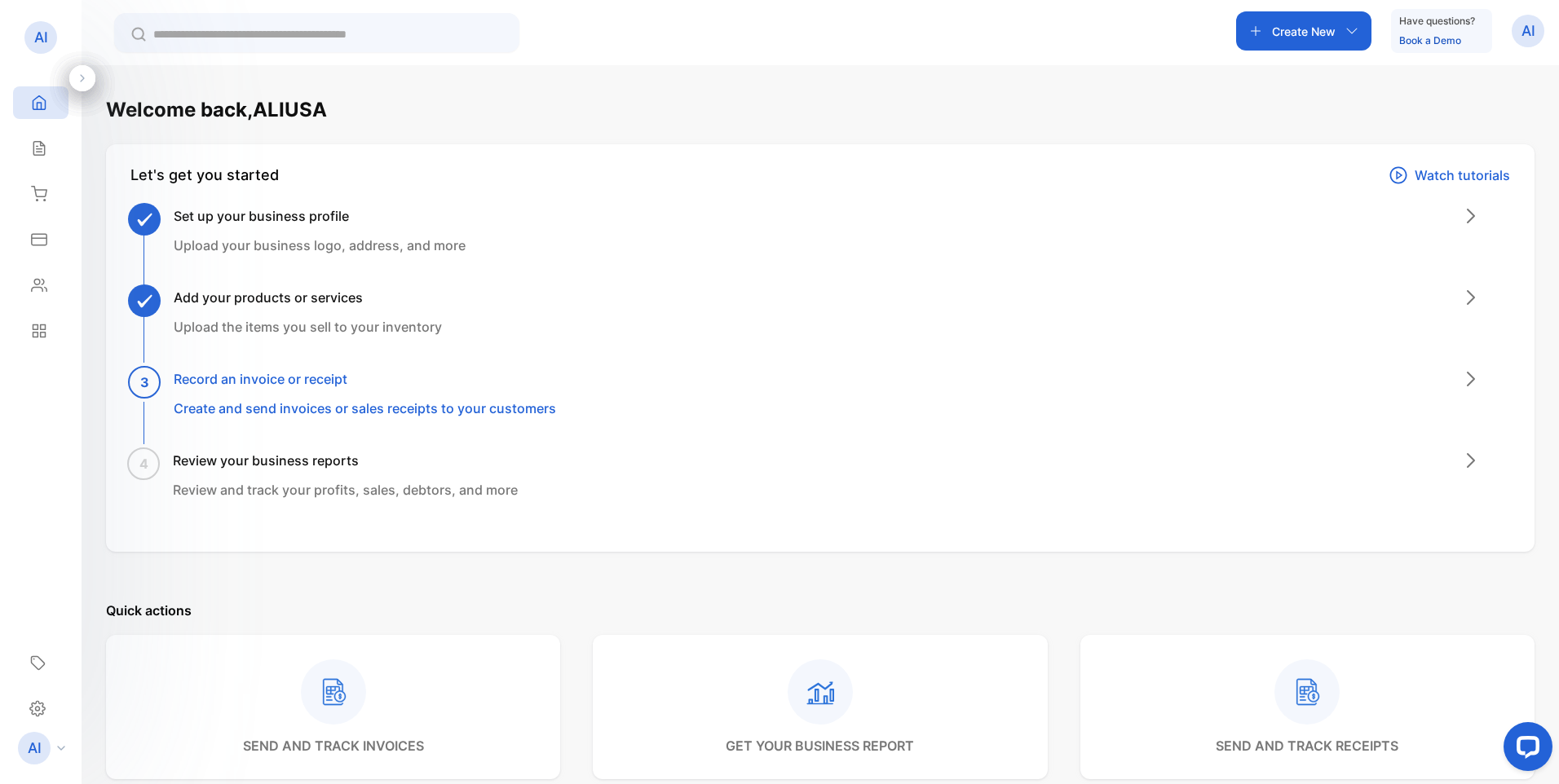
click at [269, 381] on h3 "Record an invoice or receipt" at bounding box center [364, 378] width 382 height 19
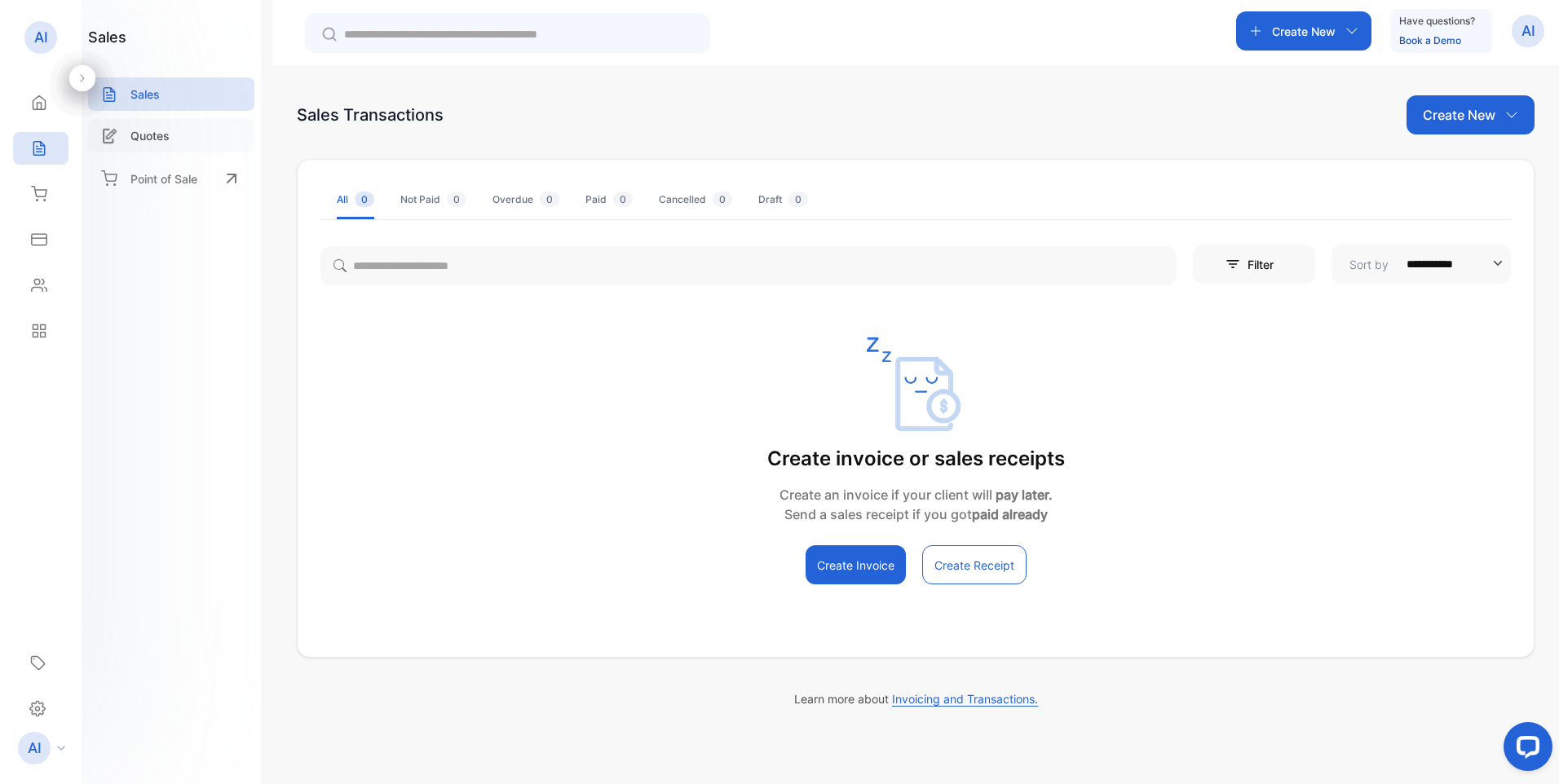
click at [125, 133] on div "Quotes" at bounding box center [170, 136] width 166 height 33
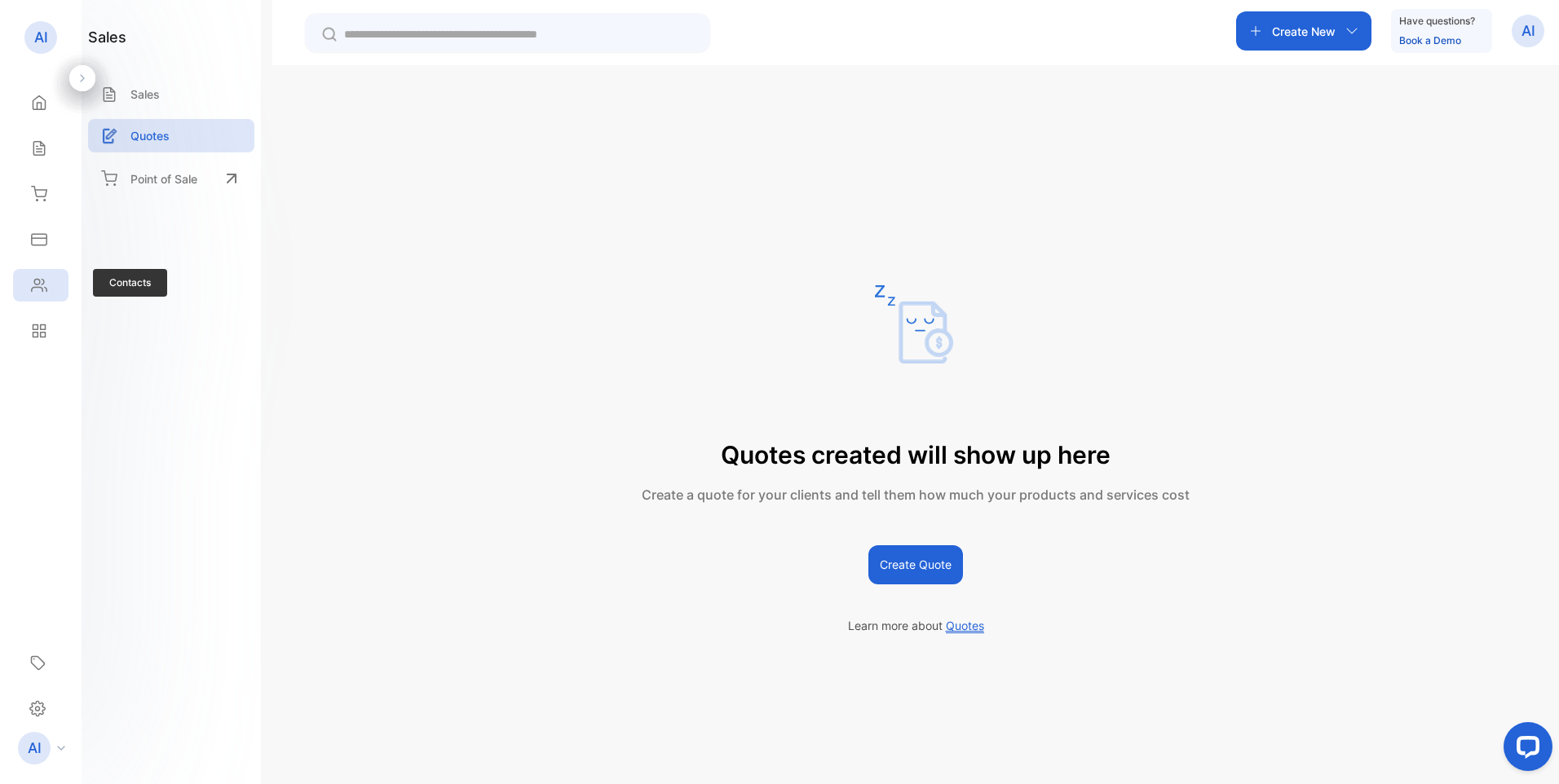
click at [32, 287] on icon at bounding box center [39, 285] width 17 height 17
